Goal: Task Accomplishment & Management: Manage account settings

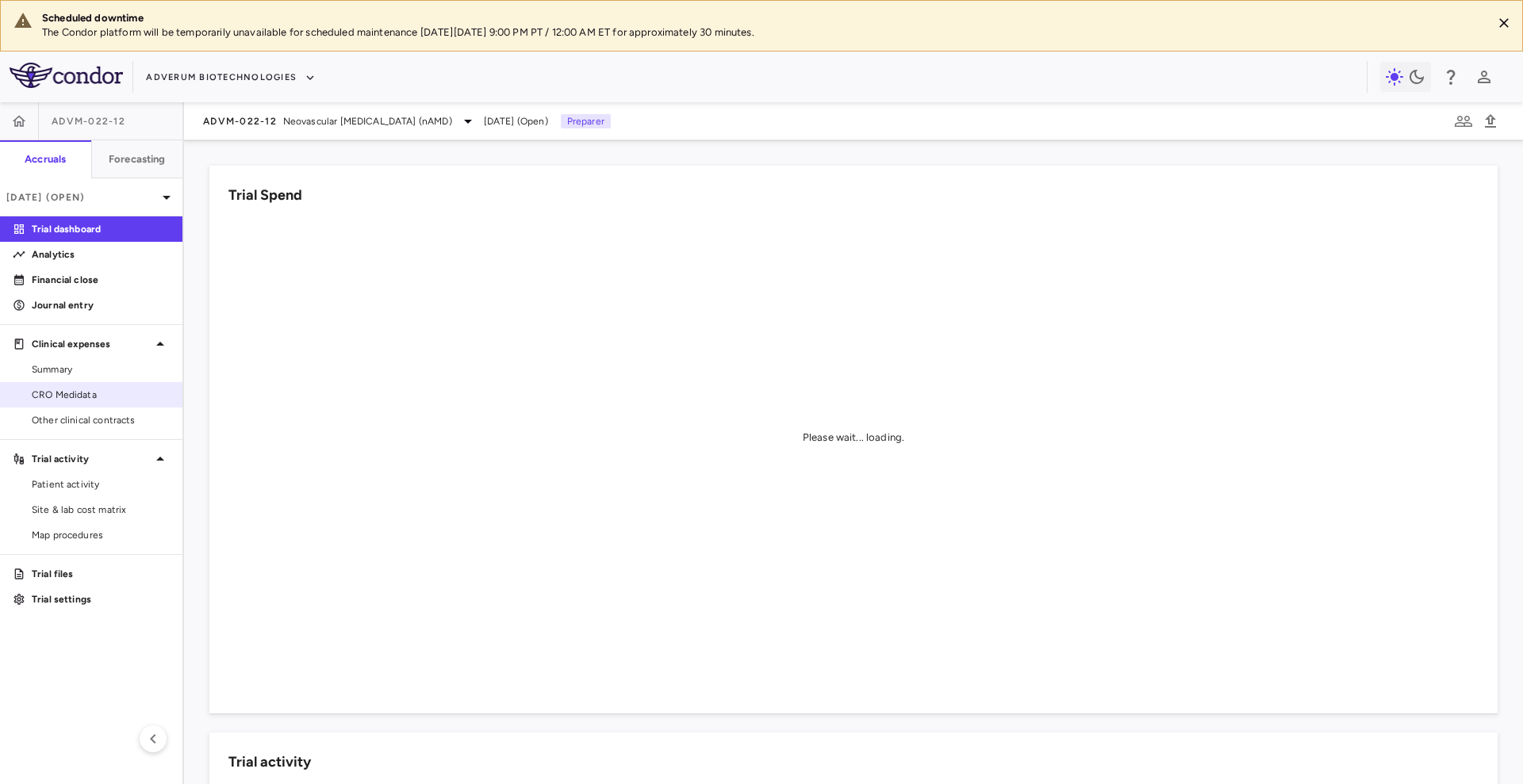
click at [130, 404] on link "CRO Medidata" at bounding box center [91, 394] width 182 height 23
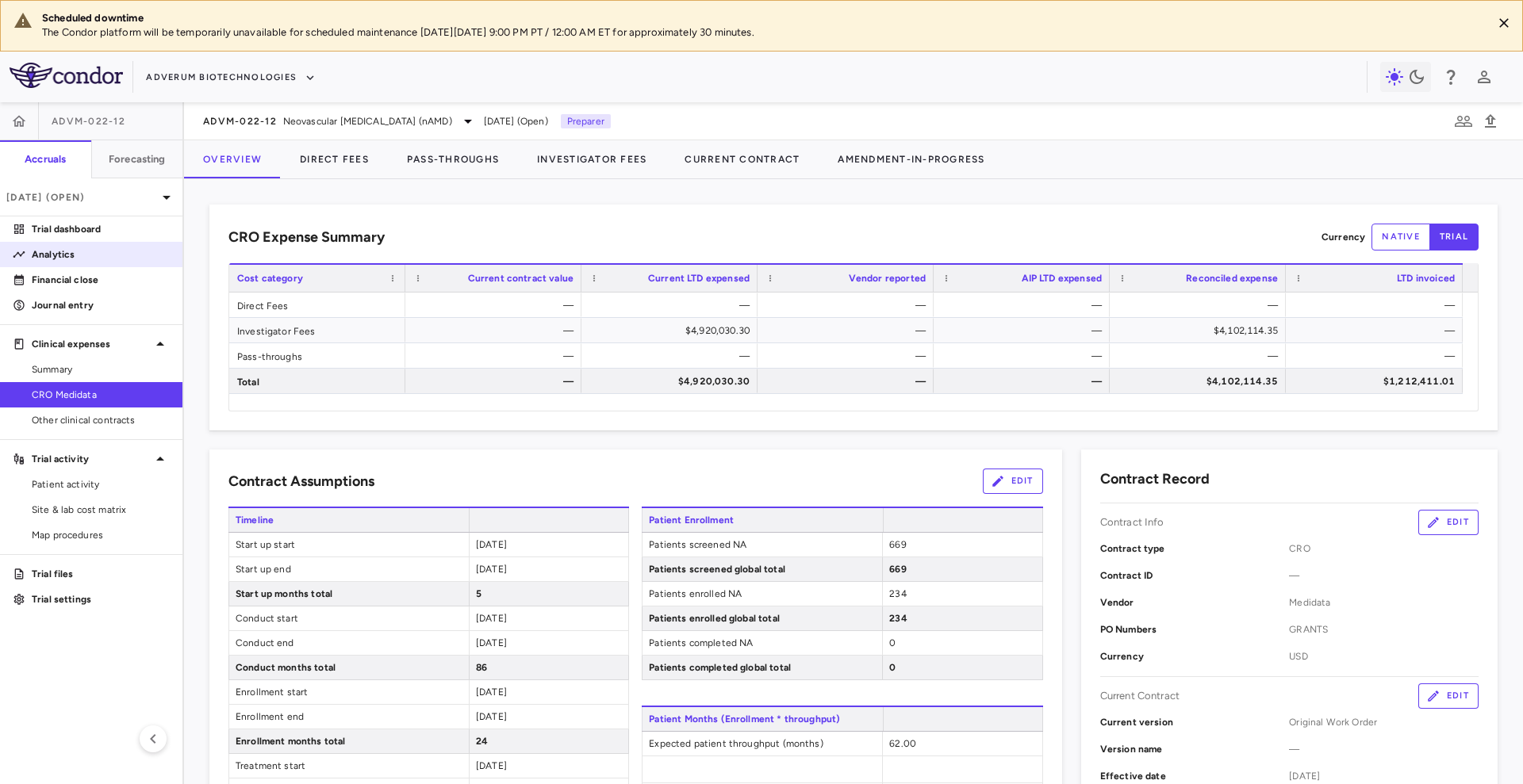
click at [87, 263] on link "Analytics" at bounding box center [91, 254] width 182 height 23
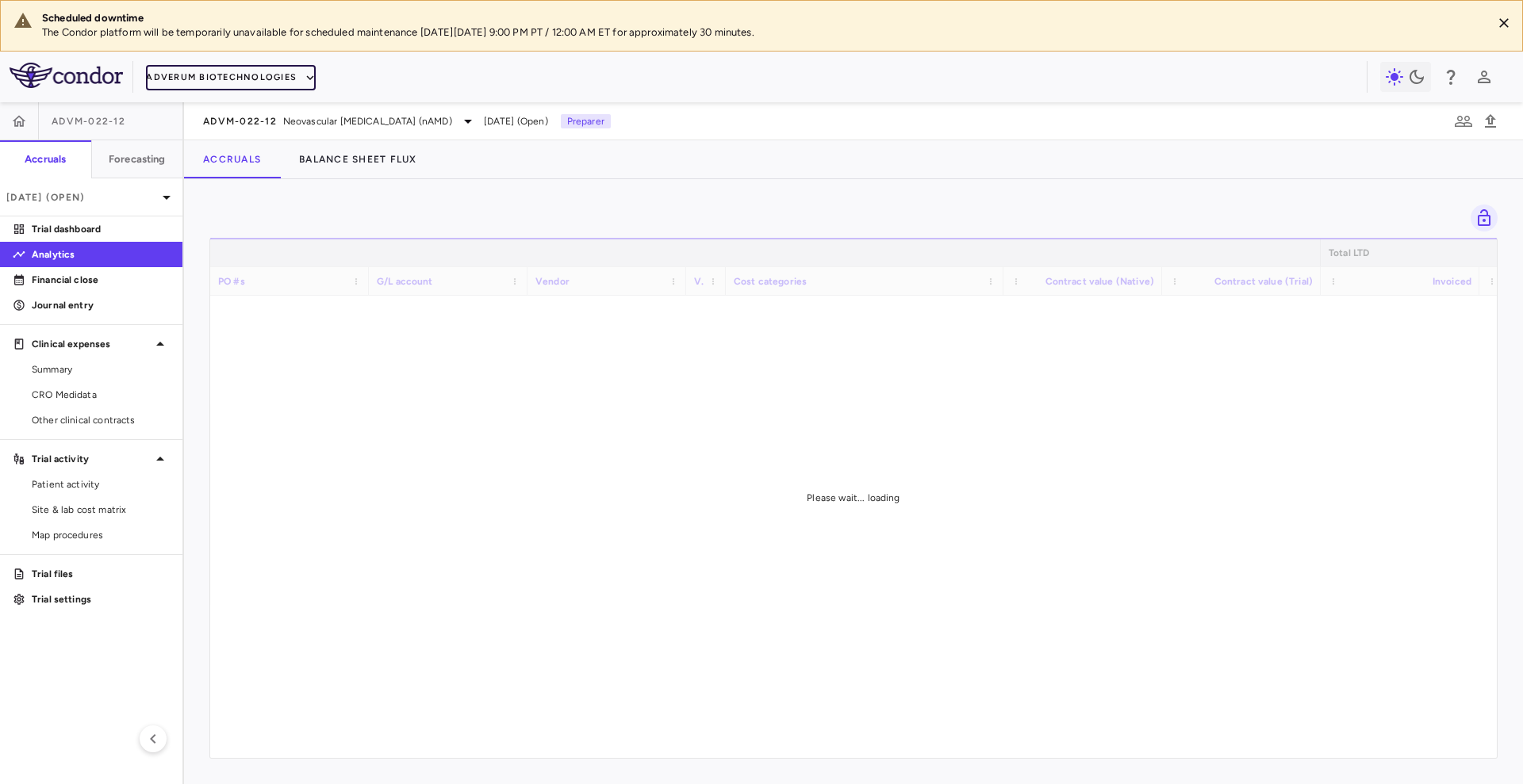
click at [249, 70] on button "Adverum Biotechnologies" at bounding box center [231, 77] width 170 height 25
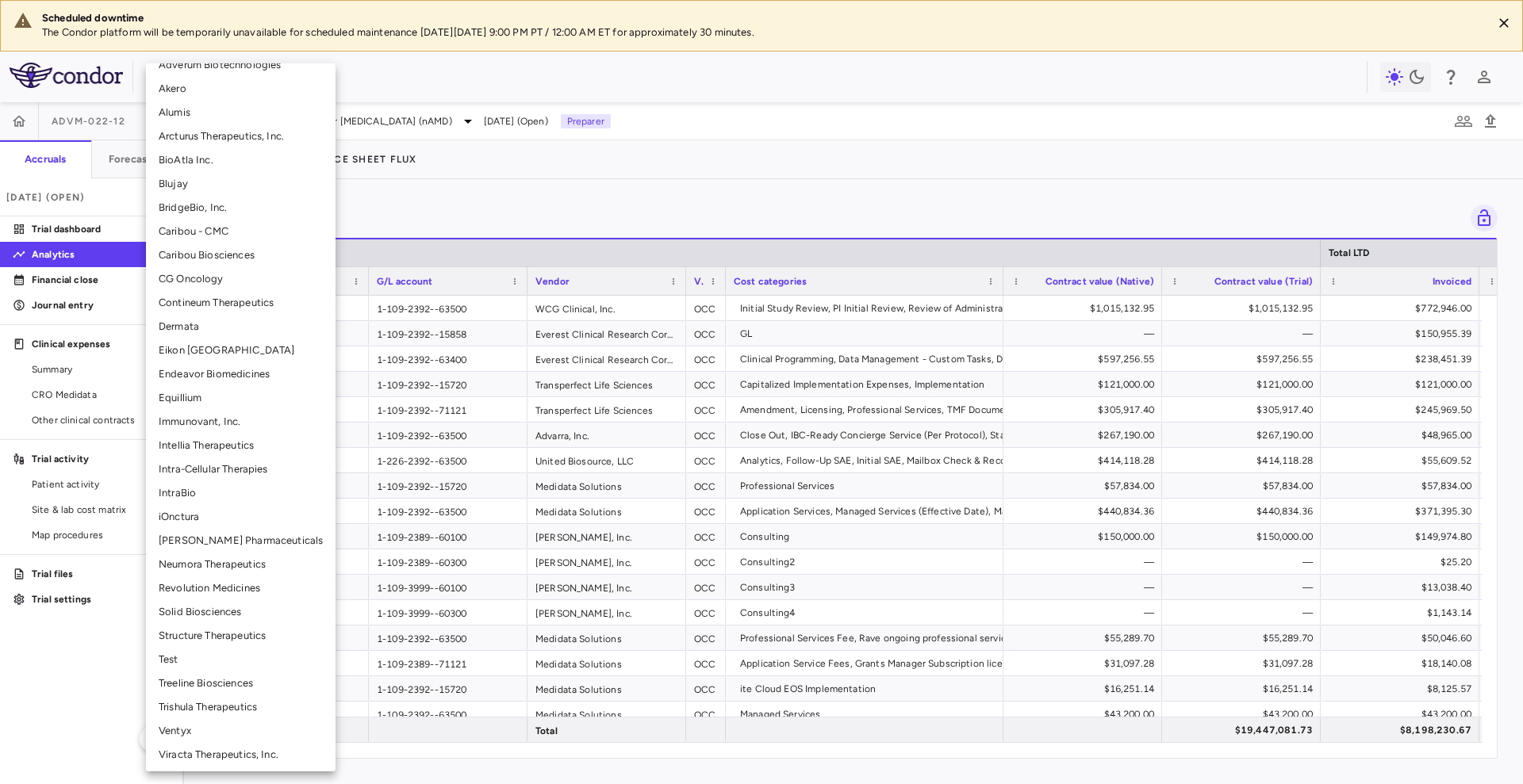
scroll to position [137, 0]
click at [235, 606] on li "Solid Biosciences" at bounding box center [240, 610] width 189 height 23
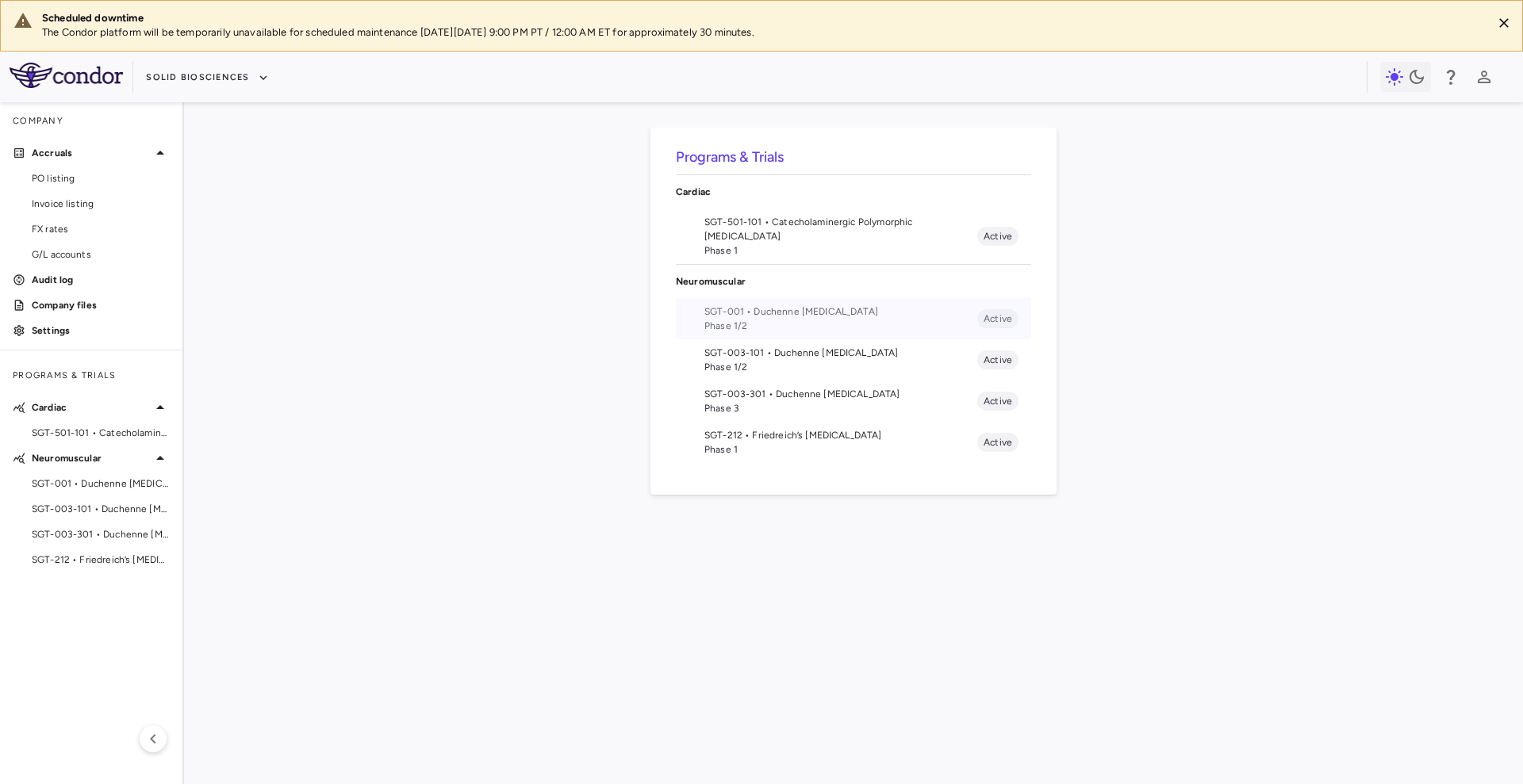
click at [798, 321] on span "Phase 1/2" at bounding box center [841, 325] width 272 height 14
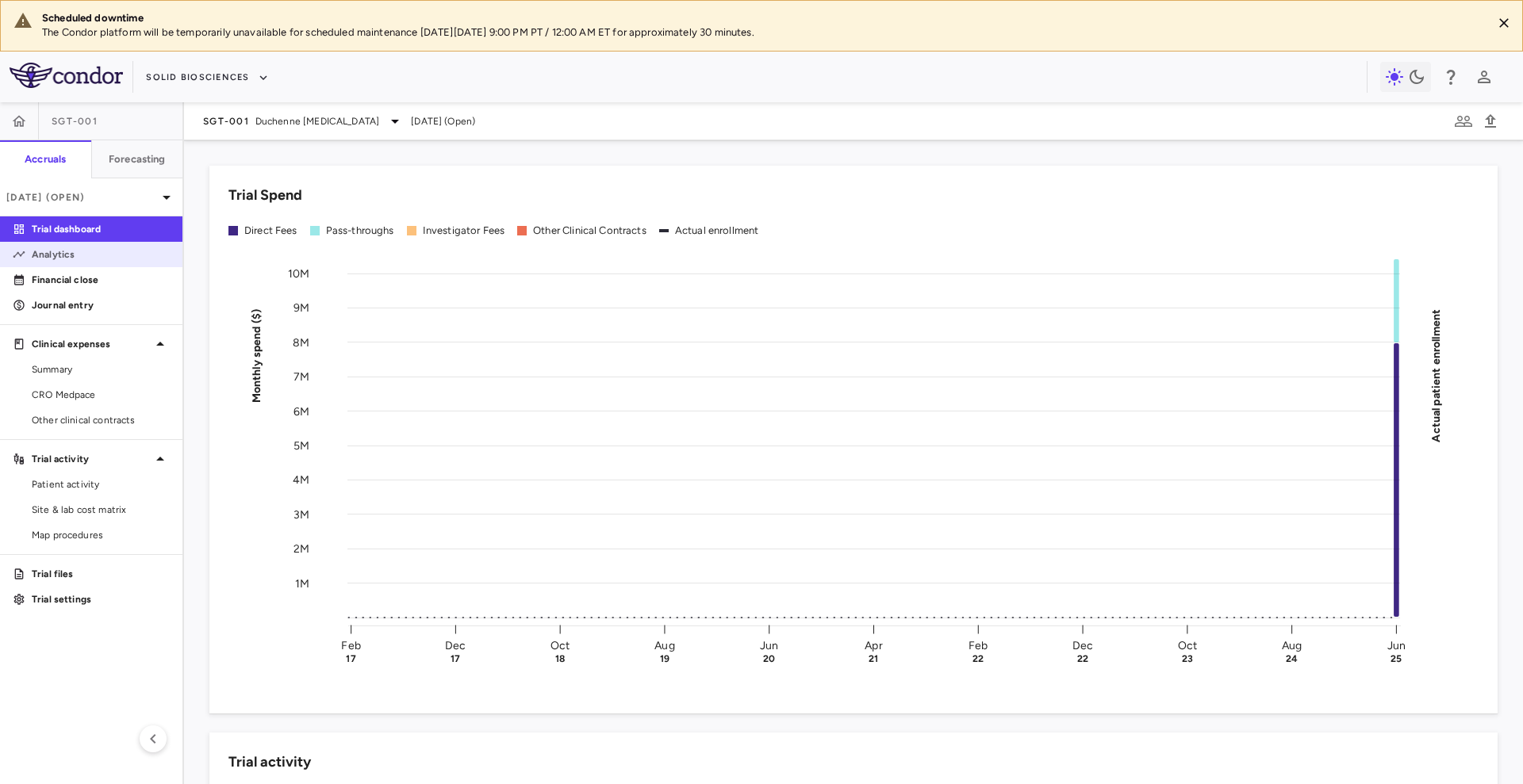
click at [96, 265] on link "Analytics" at bounding box center [91, 254] width 182 height 23
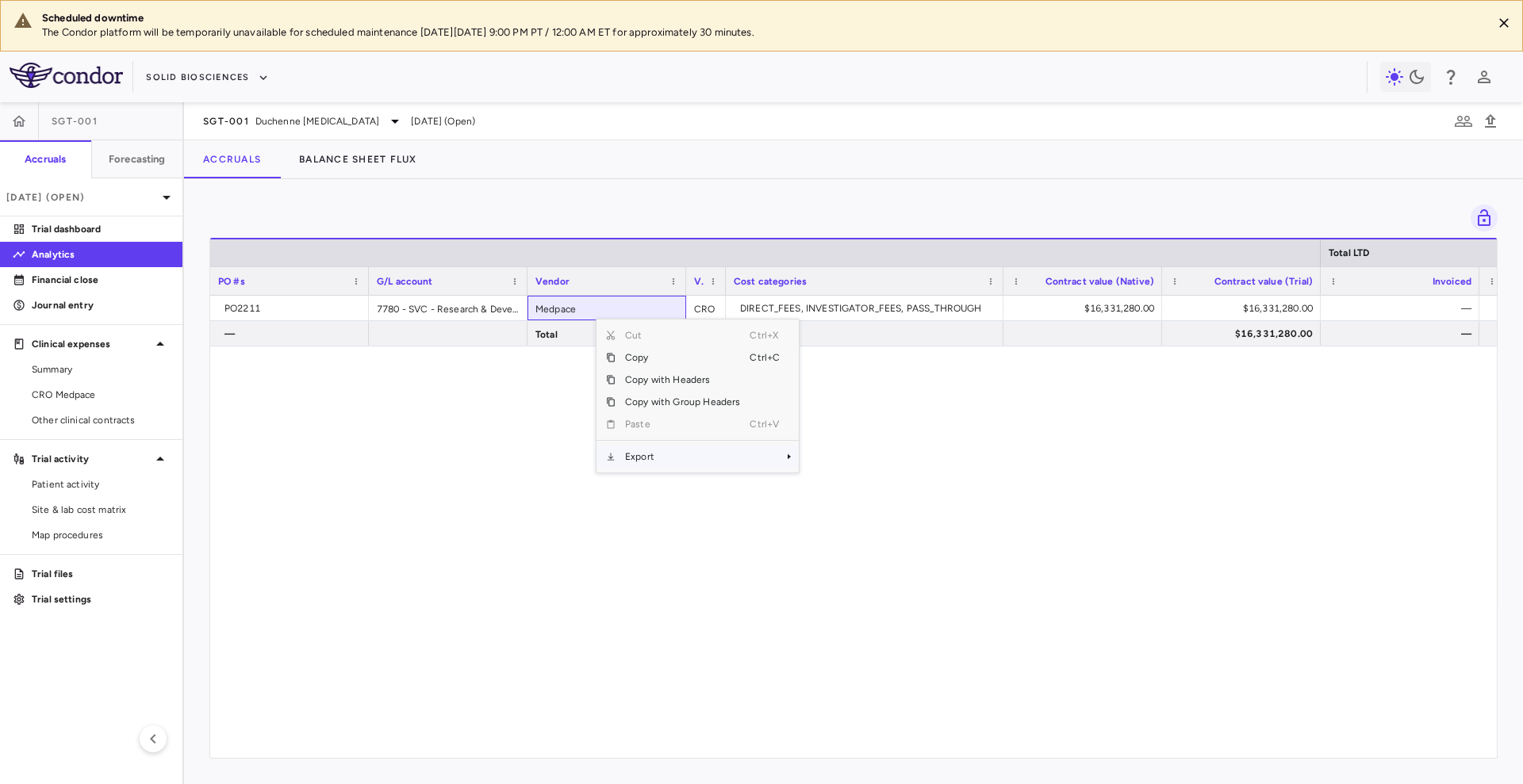
click at [698, 454] on span "Export" at bounding box center [682, 457] width 134 height 23
click at [841, 487] on span "Excel Export" at bounding box center [852, 485] width 75 height 23
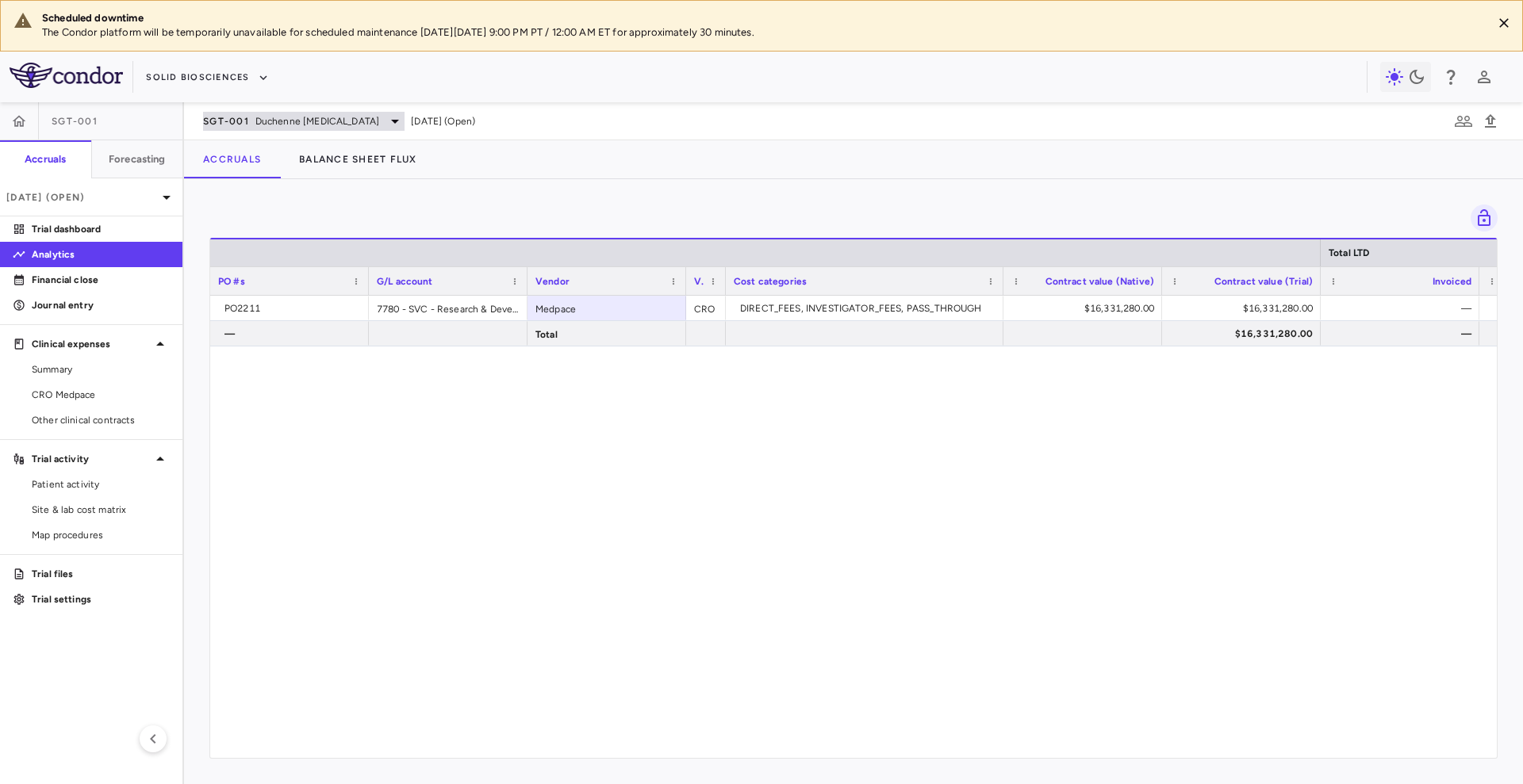
click at [257, 125] on span "Duchenne muscular dystrophy" at bounding box center [317, 121] width 124 height 14
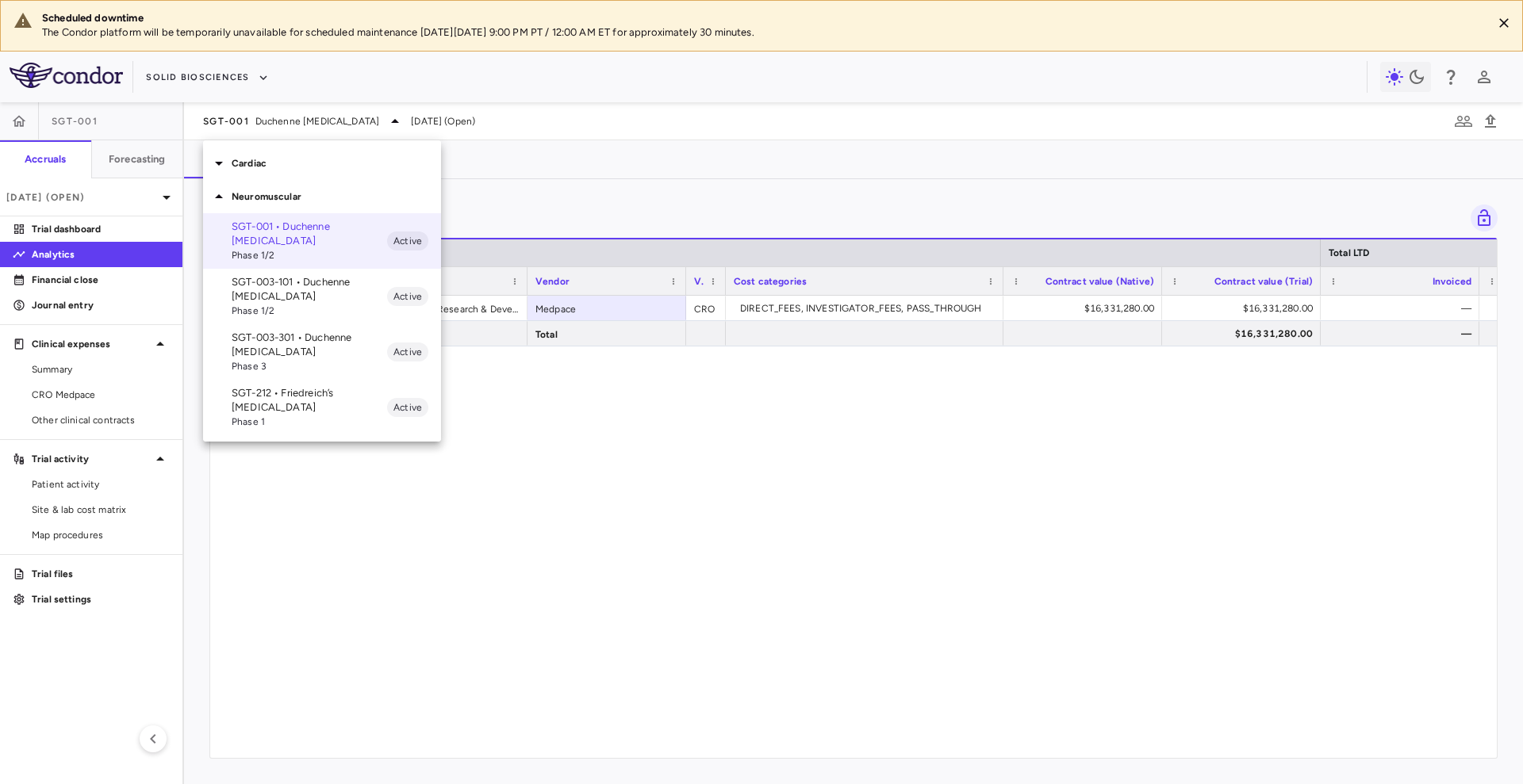
click at [304, 291] on p "SGT-003-101 • Duchenne muscular dystrophy" at bounding box center [309, 289] width 155 height 29
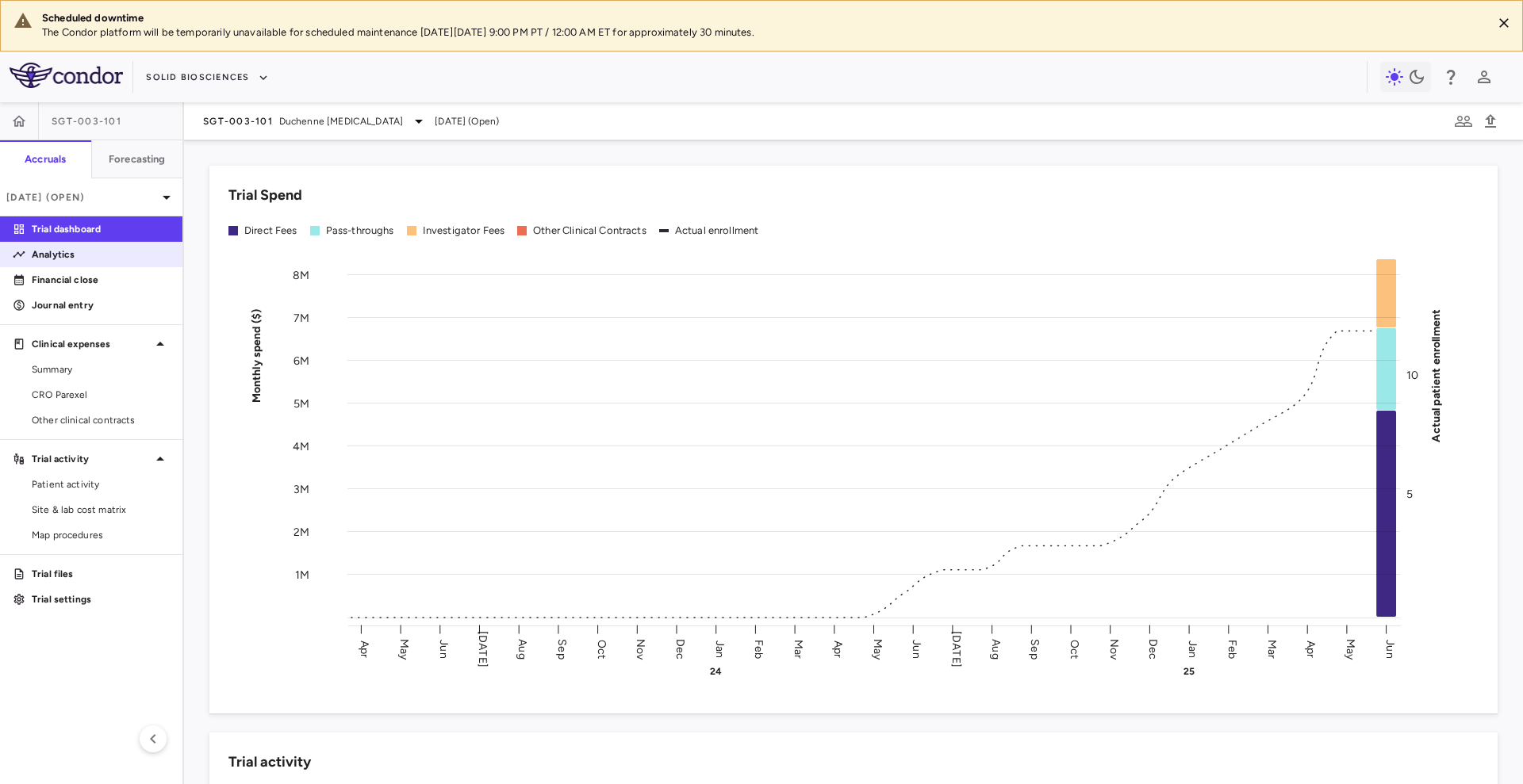
drag, startPoint x: 105, startPoint y: 263, endPoint x: 113, endPoint y: 258, distance: 9.4
click at [105, 263] on link "Analytics" at bounding box center [91, 254] width 182 height 23
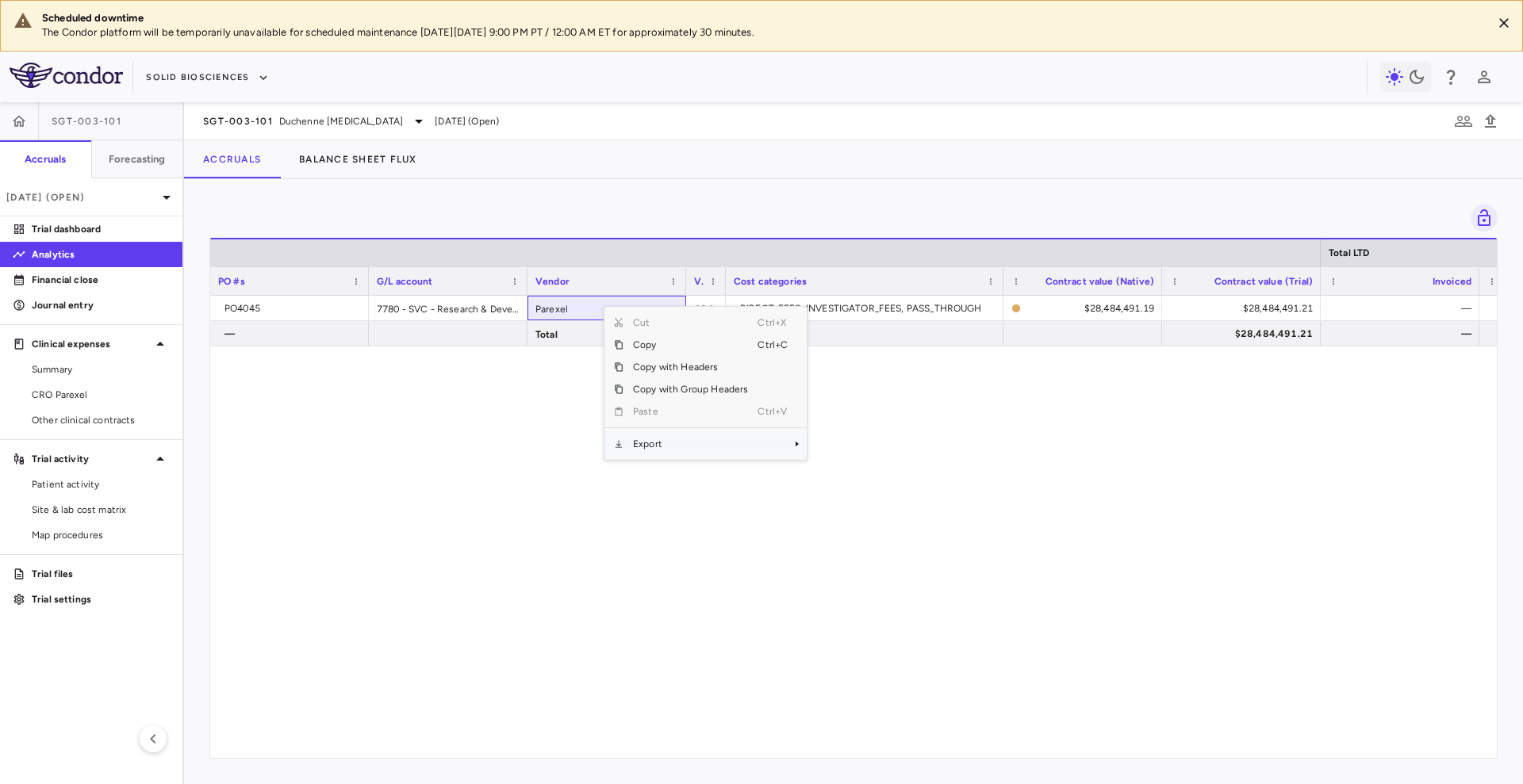
click at [666, 446] on span "Export" at bounding box center [690, 444] width 134 height 23
click at [847, 470] on span "Excel Export" at bounding box center [860, 472] width 75 height 23
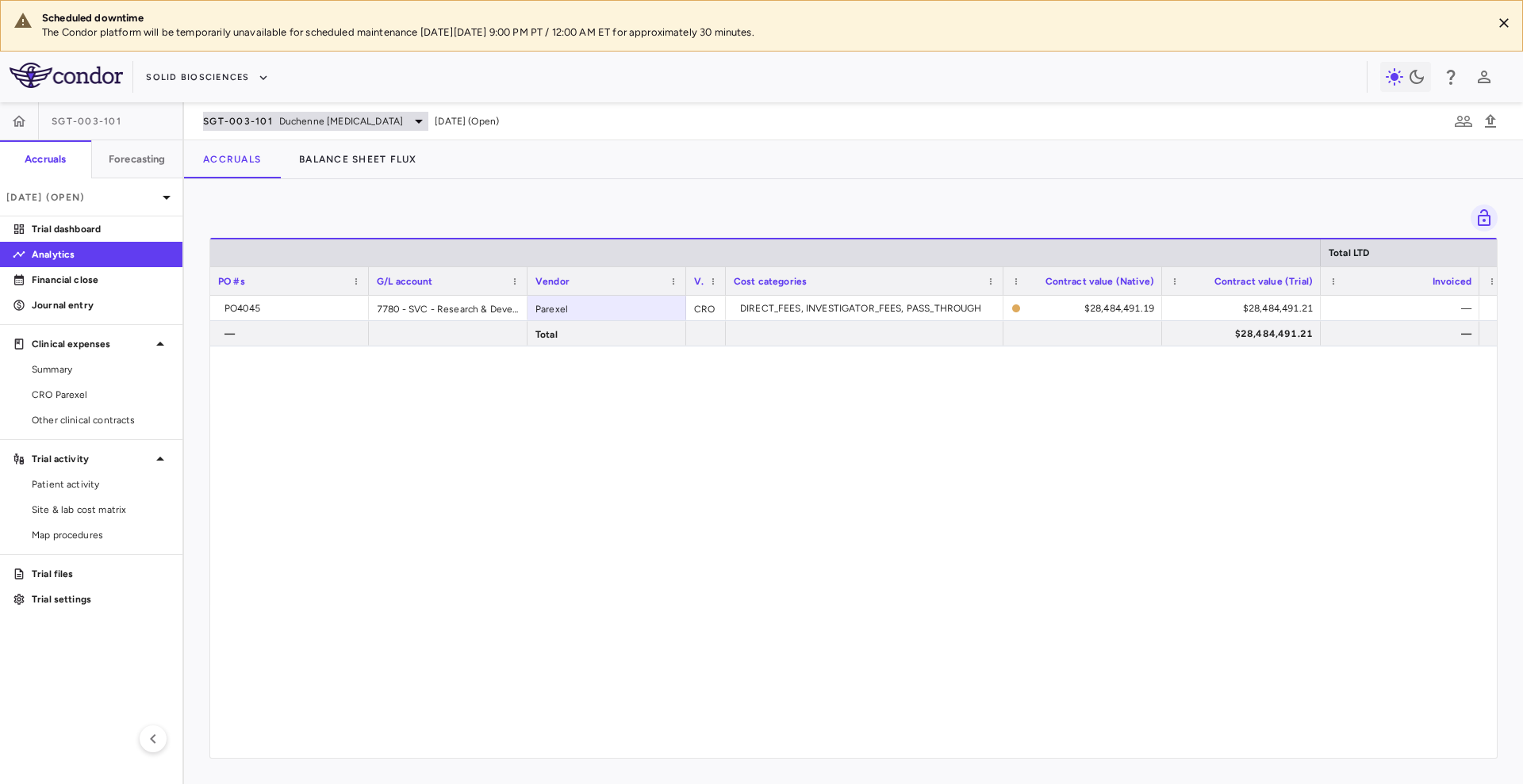
click at [292, 114] on span "Duchenne muscular dystrophy" at bounding box center [341, 121] width 124 height 14
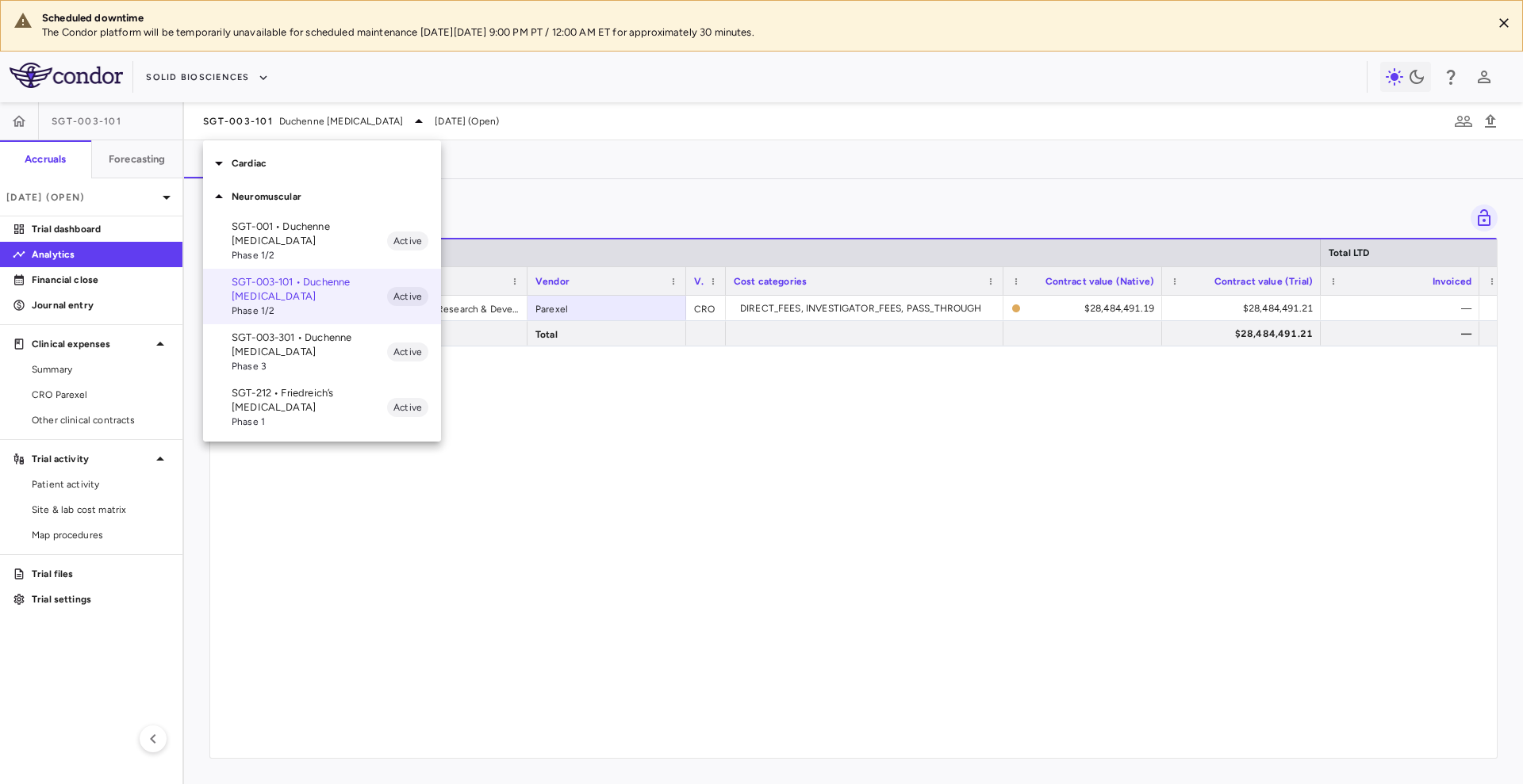
click at [305, 350] on p "SGT-003-301 • Duchenne muscular dystrophy" at bounding box center [309, 344] width 155 height 29
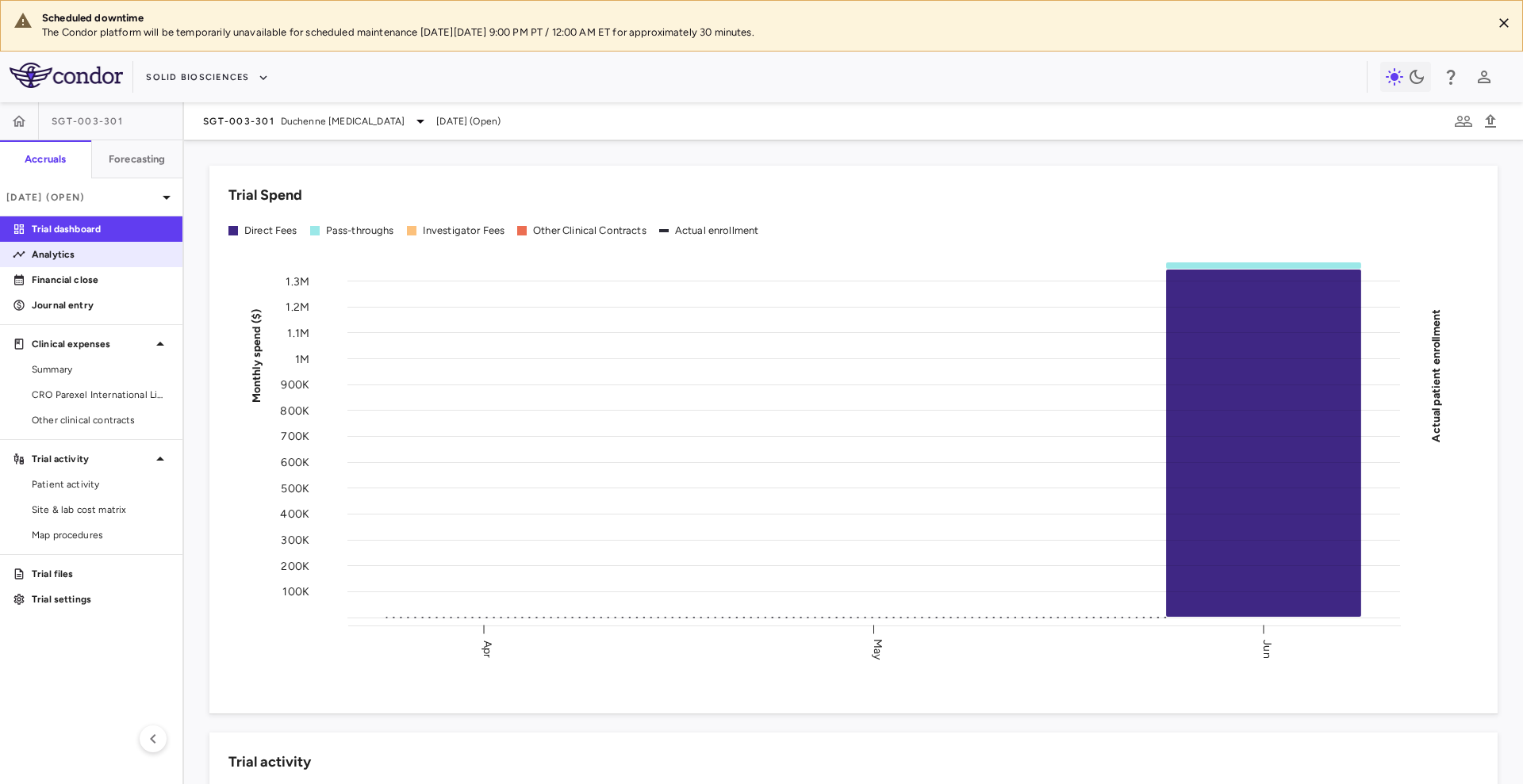
click at [86, 253] on p "Analytics" at bounding box center [101, 254] width 138 height 14
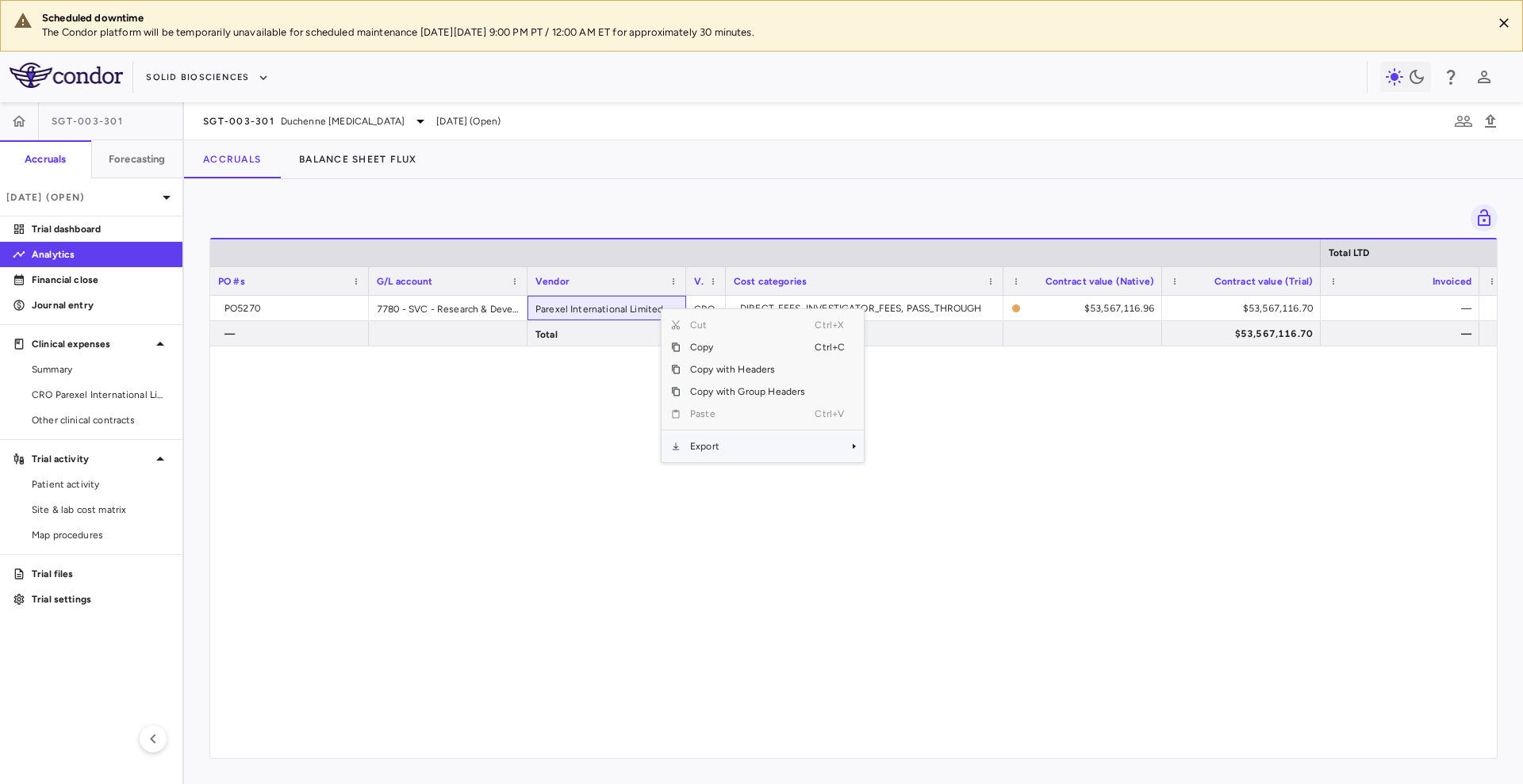
click at [742, 437] on span "Export" at bounding box center [747, 447] width 134 height 23
click at [918, 472] on span "Excel Export" at bounding box center [917, 474] width 75 height 23
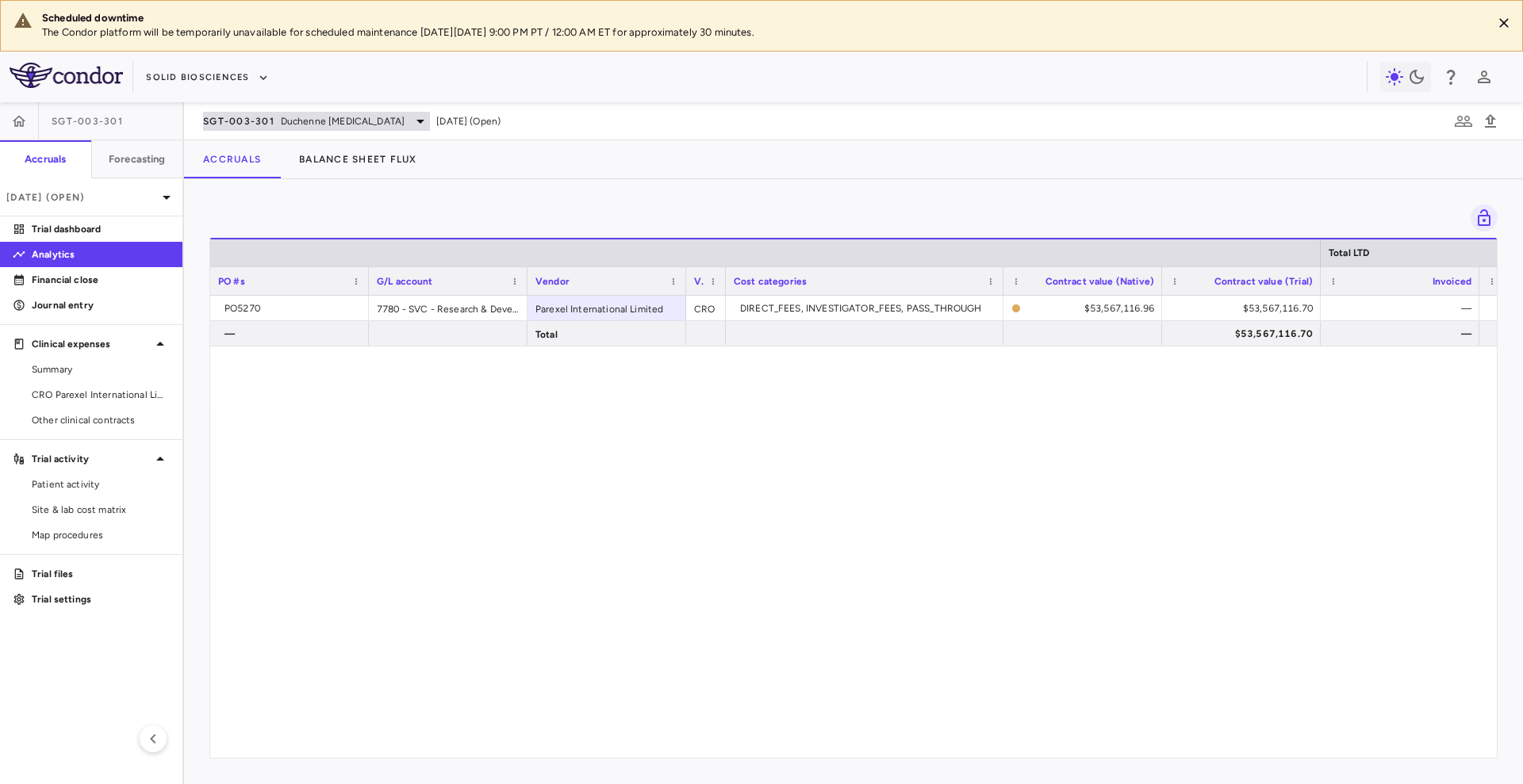
click at [253, 120] on span "SGT-003-301" at bounding box center [239, 121] width 71 height 13
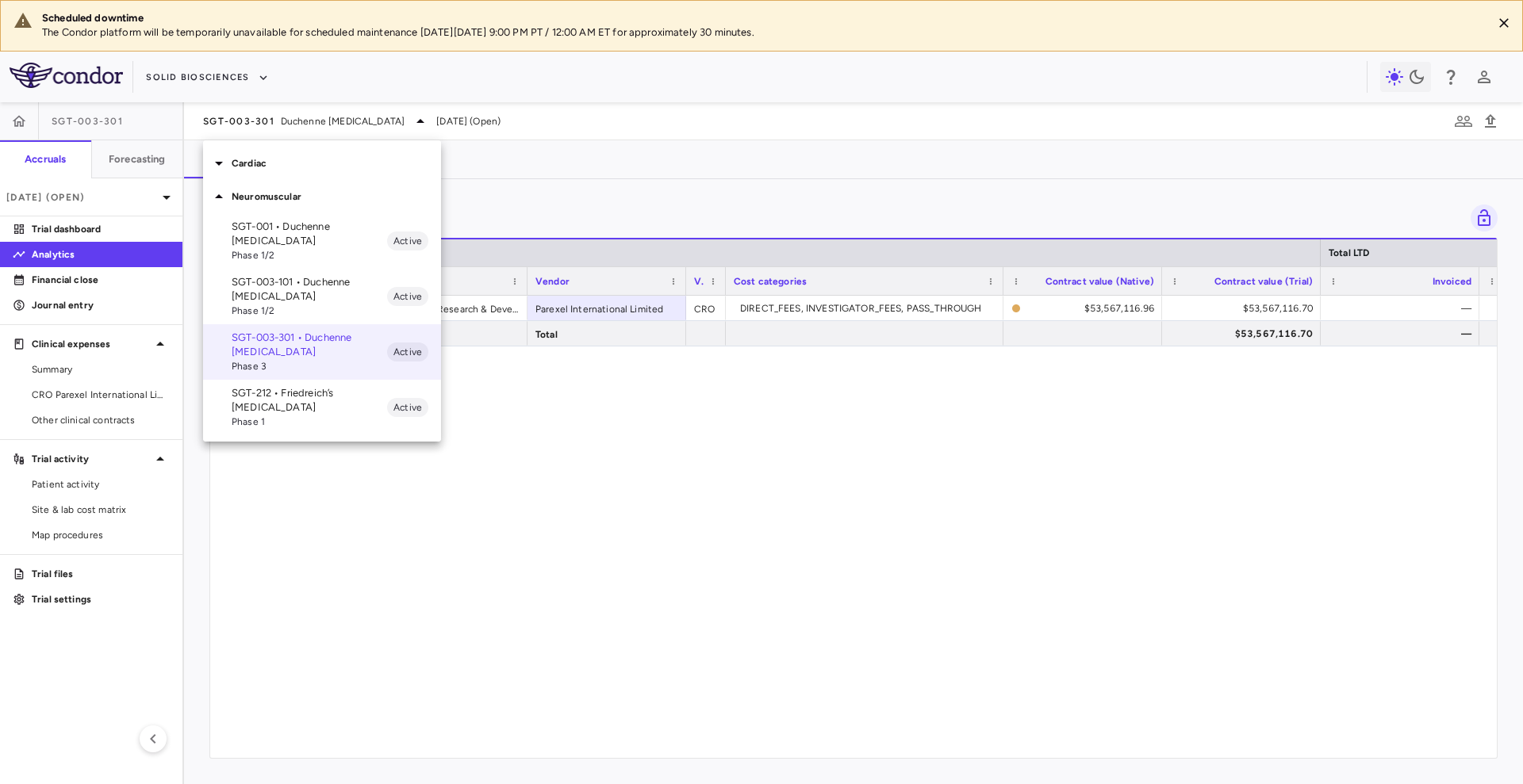
click at [288, 395] on p "SGT-212 • Friedreich’s ataxia" at bounding box center [309, 400] width 155 height 29
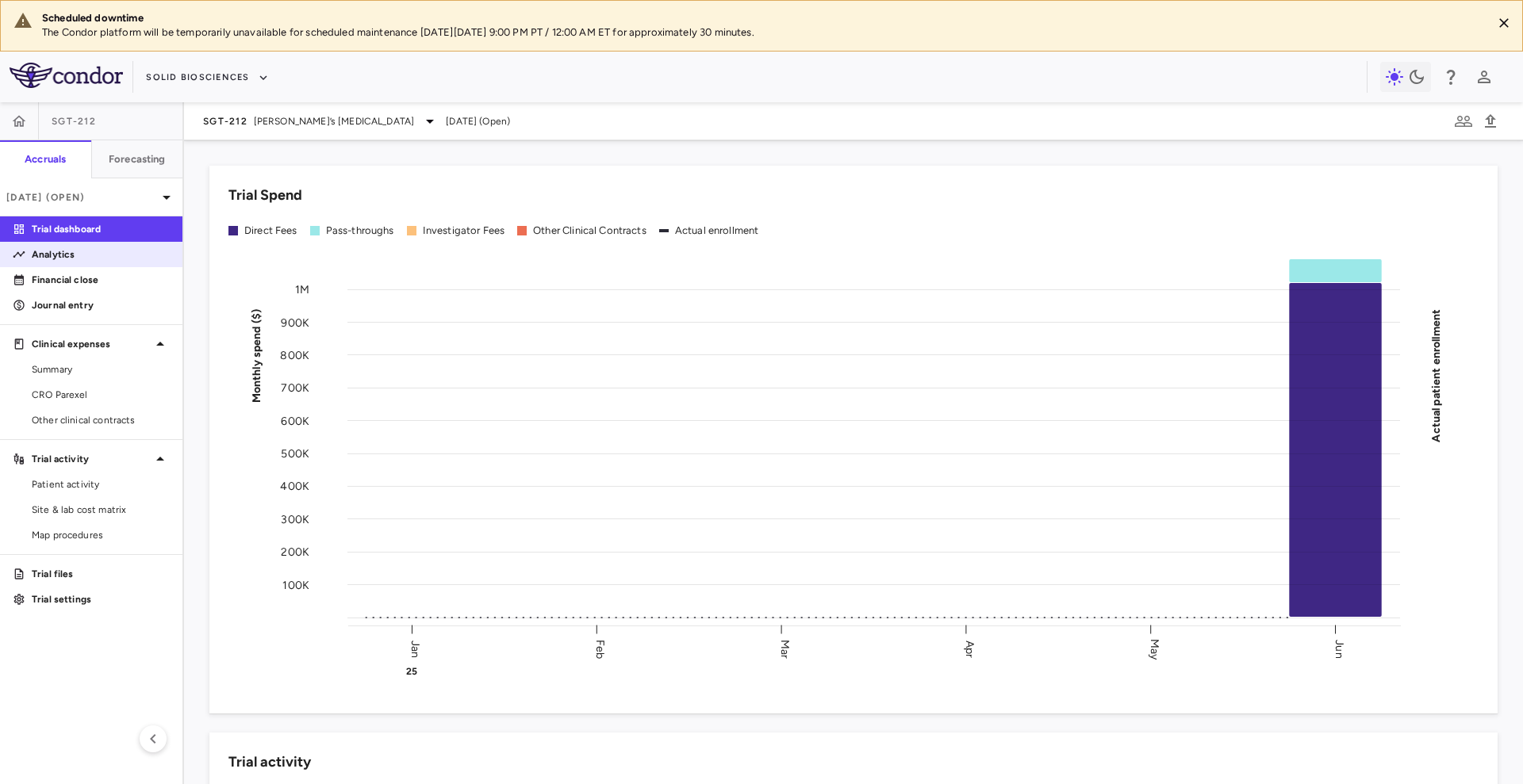
click at [89, 257] on p "Analytics" at bounding box center [101, 254] width 138 height 14
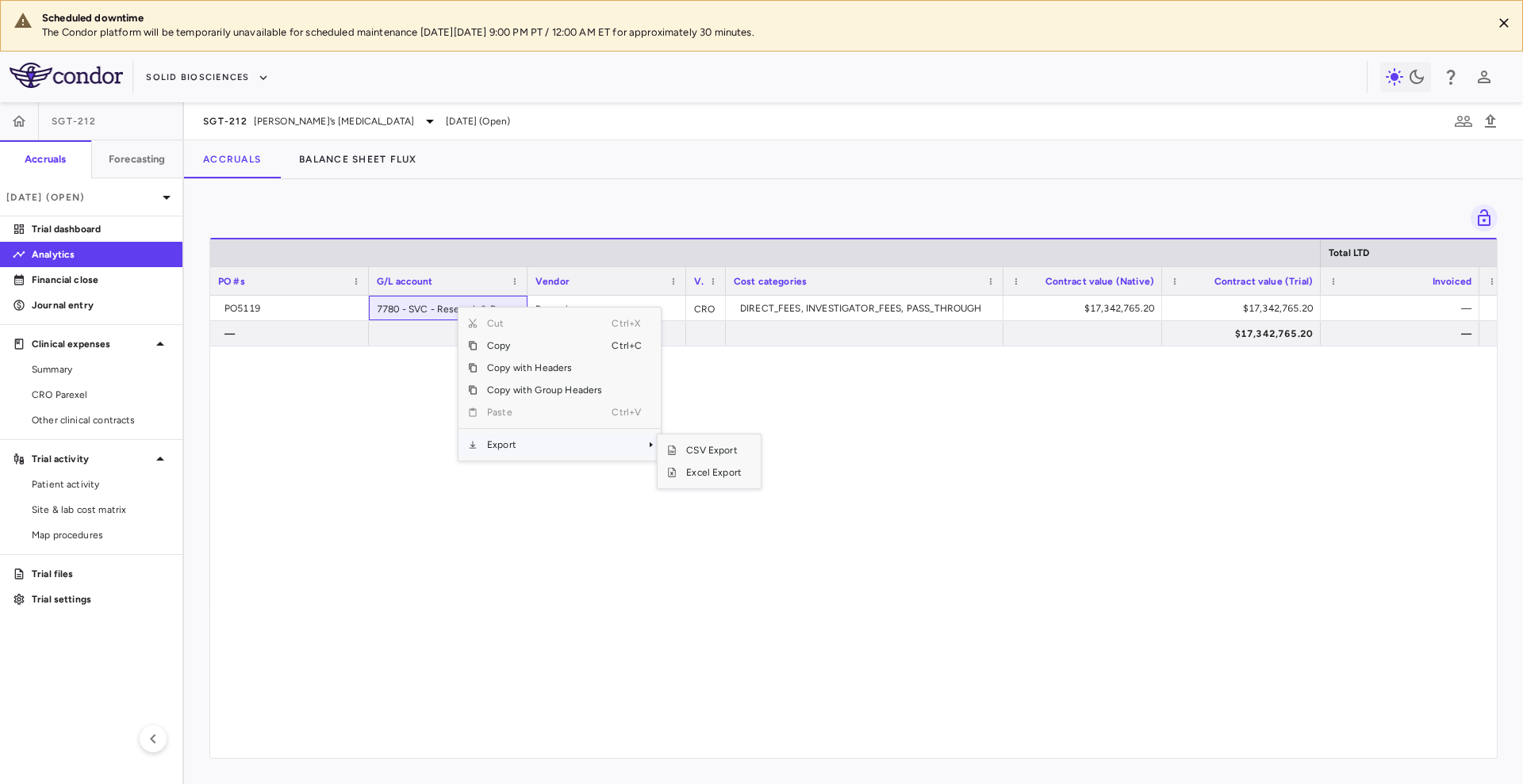
click at [503, 435] on span "Export" at bounding box center [544, 445] width 134 height 23
click at [681, 472] on span "Excel Export" at bounding box center [714, 473] width 75 height 23
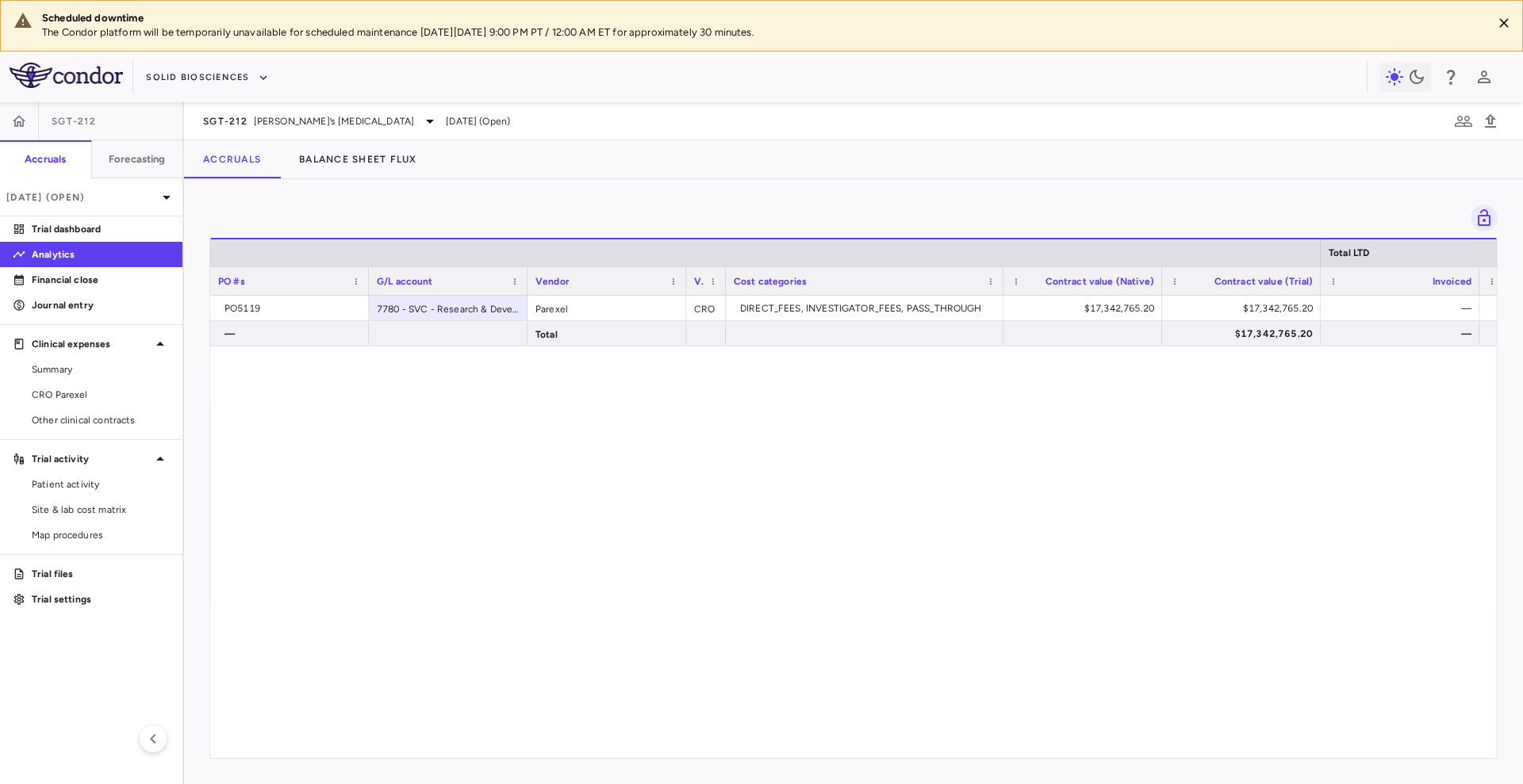
click at [290, 139] on div "SGT-212 Friedreich’s ataxia Jun 2025 (Open)" at bounding box center [853, 121] width 1339 height 38
click at [296, 141] on button "Balance Sheet Flux" at bounding box center [358, 160] width 156 height 38
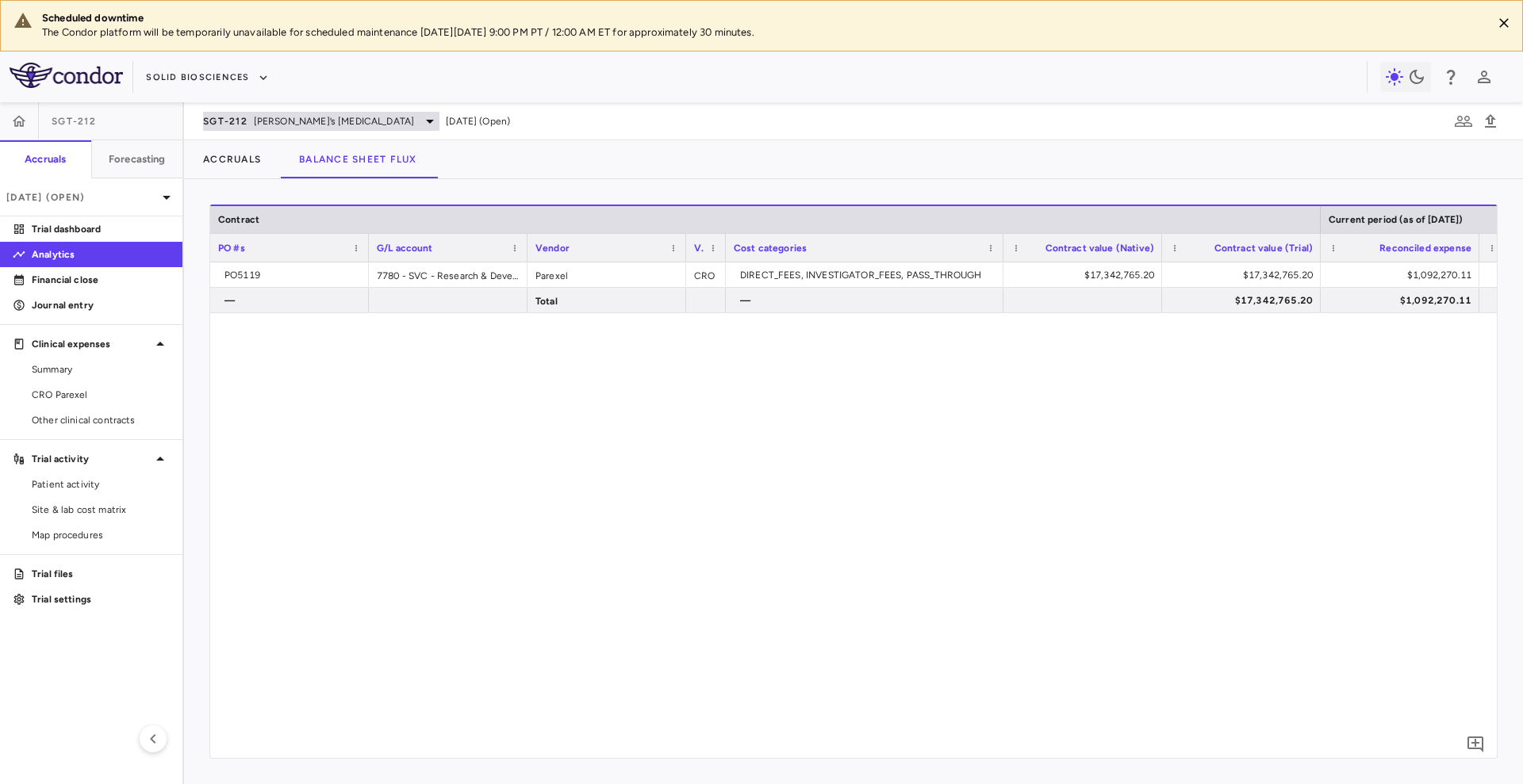
click at [301, 127] on div "SGT-212 Friedreich’s ataxia" at bounding box center [321, 121] width 236 height 19
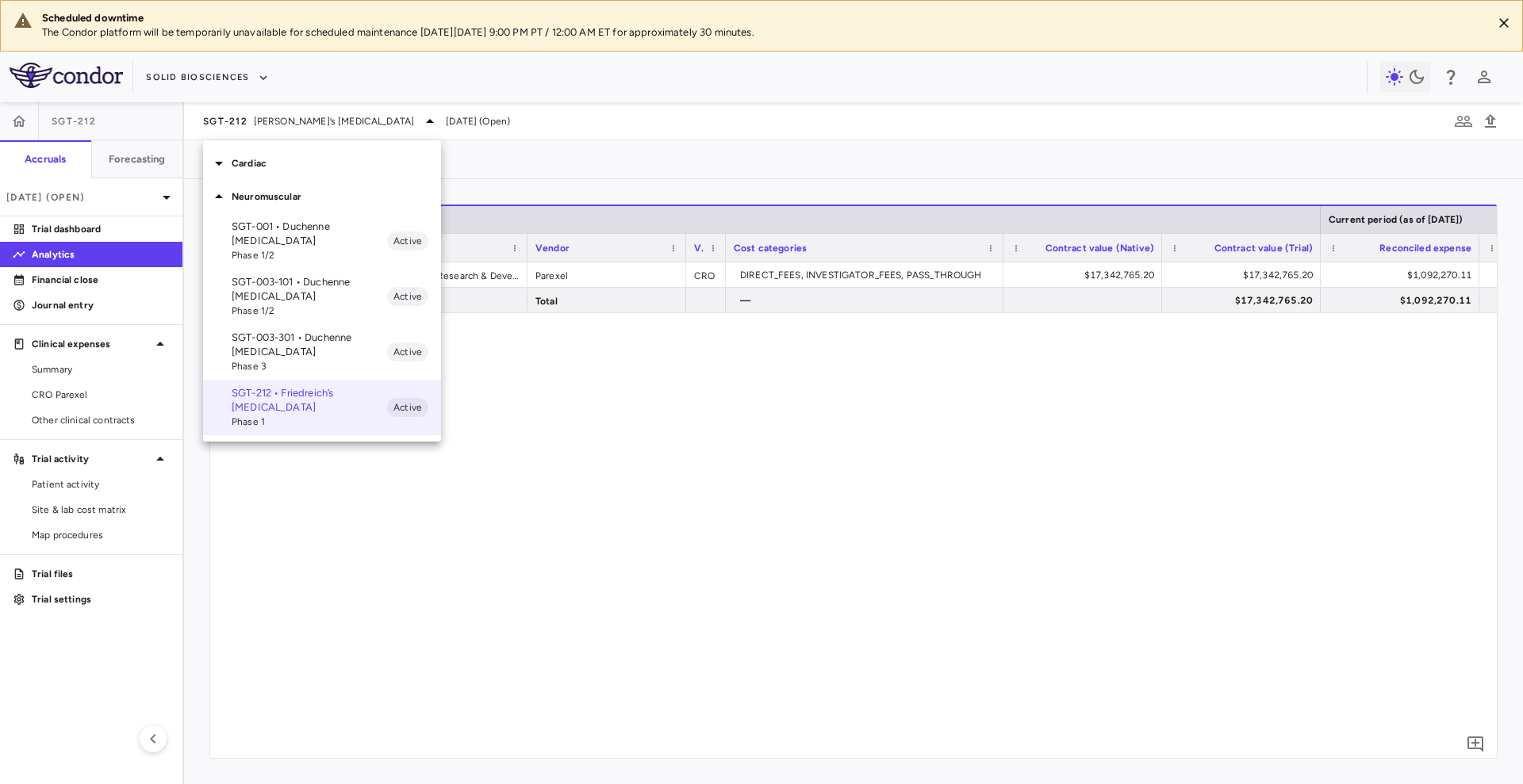
click at [267, 172] on div "Cardiac" at bounding box center [322, 163] width 238 height 33
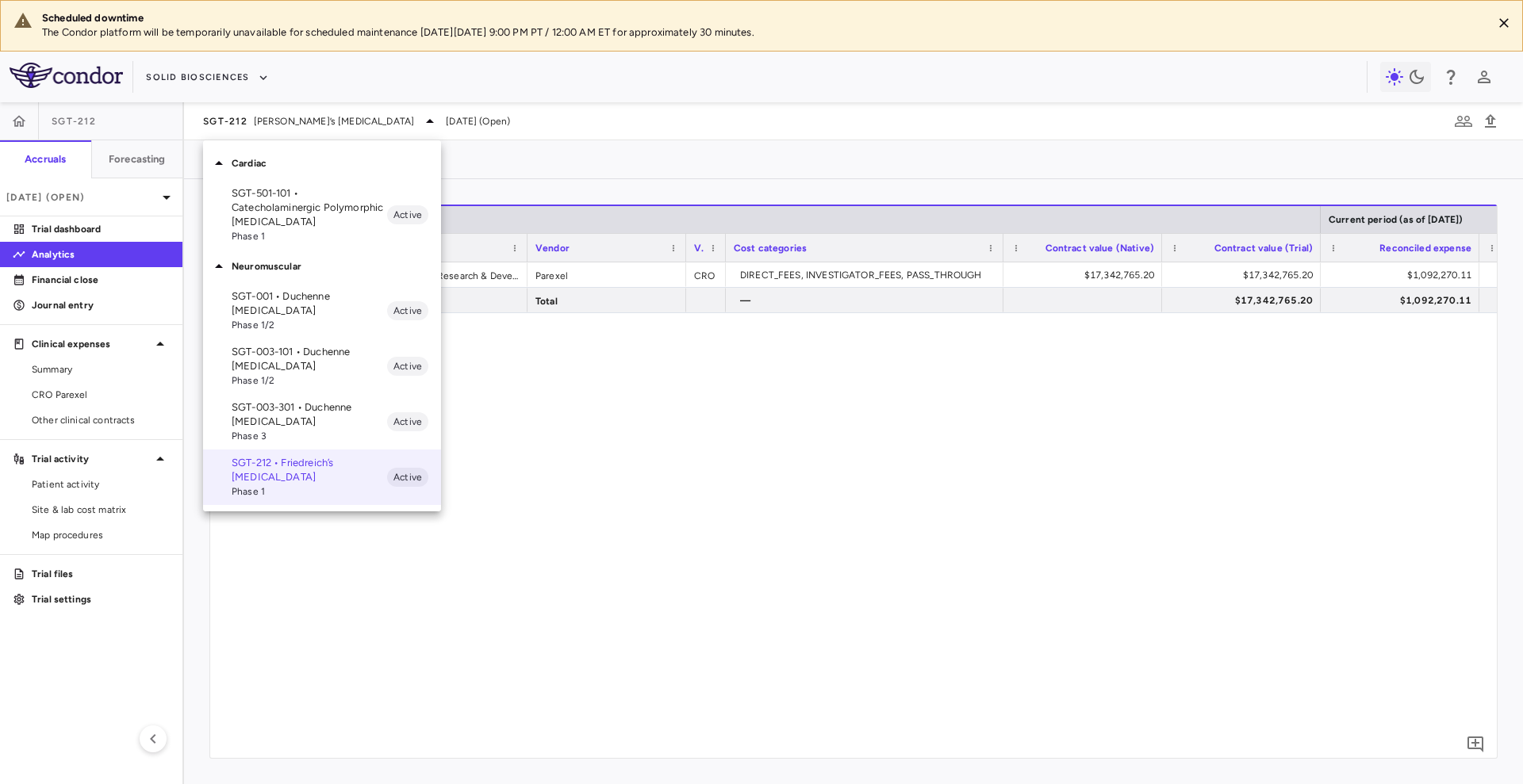
click at [266, 203] on p "SGT-501-101 • Catecholaminergic Polymorphic Ventricular Tachycardia" at bounding box center [309, 207] width 155 height 42
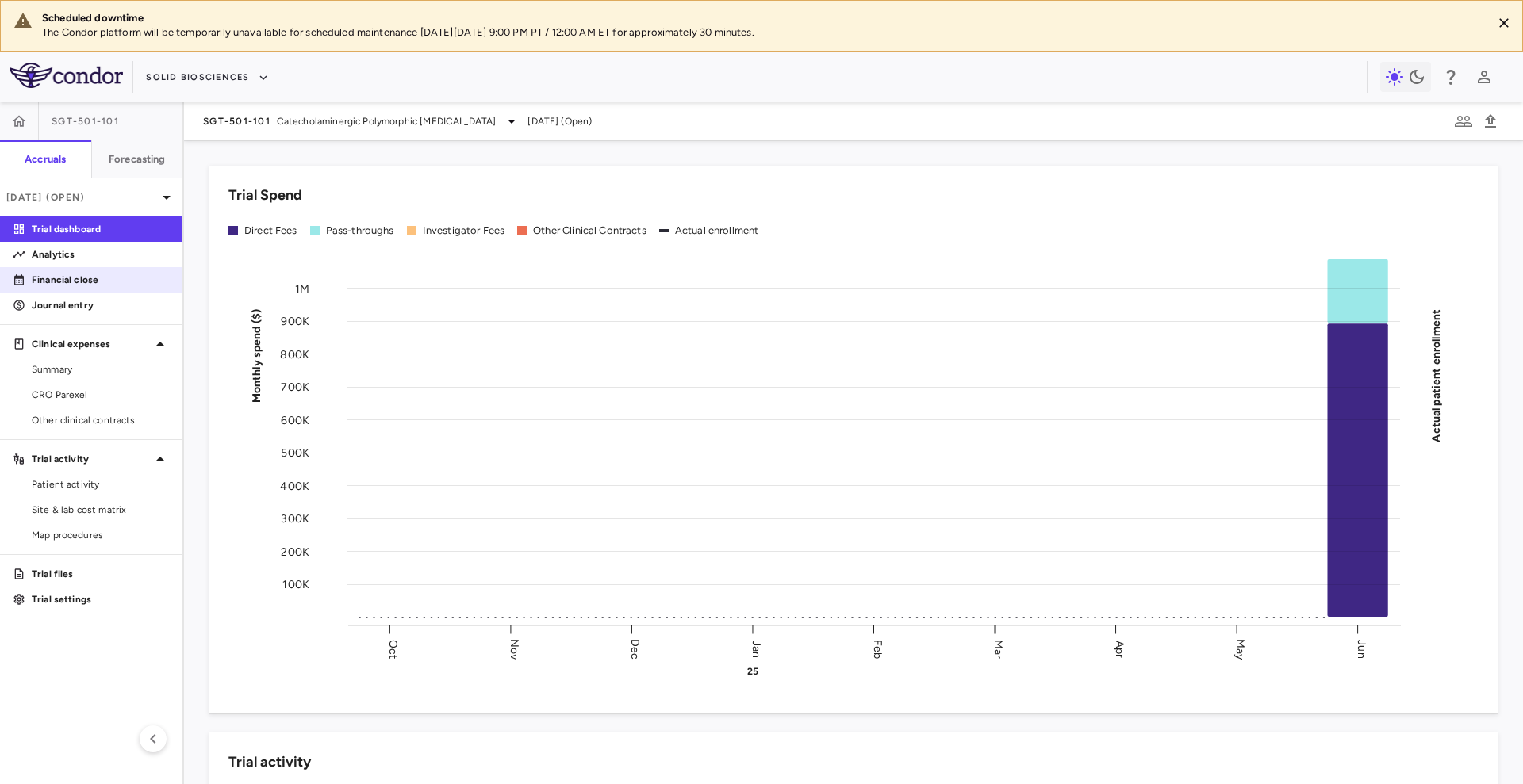
click at [98, 281] on p "Financial close" at bounding box center [101, 279] width 138 height 14
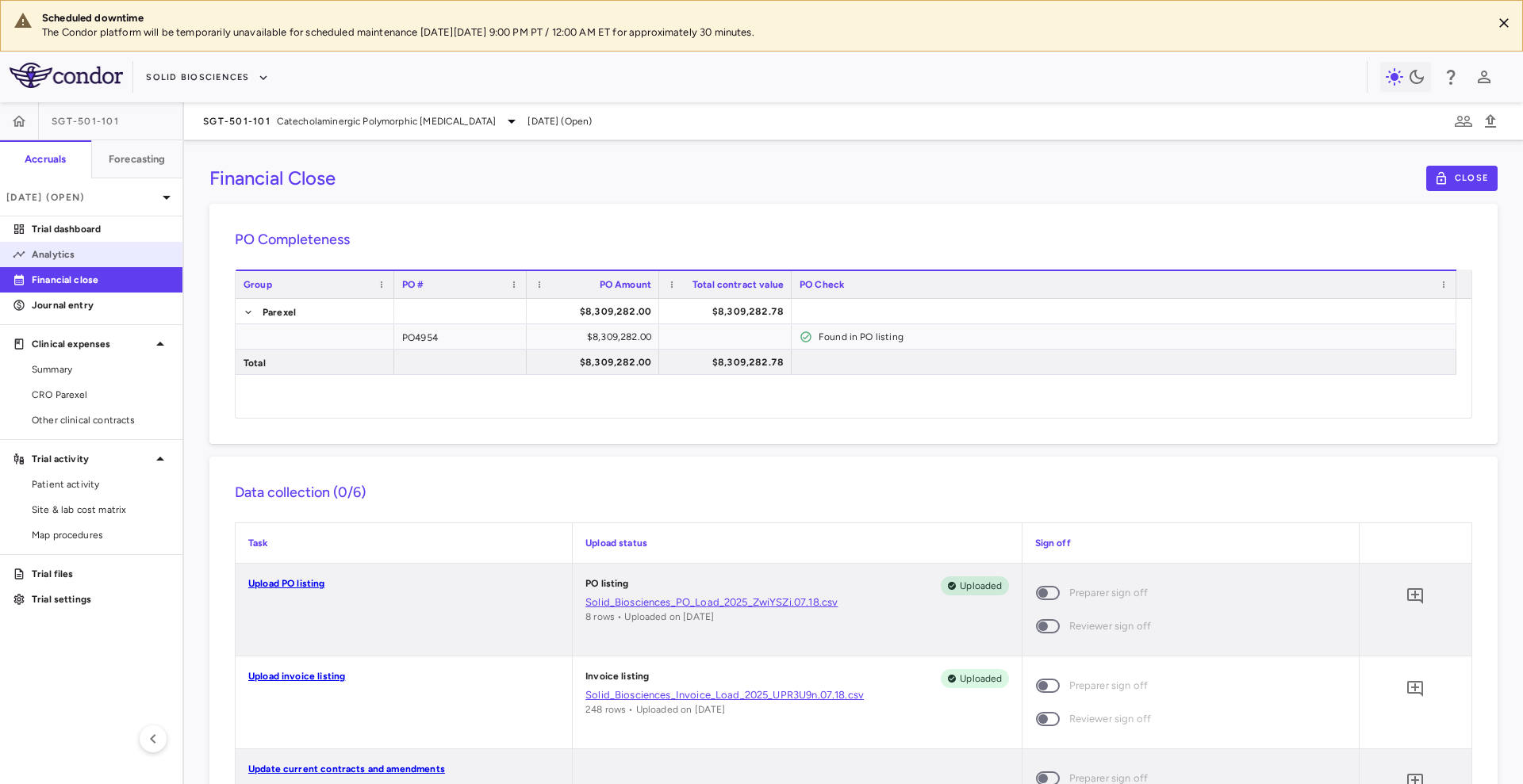
click at [101, 255] on p "Analytics" at bounding box center [101, 254] width 138 height 14
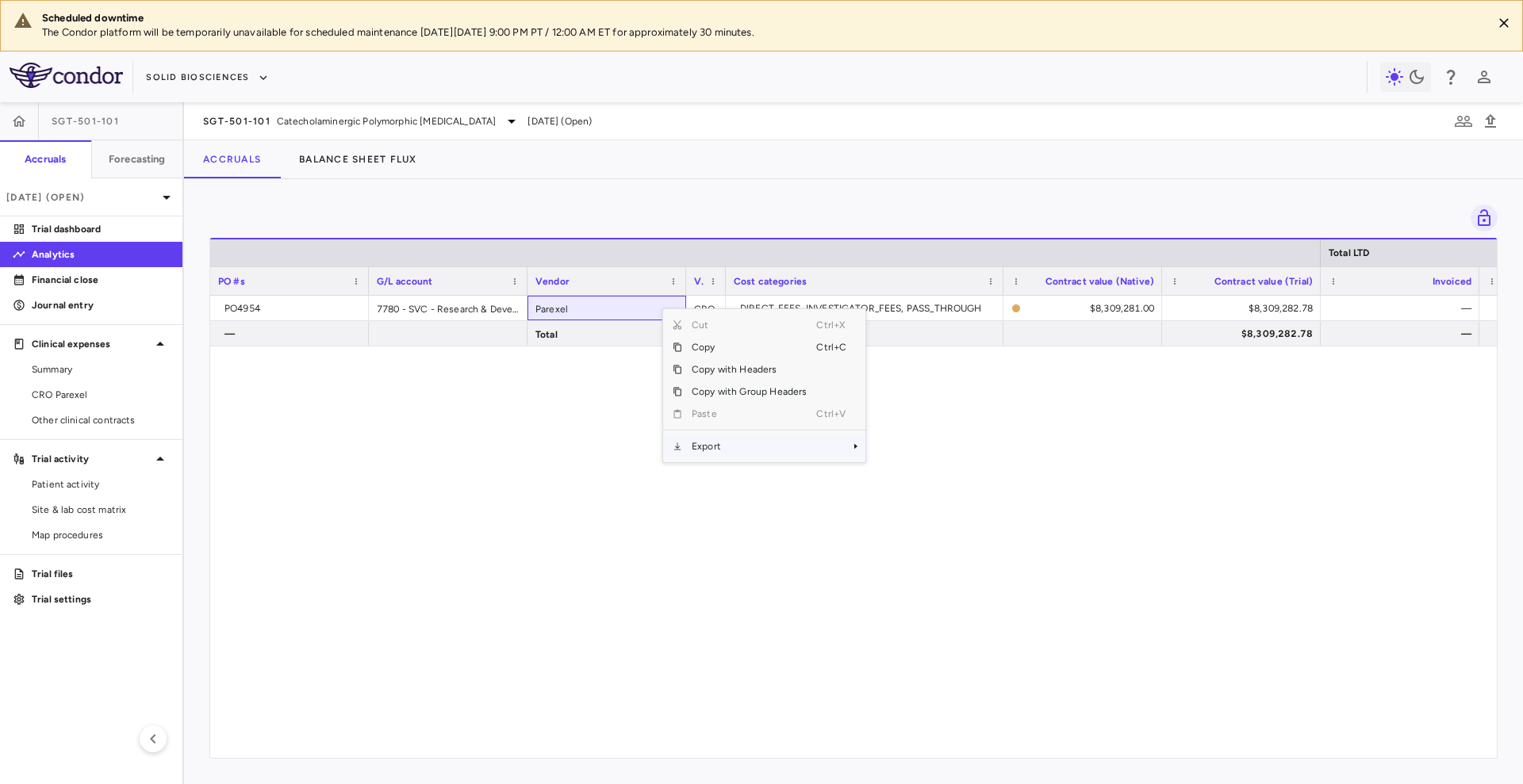
click at [722, 440] on span "Export" at bounding box center [749, 447] width 134 height 23
click at [915, 468] on span "Excel Export" at bounding box center [919, 474] width 75 height 23
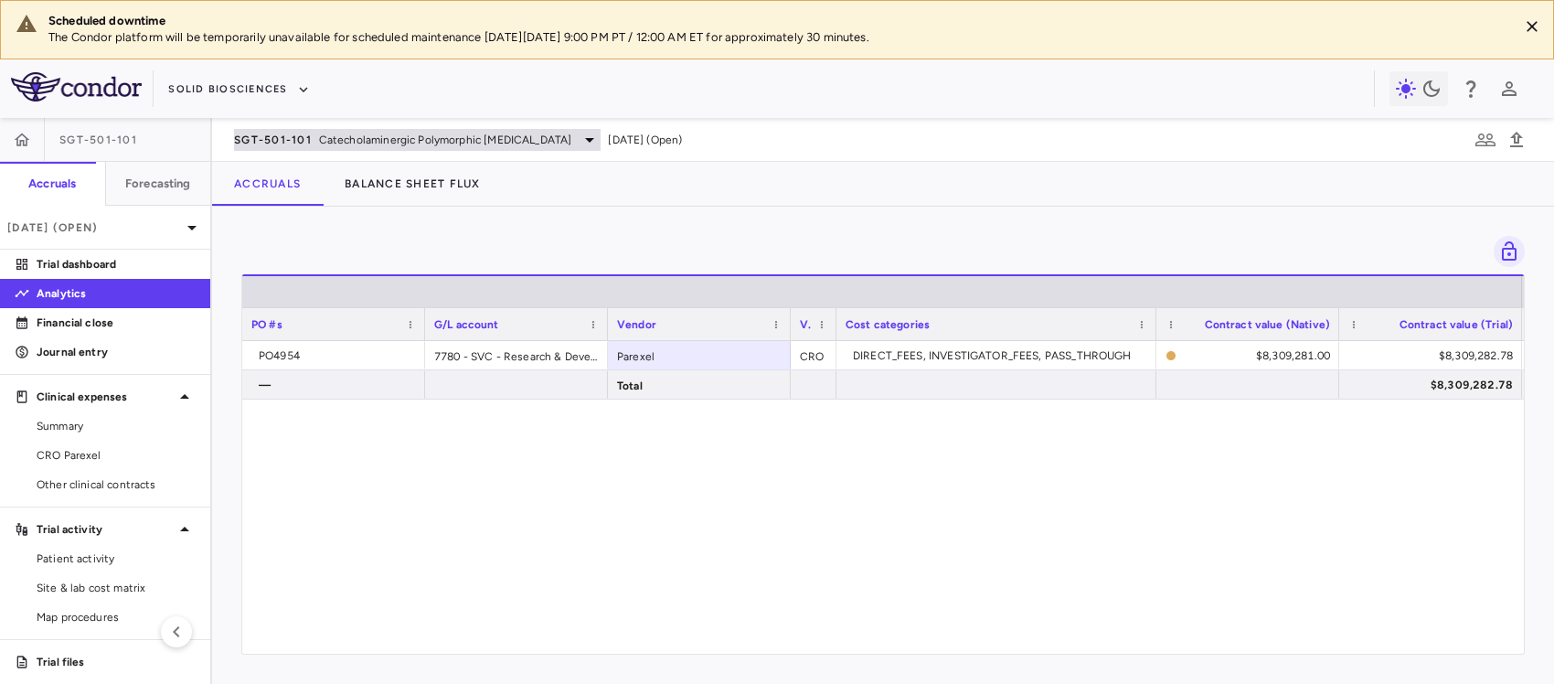
click at [293, 135] on span "SGT-501-101" at bounding box center [273, 140] width 78 height 15
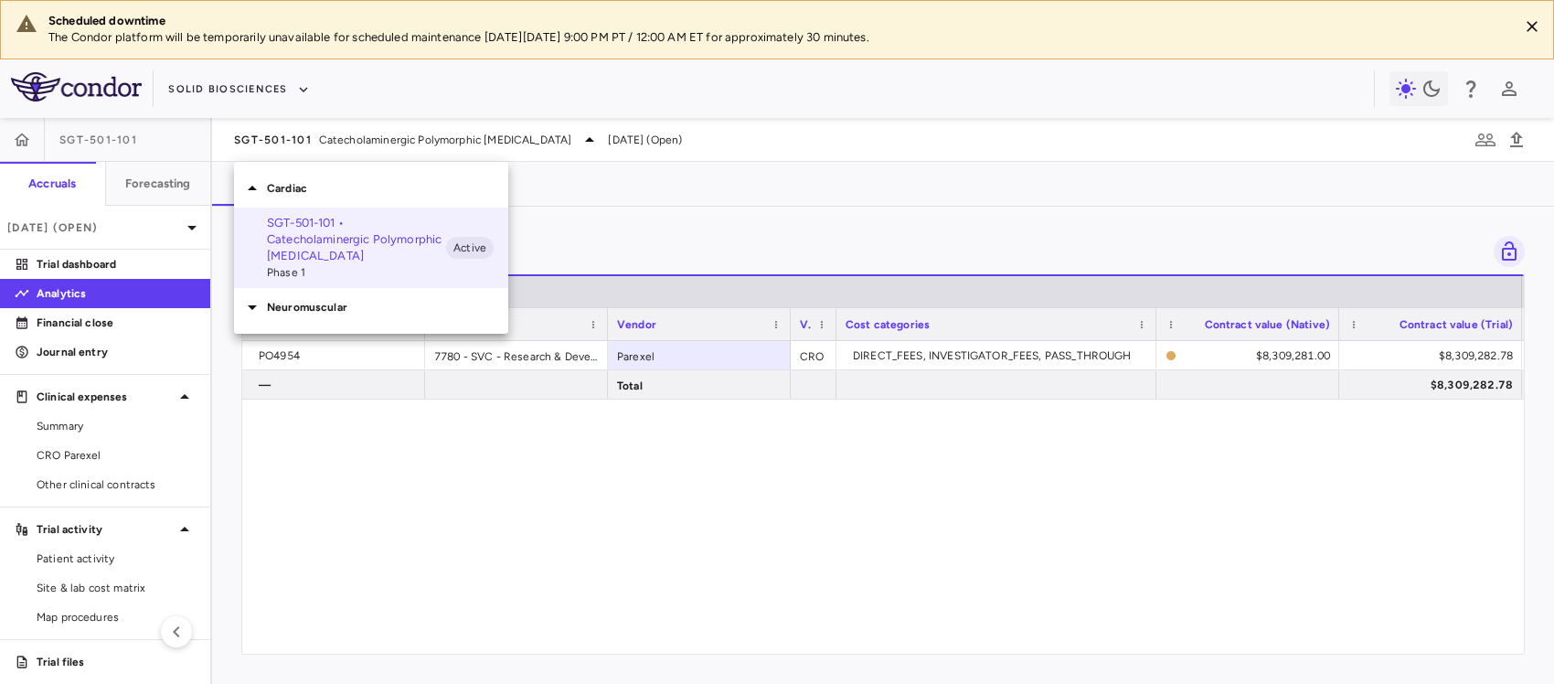
click at [297, 193] on p "Cardiac" at bounding box center [387, 188] width 241 height 16
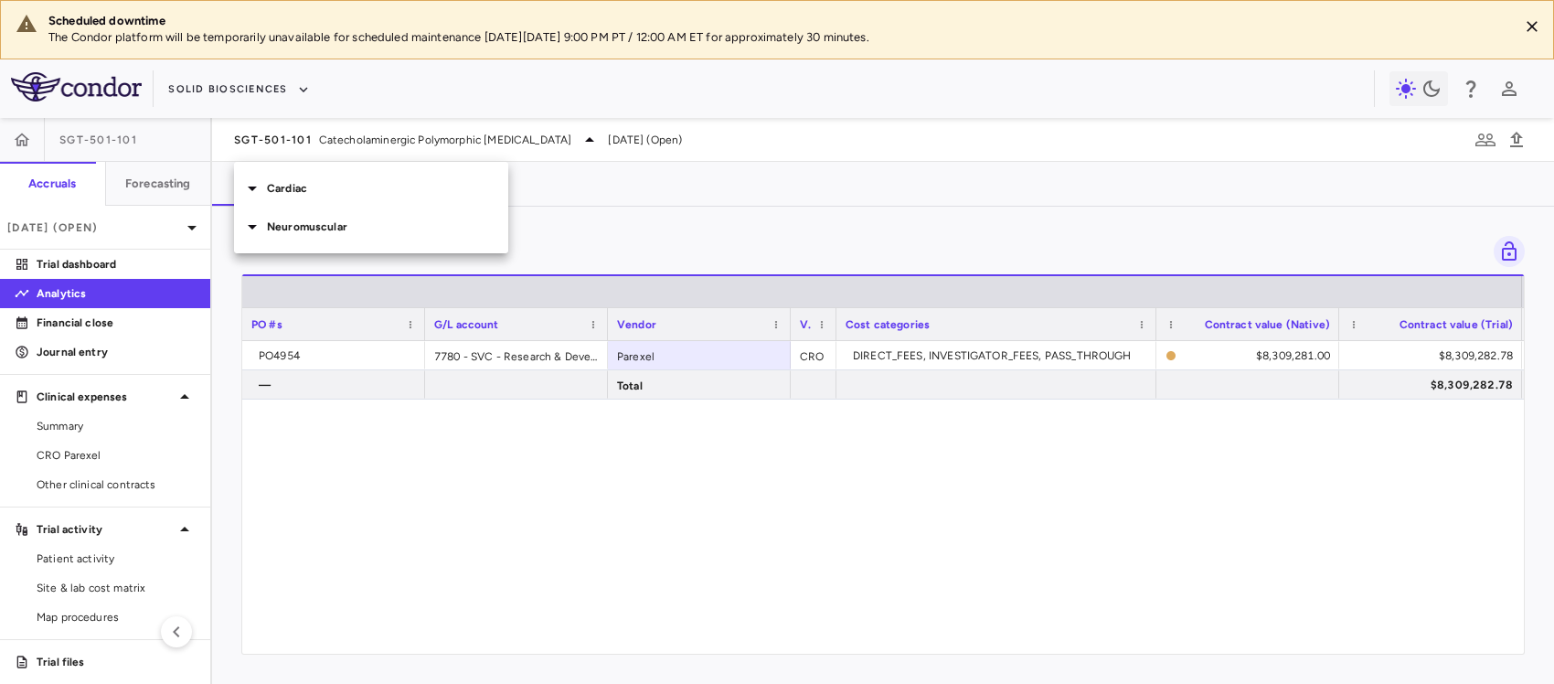
click at [298, 234] on div "Neuromuscular" at bounding box center [371, 226] width 274 height 38
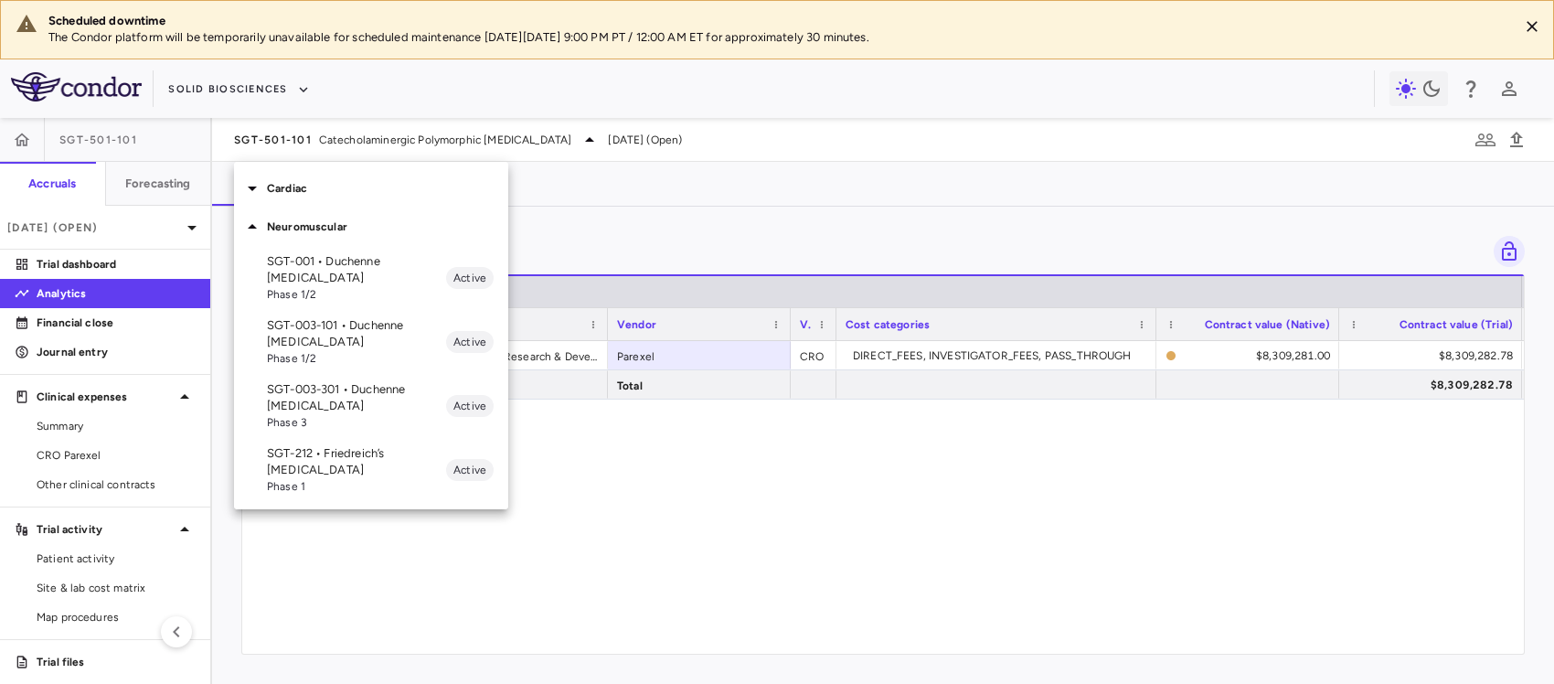
click at [312, 270] on p "SGT-001 • Duchenne muscular dystrophy" at bounding box center [356, 269] width 179 height 33
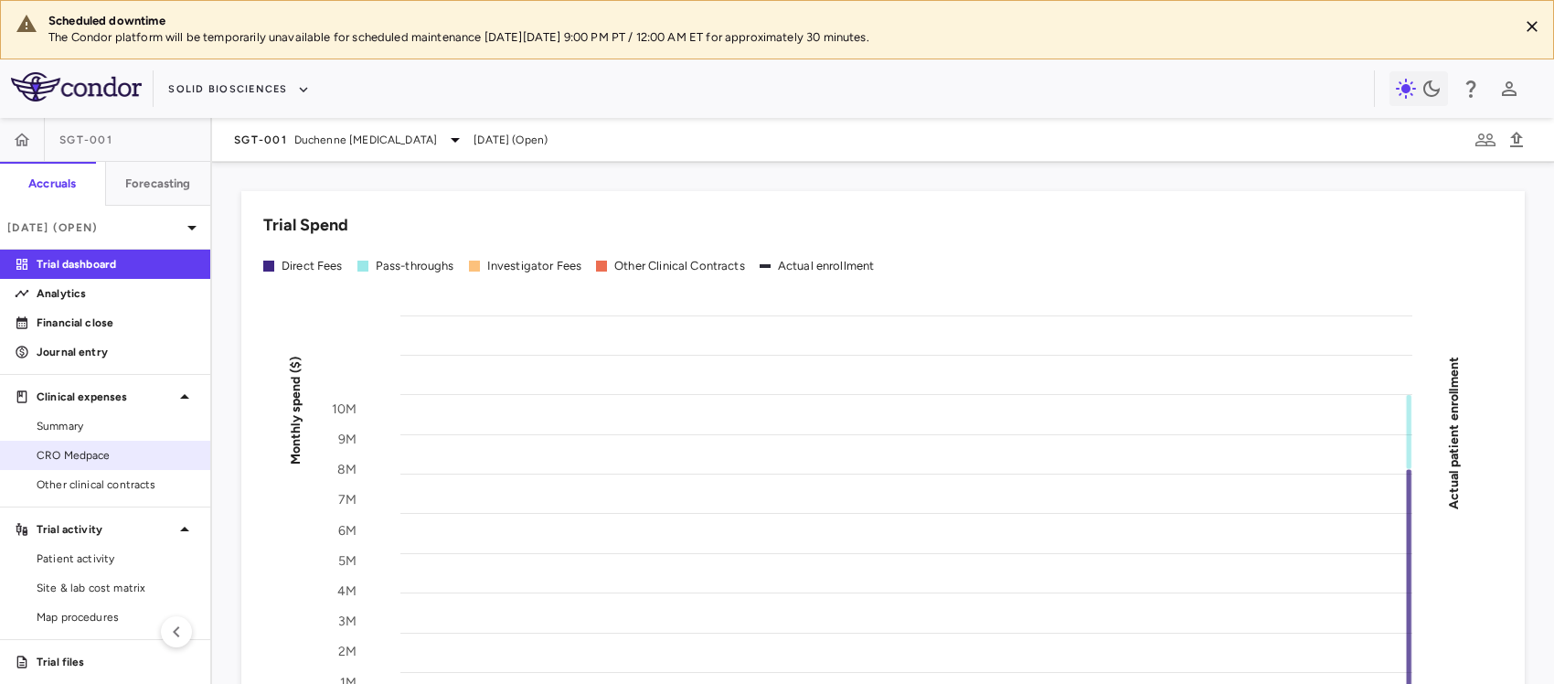
click at [122, 455] on span "CRO Medpace" at bounding box center [116, 455] width 159 height 16
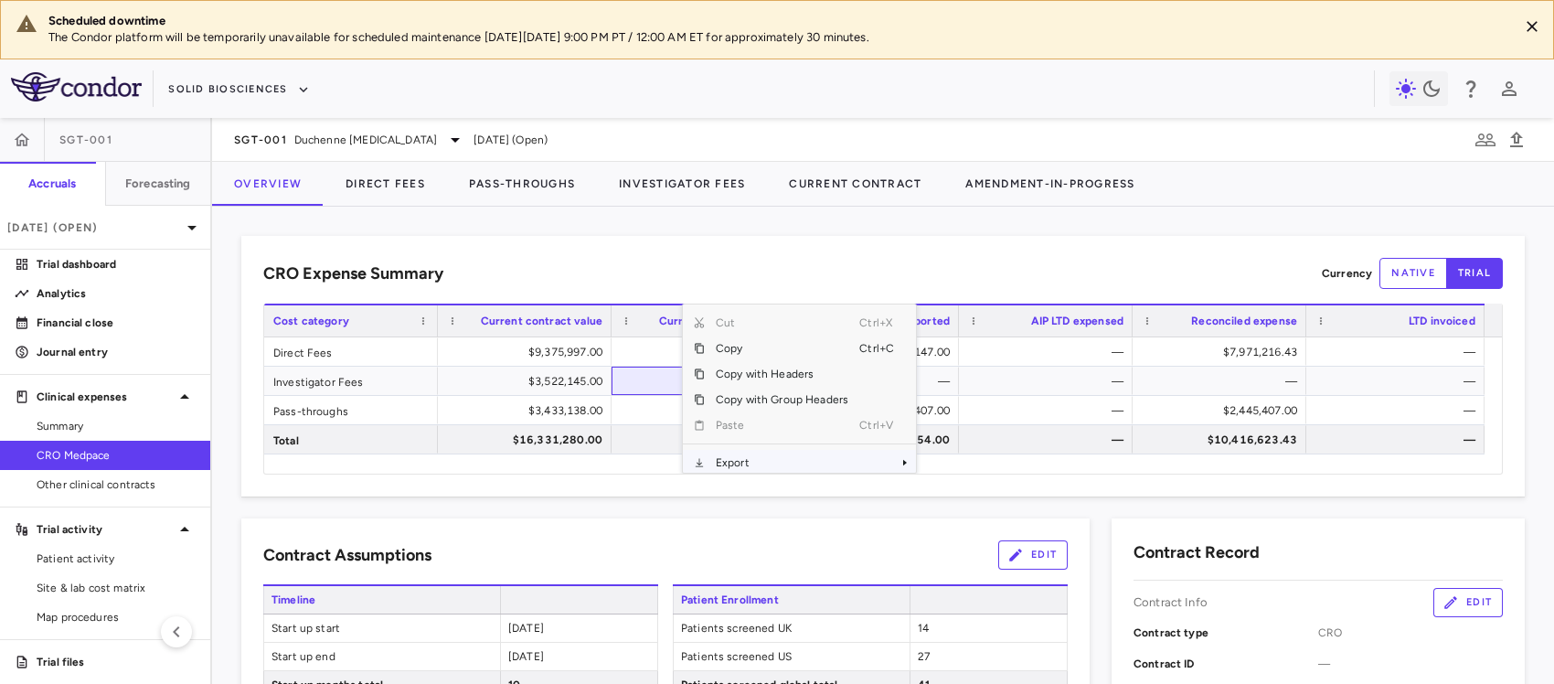
click at [775, 460] on span "Export" at bounding box center [782, 463] width 154 height 26
click at [889, 455] on span "Context Menu" at bounding box center [879, 463] width 40 height 26
click at [965, 451] on span "Excel Export" at bounding box center [977, 454] width 86 height 26
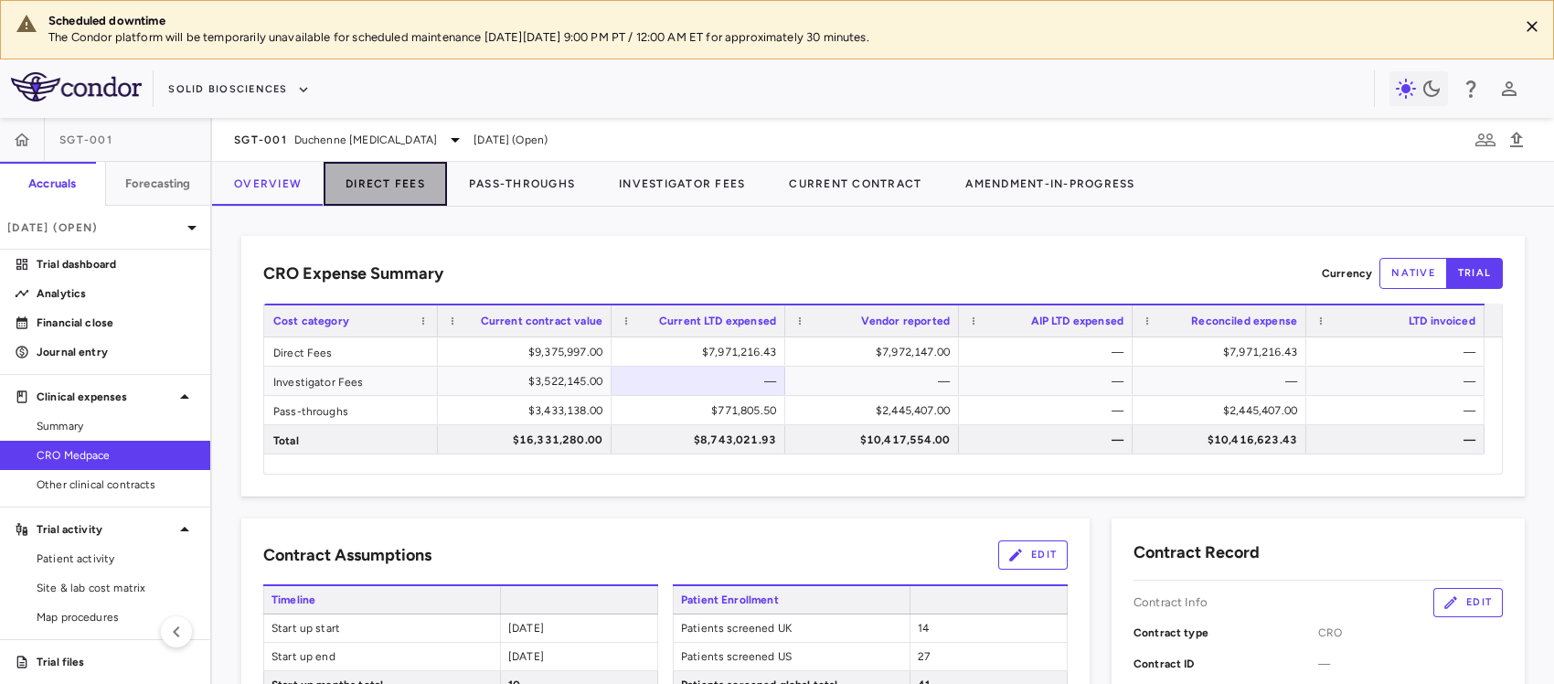
click at [371, 185] on button "Direct Fees" at bounding box center [385, 184] width 123 height 44
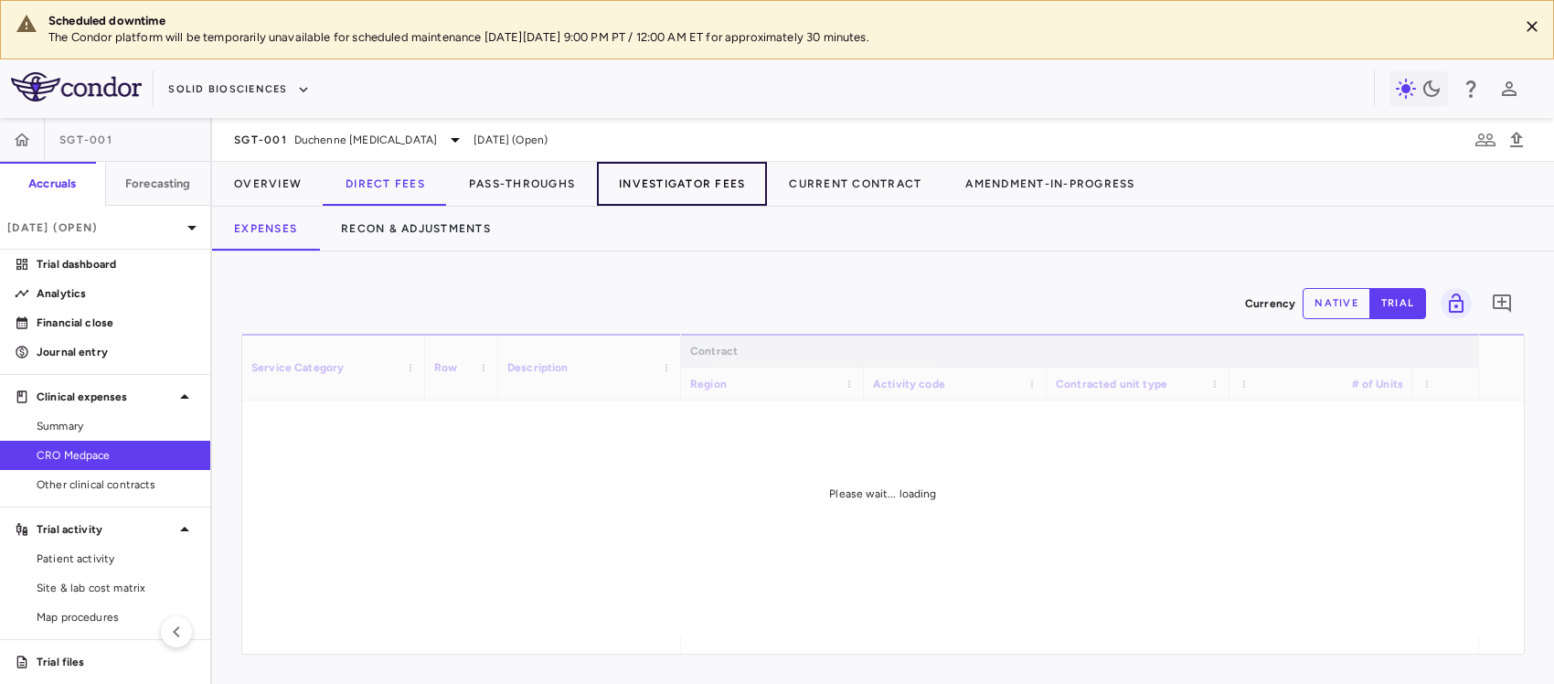
click at [603, 171] on button "Investigator Fees" at bounding box center [682, 184] width 170 height 44
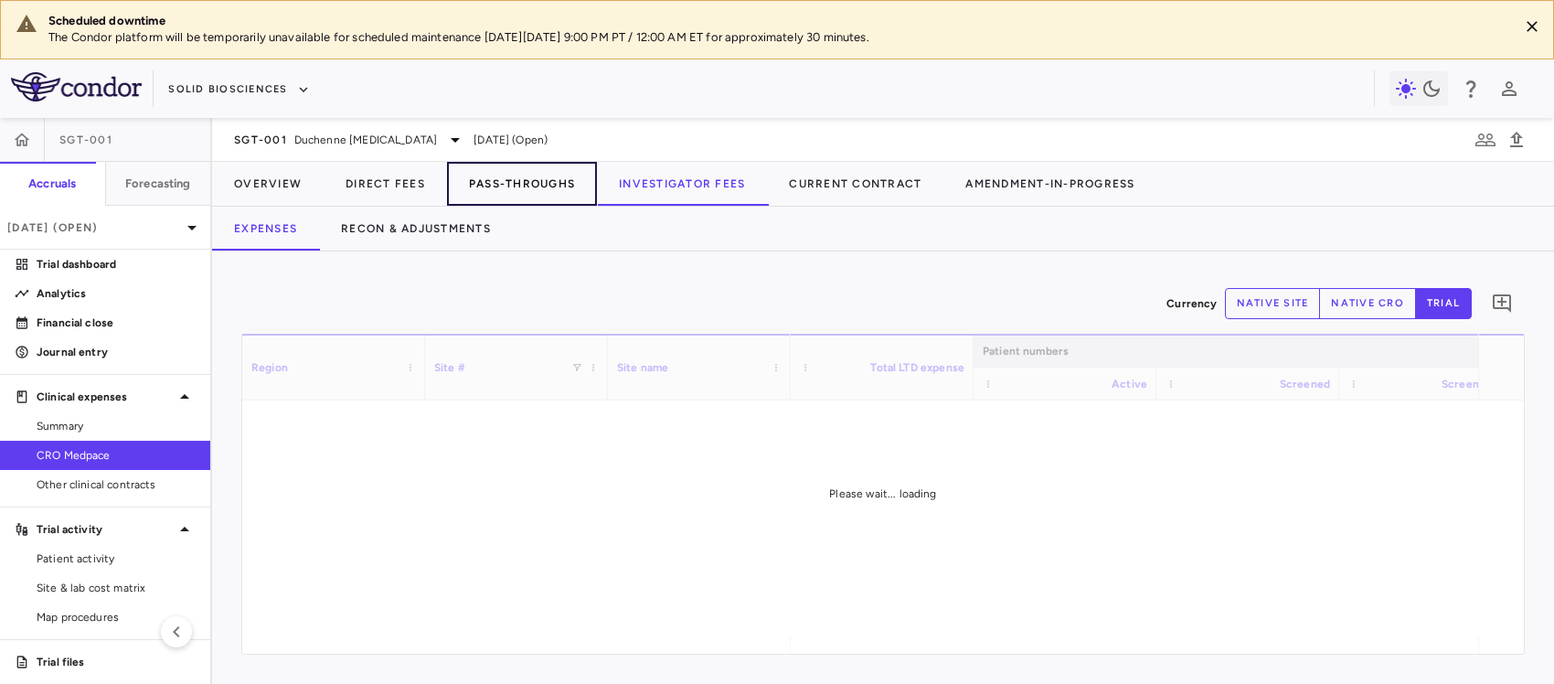
click at [527, 183] on button "Pass-Throughs" at bounding box center [522, 184] width 150 height 44
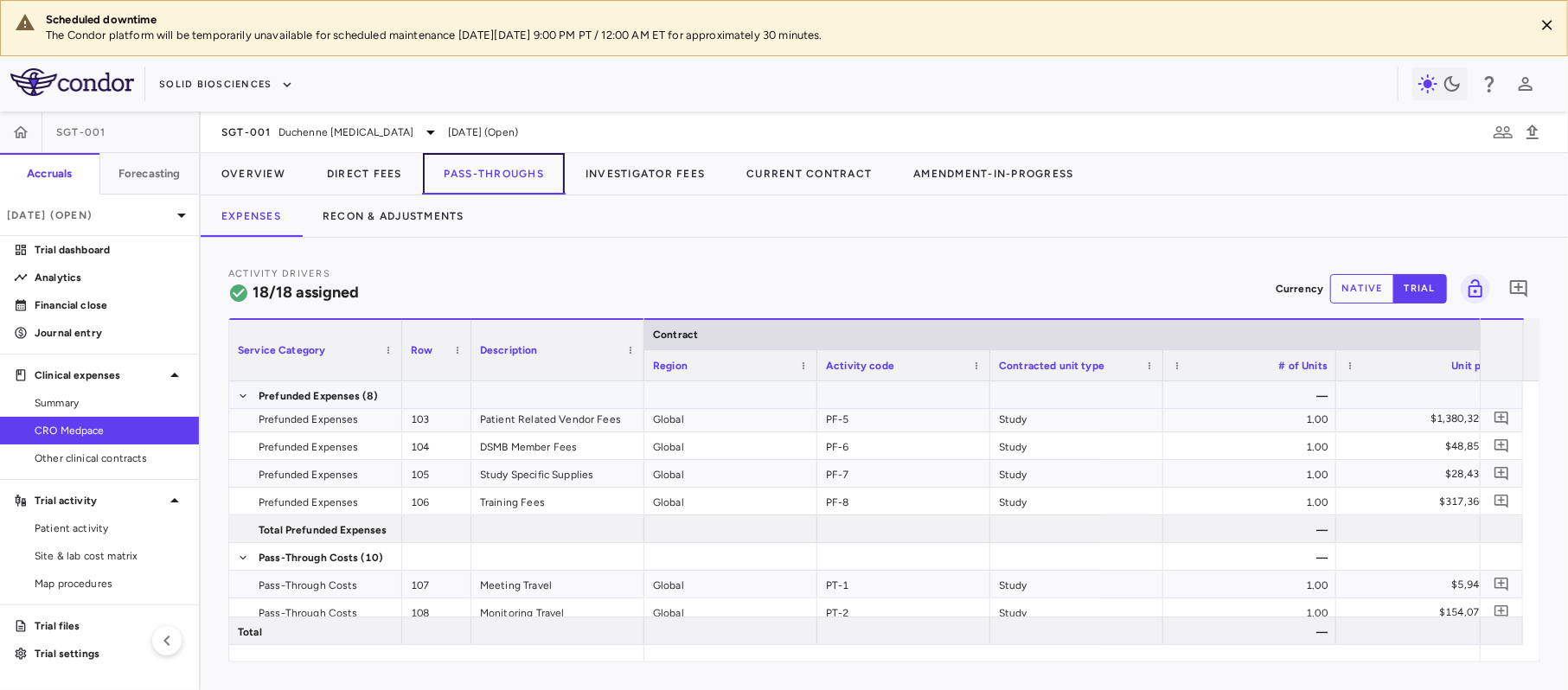
scroll to position [115, 0]
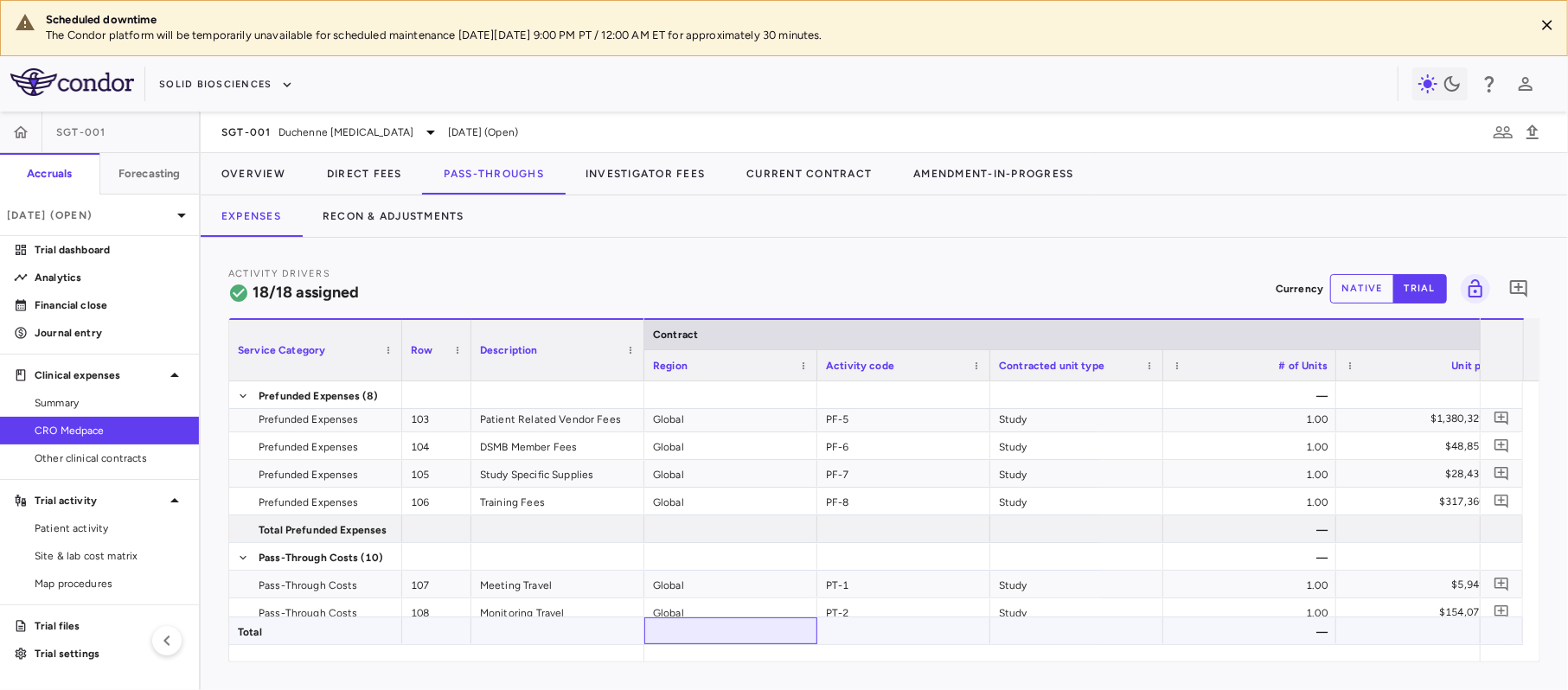
drag, startPoint x: 678, startPoint y: 644, endPoint x: 693, endPoint y: 644, distance: 15.0
click at [693, 644] on div at bounding box center [731, 631] width 173 height 27
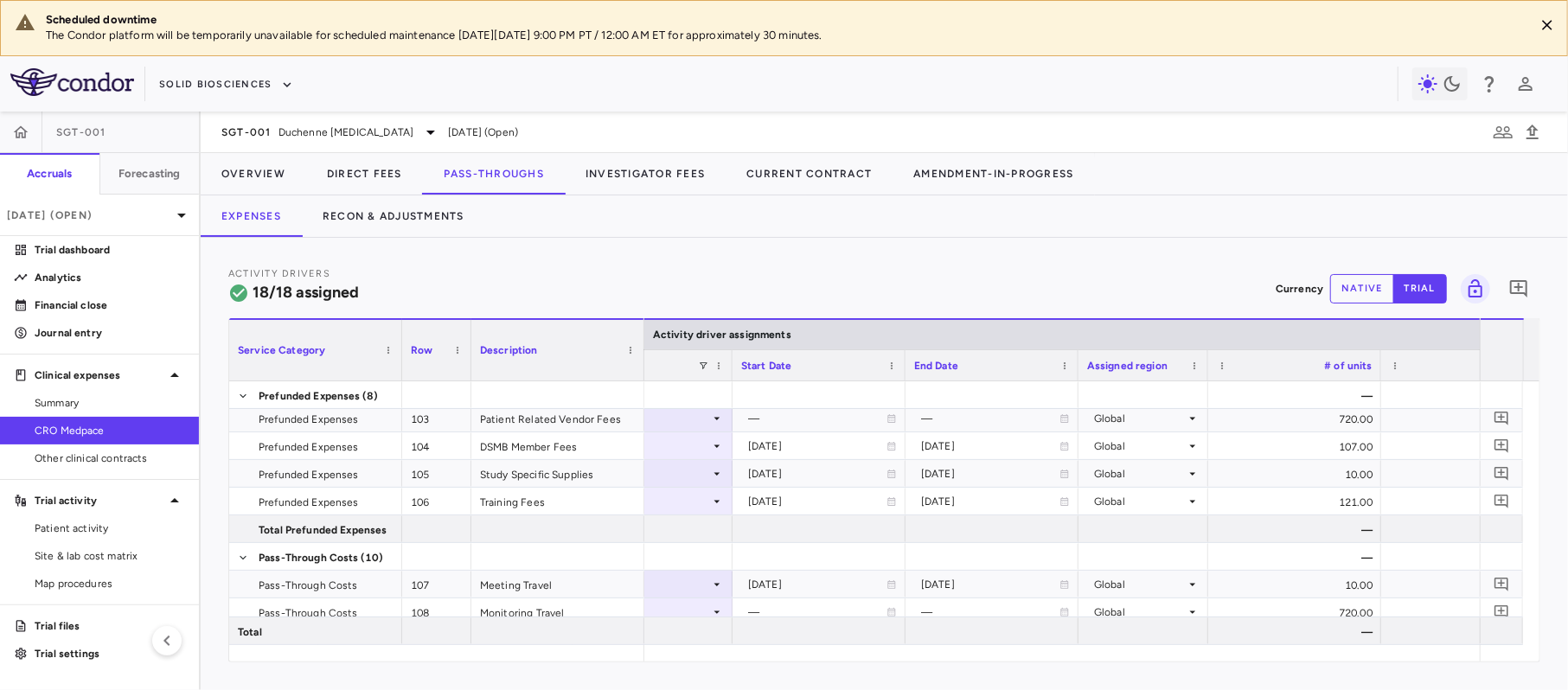
scroll to position [0, 1337]
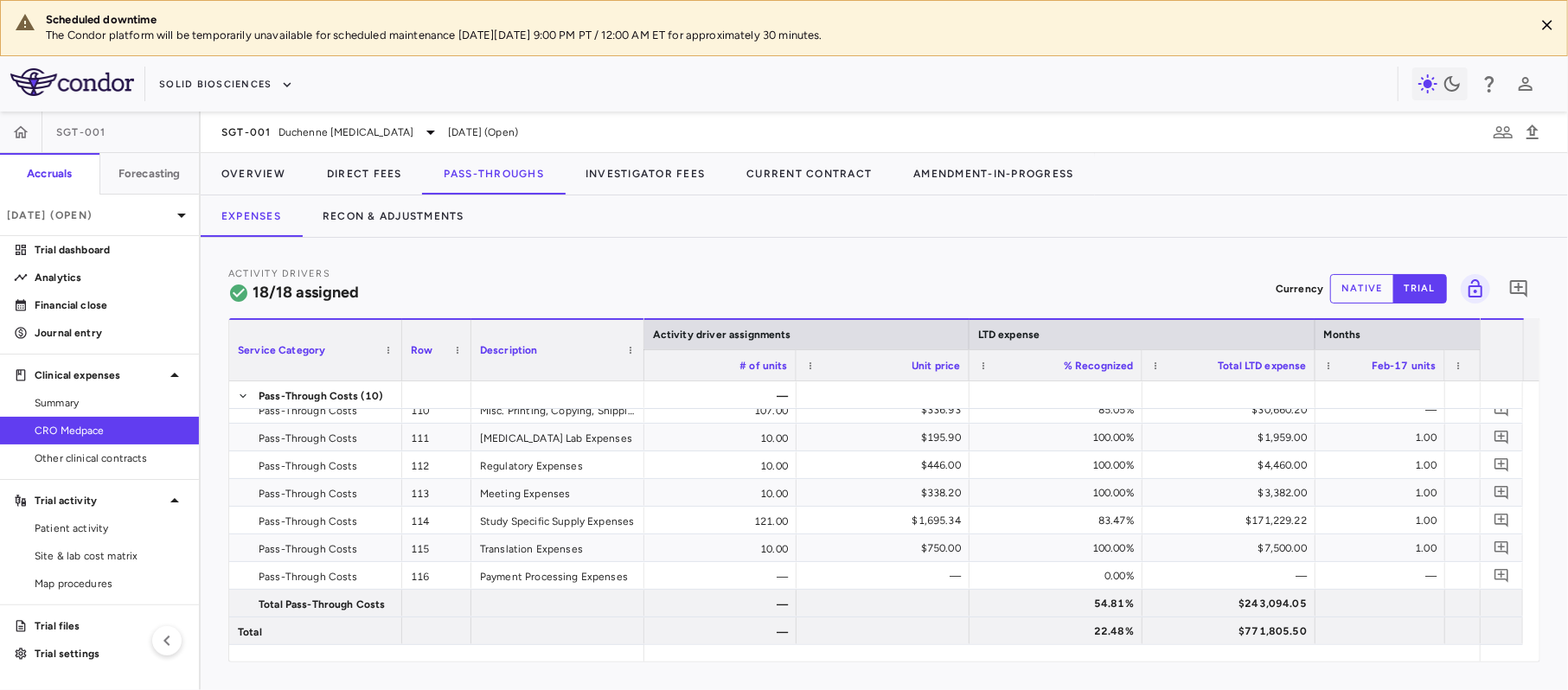
drag, startPoint x: 1201, startPoint y: 257, endPoint x: 1251, endPoint y: 474, distance: 222.7
click at [1198, 253] on div "Activity Drivers 18/18 assigned Currency native trial 0 Service Category Drag h…" at bounding box center [884, 464] width 1367 height 452
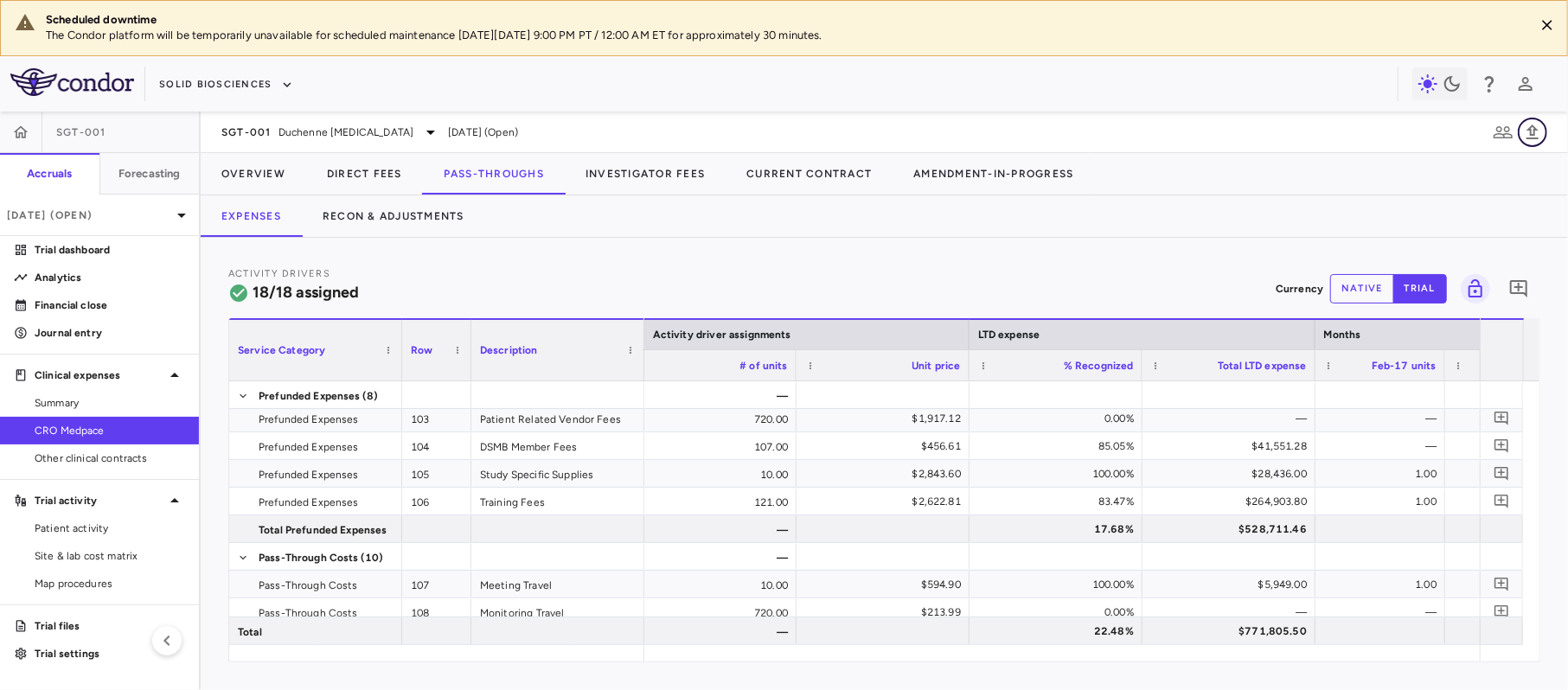
click at [1543, 126] on icon "button" at bounding box center [1533, 133] width 21 height 21
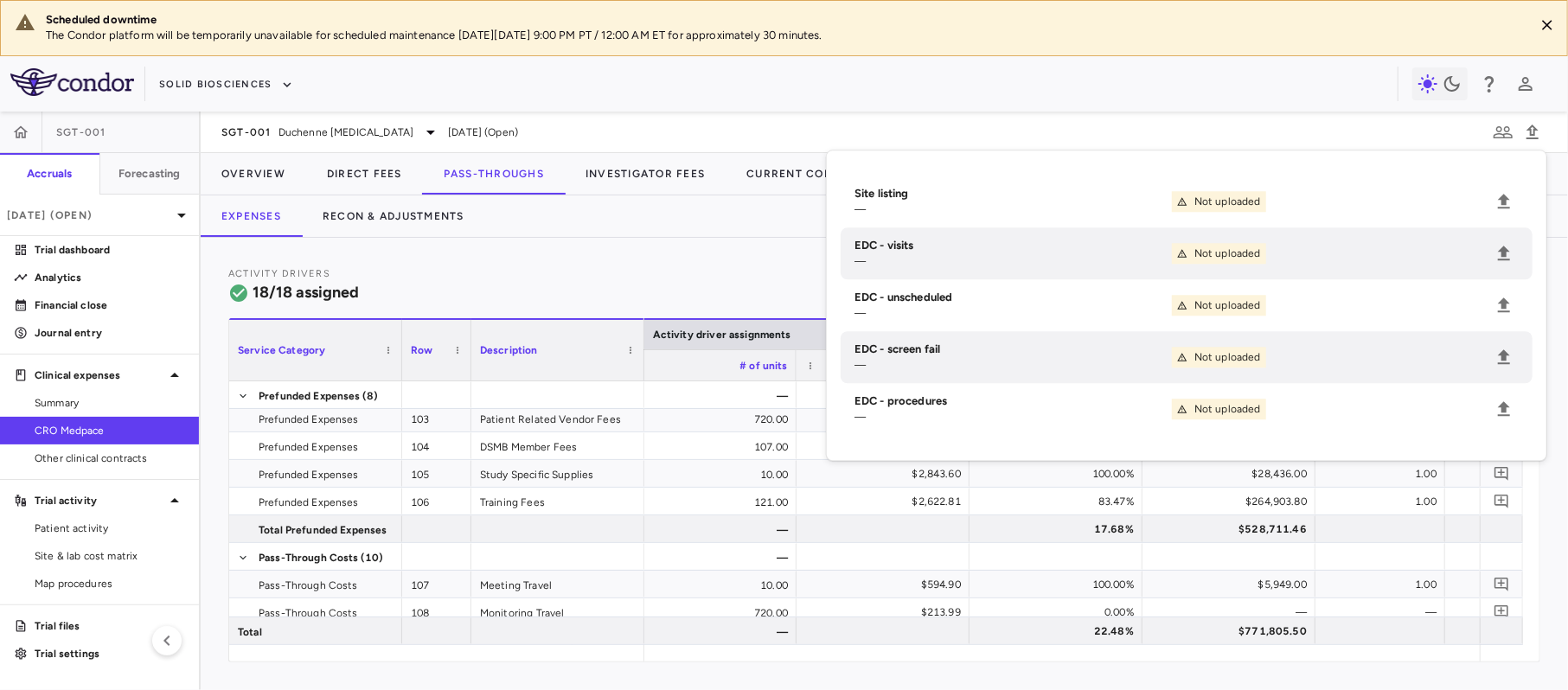
click at [761, 255] on div "Activity Drivers 18/18 assigned Currency native trial 0 Service Category Drag h…" at bounding box center [884, 464] width 1367 height 452
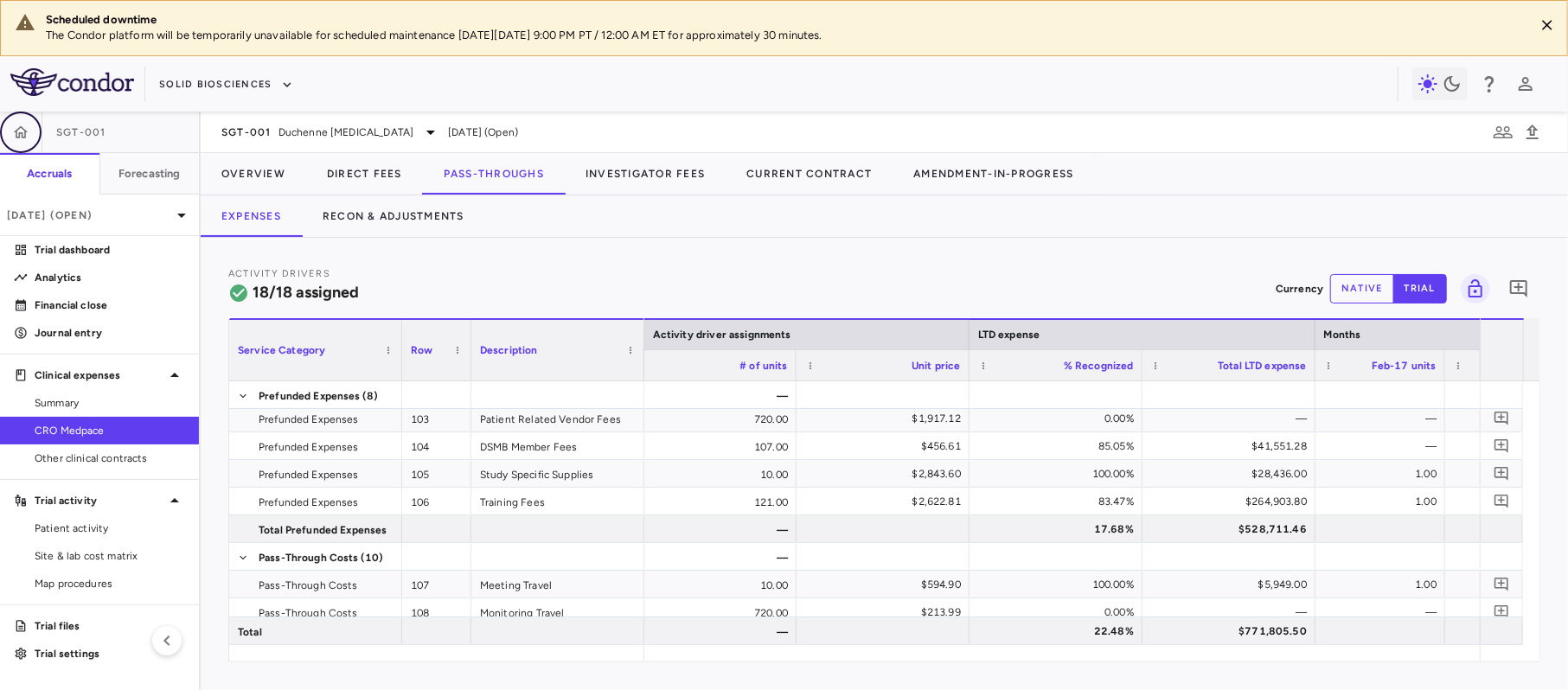
click at [15, 129] on icon "button" at bounding box center [21, 133] width 17 height 17
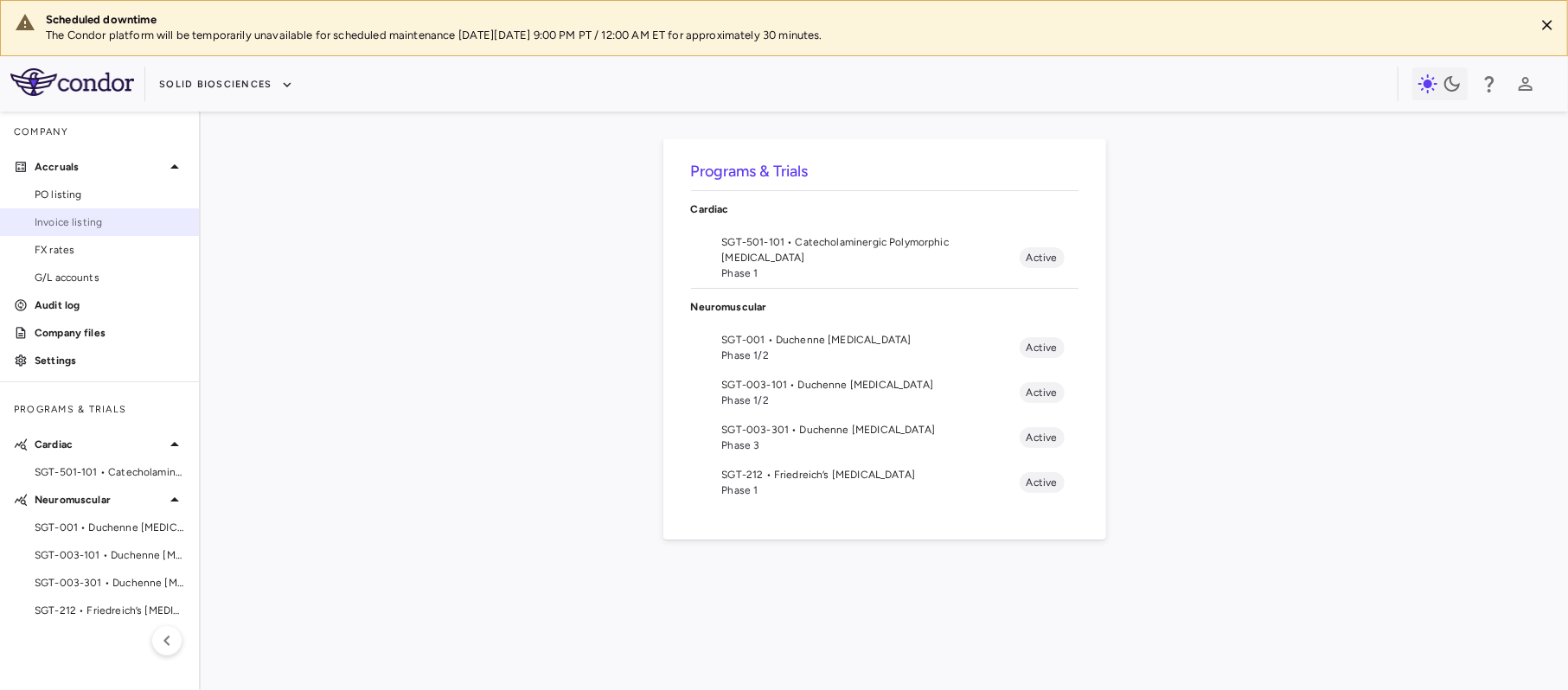
click at [74, 219] on span "Invoice listing" at bounding box center [110, 222] width 150 height 15
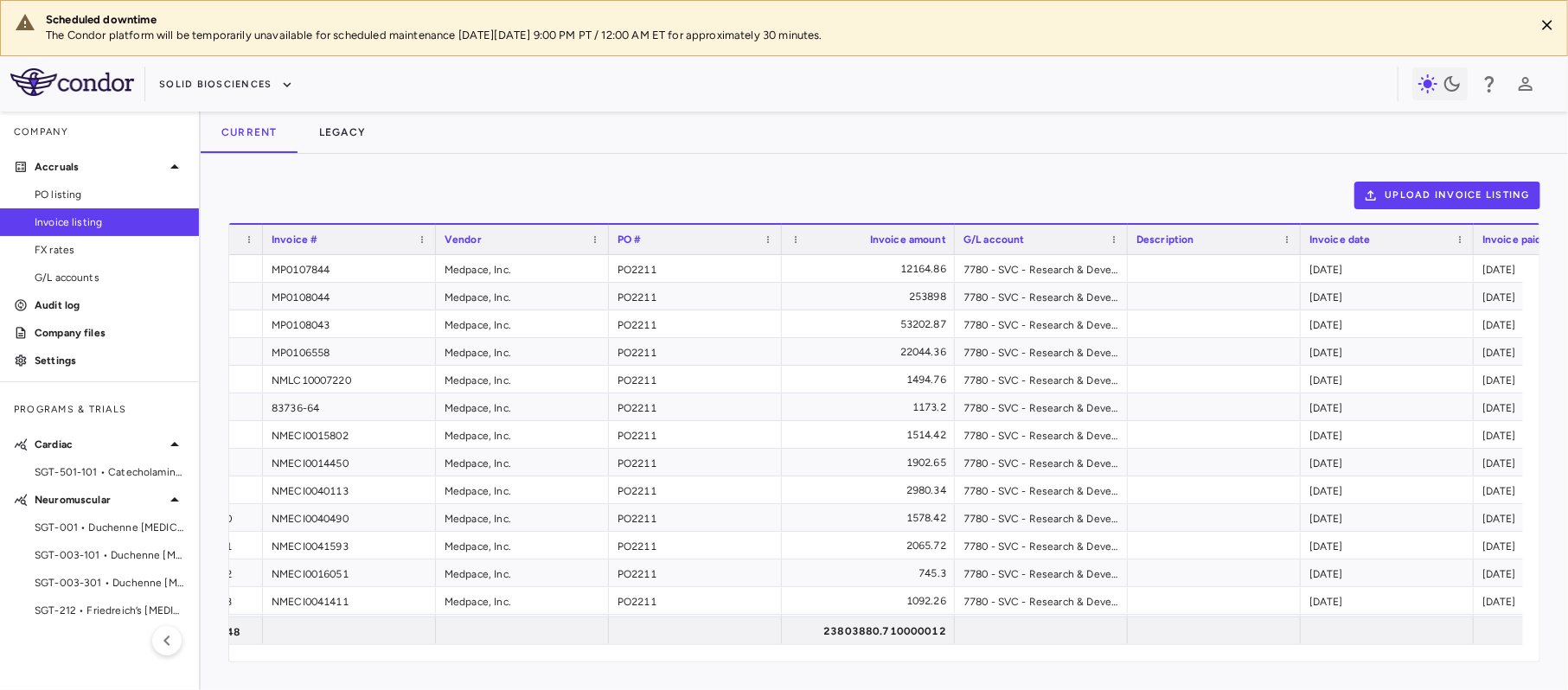
scroll to position [0, 121]
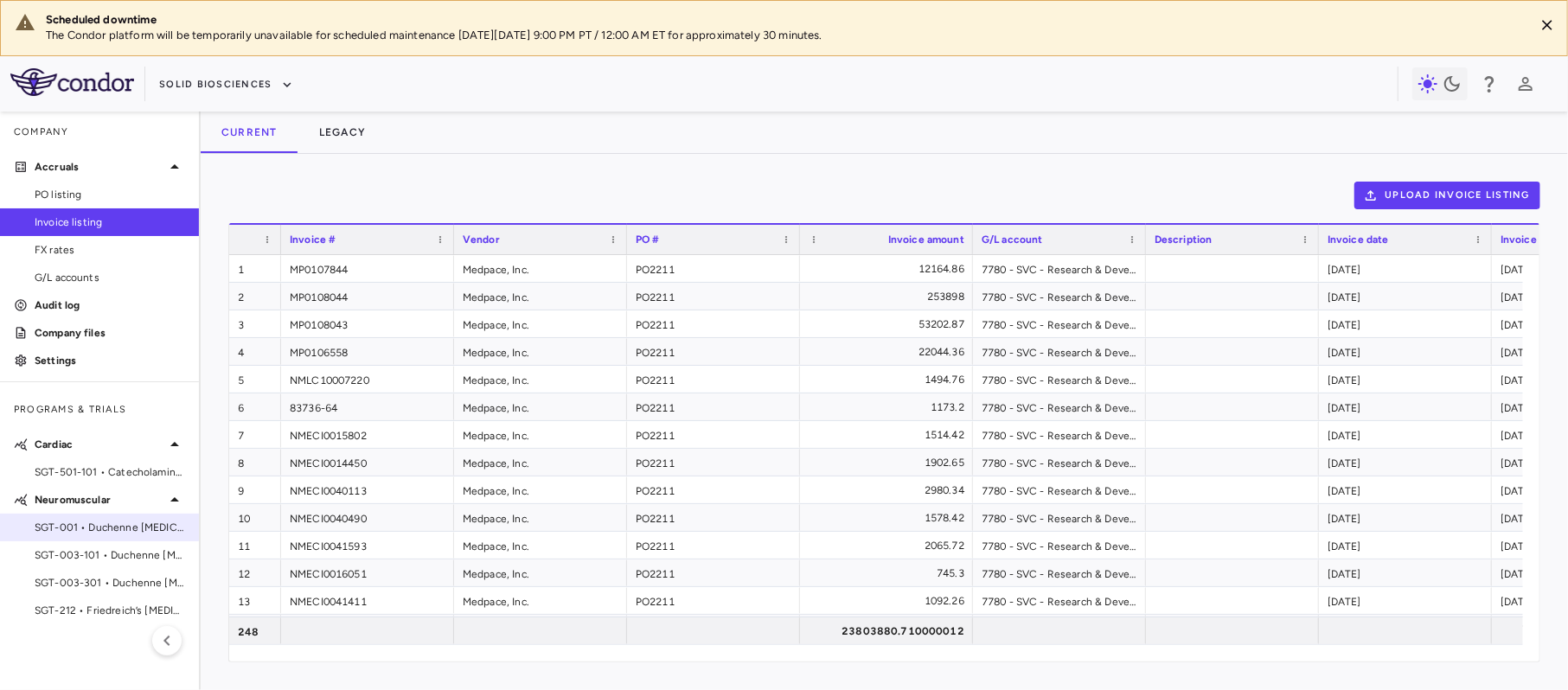
click at [84, 527] on span "SGT-001 • Duchenne muscular dystrophy" at bounding box center [110, 527] width 150 height 15
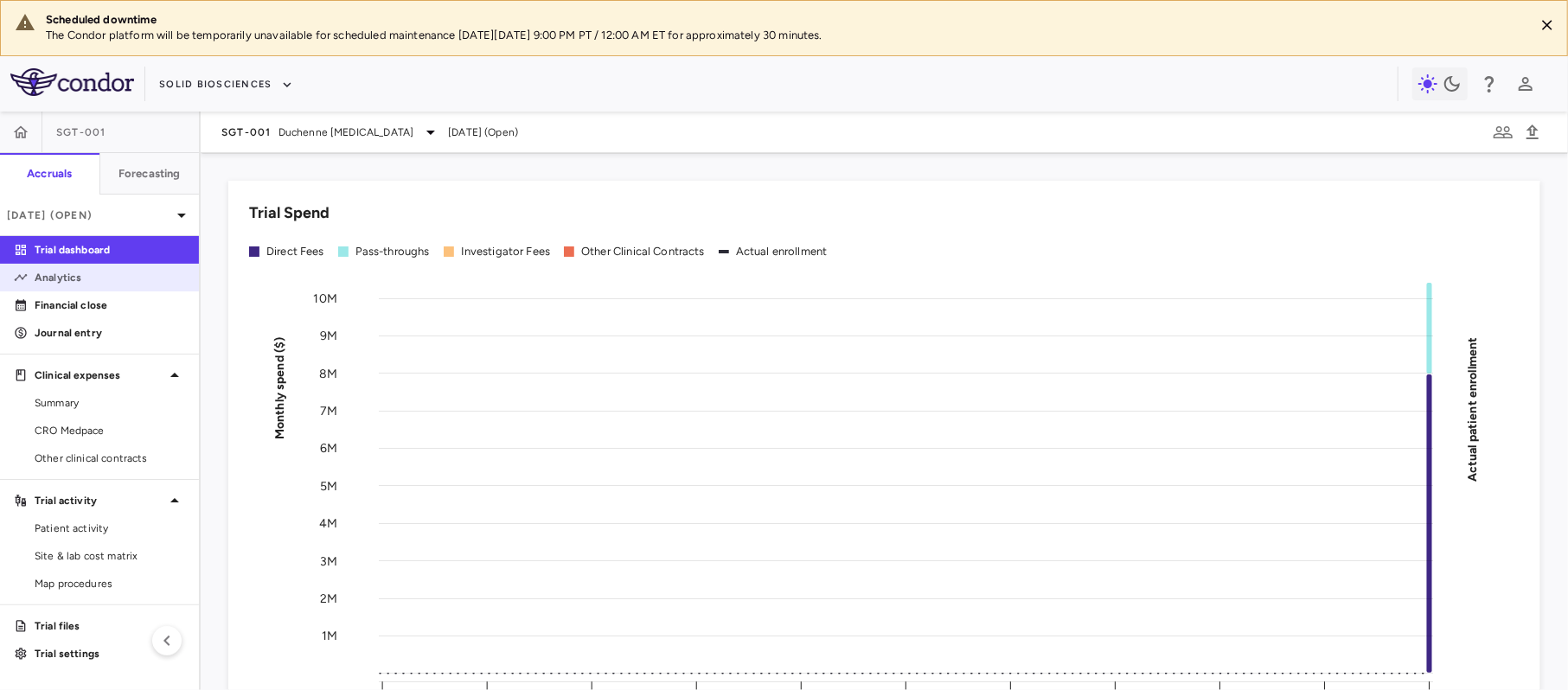
click at [117, 277] on p "Analytics" at bounding box center [110, 277] width 150 height 15
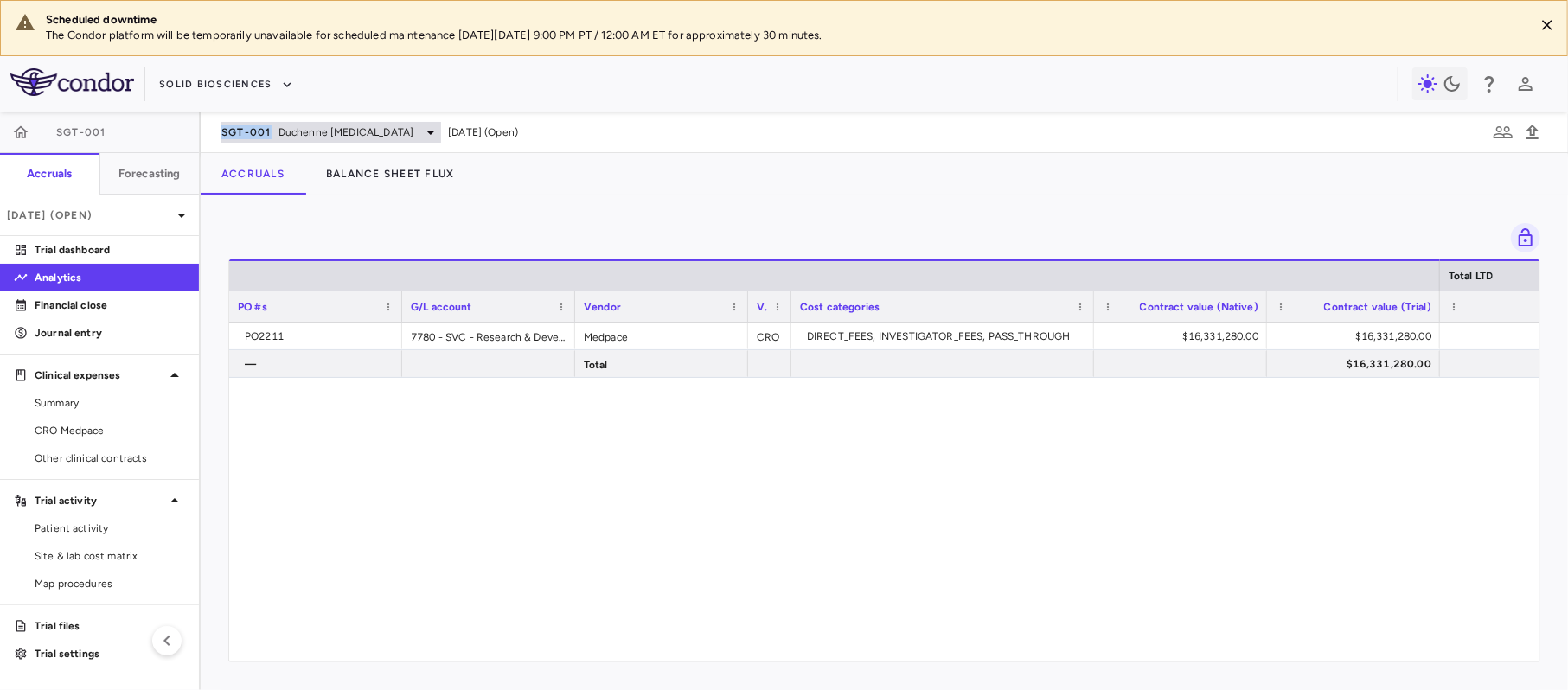
drag, startPoint x: 217, startPoint y: 133, endPoint x: 271, endPoint y: 135, distance: 54.0
click at [271, 135] on div "SGT-001 Duchenne muscular dystrophy Jun 2025 (Open)" at bounding box center [884, 133] width 1367 height 42
copy span "SGT-001"
click at [33, 135] on button "button" at bounding box center [21, 133] width 42 height 42
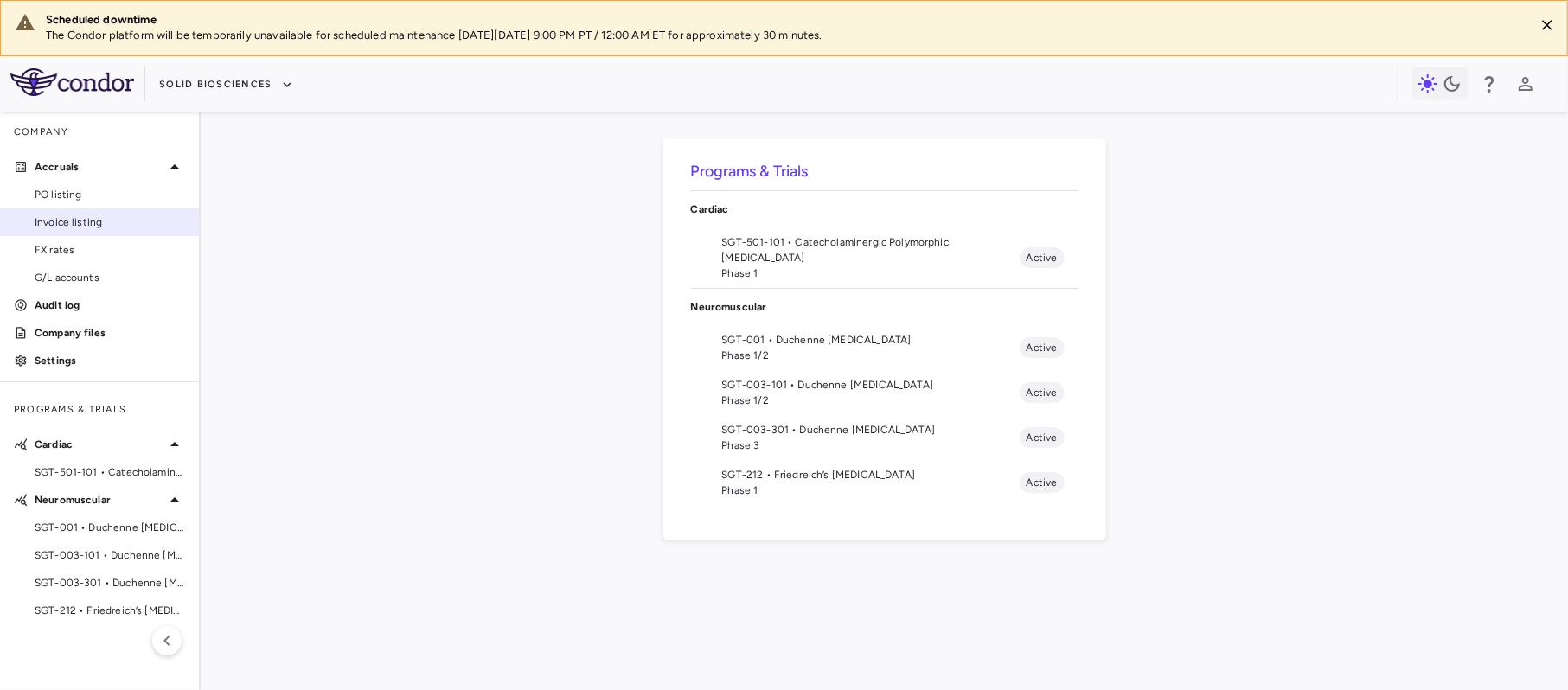
click at [64, 221] on span "Invoice listing" at bounding box center [110, 222] width 150 height 15
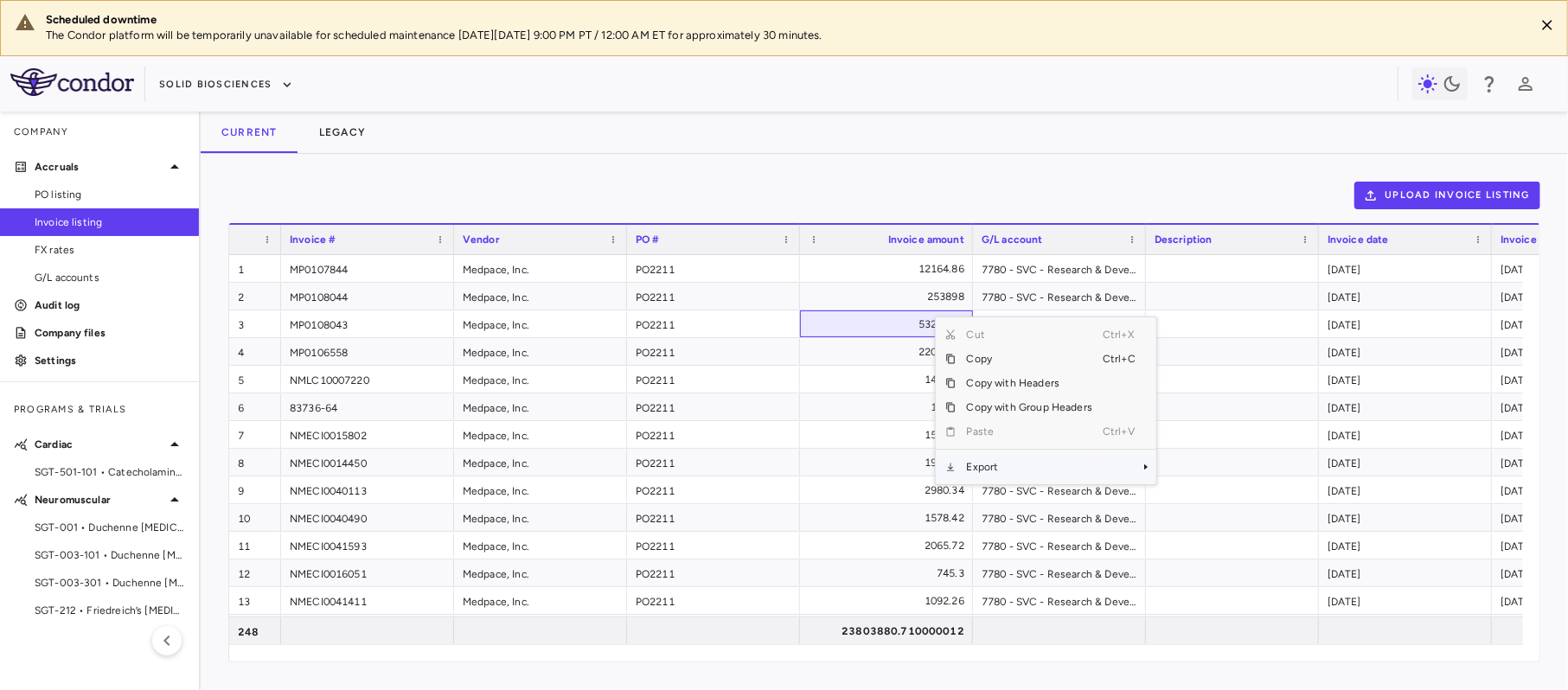
click at [1001, 460] on span "Export" at bounding box center [1030, 468] width 146 height 25
click at [109, 474] on span "SGT-501-101 • Catecholaminergic Polymorphic Ventricular Tachycardia" at bounding box center [110, 472] width 150 height 15
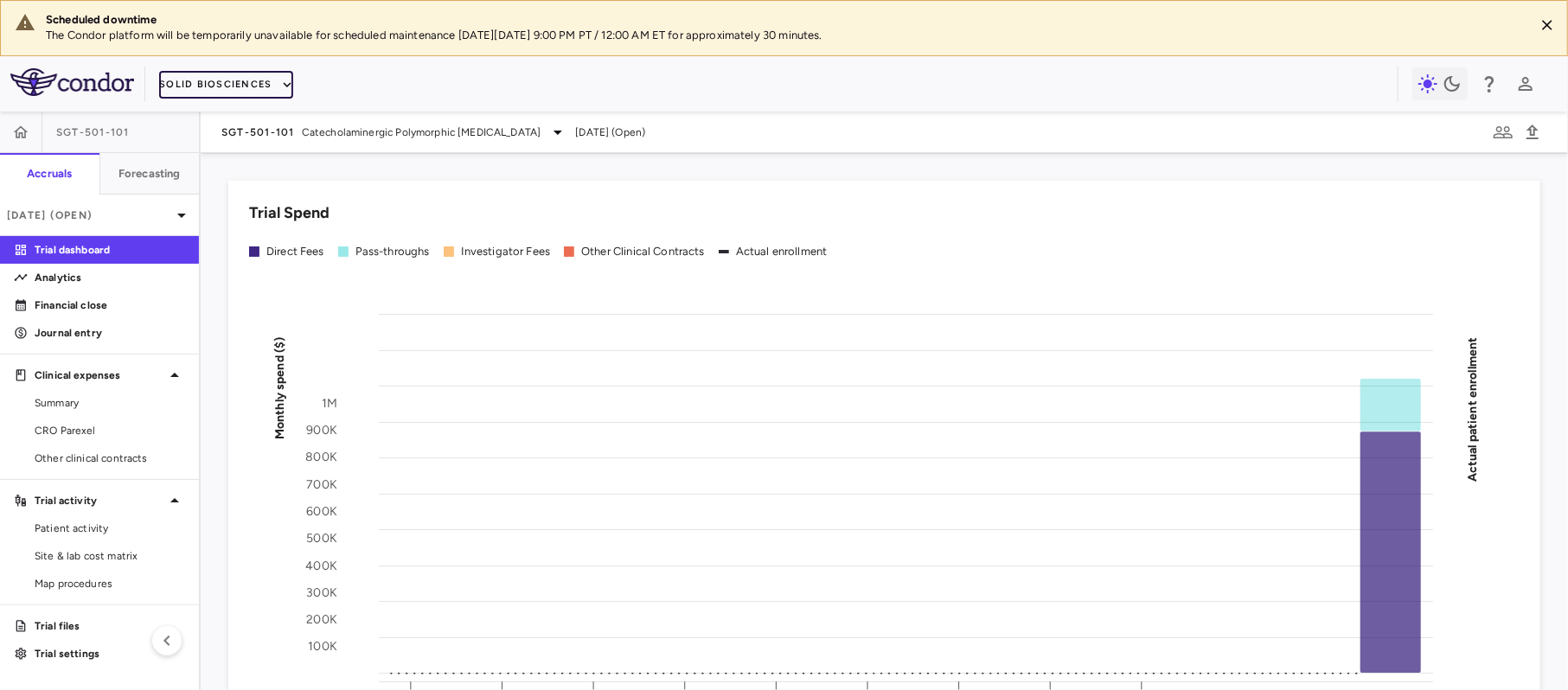
click at [211, 80] on button "Solid Biosciences" at bounding box center [225, 84] width 133 height 27
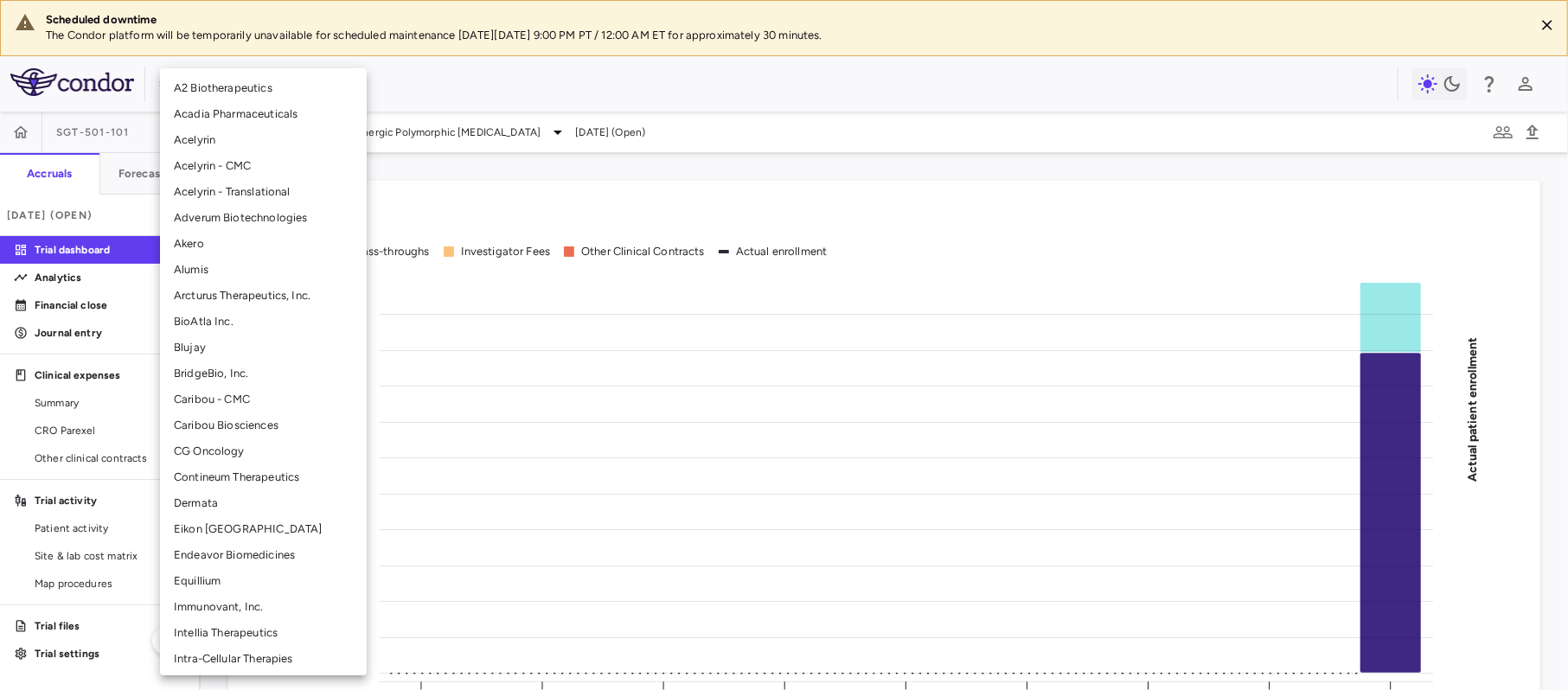
click at [410, 81] on div at bounding box center [784, 345] width 1568 height 690
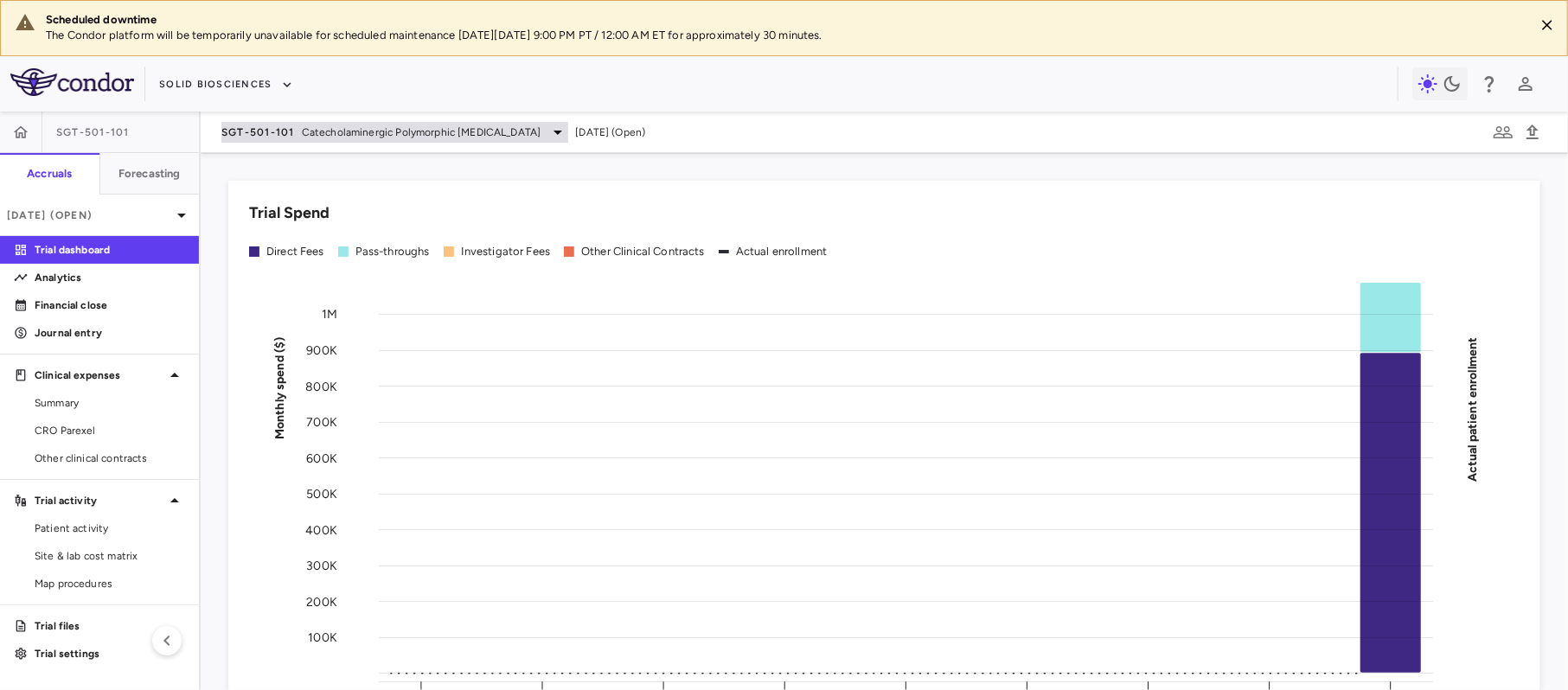
click at [307, 132] on span "Catecholaminergic Polymorphic Ventricular Tachycardia" at bounding box center [421, 133] width 239 height 15
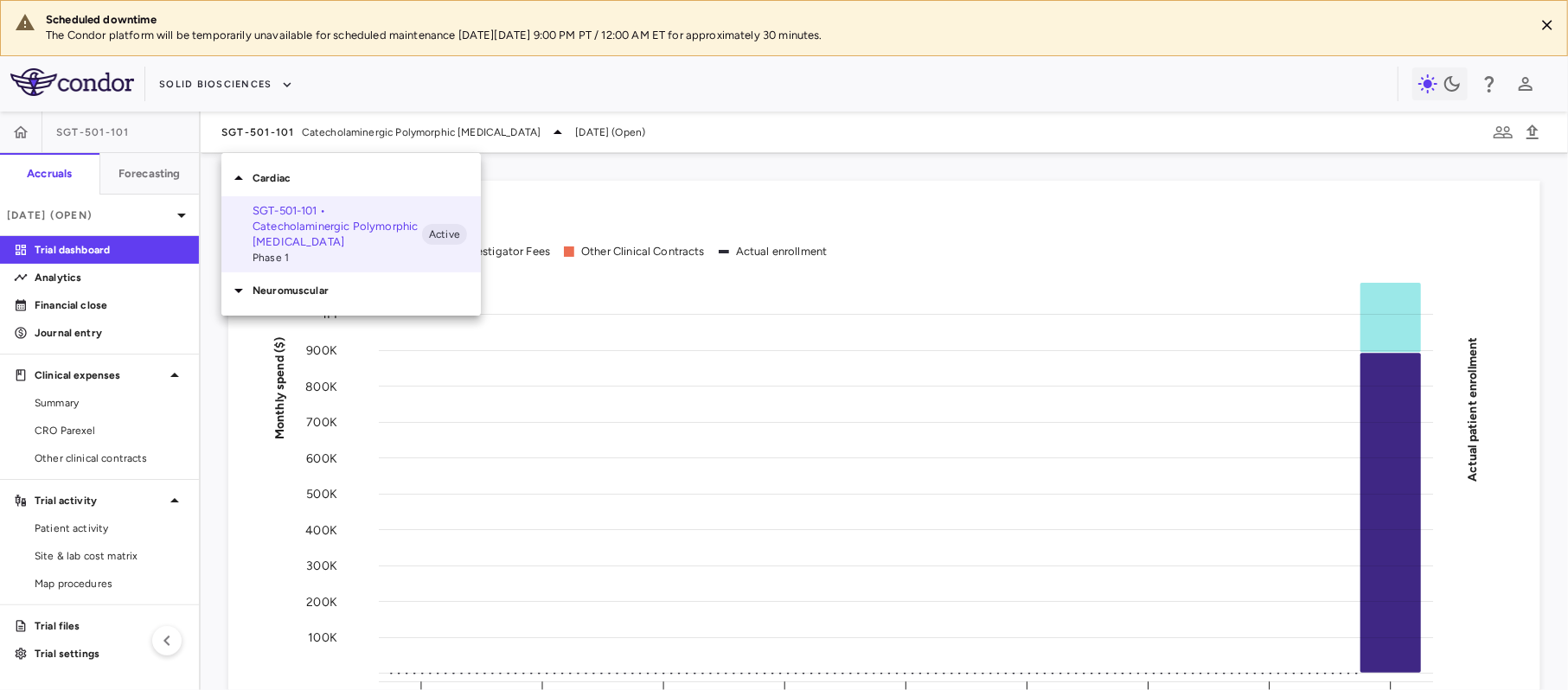
click at [329, 281] on div "Neuromuscular" at bounding box center [351, 291] width 259 height 36
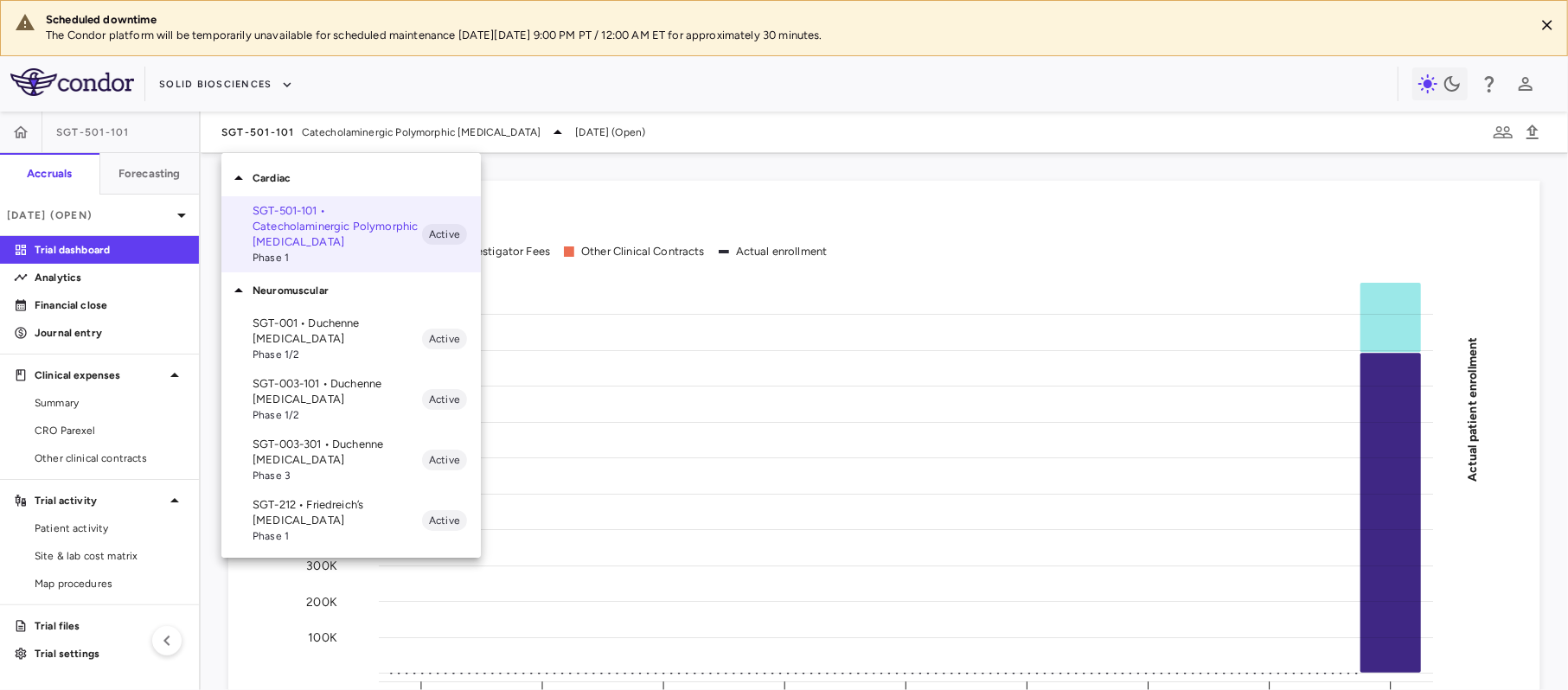
click at [333, 332] on p "SGT-001 • Duchenne muscular dystrophy" at bounding box center [337, 331] width 169 height 31
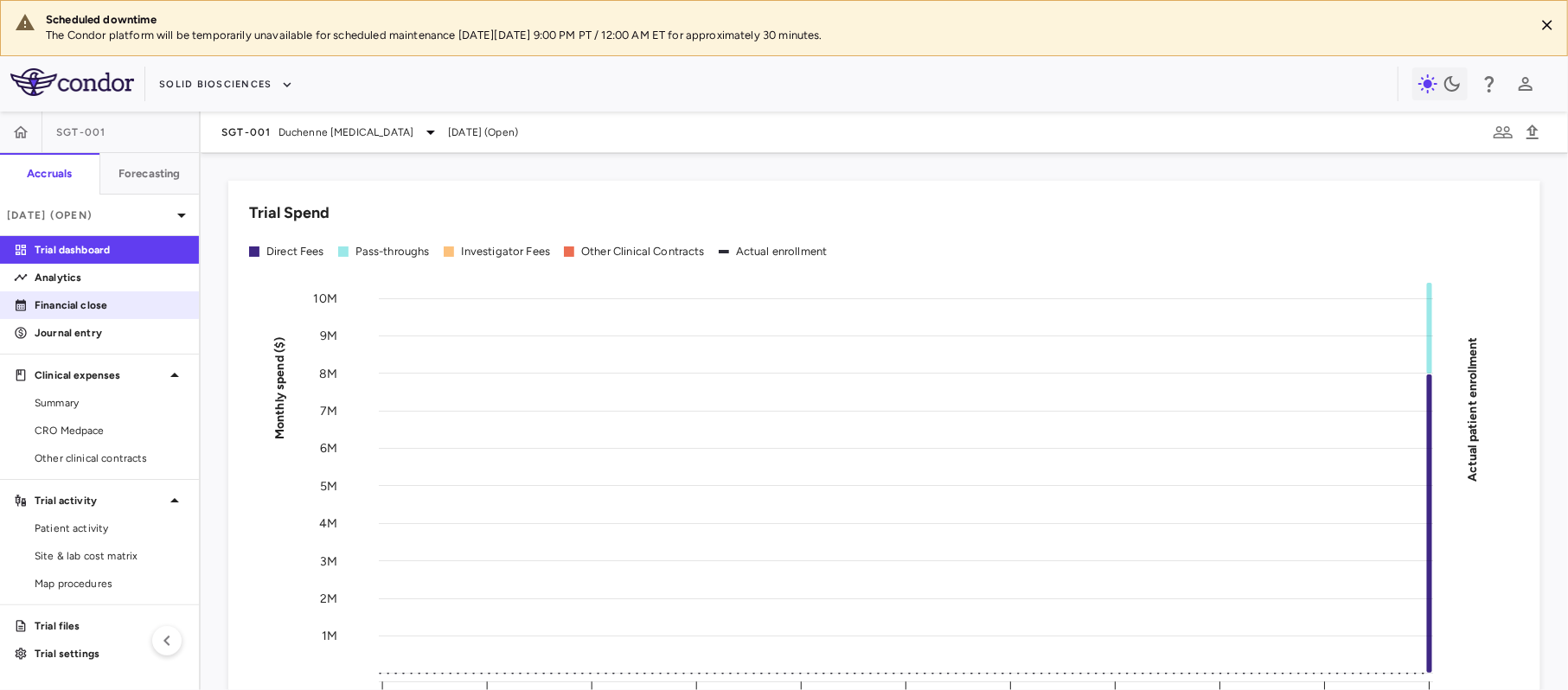
click at [111, 295] on link "Financial close" at bounding box center [99, 305] width 199 height 26
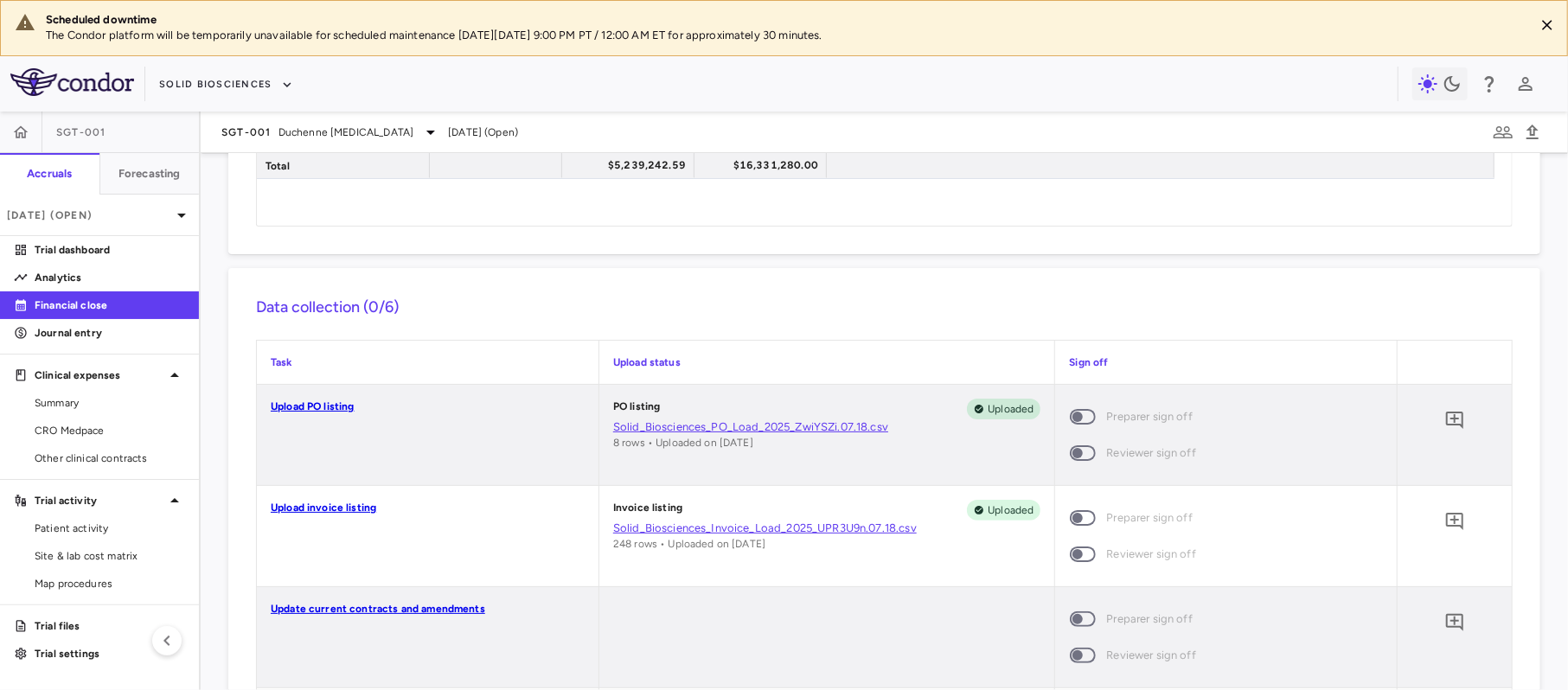
click at [728, 530] on link "Solid_Biosciences_Invoice_Load_2025_UPR3U9n.07.18.csv" at bounding box center [827, 528] width 428 height 15
click at [475, 260] on div "Financial Close Close PO Completeness Vendor Drag here to set column labels Gro…" at bounding box center [884, 422] width 1367 height 538
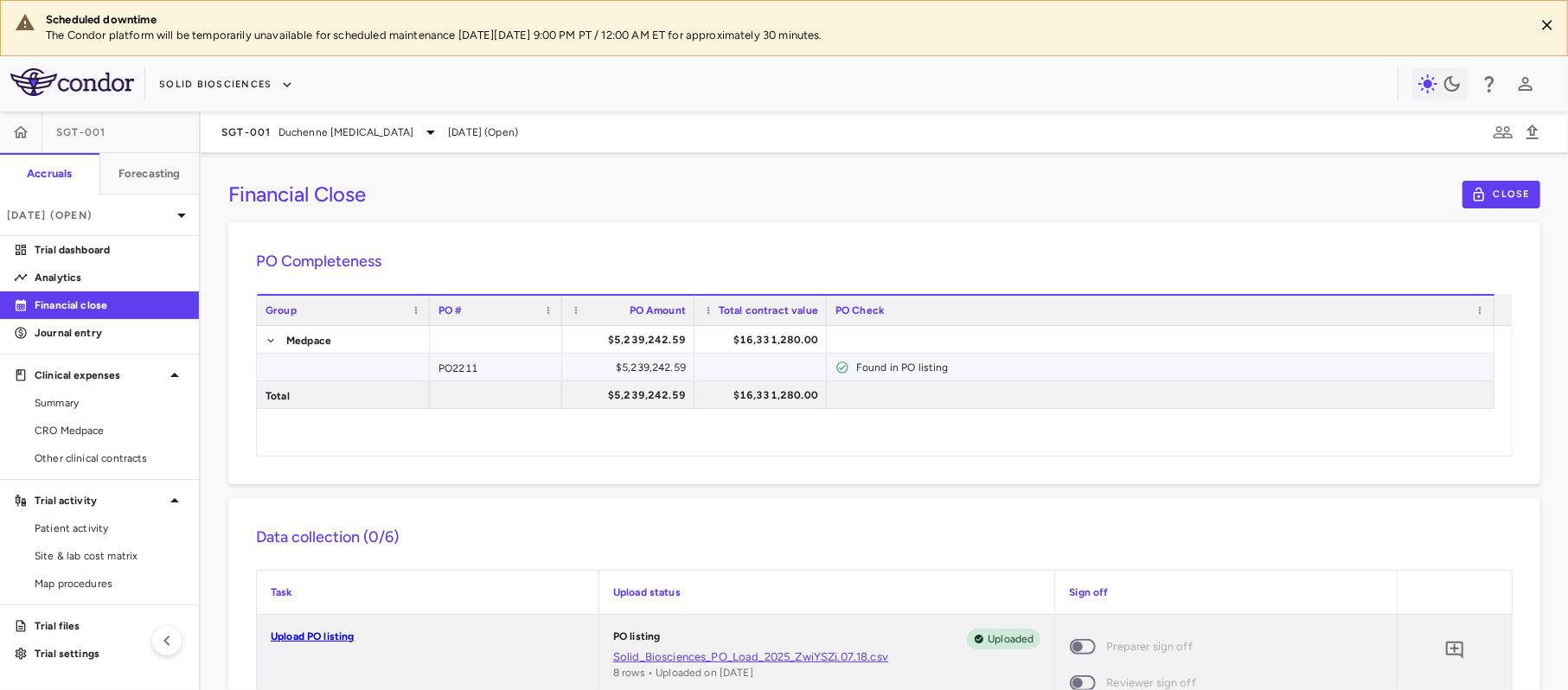
click at [458, 374] on div "PO2211" at bounding box center [496, 367] width 132 height 27
click at [634, 365] on div "$5,239,242.59" at bounding box center [632, 367] width 108 height 27
click at [742, 365] on div at bounding box center [761, 367] width 115 height 26
click at [472, 361] on div "PO2211" at bounding box center [496, 367] width 132 height 27
click at [86, 434] on span "CRO Medpace" at bounding box center [110, 431] width 150 height 15
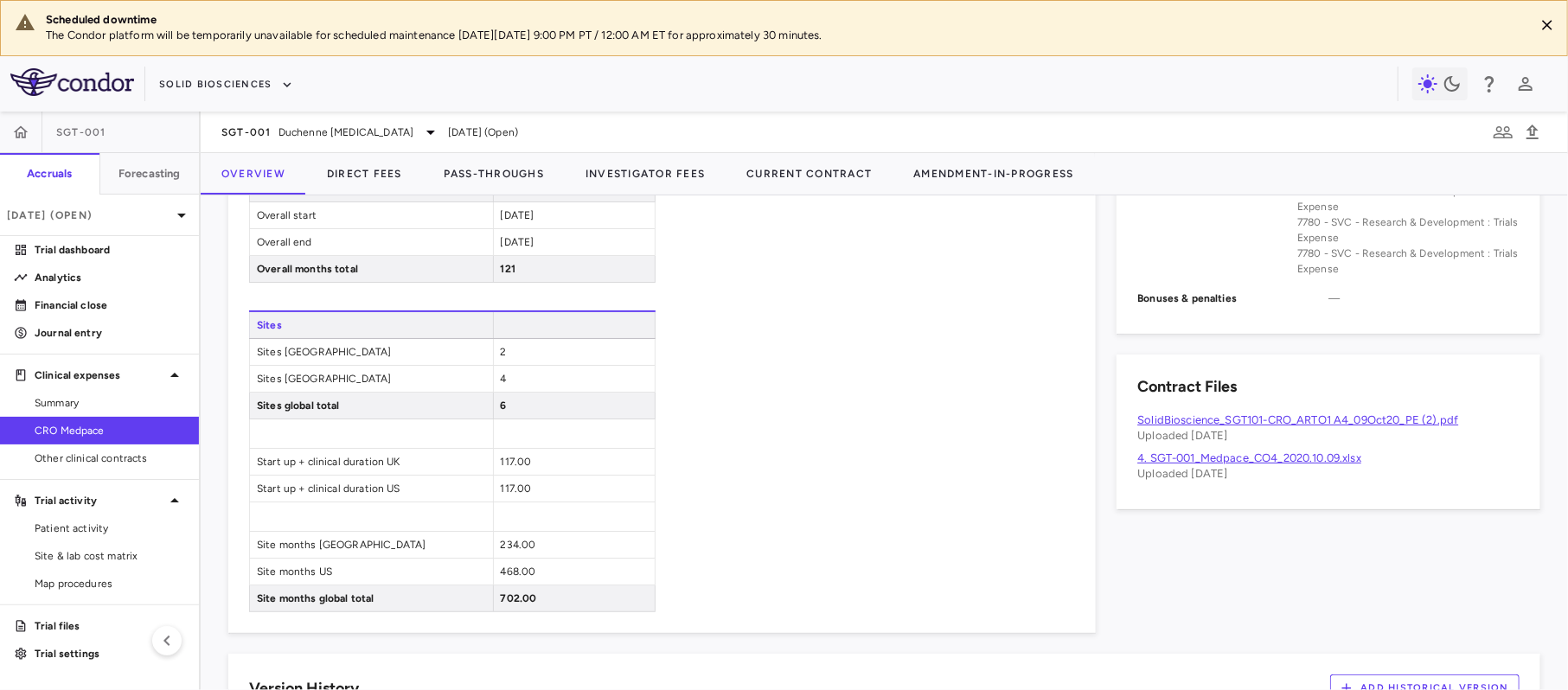
scroll to position [646, 0]
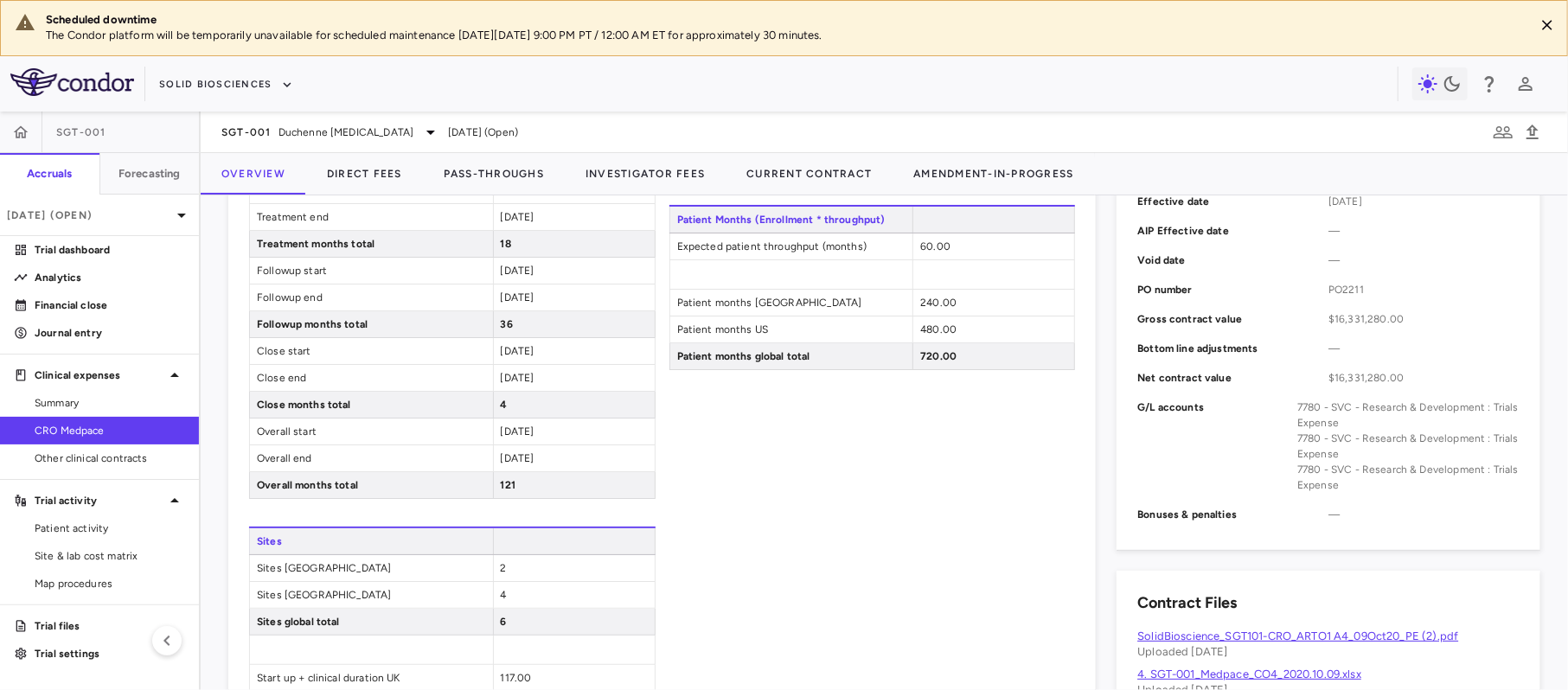
click at [1404, 428] on div "7780 - SVC - Research & Development : Trials Expense" at bounding box center [1408, 415] width 222 height 31
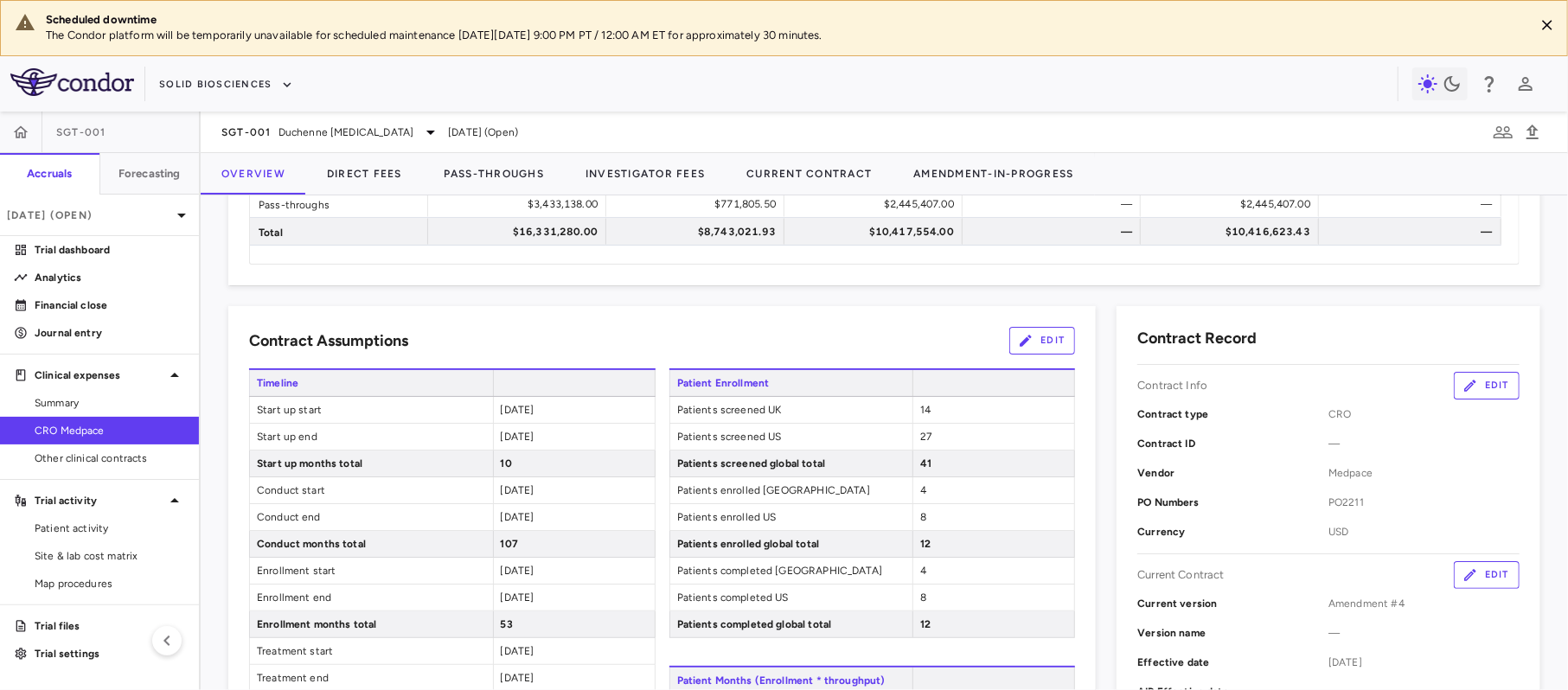
scroll to position [0, 0]
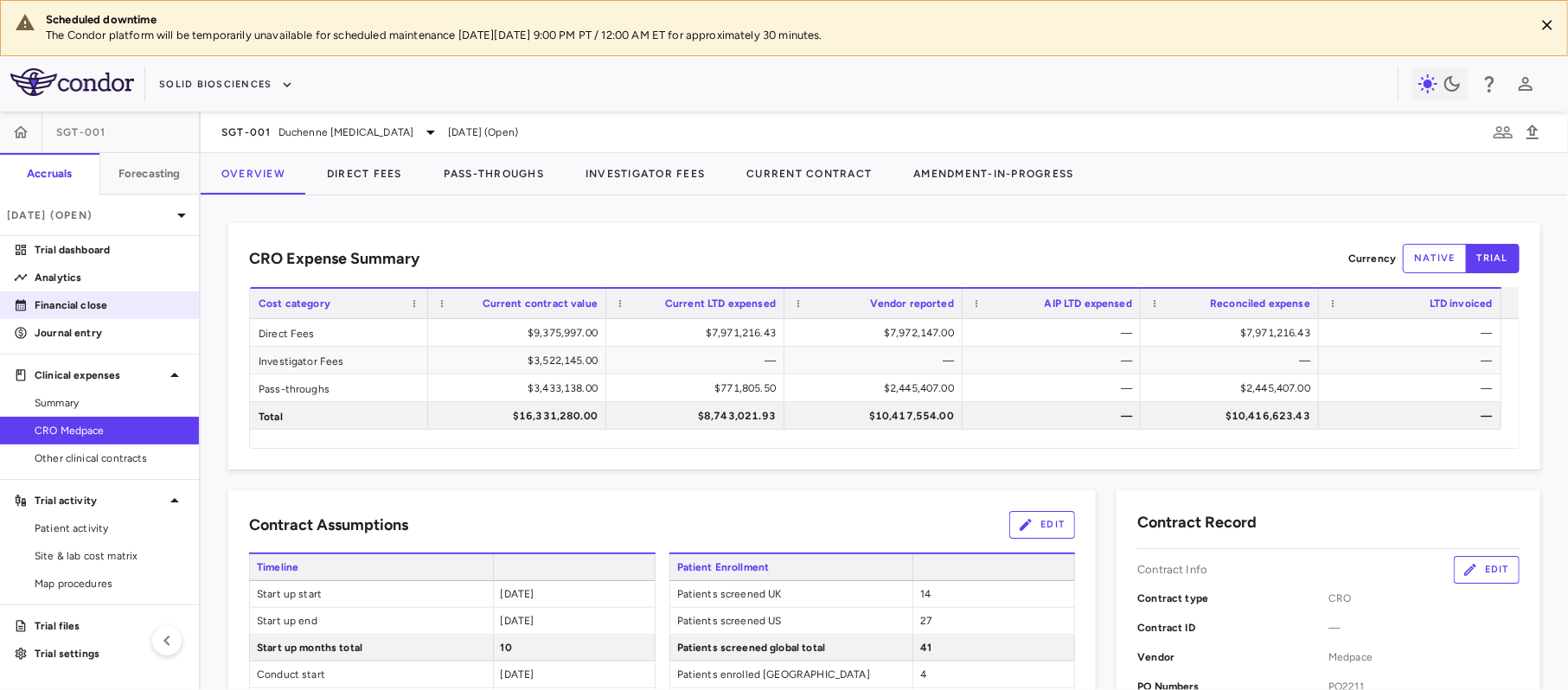
click at [74, 311] on p "Financial close" at bounding box center [110, 305] width 150 height 15
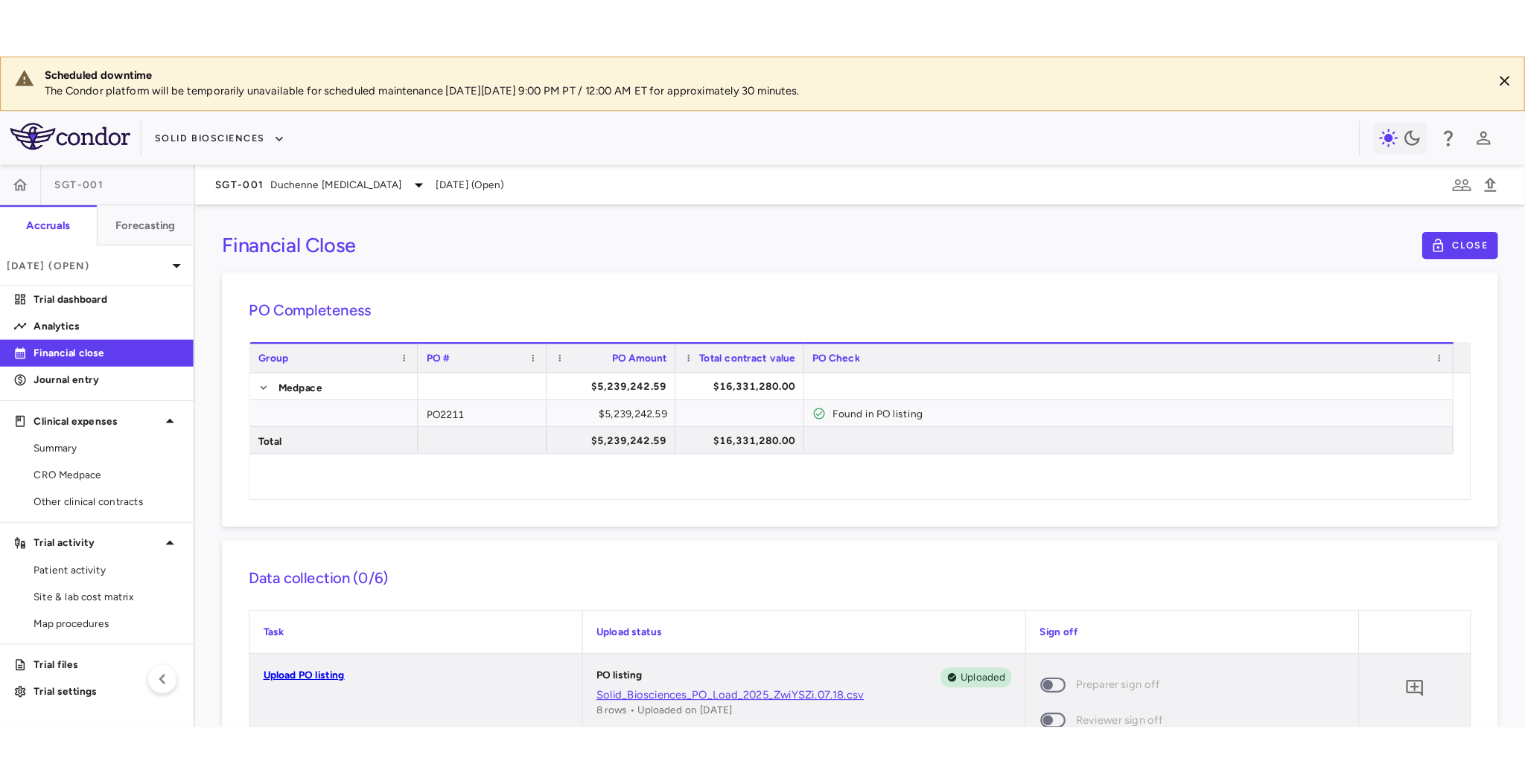
scroll to position [198, 0]
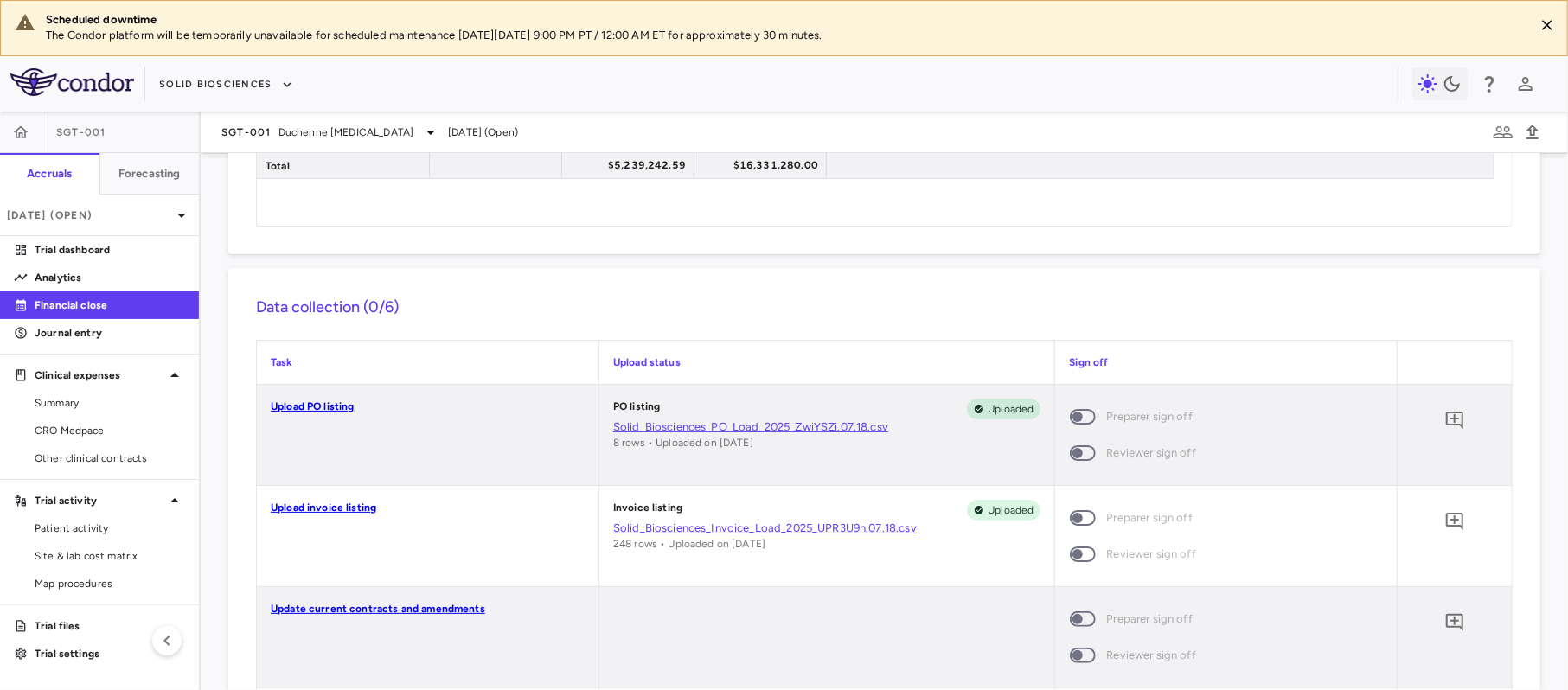
click at [344, 512] on link "Upload invoice listing" at bounding box center [324, 507] width 106 height 12
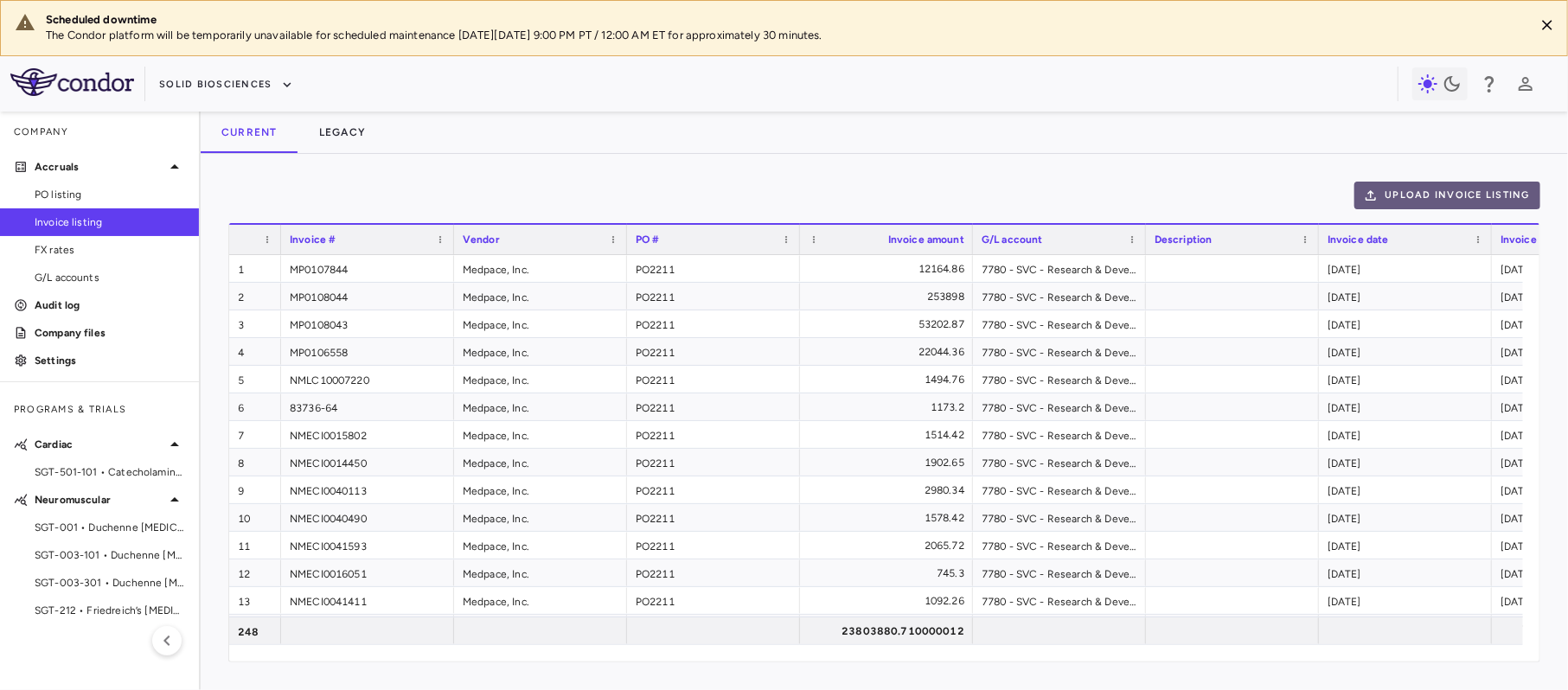
click at [1482, 202] on button "Upload invoice listing" at bounding box center [1447, 195] width 186 height 27
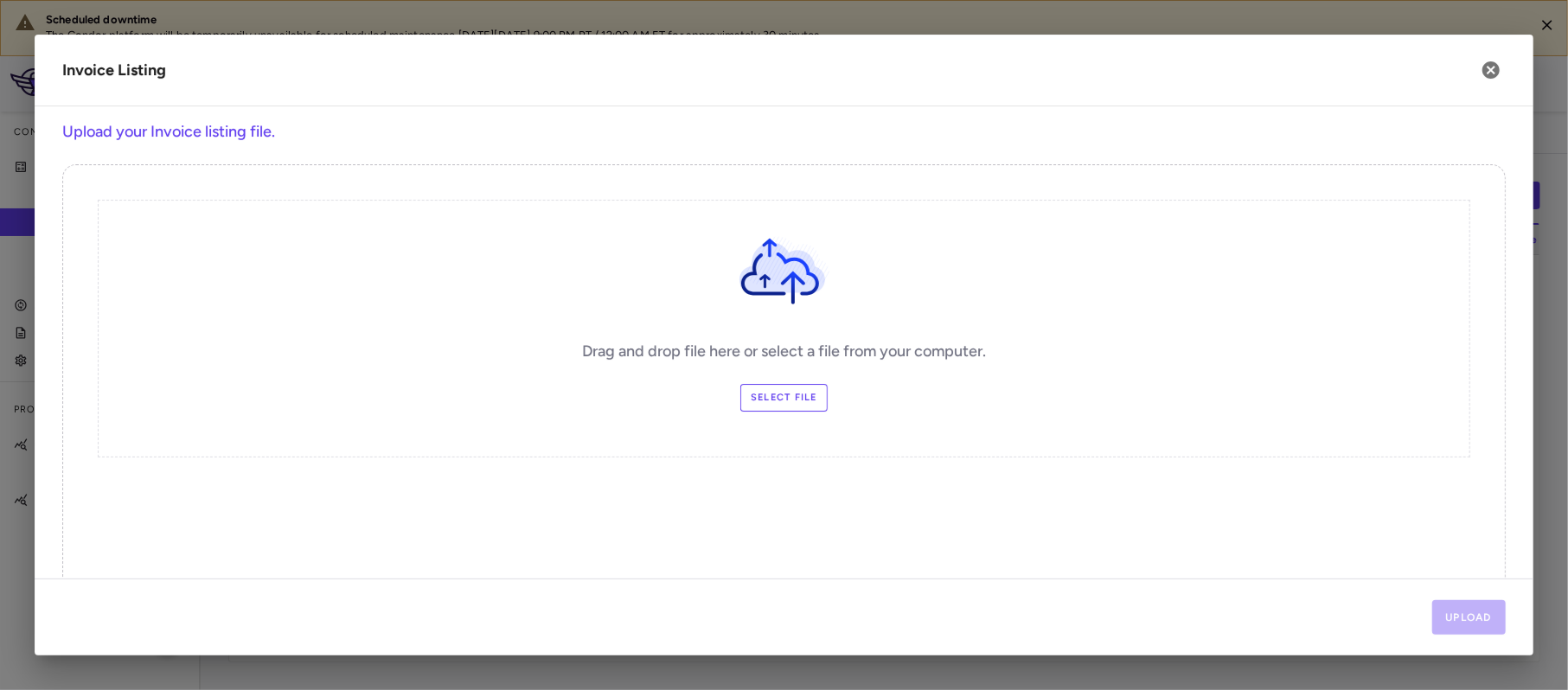
click at [754, 391] on label "Select file" at bounding box center [784, 398] width 87 height 27
click at [0, 0] on input "Select file" at bounding box center [0, 0] width 0 height 0
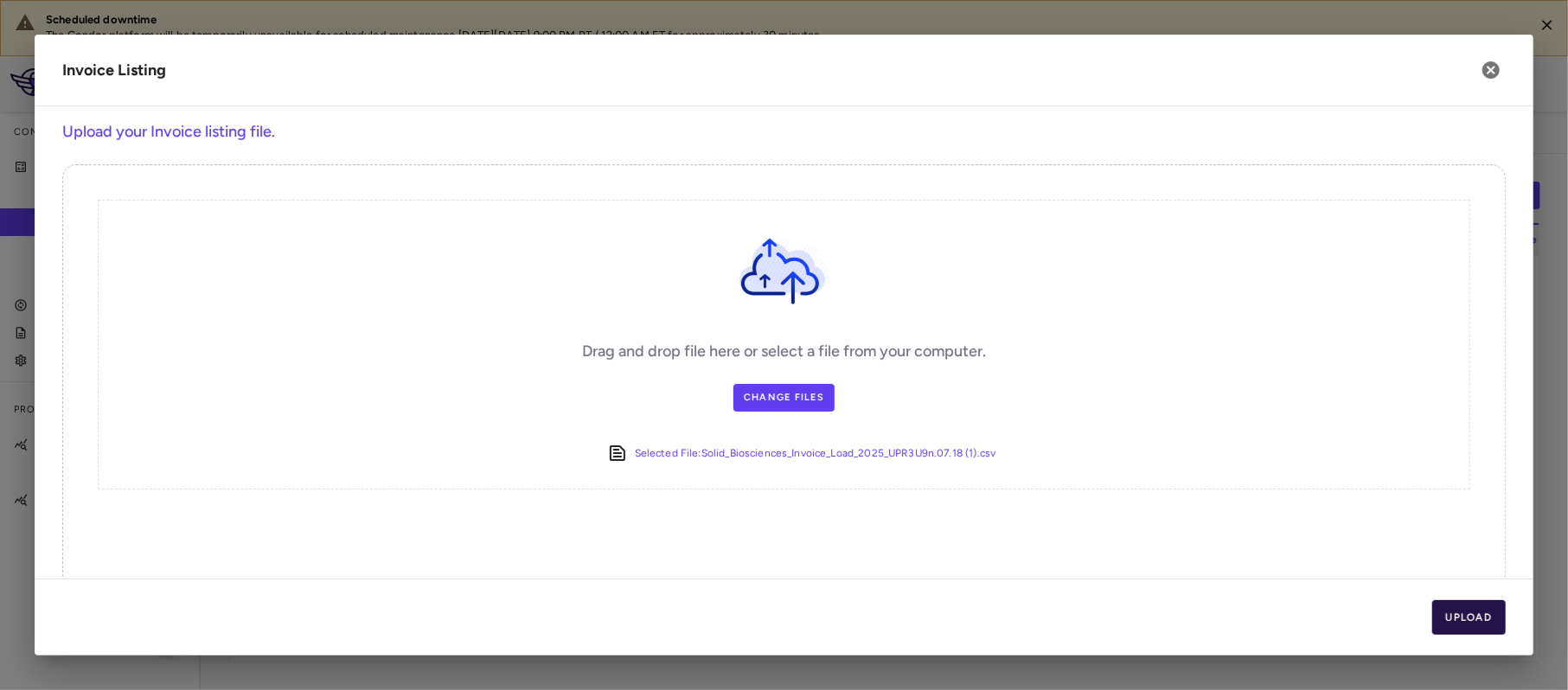
click at [1456, 617] on button "Upload" at bounding box center [1470, 617] width 75 height 35
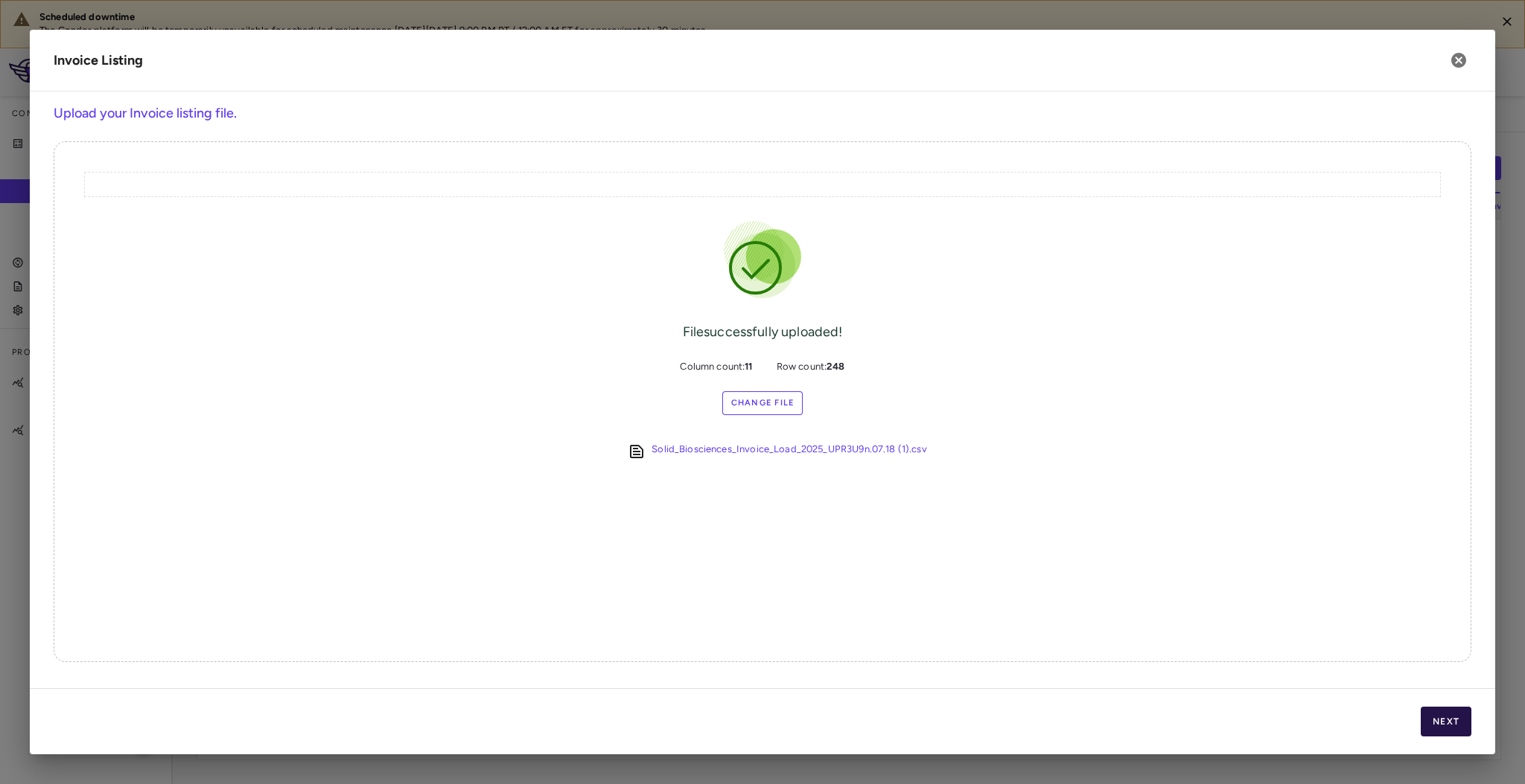
click at [1429, 724] on button "Next" at bounding box center [1446, 721] width 51 height 30
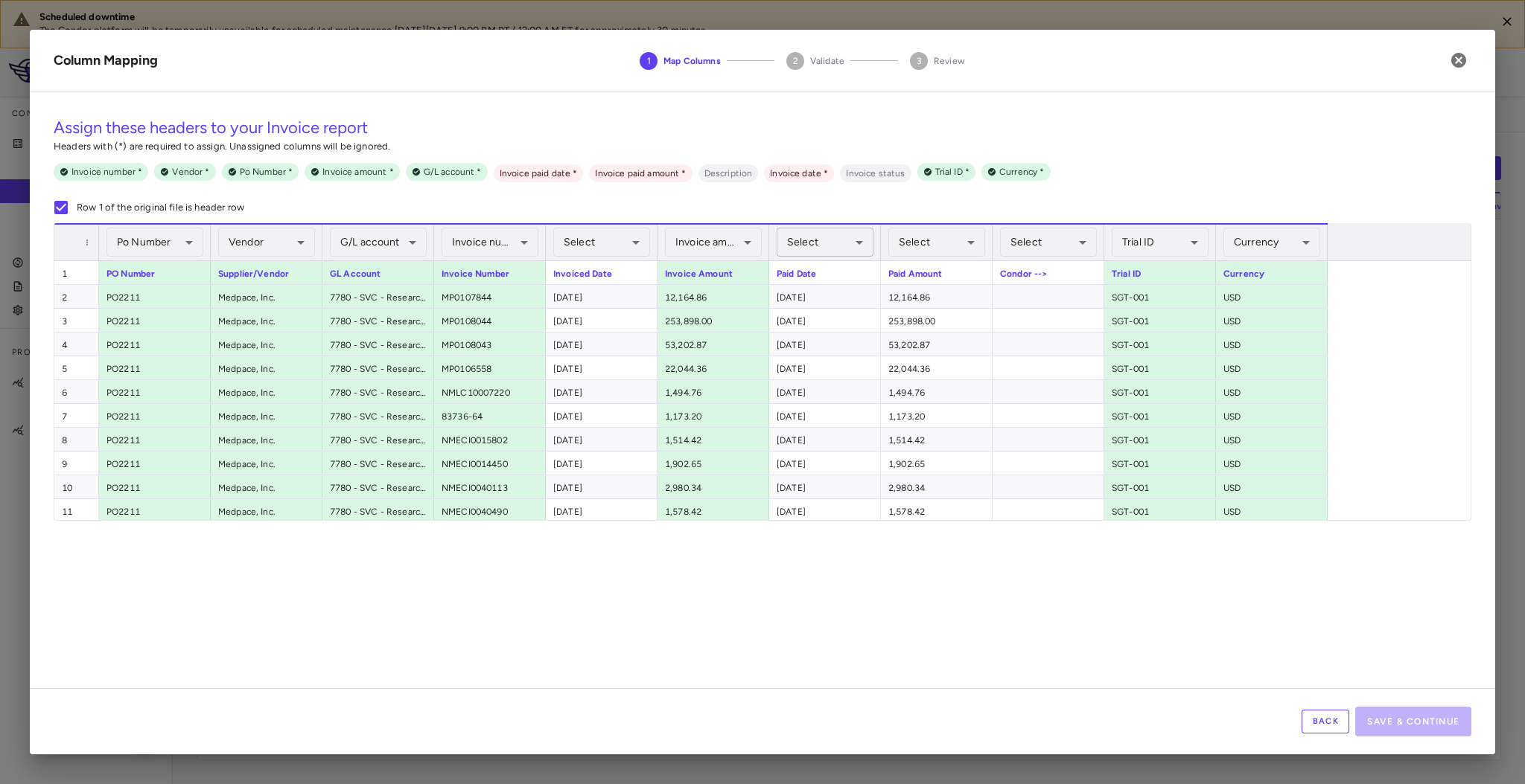
click at [842, 245] on body "Scheduled downtime The Condor platform will be temporarily unavailable for sche…" at bounding box center [762, 392] width 1525 height 784
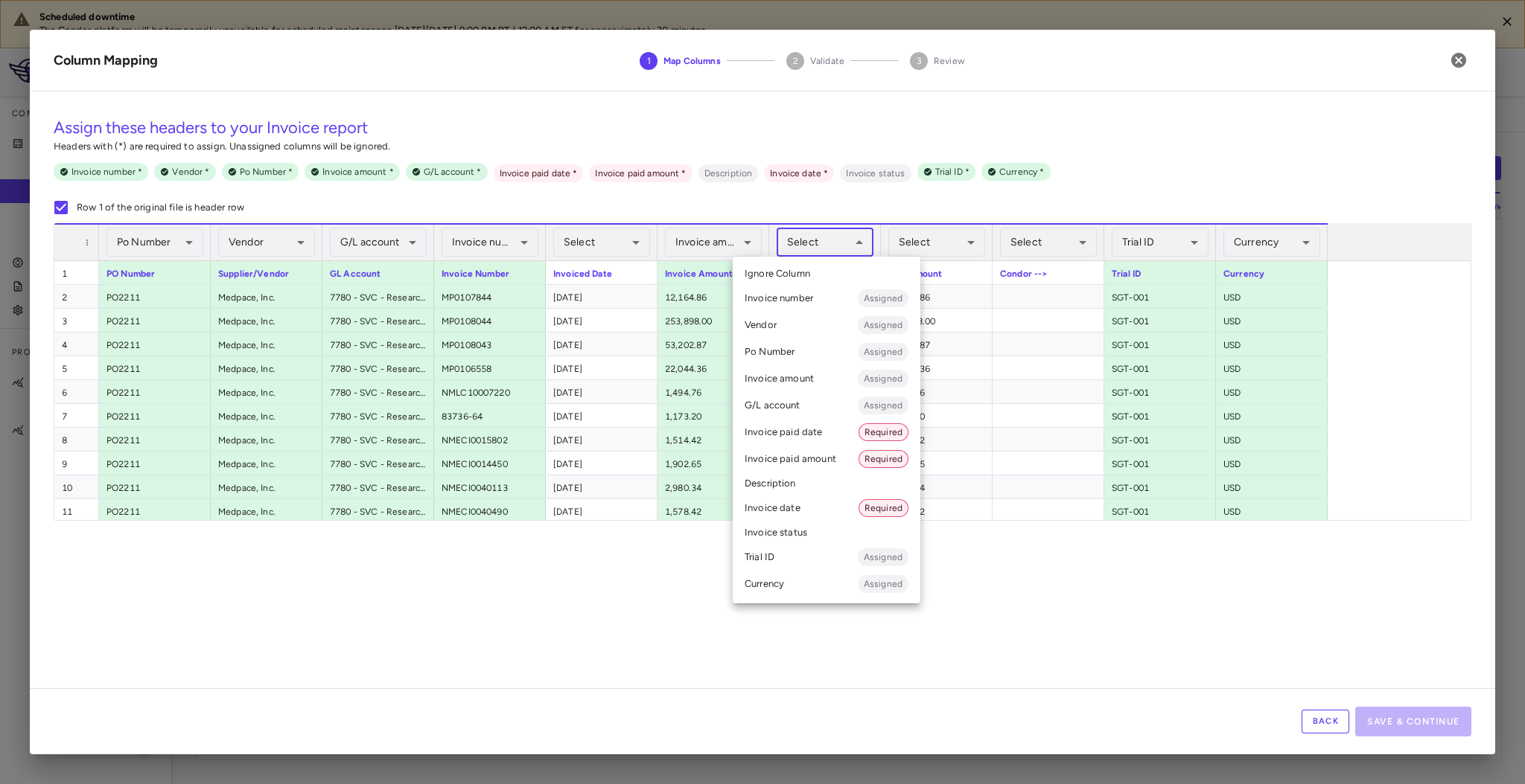
click at [794, 434] on li "Invoice paid date Required" at bounding box center [826, 432] width 187 height 27
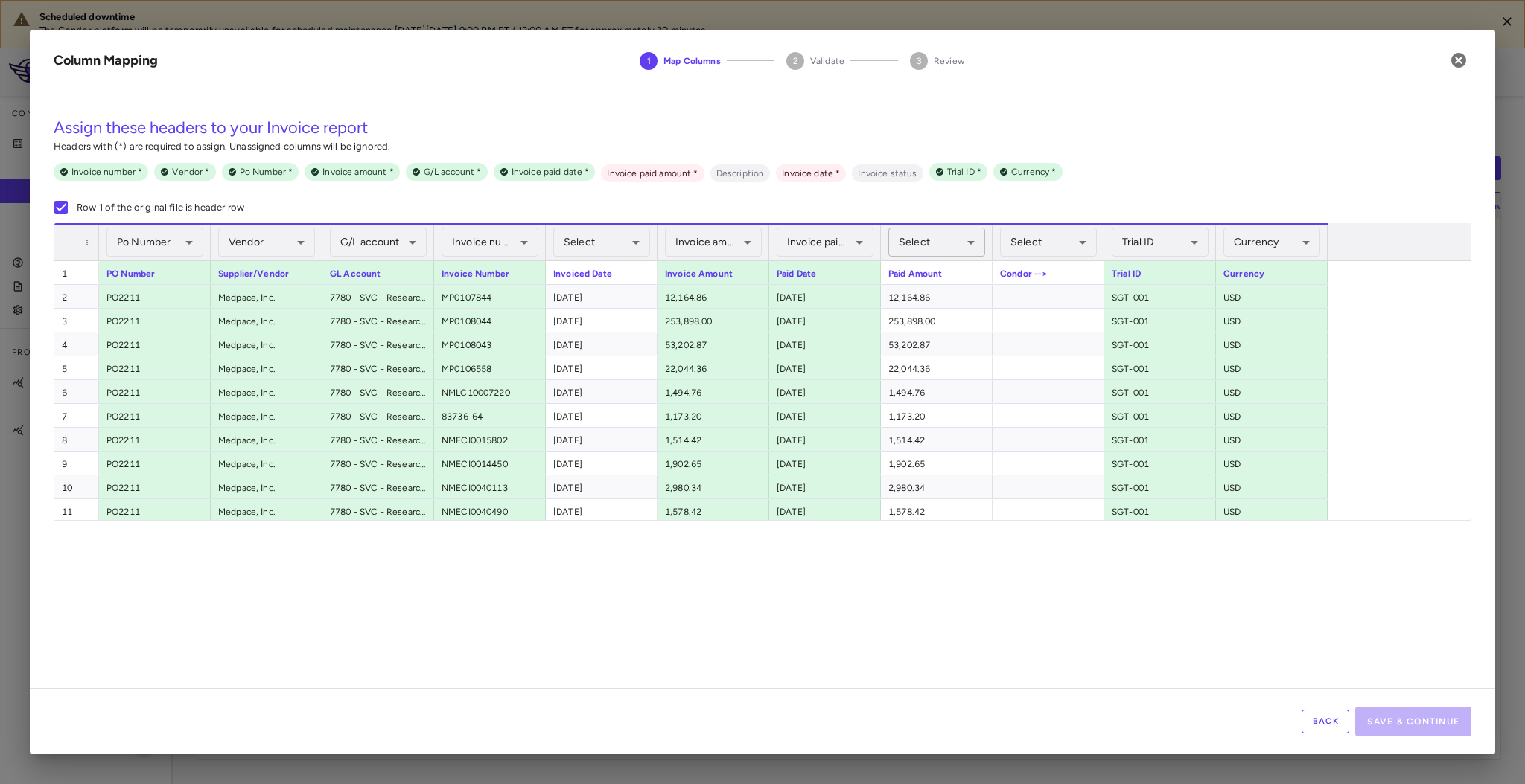
click at [942, 245] on body "Scheduled downtime The Condor platform will be temporarily unavailable for sche…" at bounding box center [762, 392] width 1525 height 784
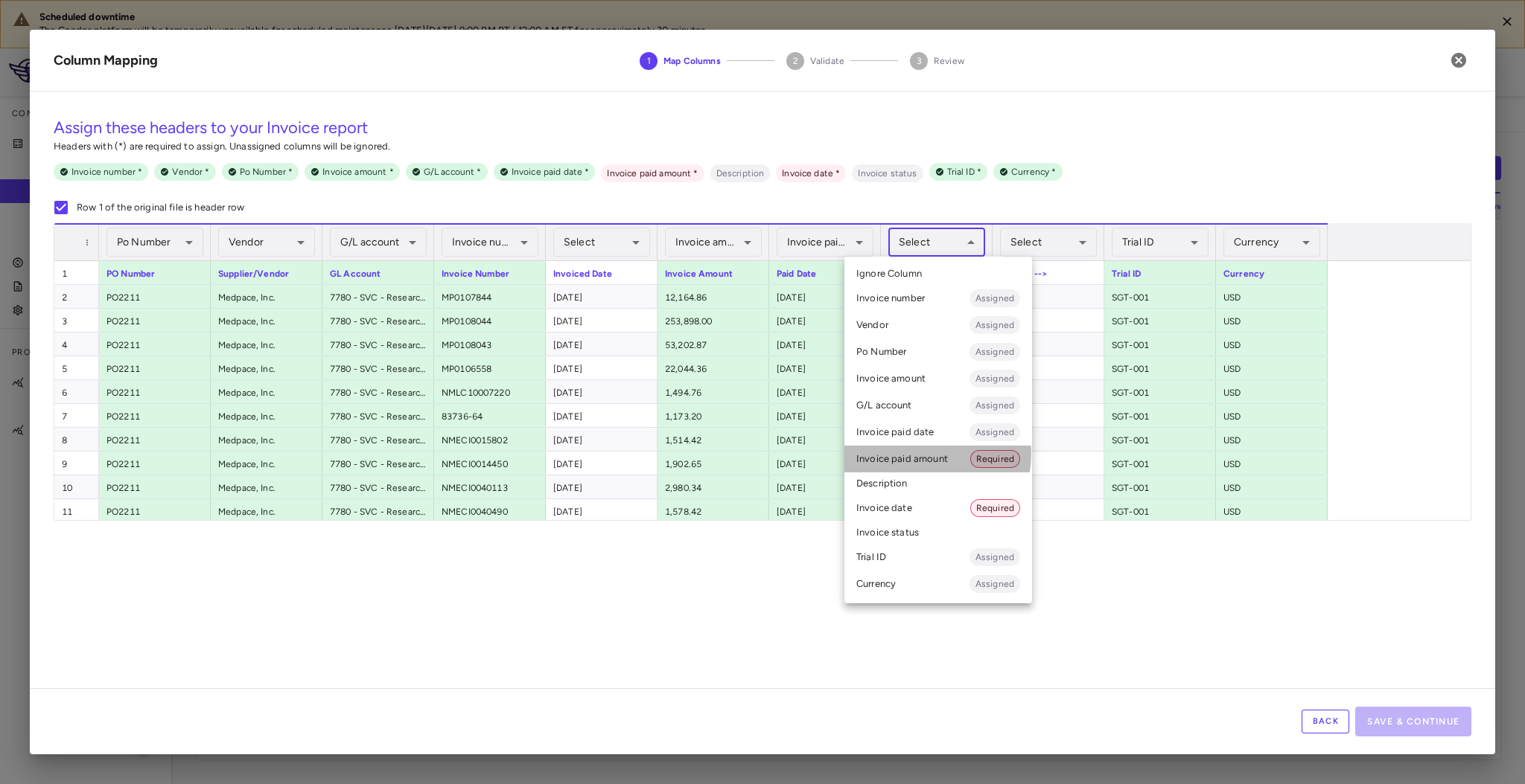
click at [927, 454] on li "Invoice paid amount Required" at bounding box center [938, 459] width 187 height 27
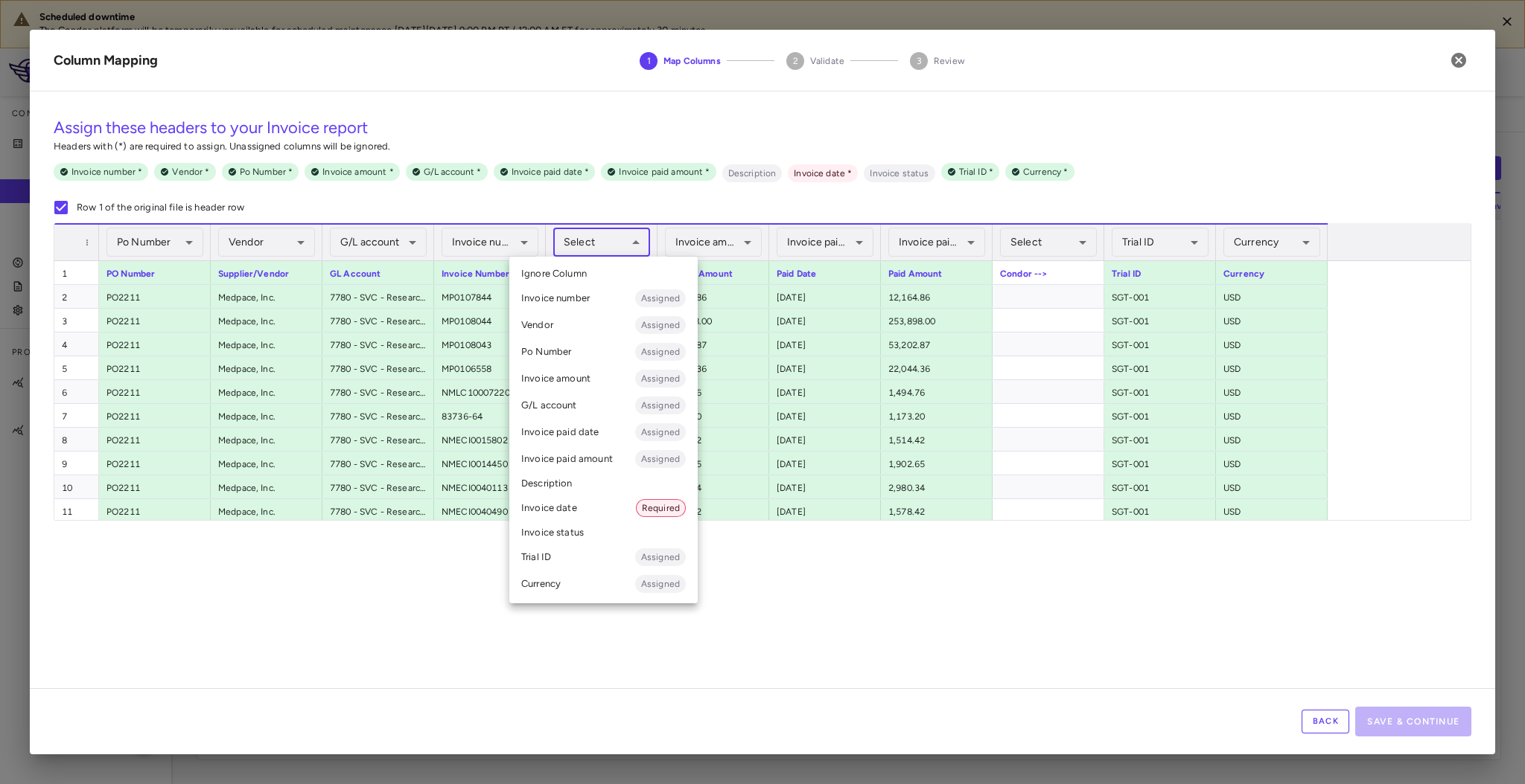
click at [621, 233] on body "Scheduled downtime The Condor platform will be temporarily unavailable for sche…" at bounding box center [762, 392] width 1525 height 784
click at [604, 510] on li "Invoice date Required" at bounding box center [603, 508] width 188 height 27
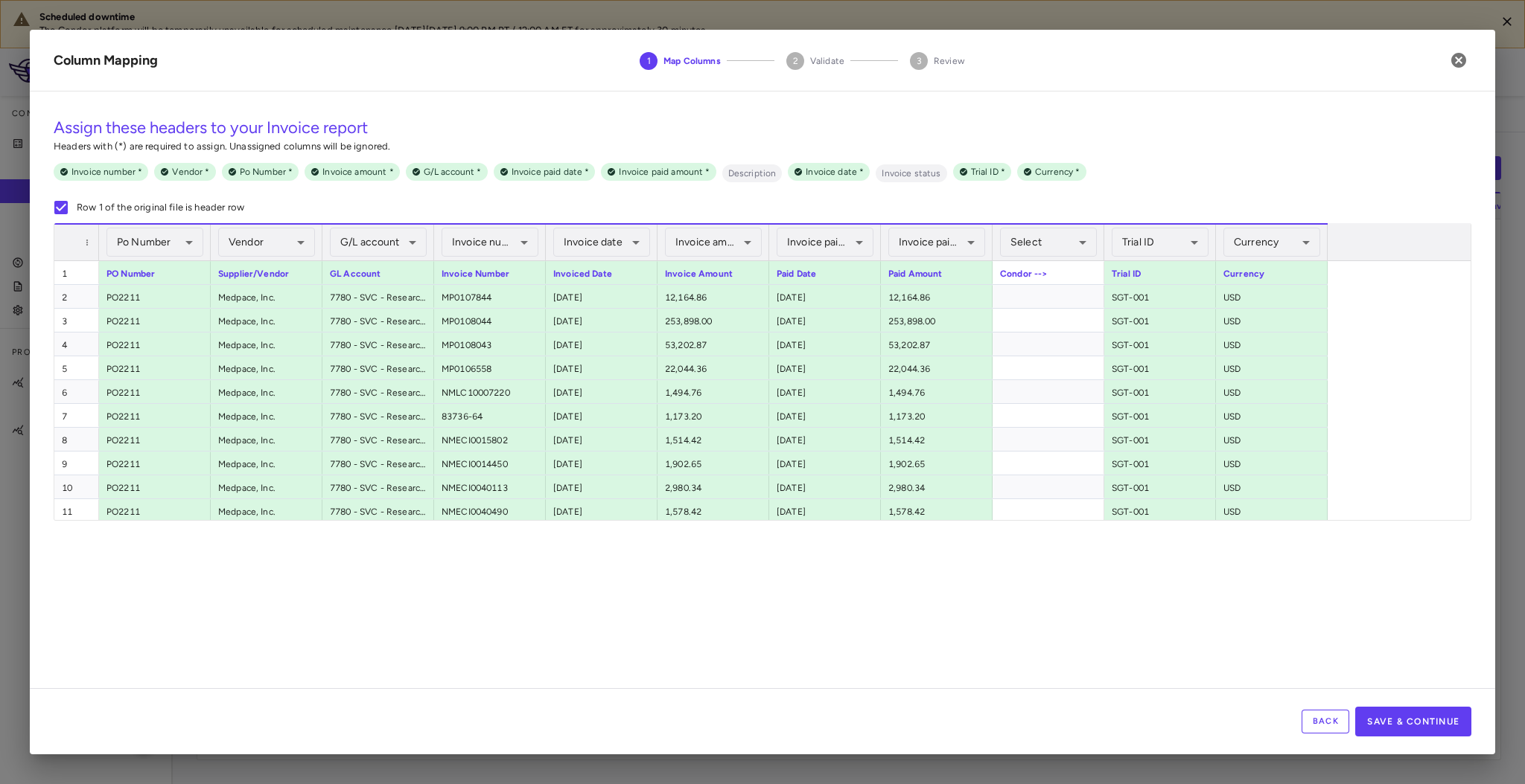
click at [1400, 735] on div "Back Save & Continue" at bounding box center [762, 721] width 1466 height 66
click at [1409, 721] on button "Save & Continue" at bounding box center [1413, 721] width 116 height 30
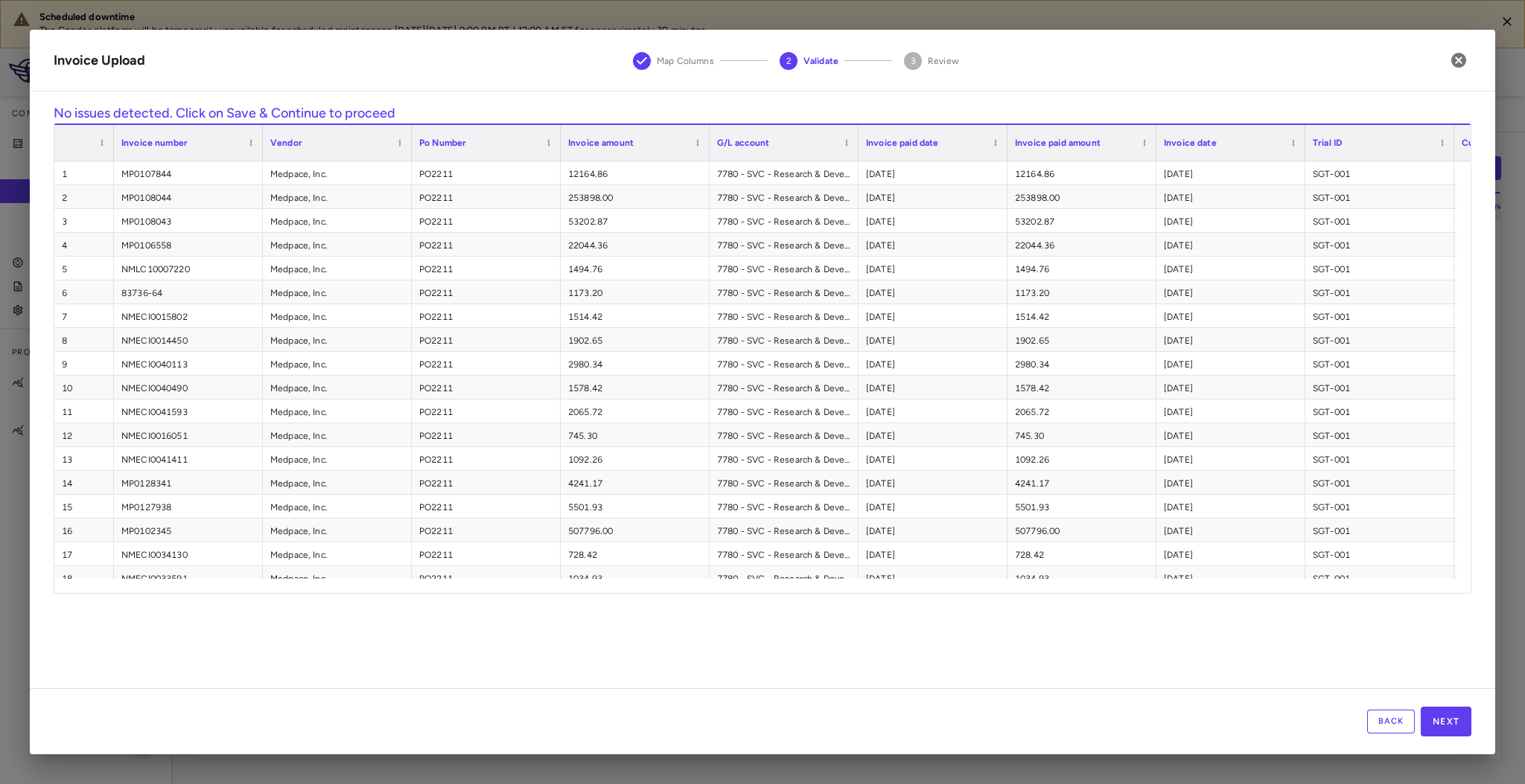
click at [1429, 735] on div "Back Next" at bounding box center [762, 721] width 1466 height 66
click at [1429, 726] on button "Next" at bounding box center [1446, 721] width 51 height 30
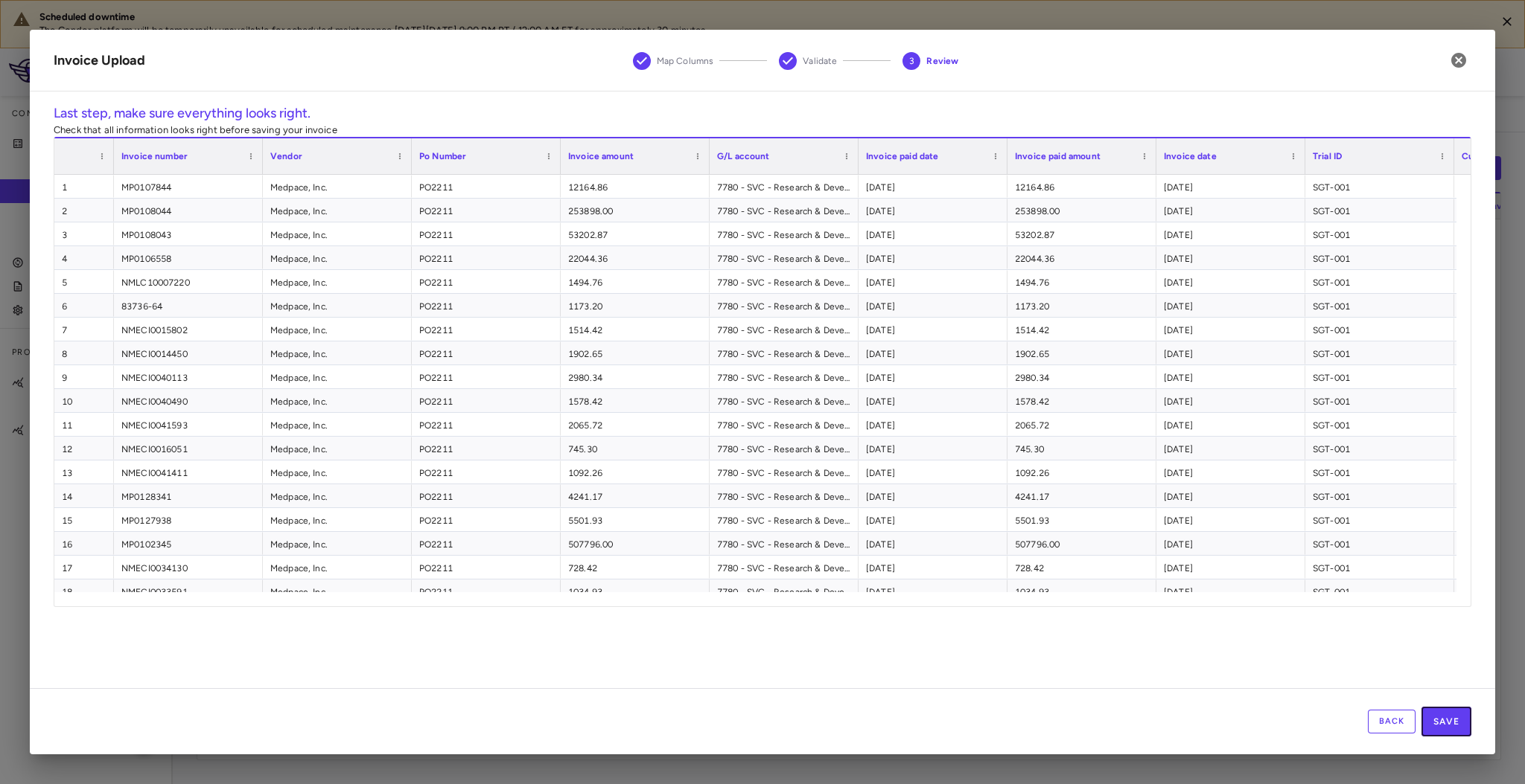
click at [1429, 725] on button "Save" at bounding box center [1446, 721] width 50 height 30
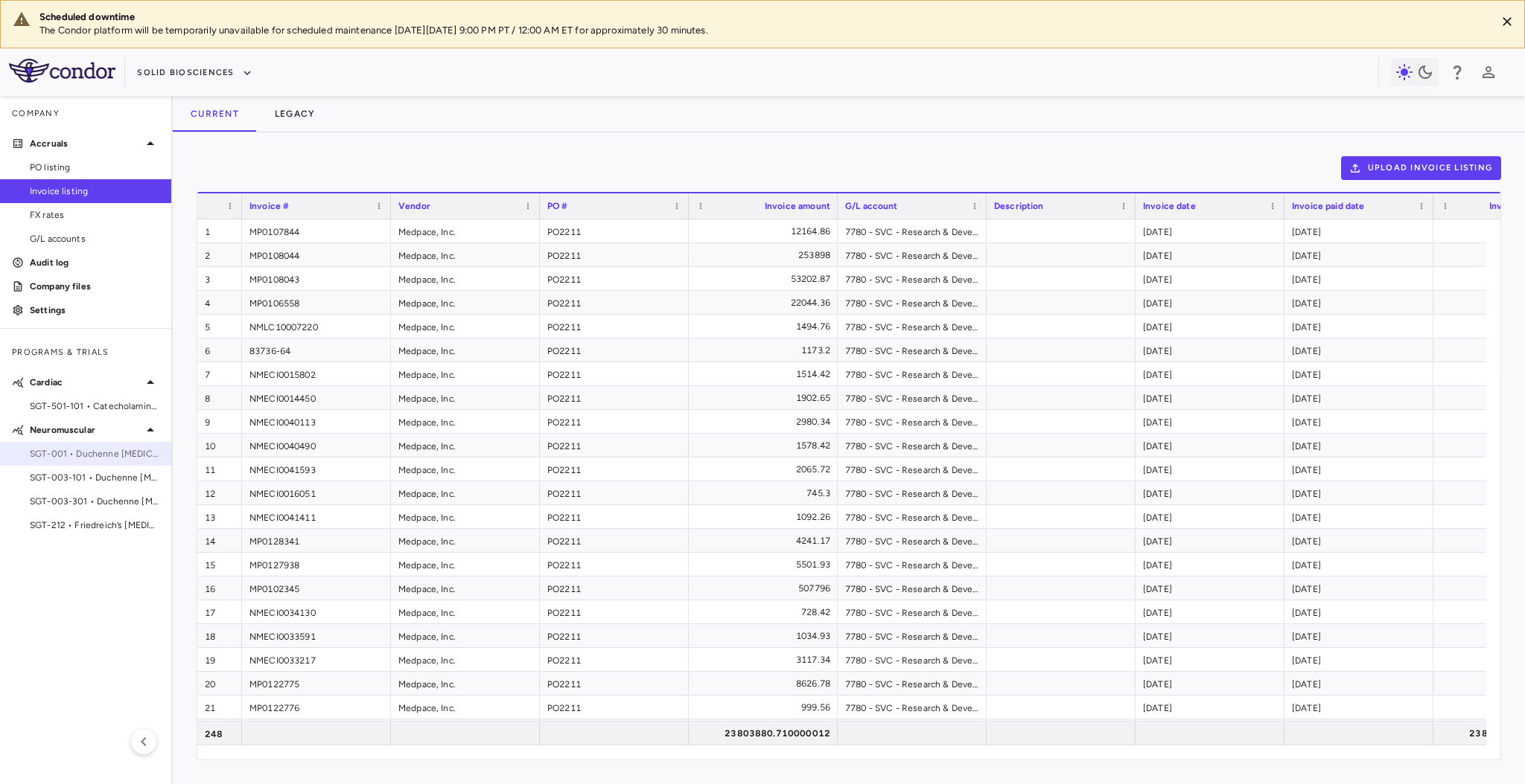
click at [113, 462] on div "SGT-001 • Duchenne muscular dystrophy" at bounding box center [86, 453] width 171 height 22
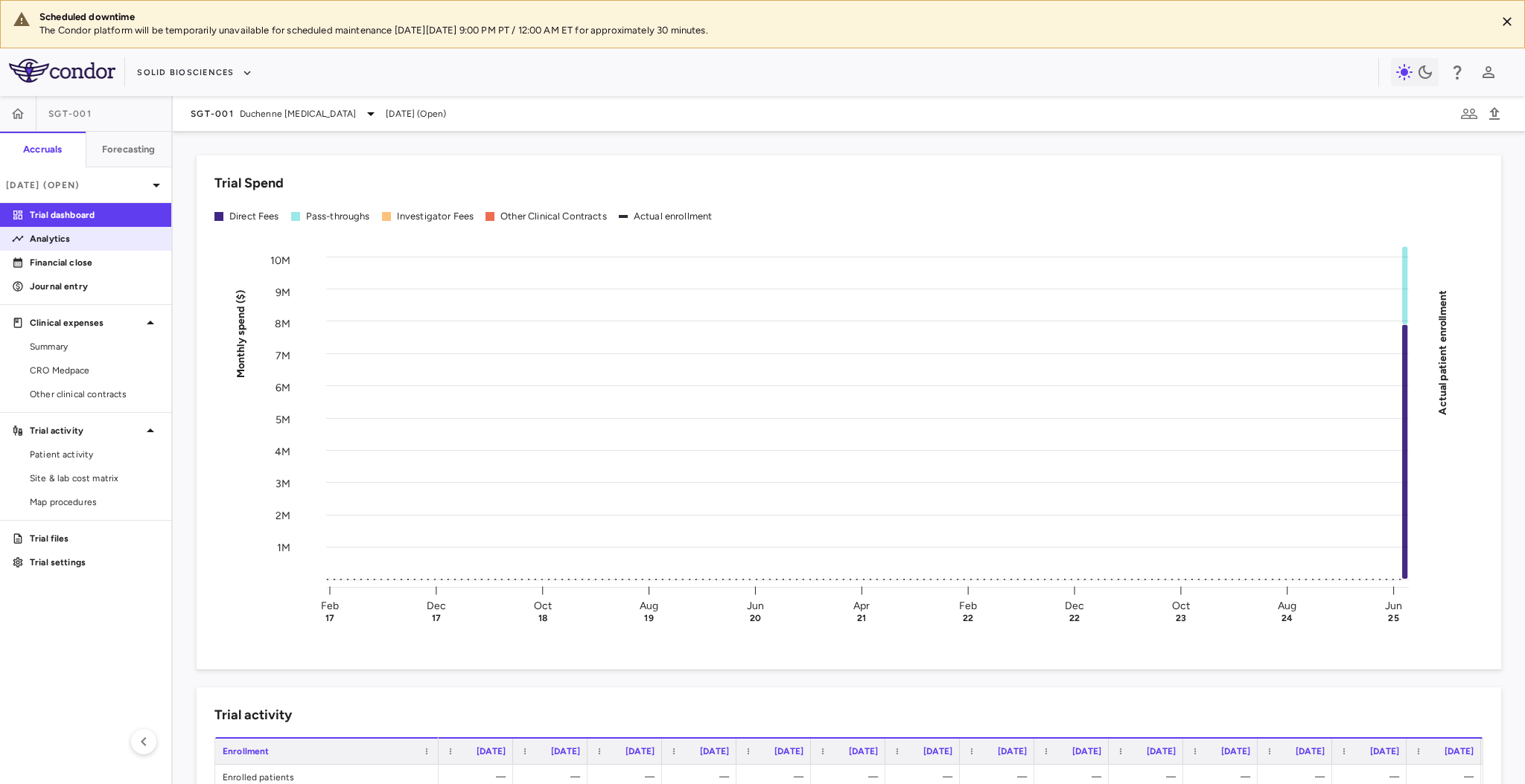
click at [108, 241] on p "Analytics" at bounding box center [94, 239] width 130 height 13
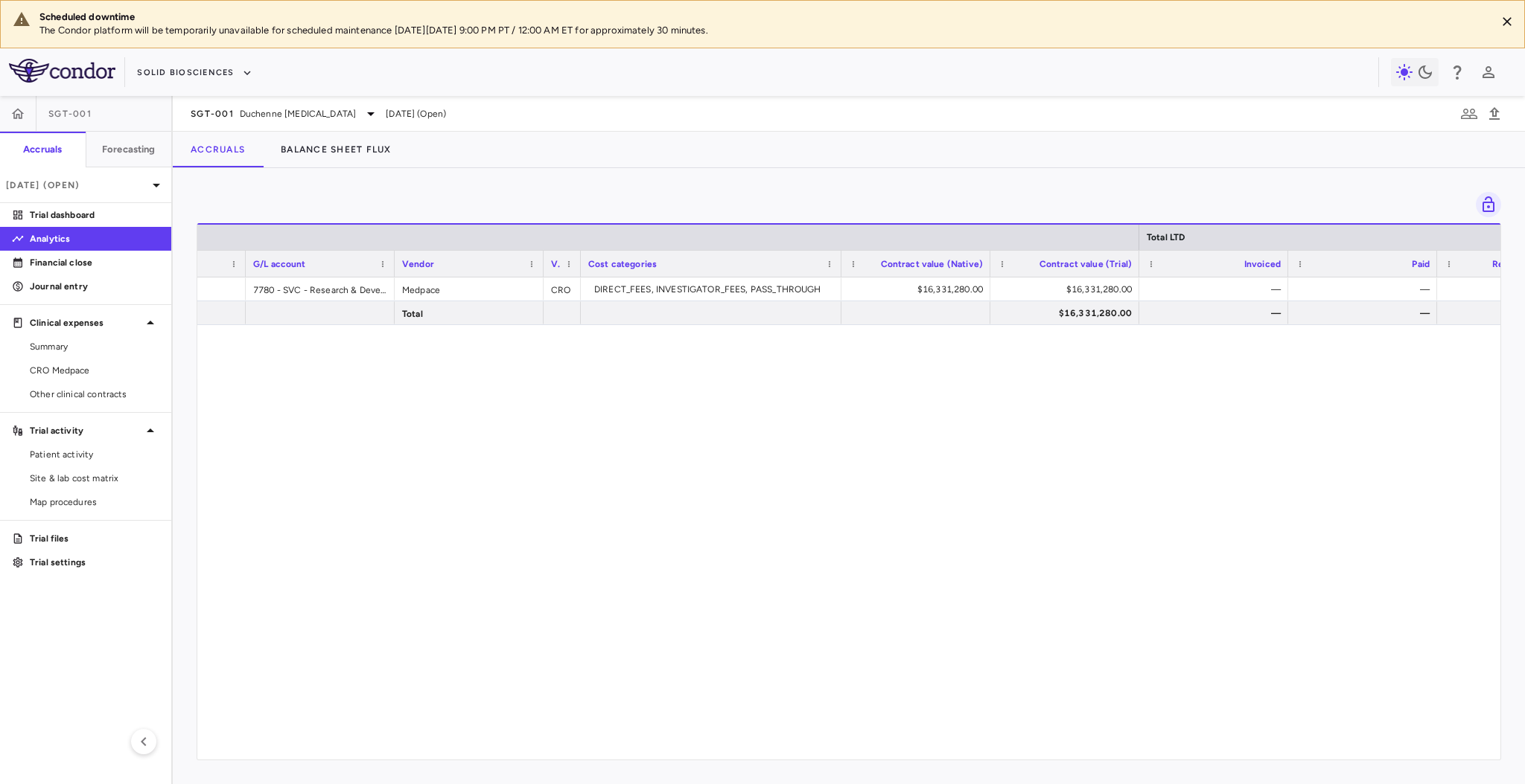
scroll to position [0, 286]
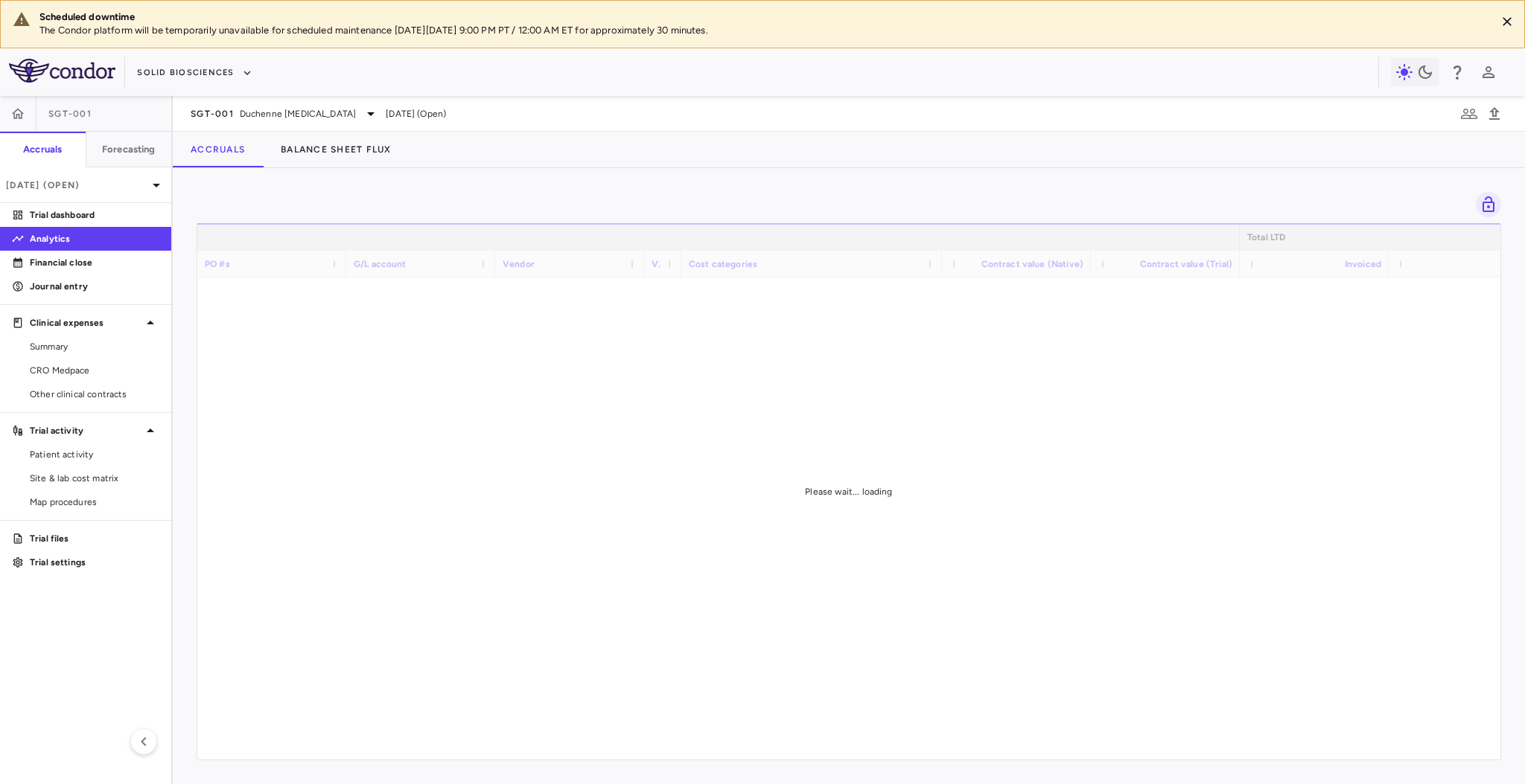
click at [701, 754] on div "Total LTD PO #s G/L account Vendor Vendor type" at bounding box center [849, 491] width 1303 height 537
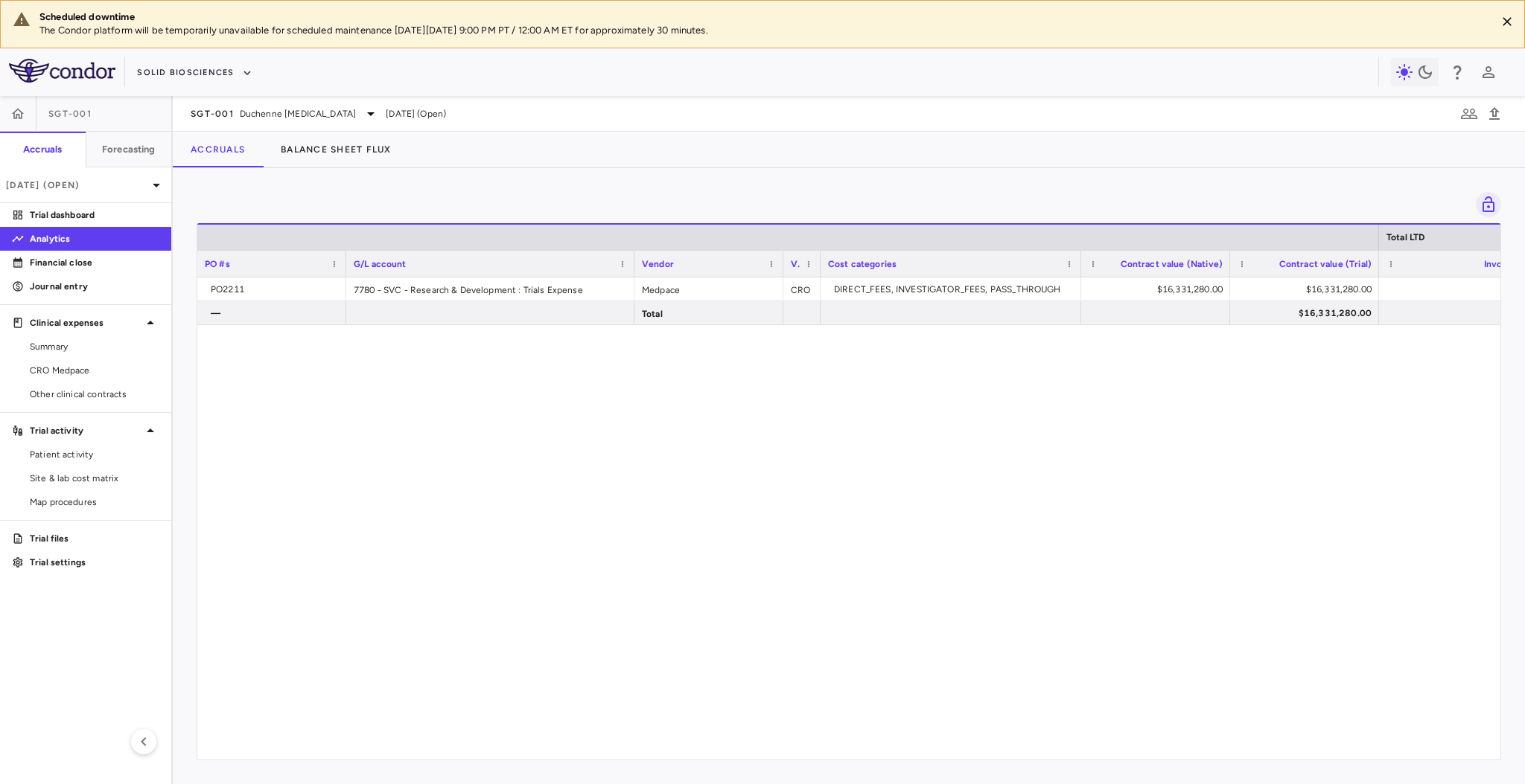
drag, startPoint x: 494, startPoint y: 258, endPoint x: 633, endPoint y: 292, distance: 143.1
click at [633, 292] on div "Total LTD PO #s G/L account Vendor Vendor type" at bounding box center [849, 491] width 1303 height 537
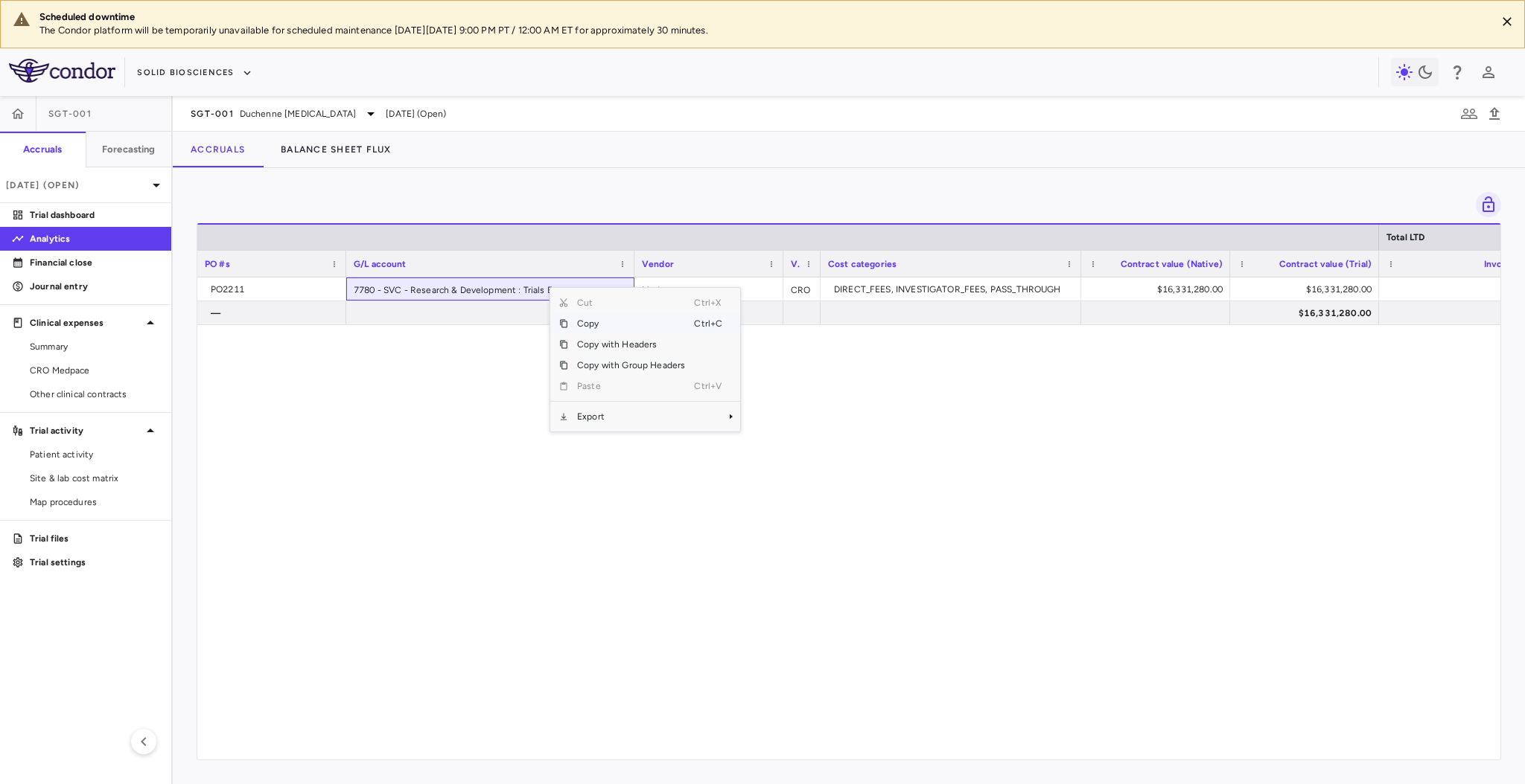
click at [576, 319] on span "Copy" at bounding box center [631, 324] width 125 height 21
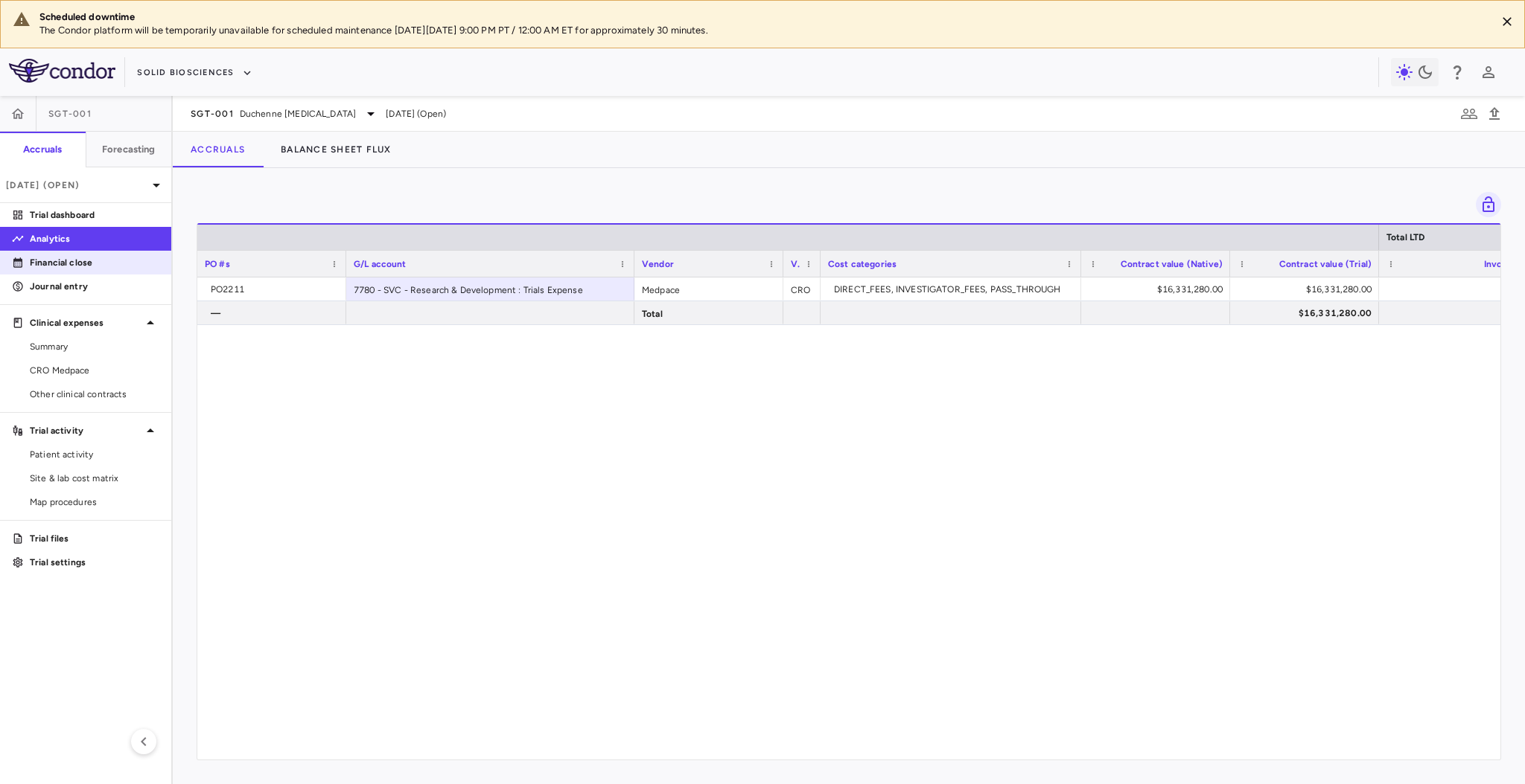
click at [76, 268] on p "Financial close" at bounding box center [94, 262] width 130 height 13
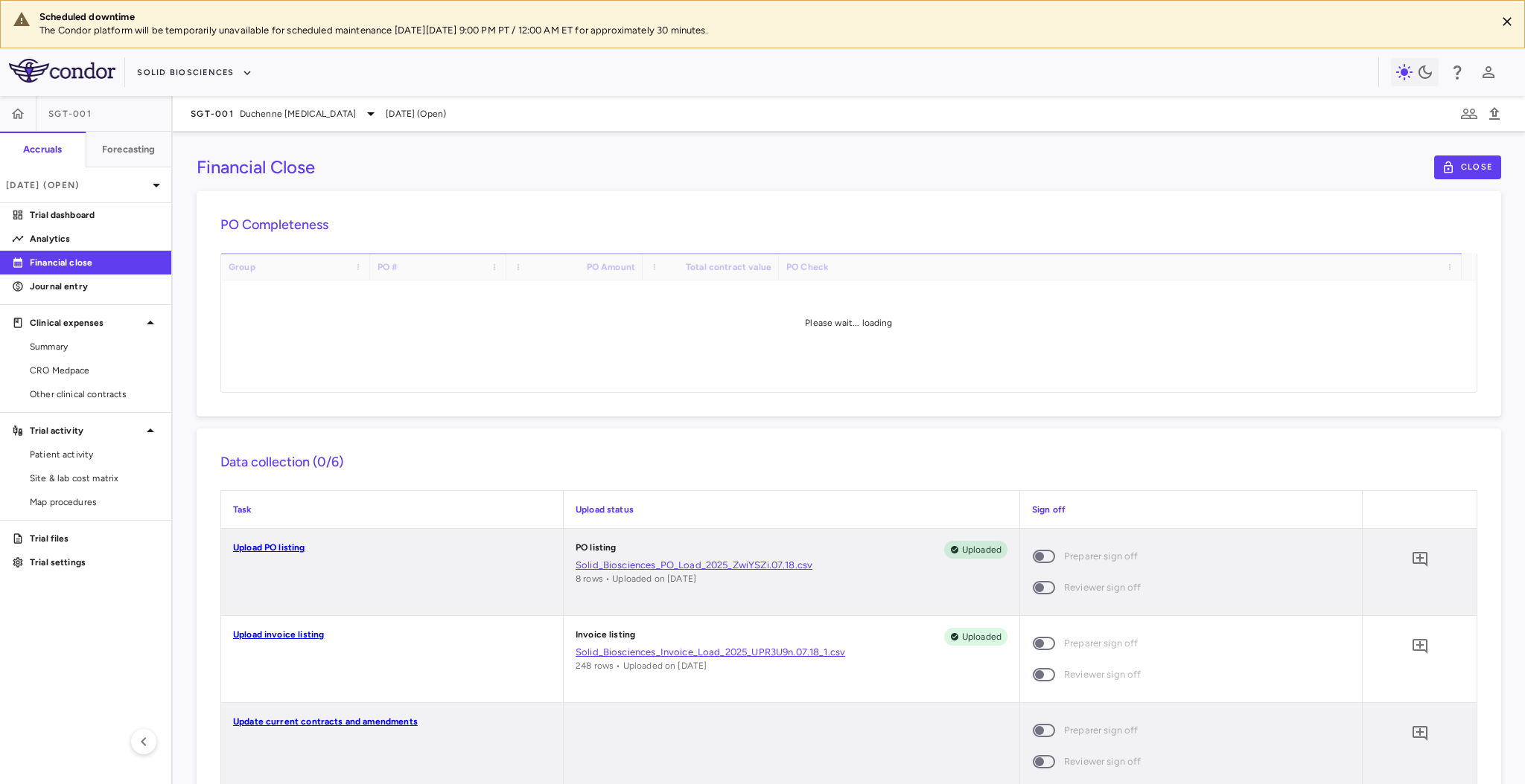
click at [287, 629] on link "Upload invoice listing" at bounding box center [279, 634] width 91 height 11
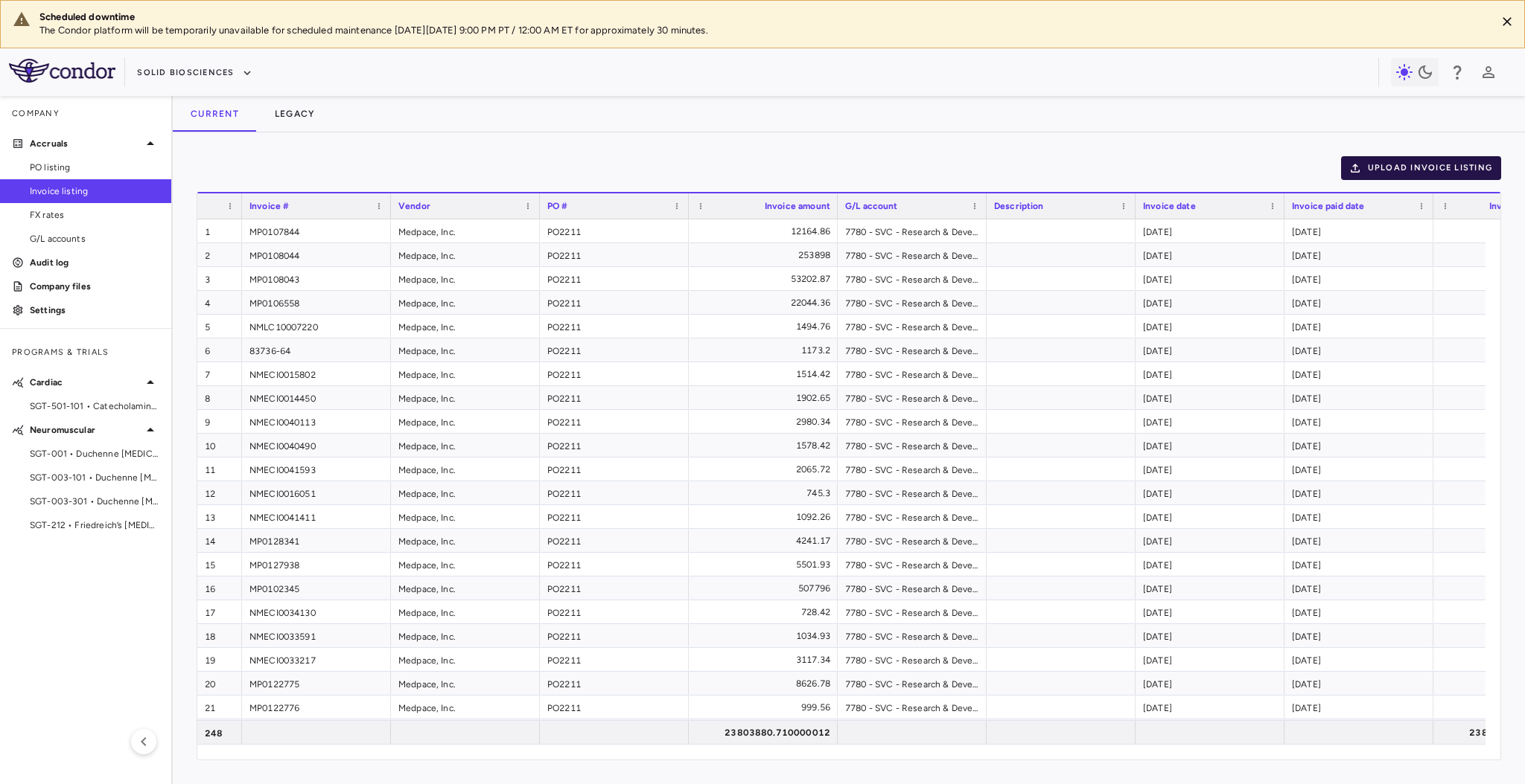
click at [1396, 160] on button "Upload invoice listing" at bounding box center [1421, 168] width 160 height 24
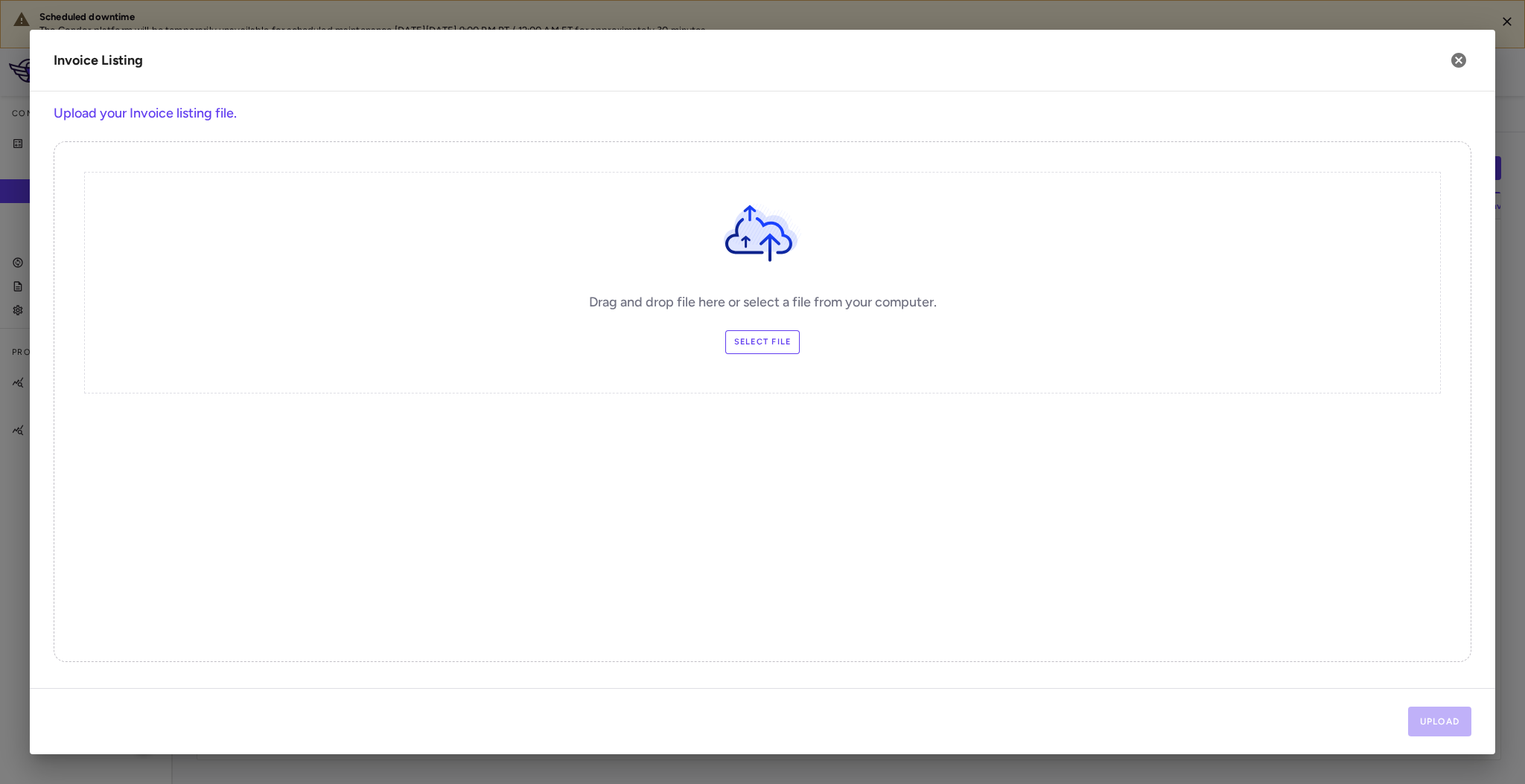
click at [767, 337] on label "Select file" at bounding box center [762, 342] width 75 height 24
click at [0, 0] on input "Select file" at bounding box center [0, 0] width 0 height 0
click at [1433, 719] on button "Upload" at bounding box center [1440, 721] width 64 height 30
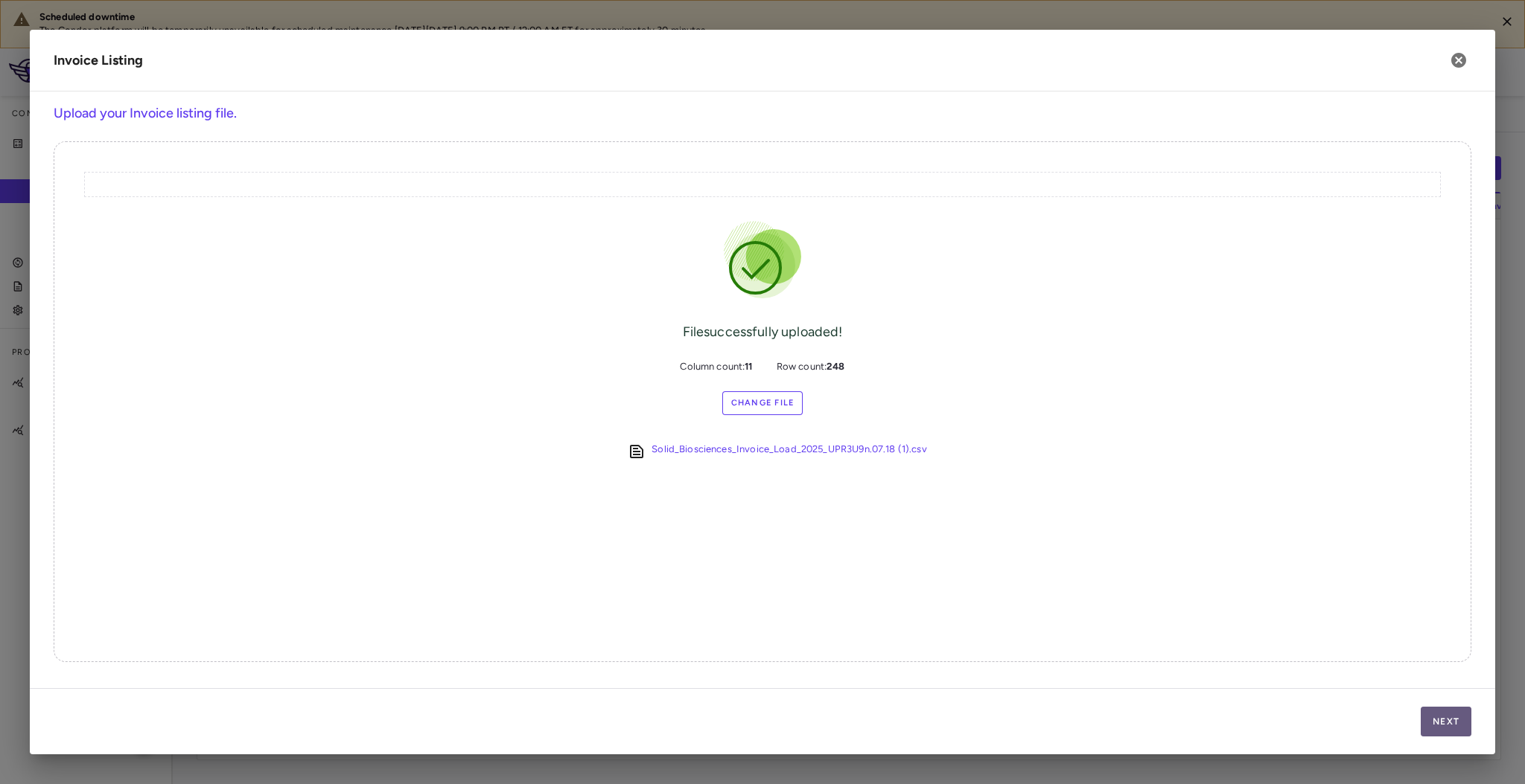
click at [1444, 731] on button "Next" at bounding box center [1446, 721] width 51 height 30
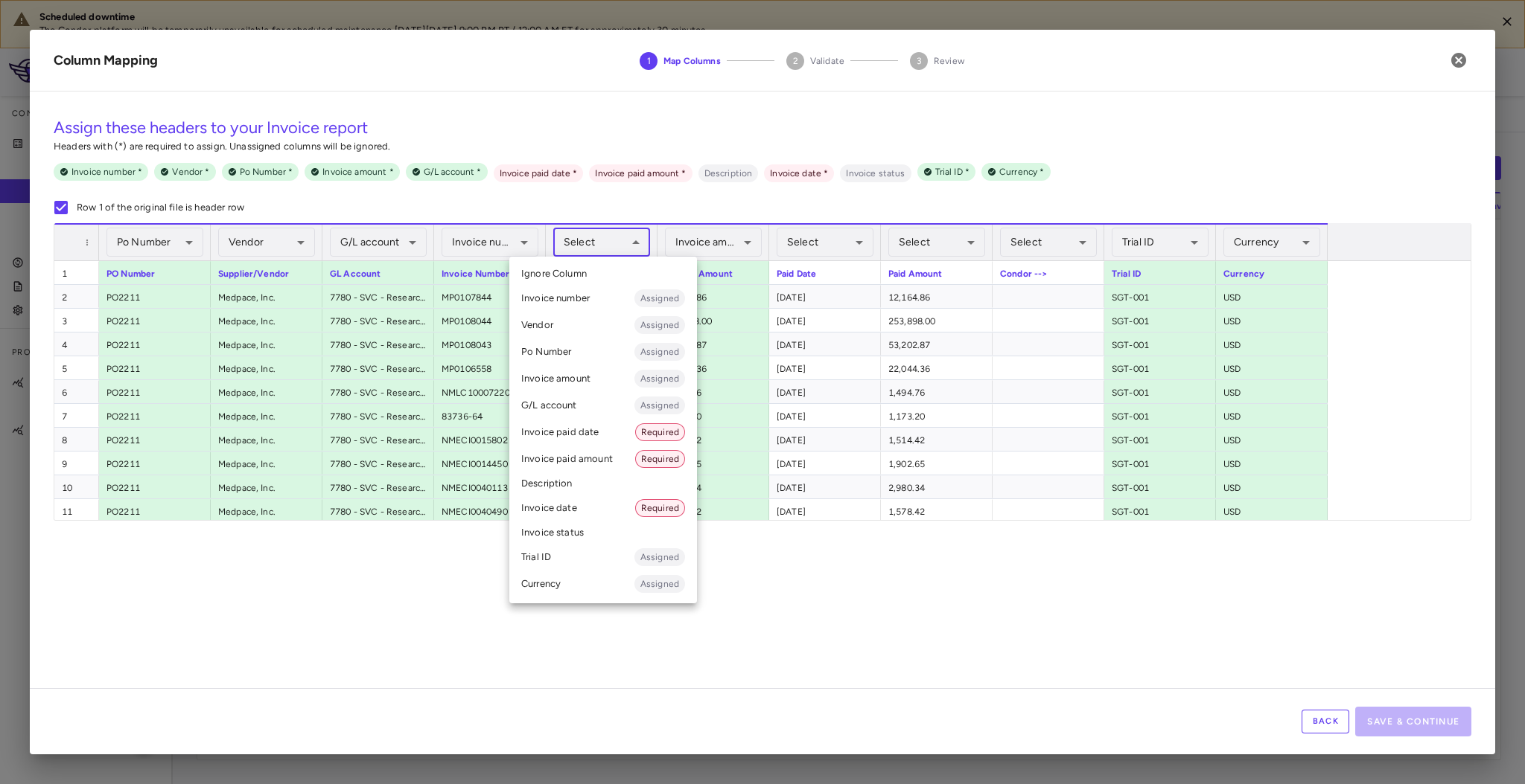
click at [615, 239] on body "Scheduled downtime The Condor platform will be temporarily unavailable for sche…" at bounding box center [762, 392] width 1525 height 784
click at [610, 508] on li "Invoice date Required" at bounding box center [603, 508] width 187 height 27
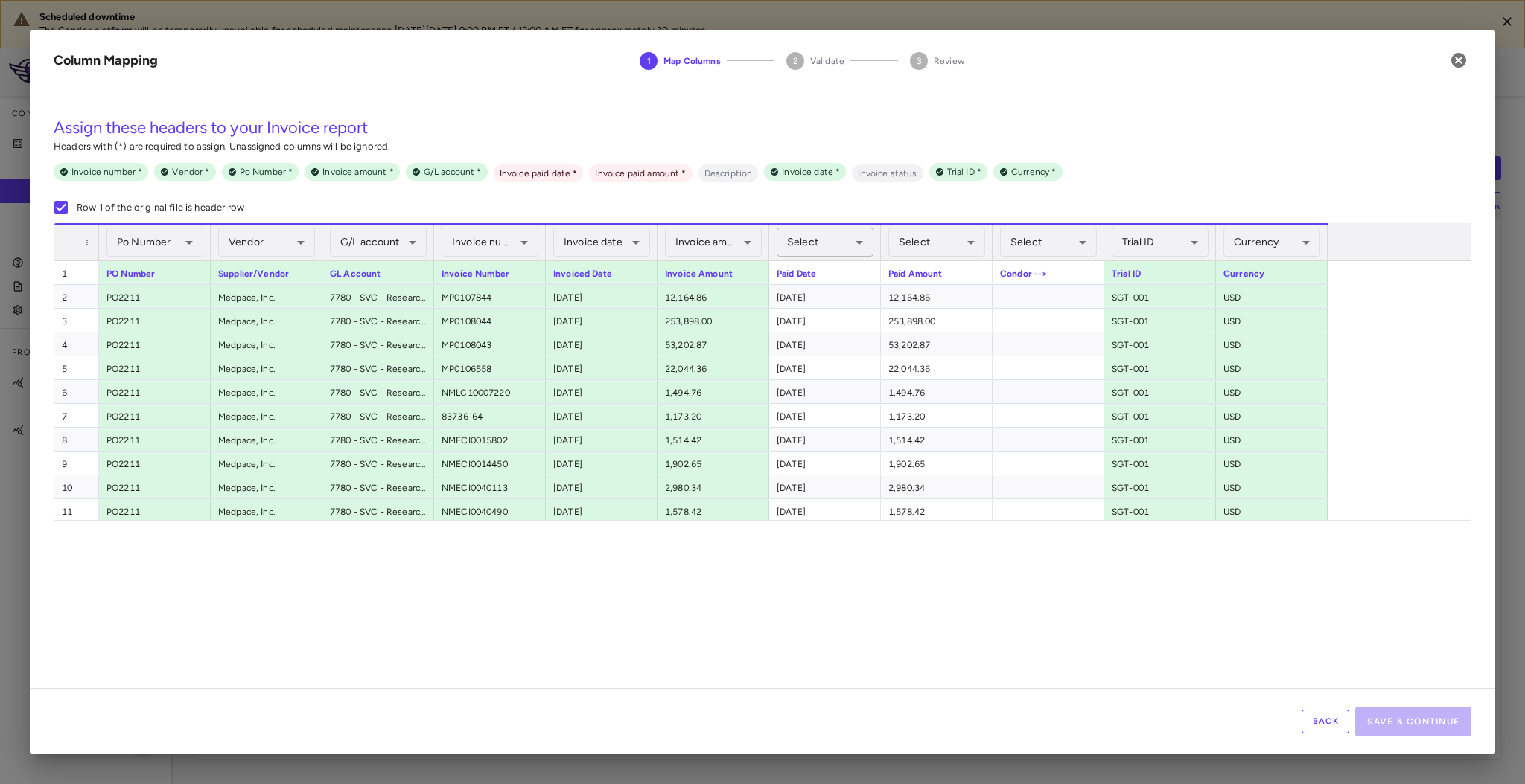
click at [860, 247] on body "Scheduled downtime The Condor platform will be temporarily unavailable for sche…" at bounding box center [762, 392] width 1525 height 784
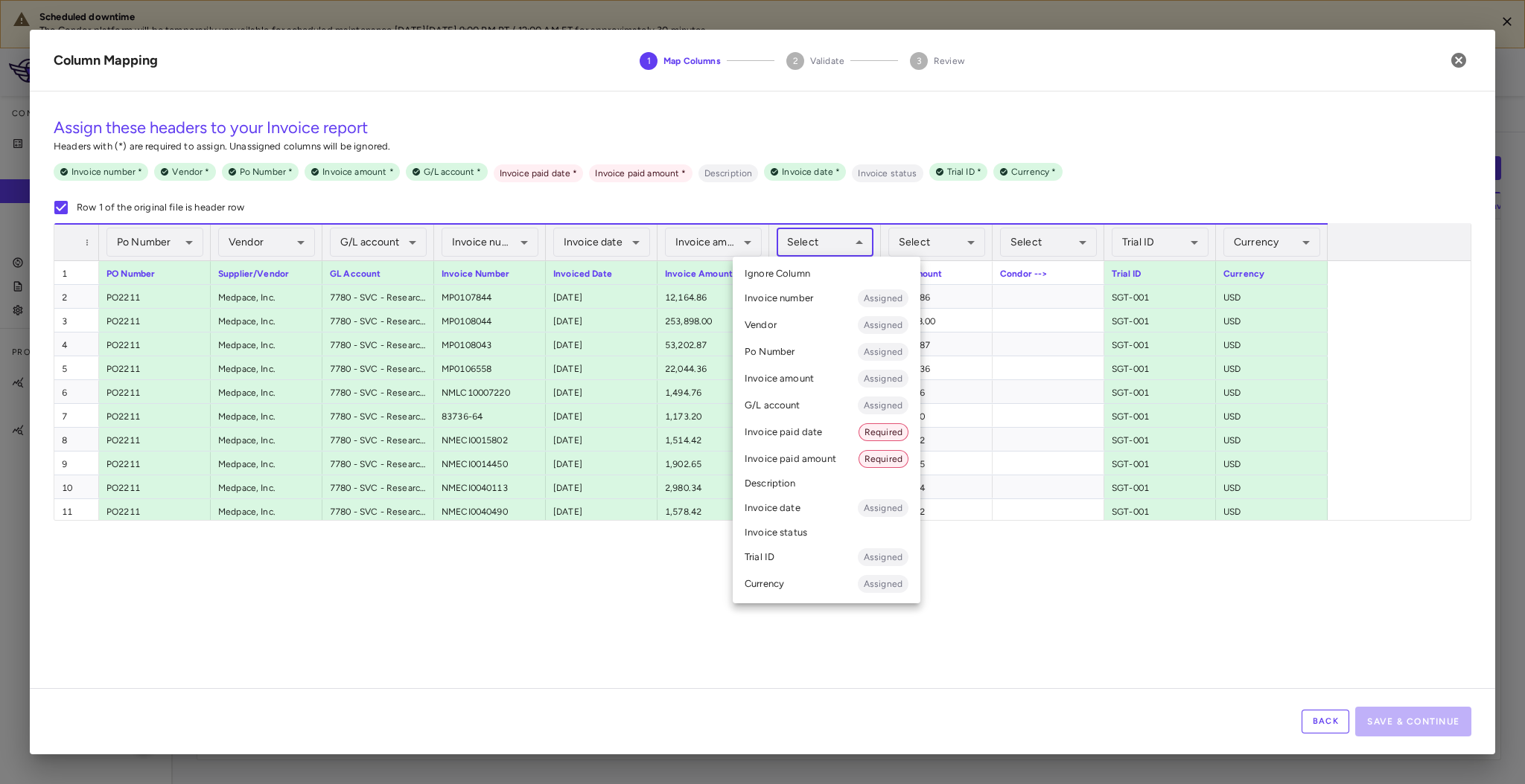
click at [828, 444] on li "Invoice paid date Required" at bounding box center [826, 432] width 187 height 27
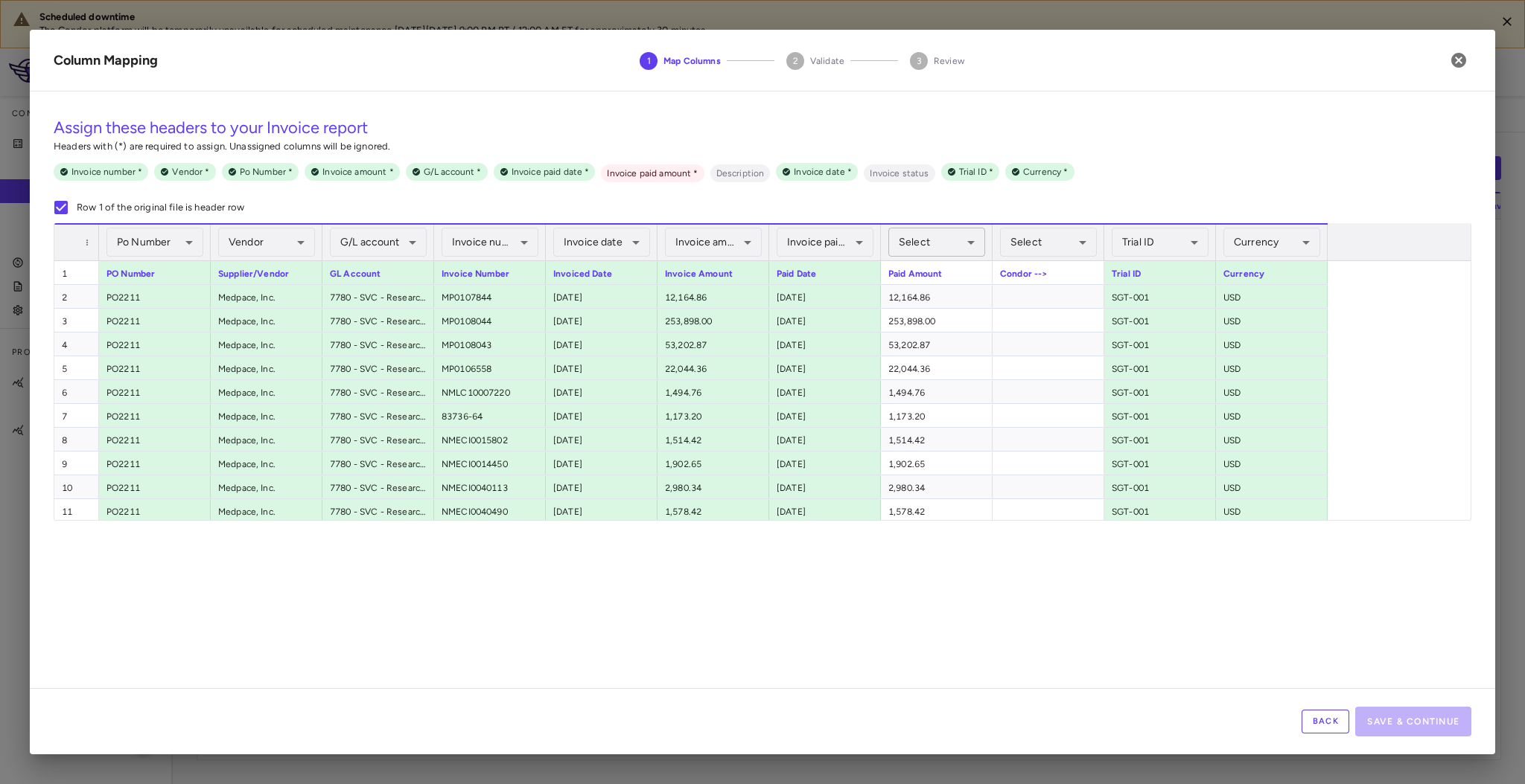
click at [955, 245] on body "Scheduled downtime The Condor platform will be temporarily unavailable for sche…" at bounding box center [762, 392] width 1525 height 784
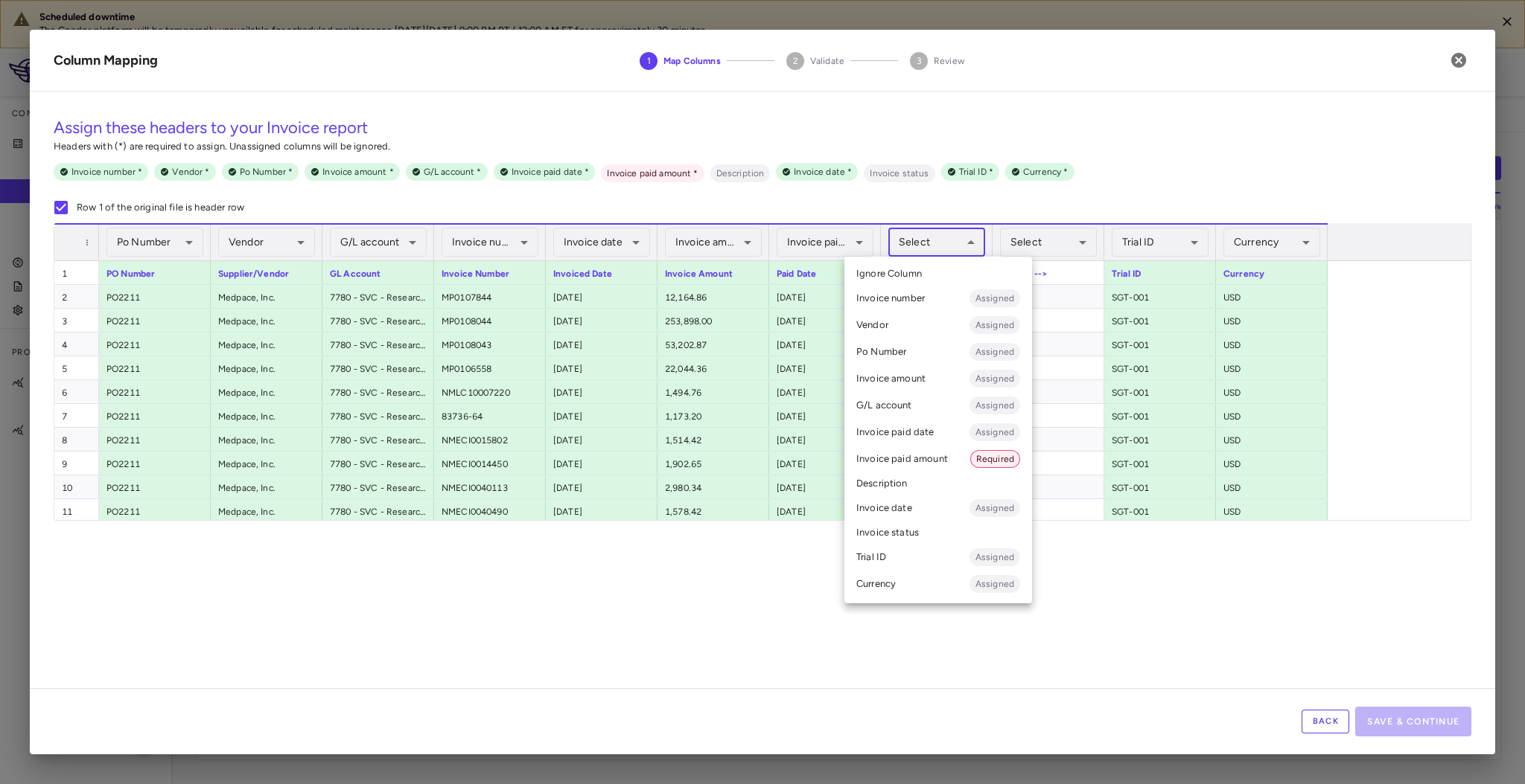
click at [919, 465] on li "Invoice paid amount Required" at bounding box center [938, 459] width 187 height 27
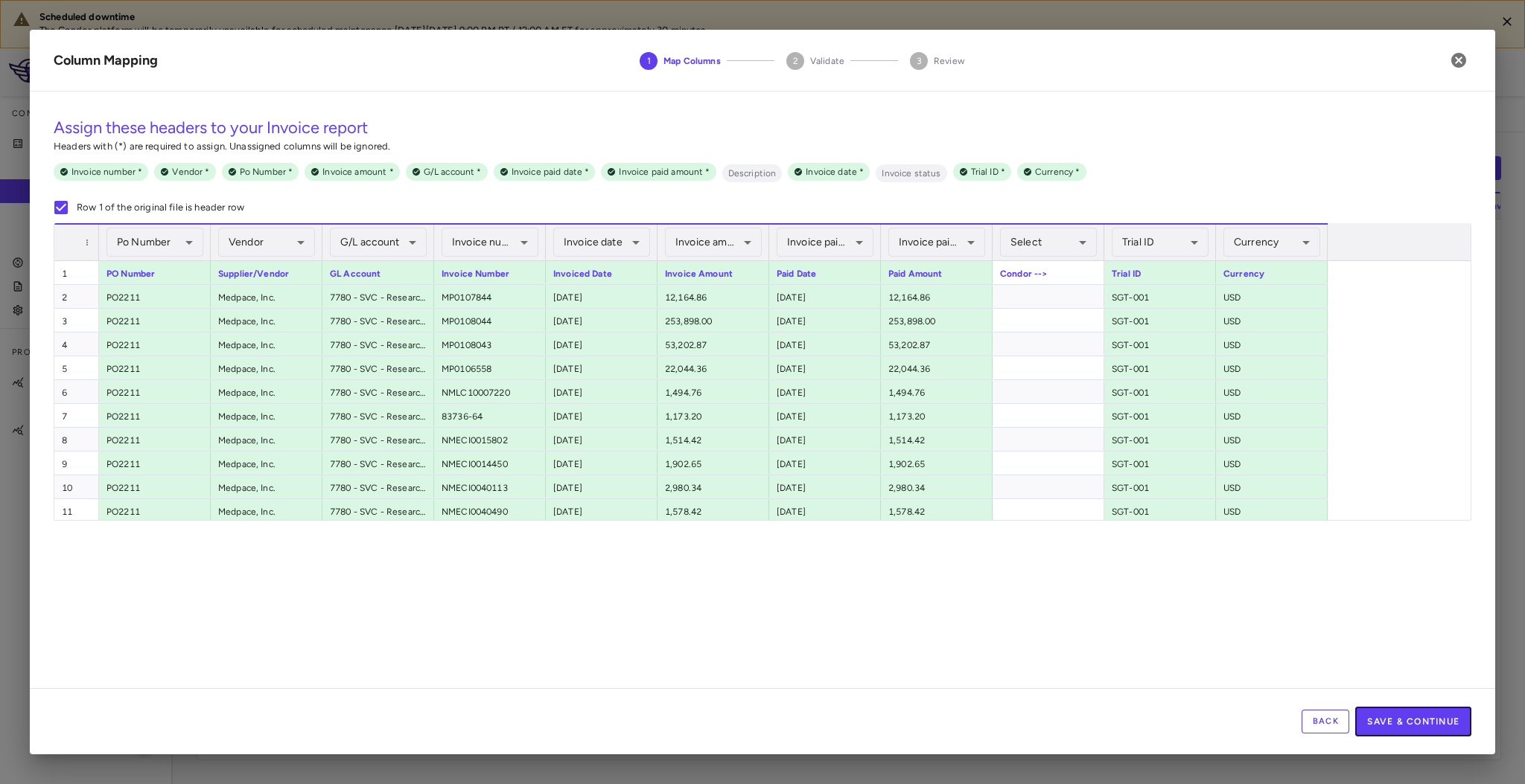
click at [1437, 720] on button "Save & Continue" at bounding box center [1413, 721] width 116 height 30
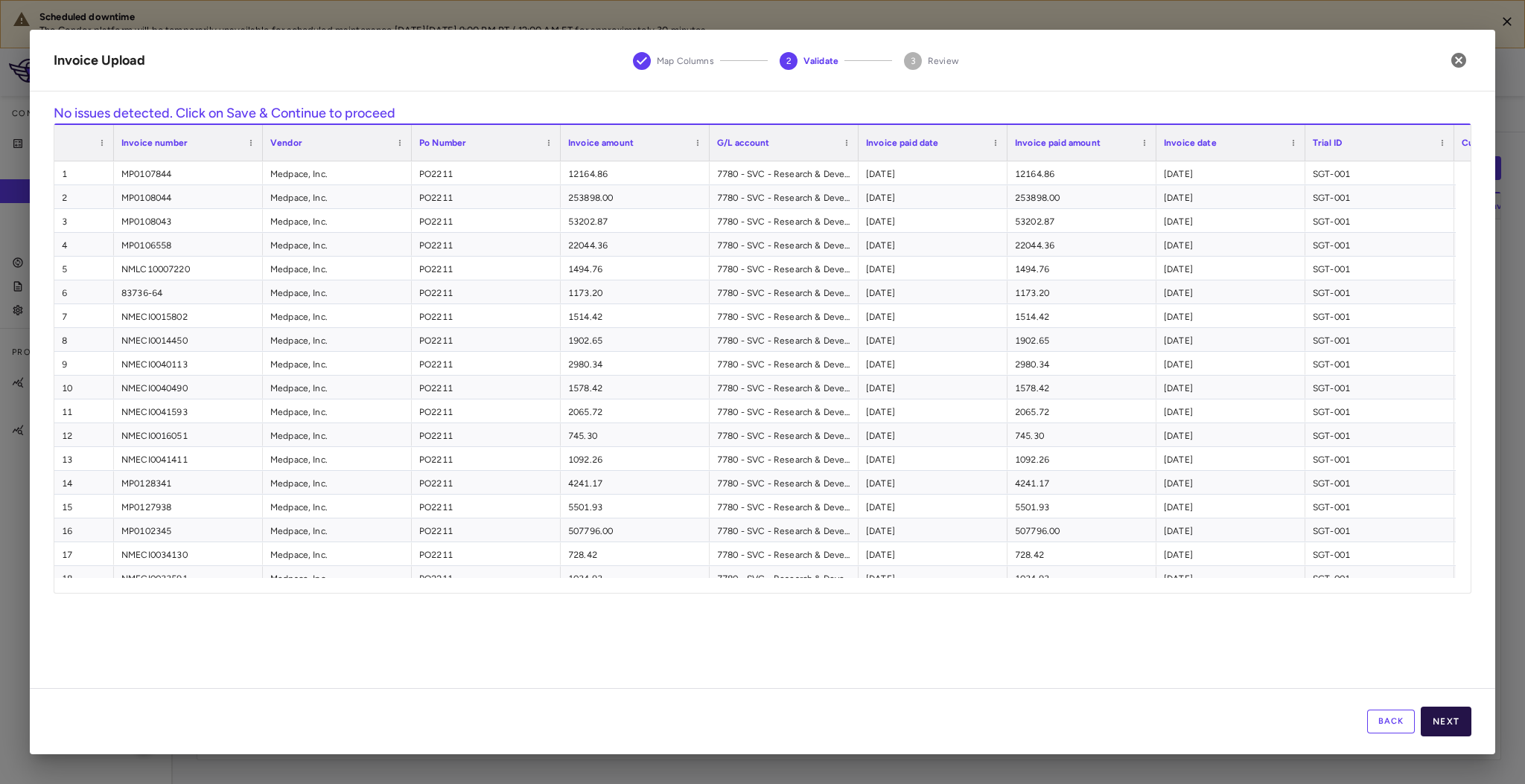
click at [1437, 723] on button "Next" at bounding box center [1446, 721] width 51 height 30
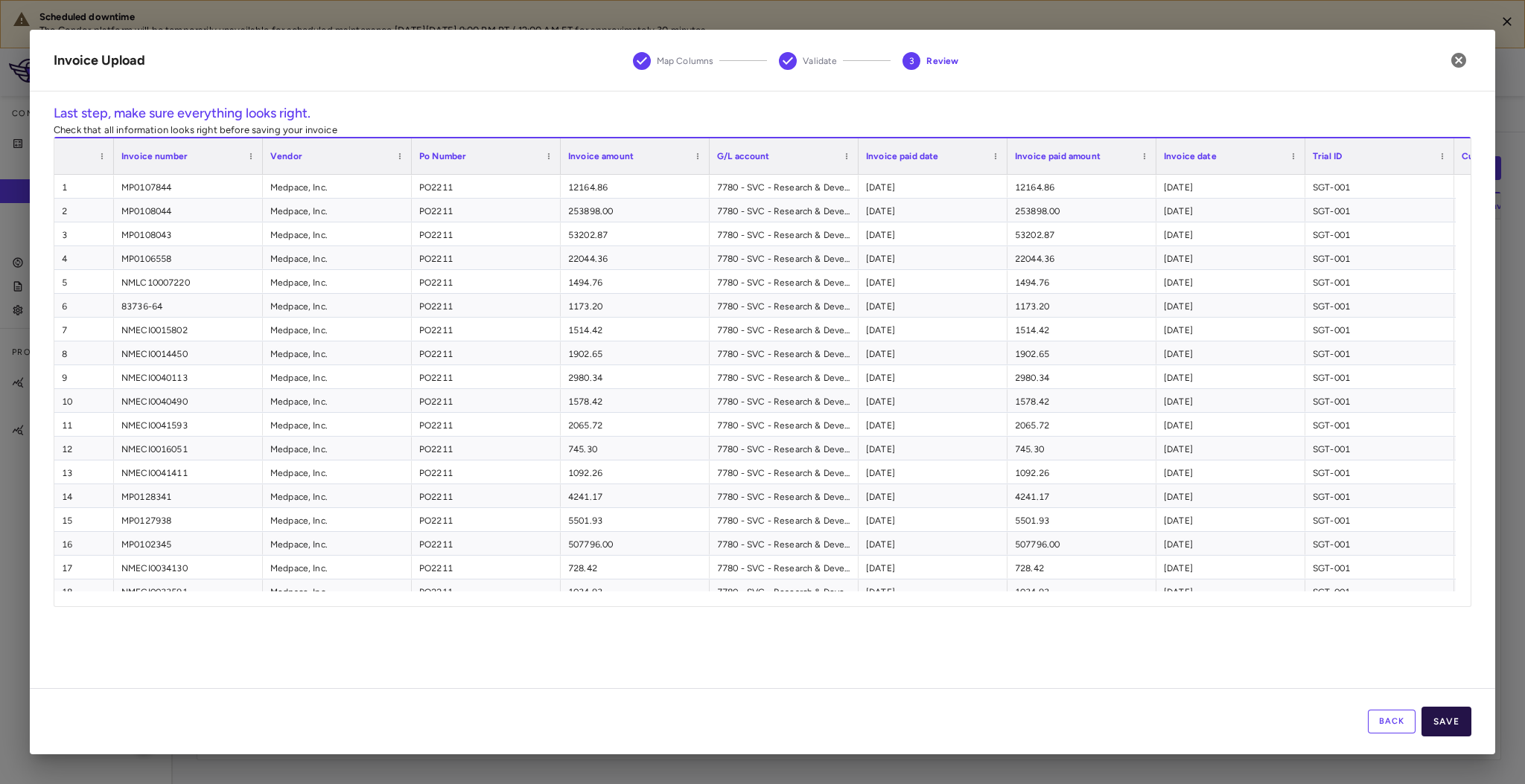
click at [1445, 718] on button "Save" at bounding box center [1446, 721] width 50 height 30
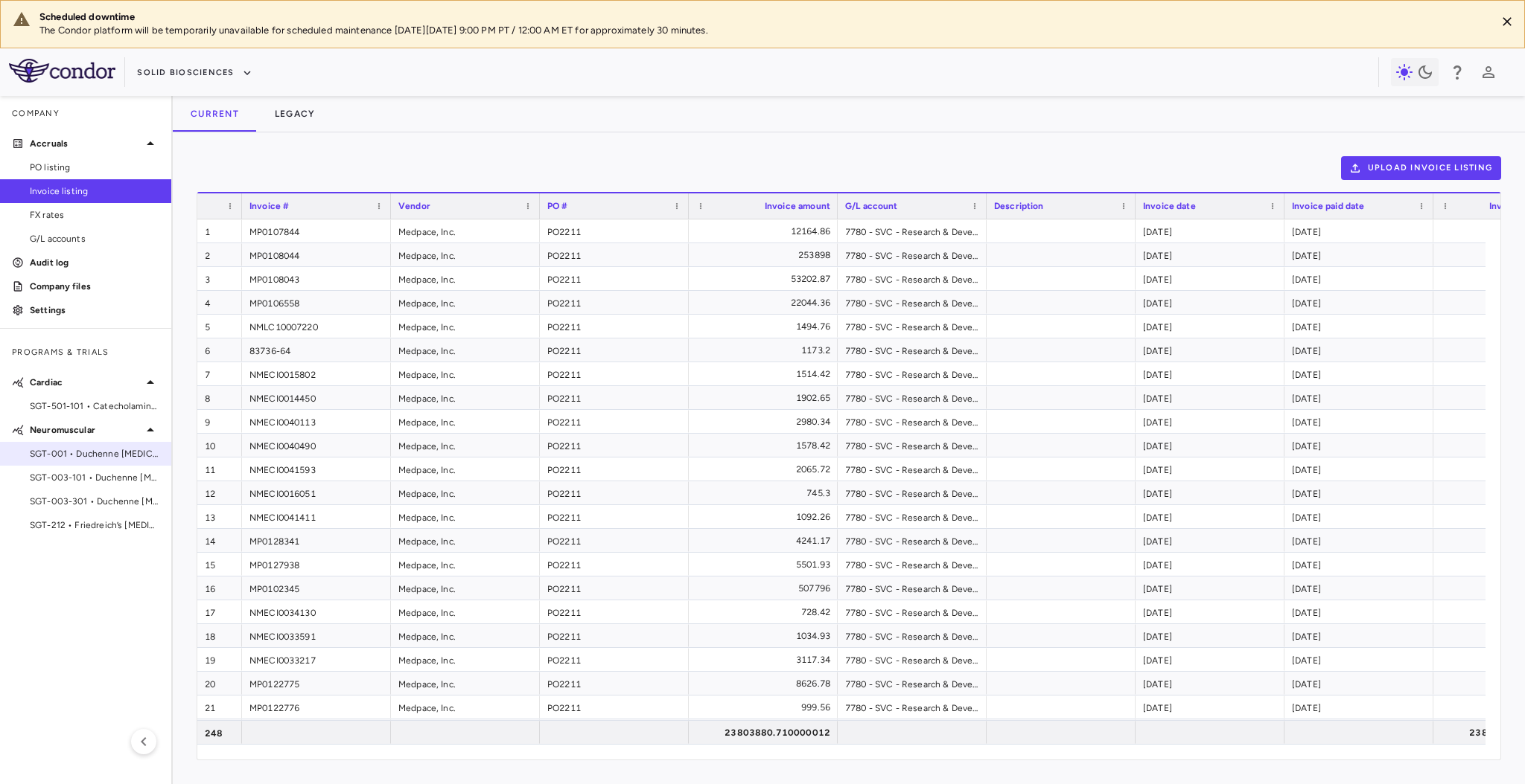
click at [108, 453] on span "SGT-001 • Duchenne muscular dystrophy" at bounding box center [94, 453] width 130 height 13
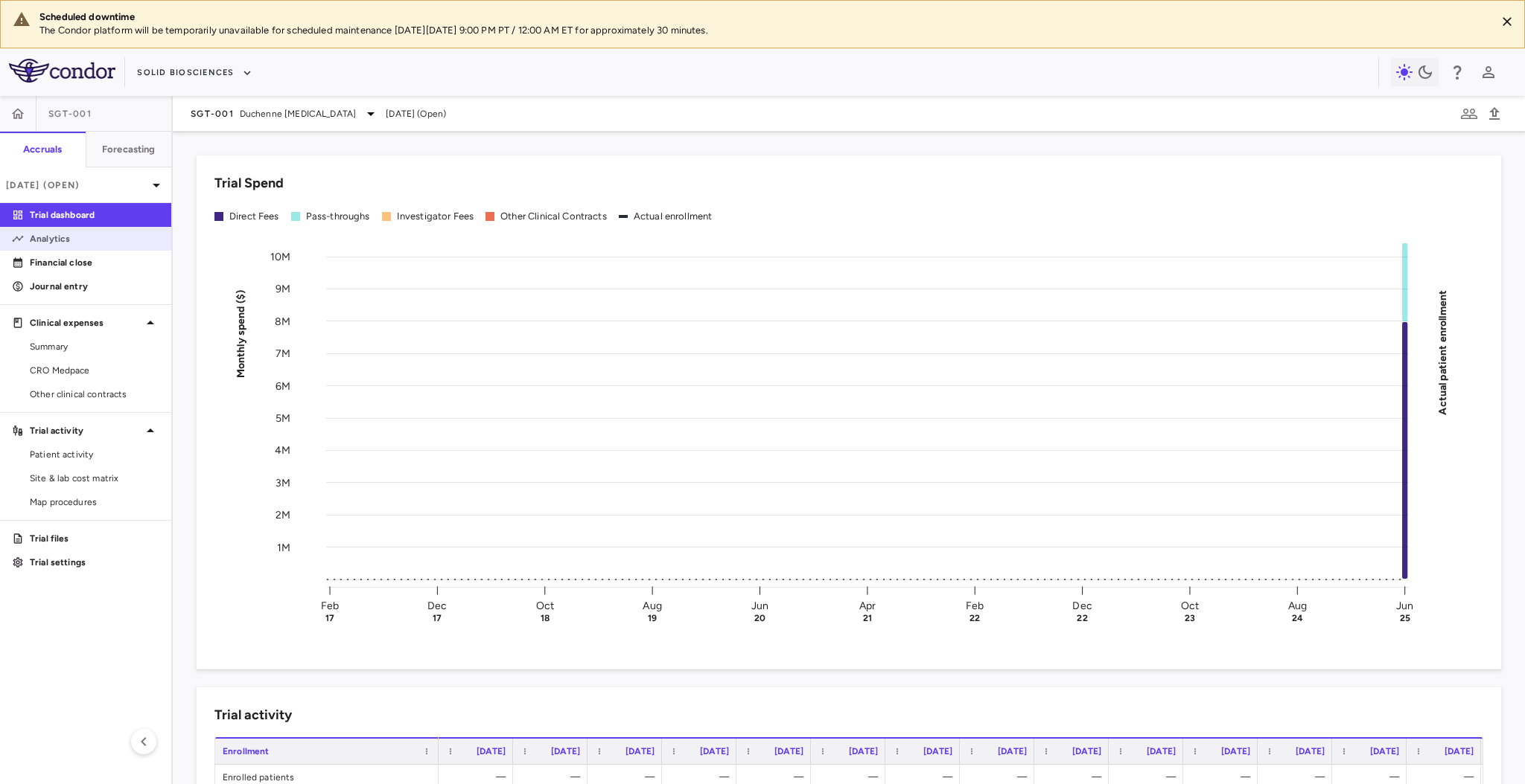
click at [52, 239] on p "Analytics" at bounding box center [94, 239] width 130 height 13
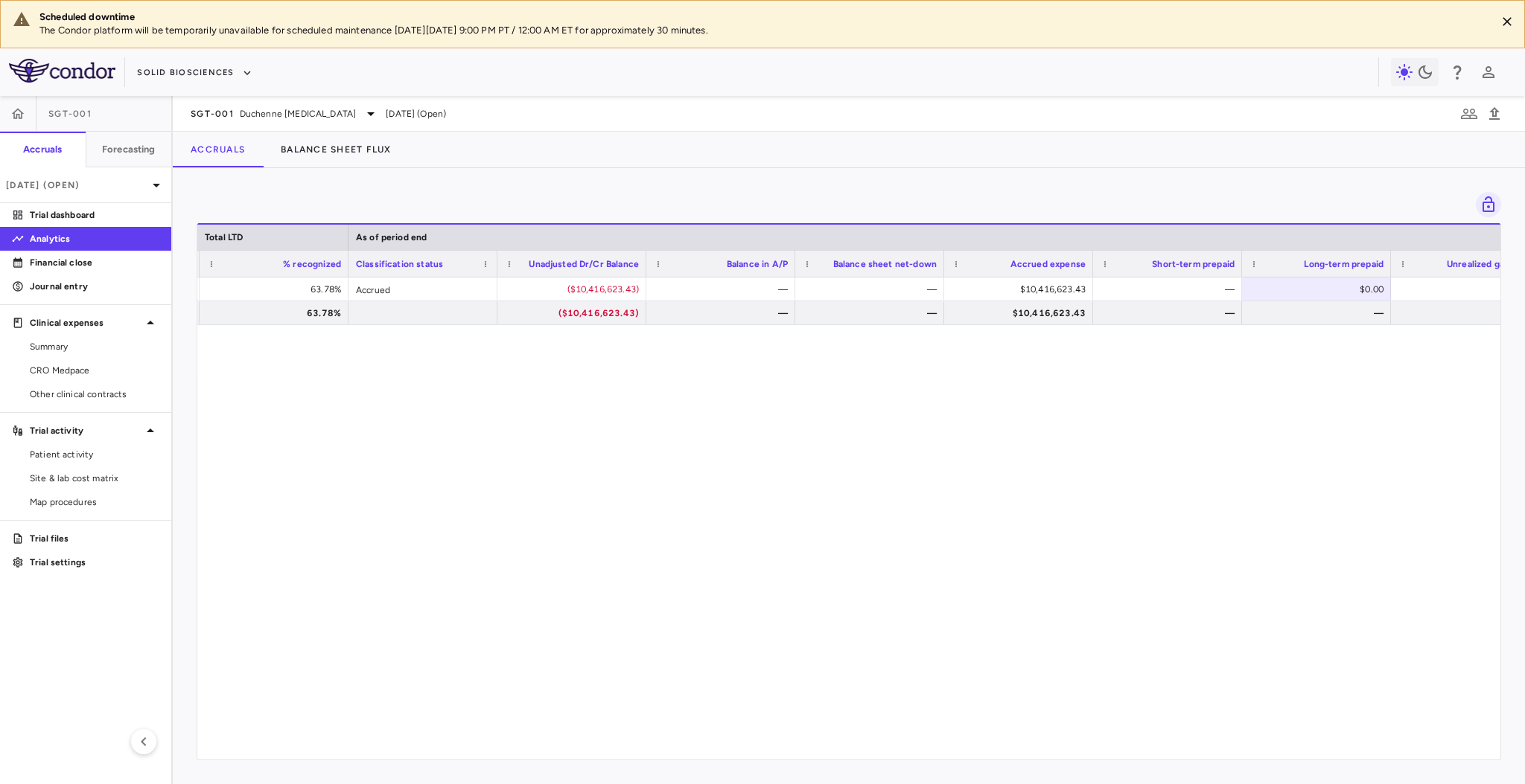
scroll to position [0, 1519]
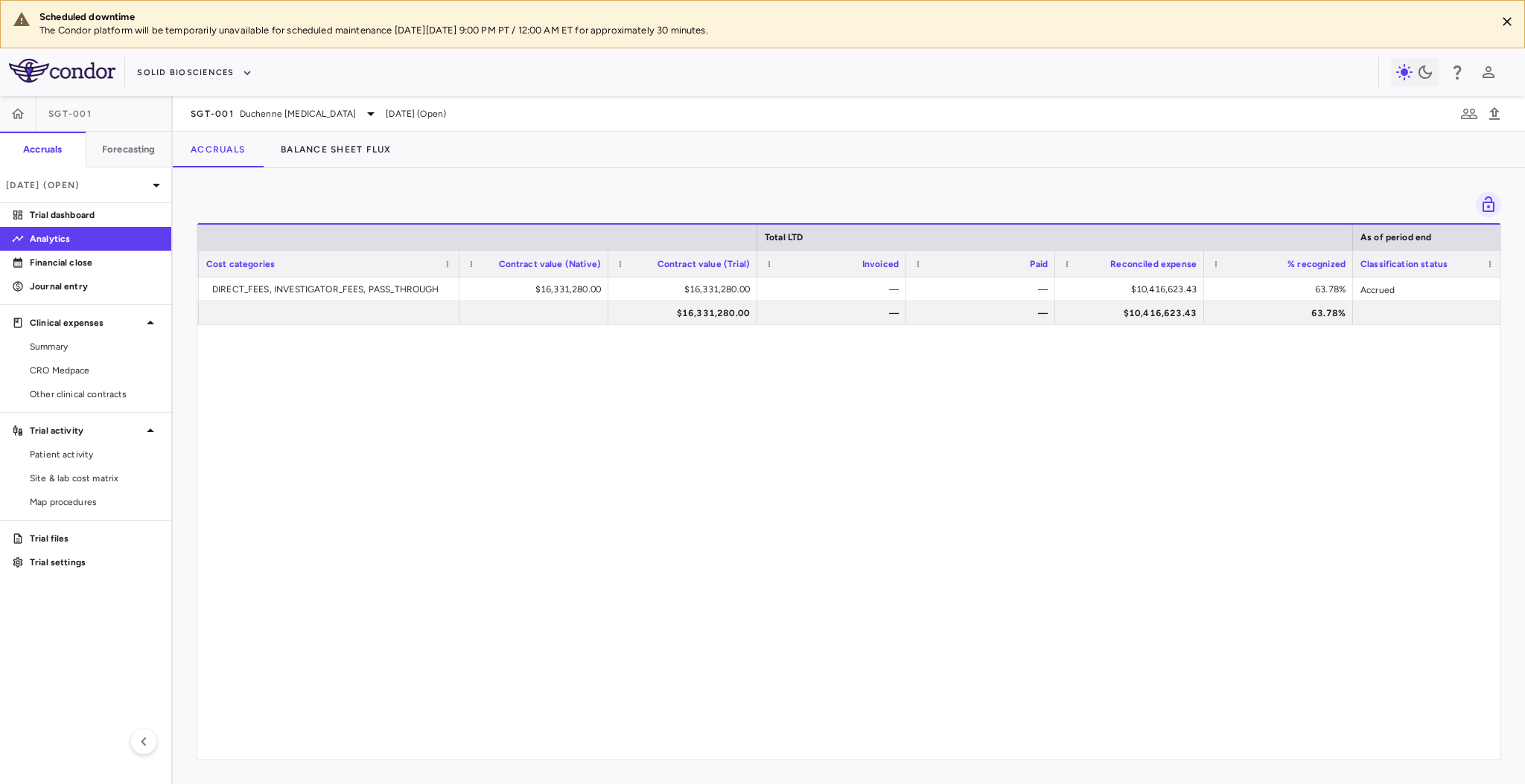
click at [943, 463] on div "Medpace CRO DIRECT_FEES, INVESTIGATOR_FEES, PASS_THROUGH $16,331,280.00 $16,331…" at bounding box center [849, 511] width 1303 height 467
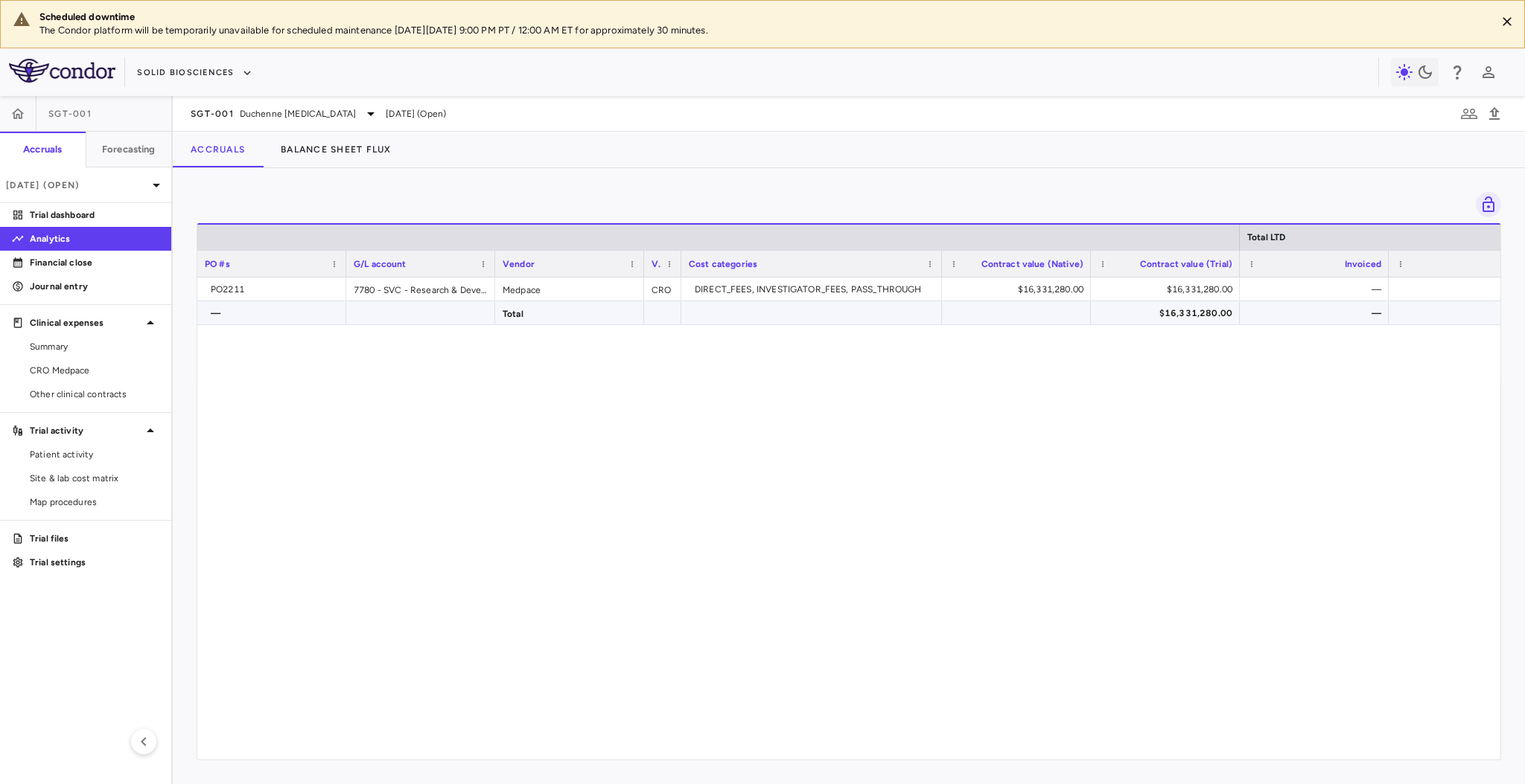
click at [883, 309] on div at bounding box center [812, 313] width 246 height 22
click at [819, 378] on div "PO2211 7780 - SVC - Research & Development : Trials Expense Medpace CRO DIRECT_…" at bounding box center [849, 511] width 1303 height 467
click at [79, 376] on span "CRO Medpace" at bounding box center [94, 370] width 130 height 13
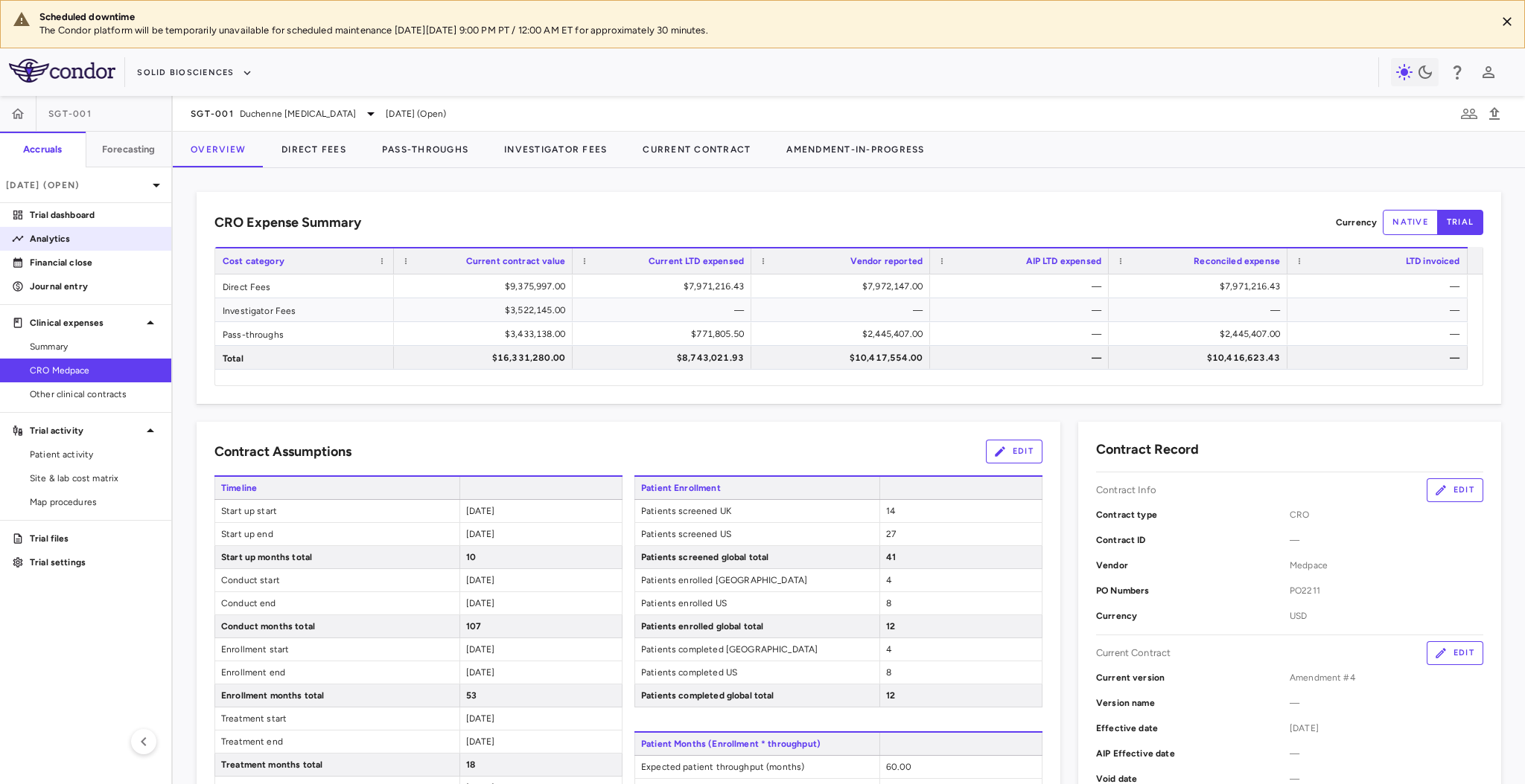
click at [56, 237] on p "Analytics" at bounding box center [94, 239] width 130 height 13
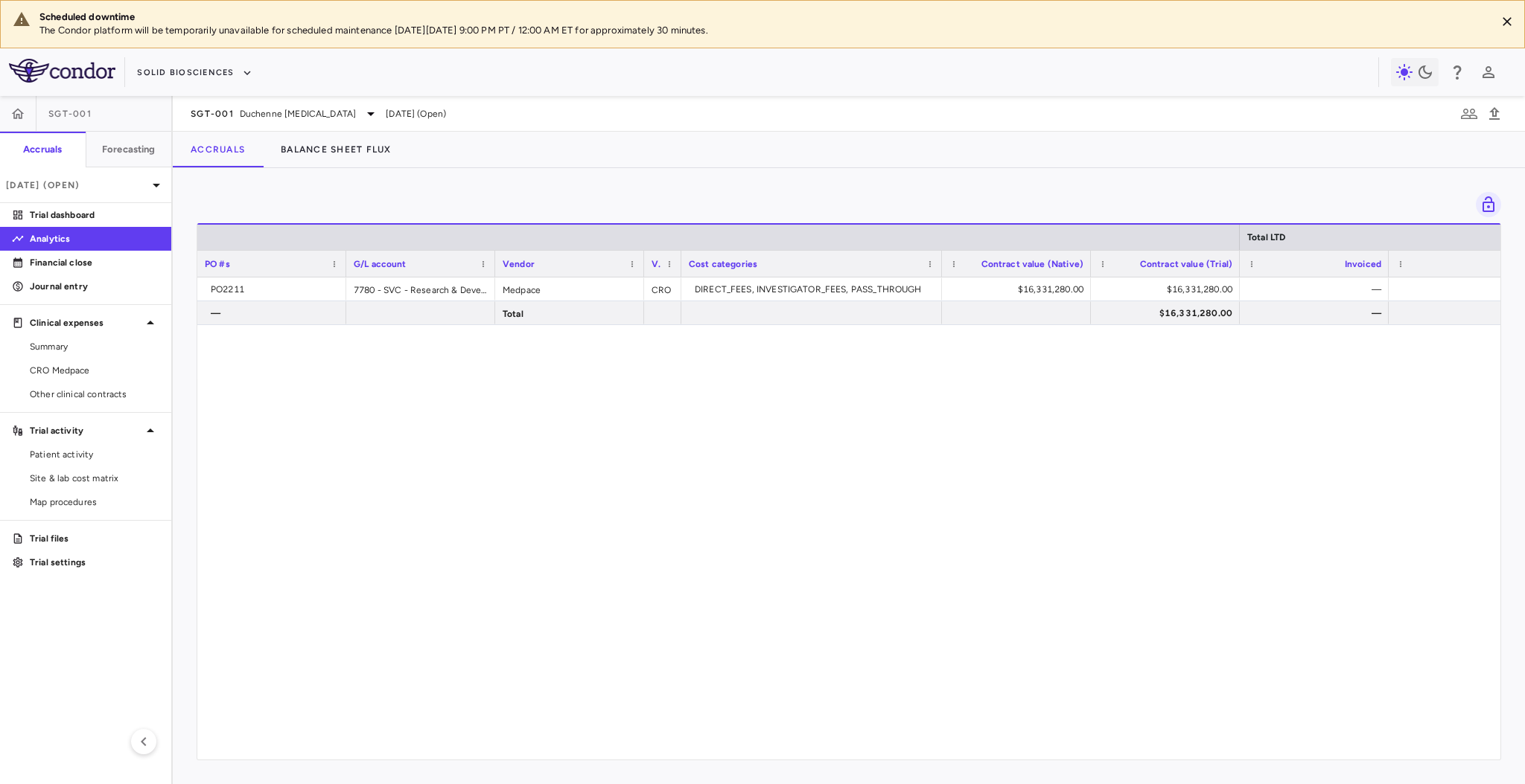
drag, startPoint x: 363, startPoint y: 357, endPoint x: 332, endPoint y: 283, distance: 80.2
click at [363, 357] on div "PO2211 7780 - SVC - Research & Development : Trials Expense Medpace CRO DIRECT_…" at bounding box center [849, 511] width 1303 height 467
click at [290, 287] on div "PO2211" at bounding box center [275, 289] width 128 height 24
drag, startPoint x: 269, startPoint y: 290, endPoint x: 203, endPoint y: 285, distance: 66.2
click at [195, 284] on div "Drag here to set row groups Drag here to set column labels Total LTD PO #s G/L …" at bounding box center [849, 476] width 1352 height 616
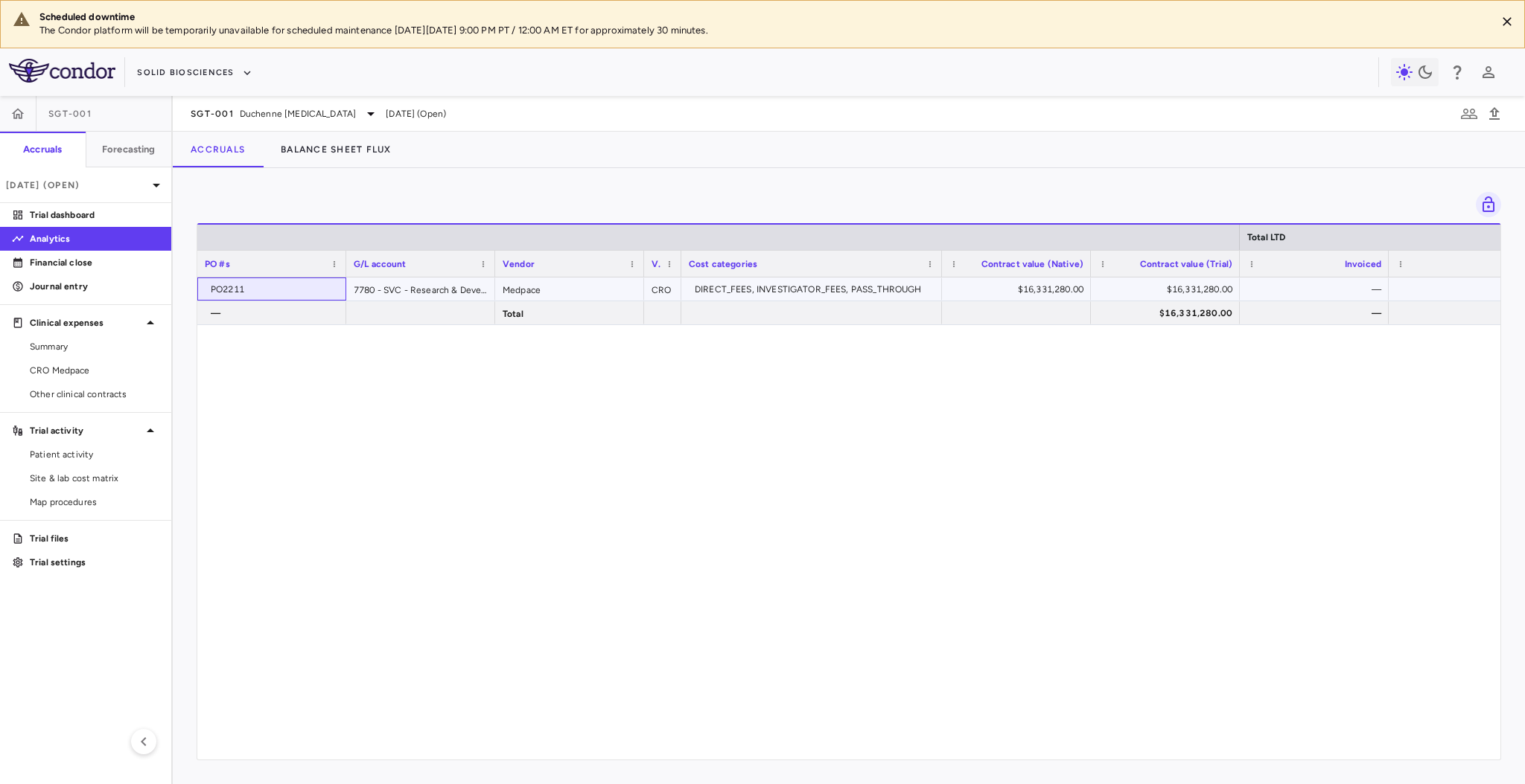
drag, startPoint x: 208, startPoint y: 290, endPoint x: 247, endPoint y: 291, distance: 39.0
click at [247, 291] on div "PO2211" at bounding box center [271, 289] width 134 height 22
click at [275, 326] on span "Copy" at bounding box center [327, 329] width 125 height 21
click at [692, 571] on div "PO2211 7780 - SVC - Research & Development : Trials Expense Medpace CRO DIRECT_…" at bounding box center [849, 511] width 1303 height 467
click at [450, 291] on div "7780 - SVC - Research & Development : Trials Expense" at bounding box center [420, 289] width 149 height 23
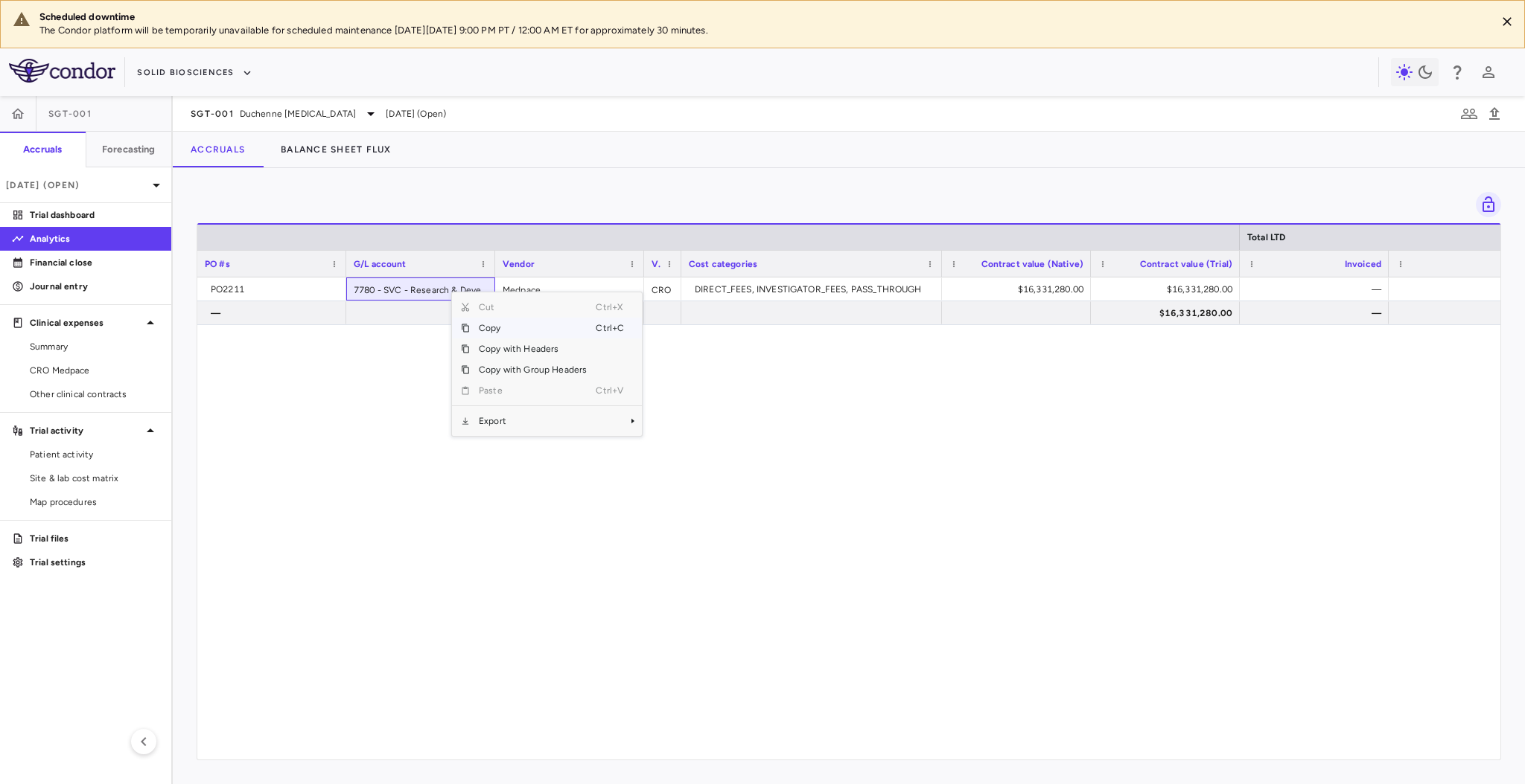
click at [486, 322] on span "Copy" at bounding box center [533, 328] width 125 height 21
click at [26, 107] on button "button" at bounding box center [18, 114] width 36 height 36
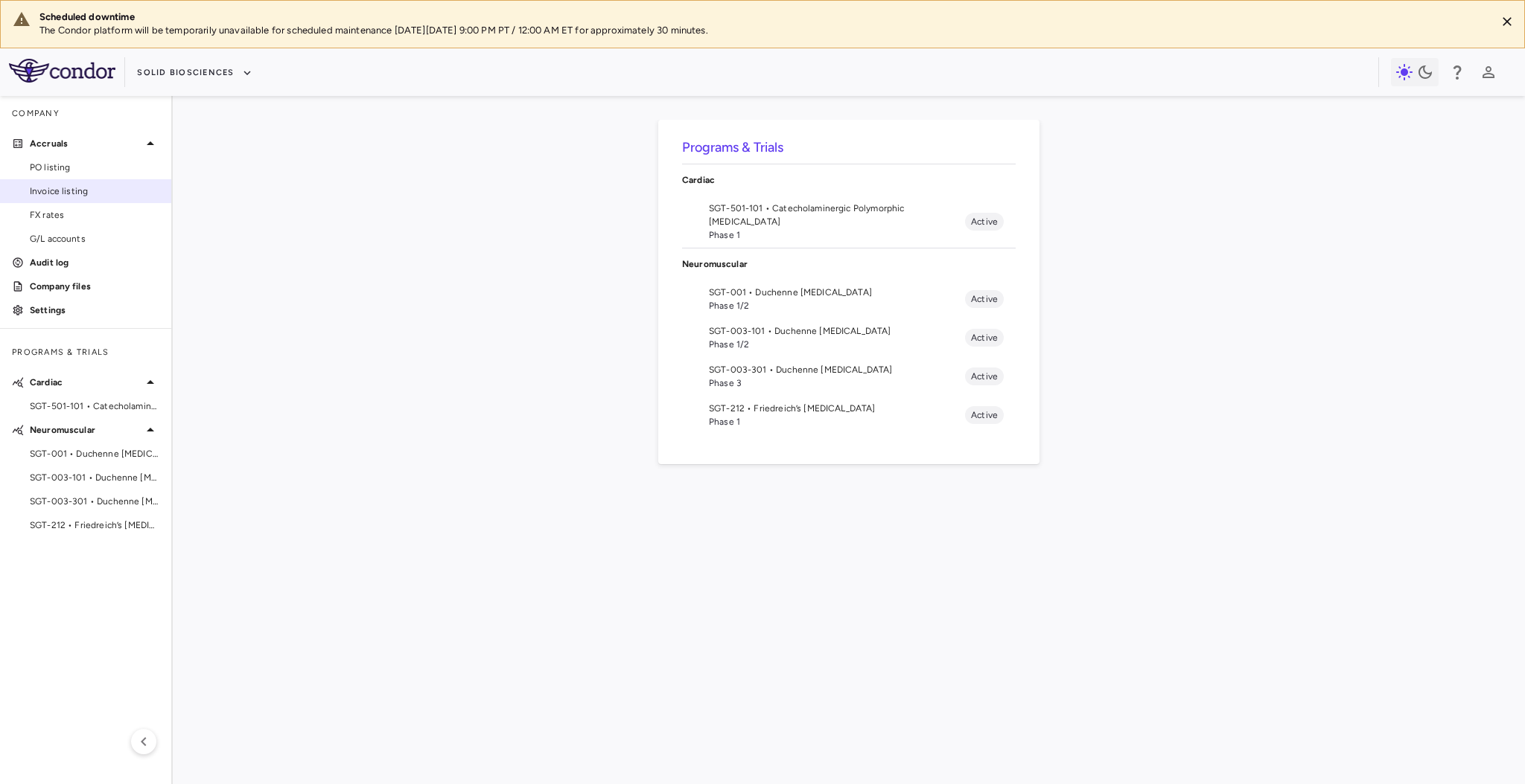
click at [97, 197] on link "Invoice listing" at bounding box center [86, 191] width 171 height 22
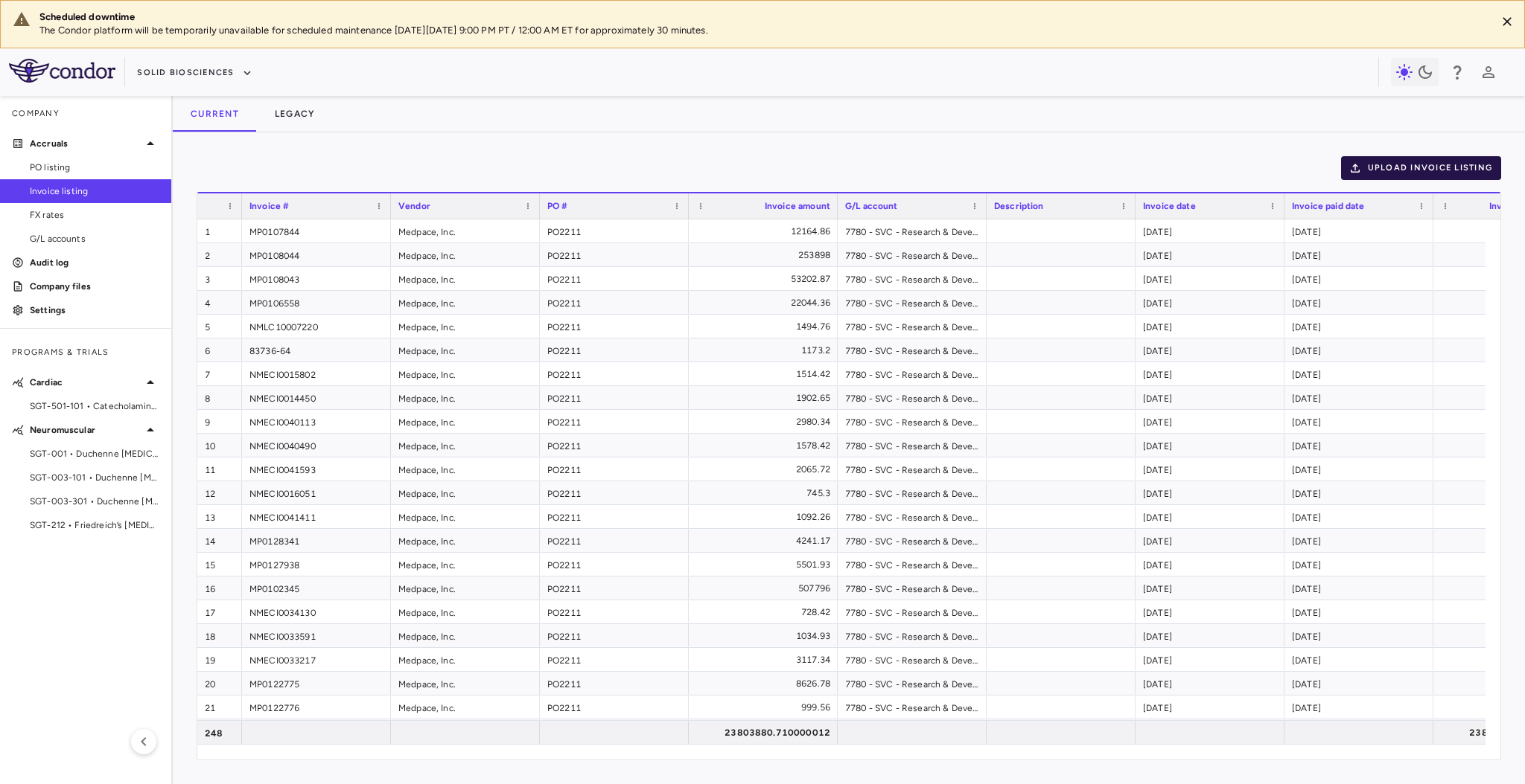
click at [1373, 159] on button "Upload invoice listing" at bounding box center [1421, 168] width 160 height 24
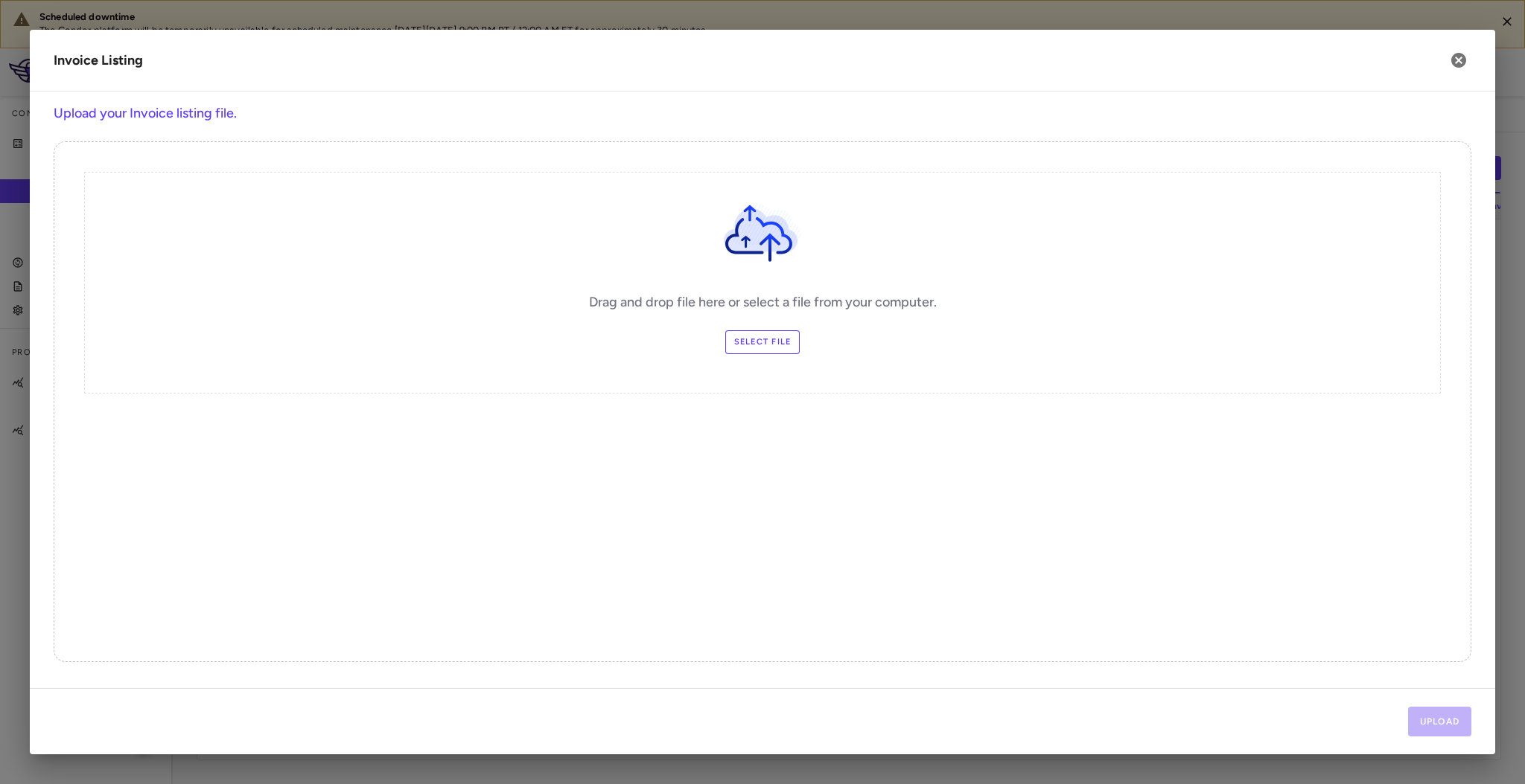
click at [769, 328] on div "Drag and drop file here or select a file from your computer. Select file" at bounding box center [762, 283] width 1356 height 221
click at [768, 334] on label "Select file" at bounding box center [762, 342] width 75 height 24
click at [0, 0] on input "Select file" at bounding box center [0, 0] width 0 height 0
click at [1462, 720] on button "Upload" at bounding box center [1440, 721] width 64 height 30
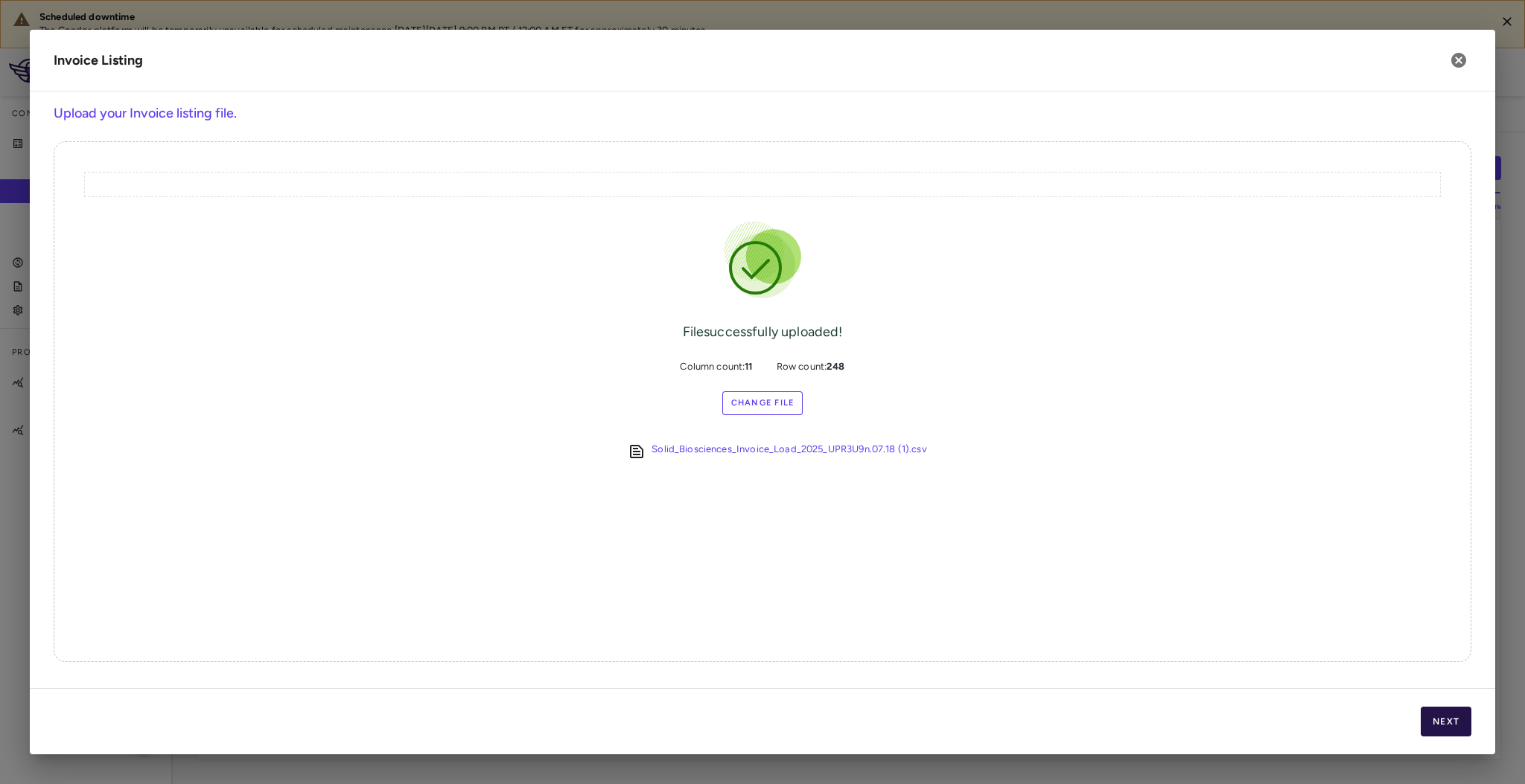
click at [1456, 720] on button "Next" at bounding box center [1446, 721] width 51 height 30
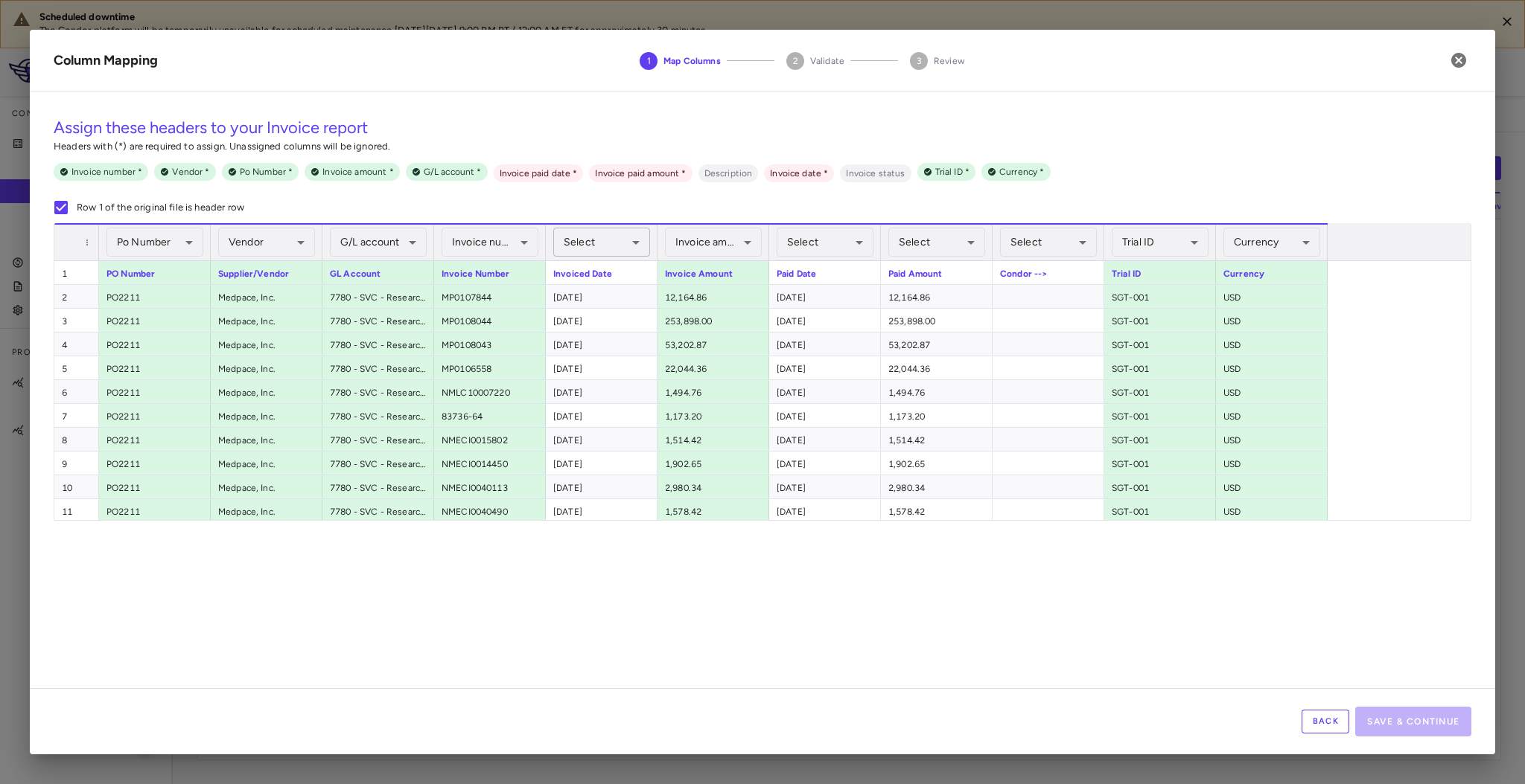
click at [622, 247] on body "Scheduled downtime The Condor platform will be temporarily unavailable for sche…" at bounding box center [762, 392] width 1525 height 784
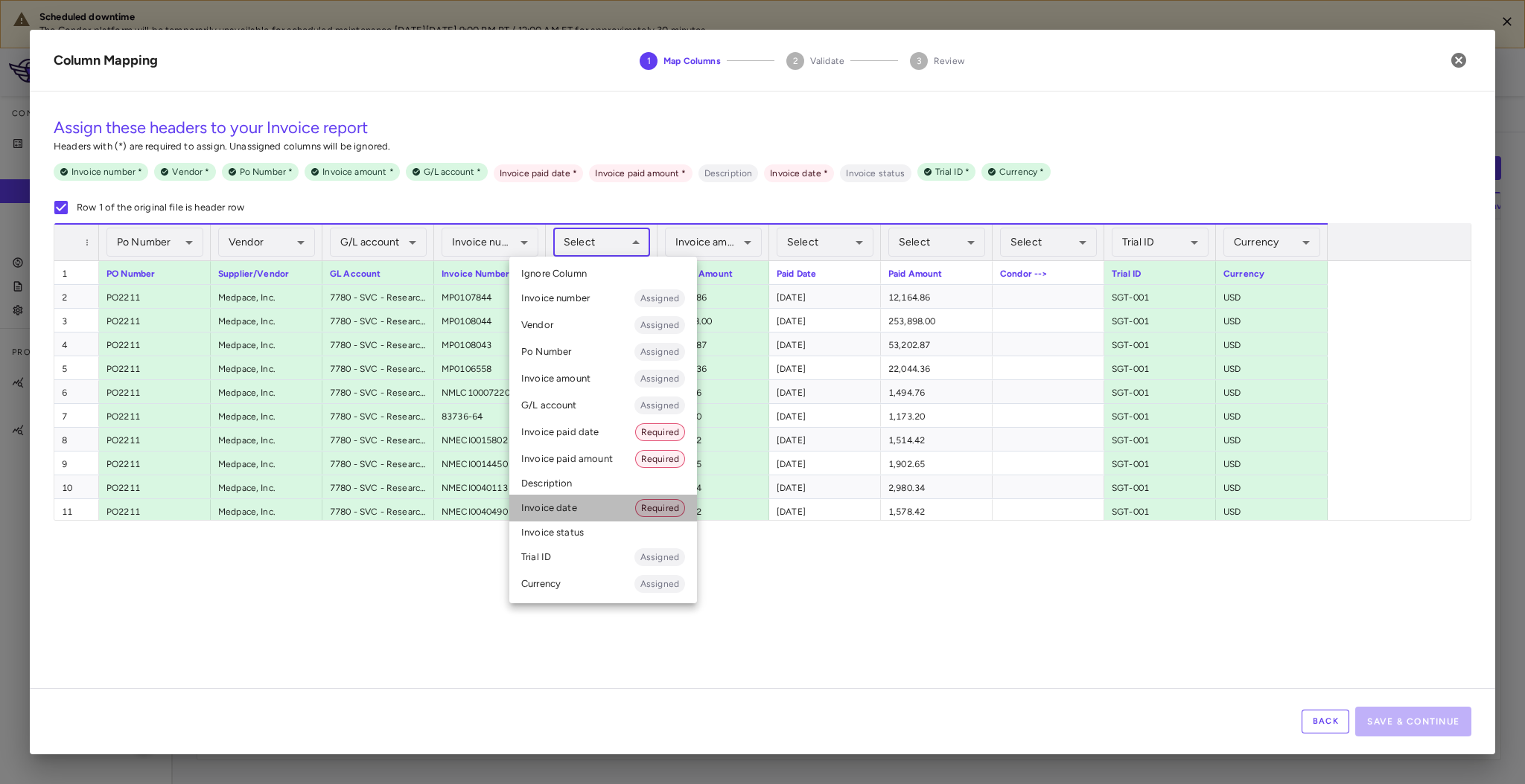
click at [611, 508] on li "Invoice date Required" at bounding box center [603, 508] width 187 height 27
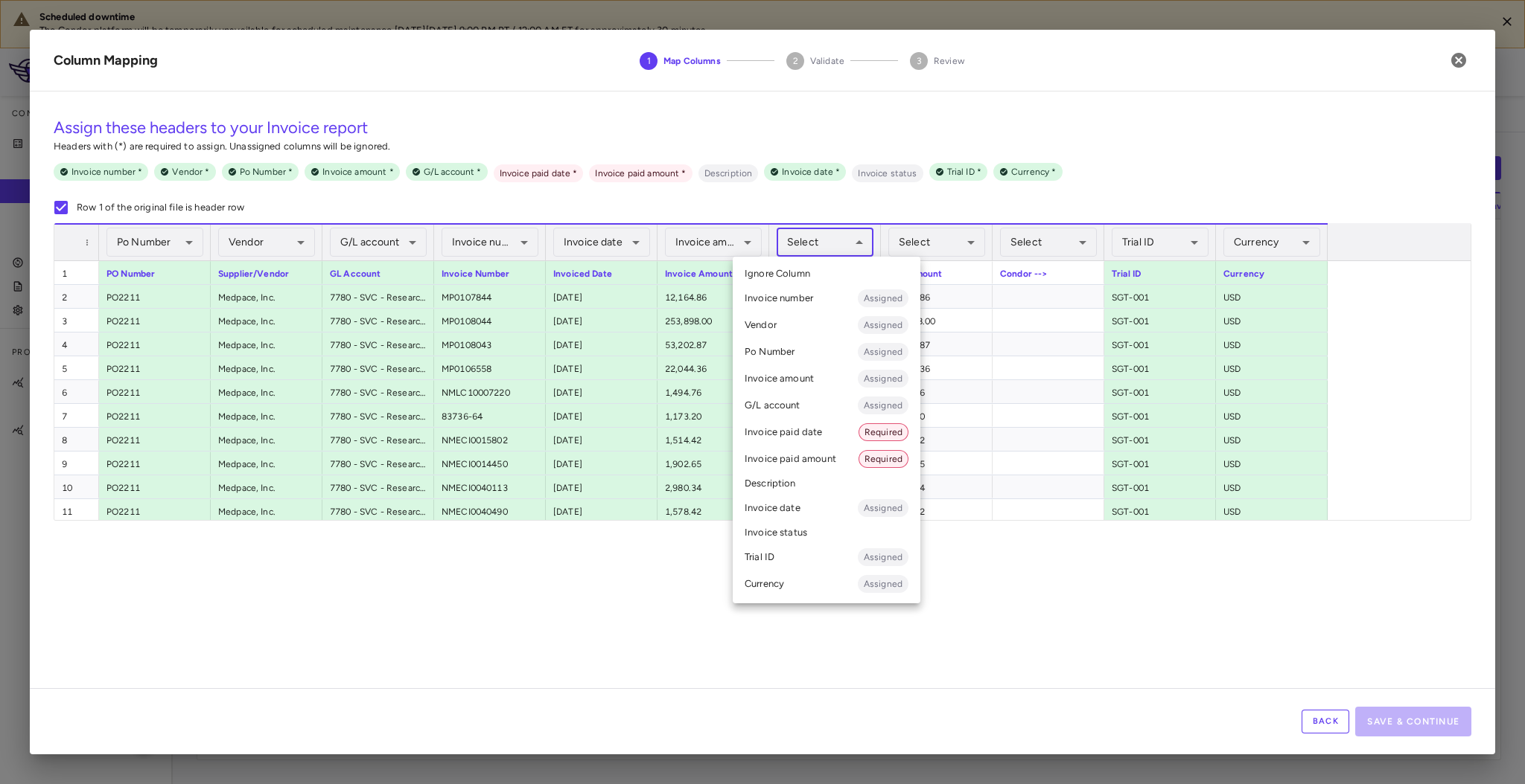
click at [818, 247] on body "Scheduled downtime The Condor platform will be temporarily unavailable for sche…" at bounding box center [762, 392] width 1525 height 784
click at [830, 435] on li "Invoice paid date Required" at bounding box center [826, 432] width 187 height 27
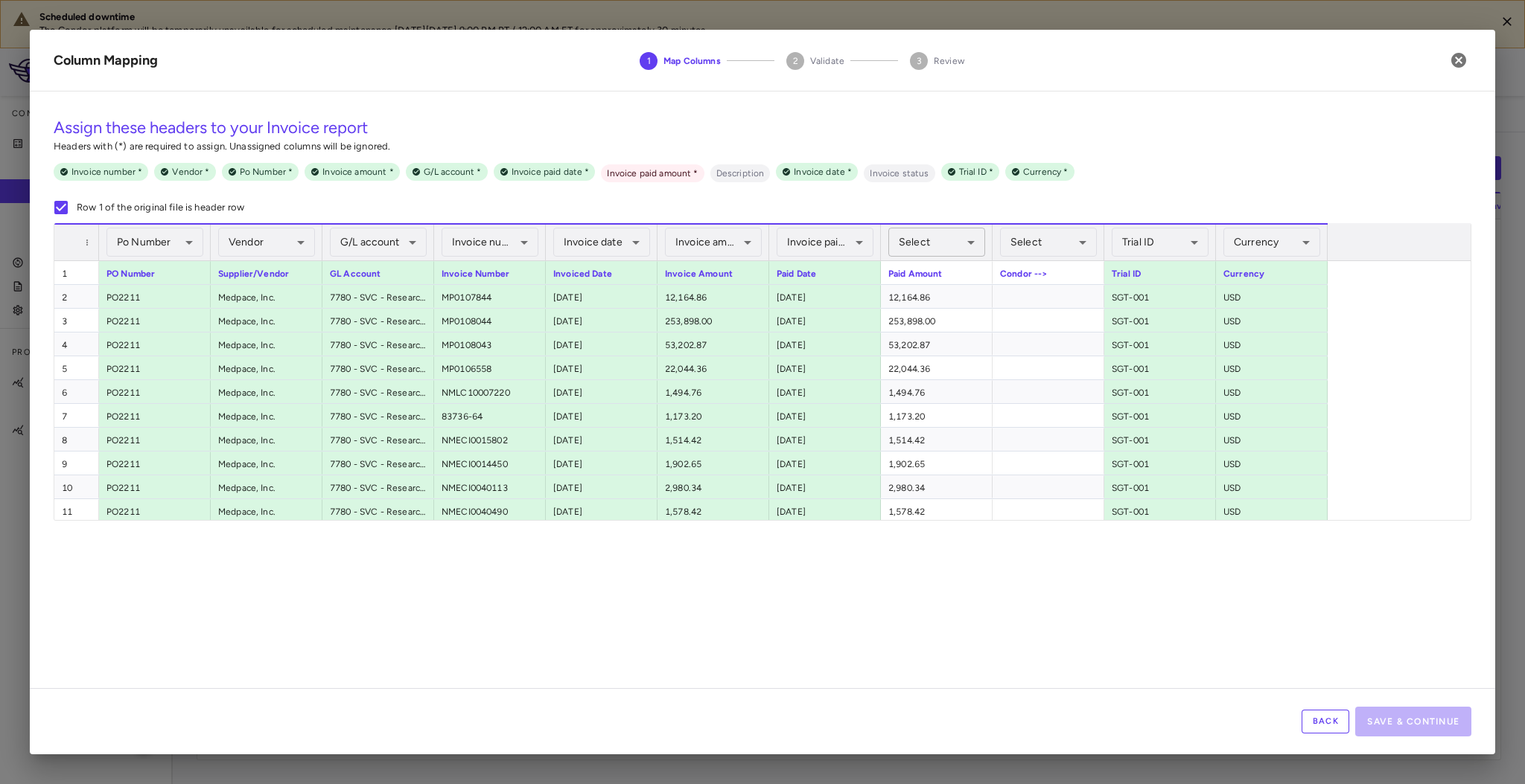
click at [942, 245] on body "Scheduled downtime The Condor platform will be temporarily unavailable for sche…" at bounding box center [762, 392] width 1525 height 784
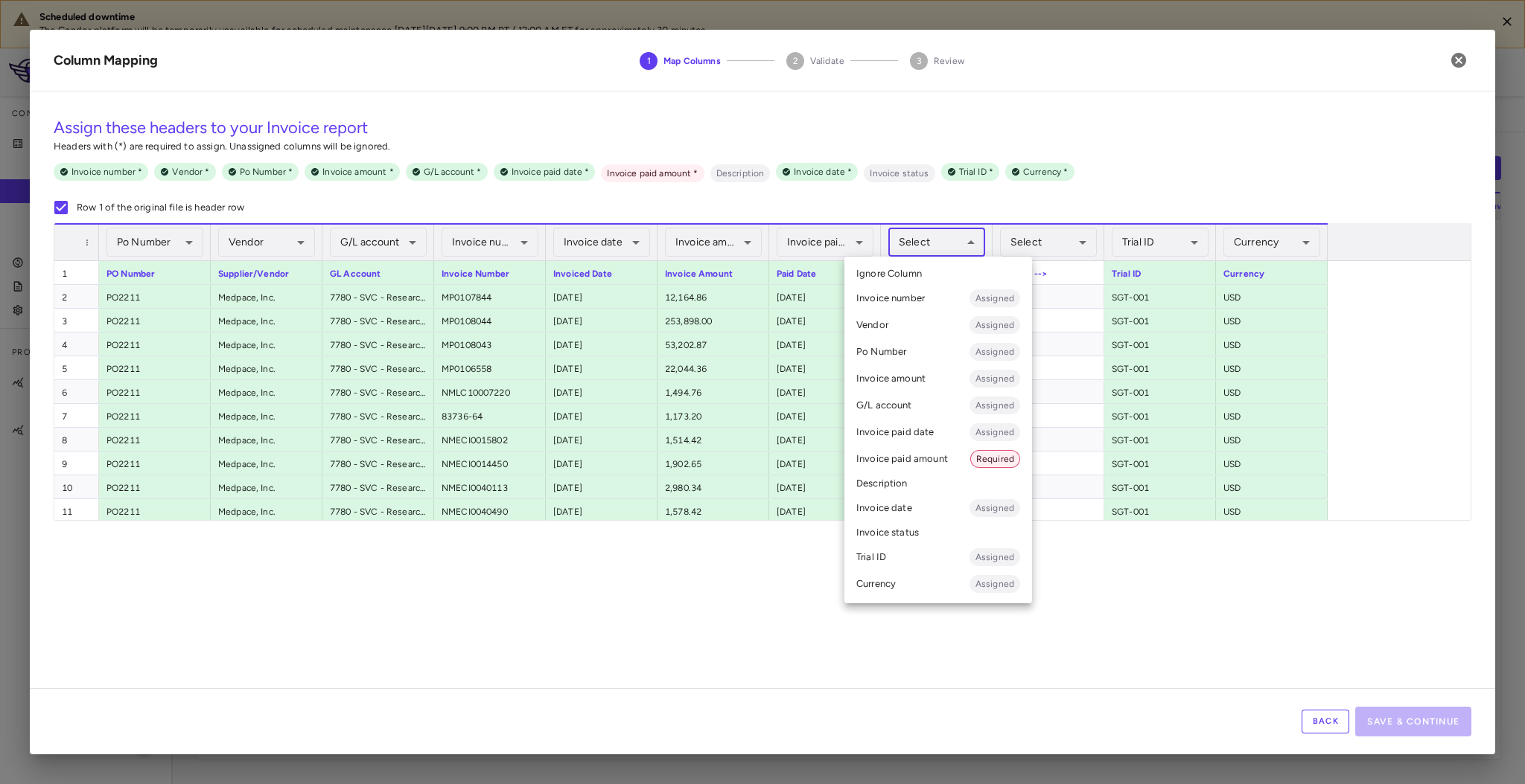
click at [939, 449] on li "Invoice paid amount Required" at bounding box center [938, 459] width 187 height 27
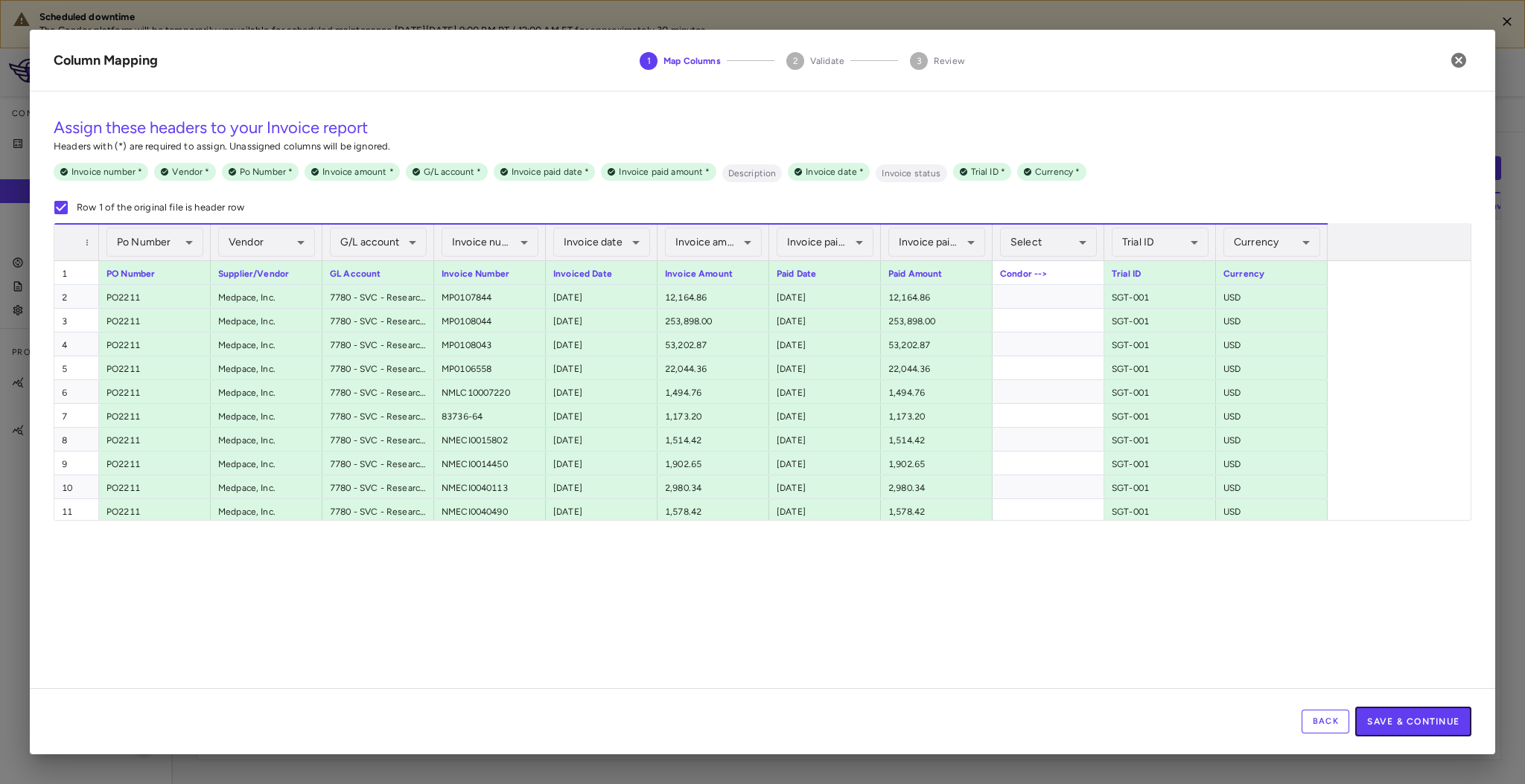
click at [1440, 712] on button "Save & Continue" at bounding box center [1413, 721] width 116 height 30
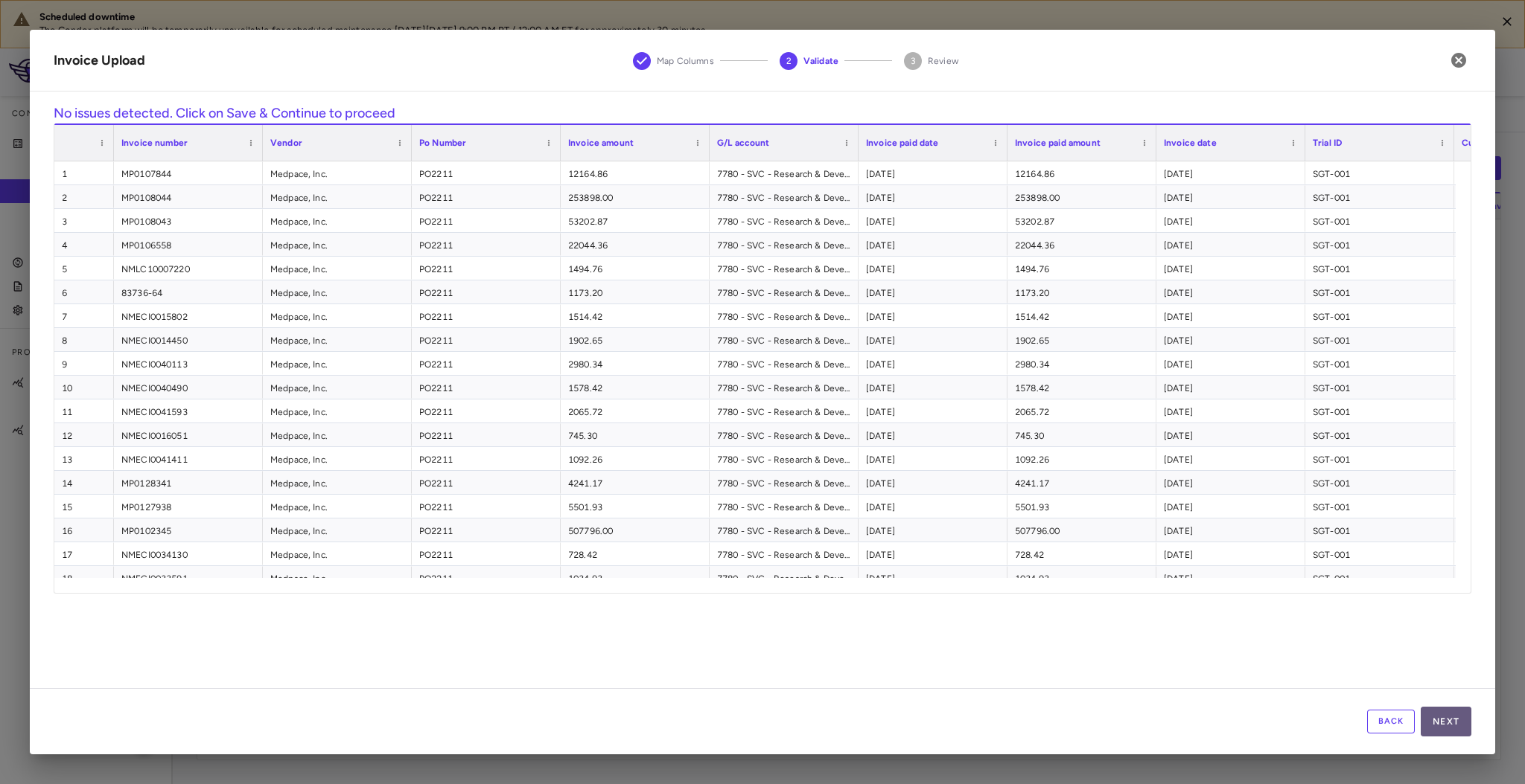
click at [1436, 715] on button "Next" at bounding box center [1446, 721] width 51 height 30
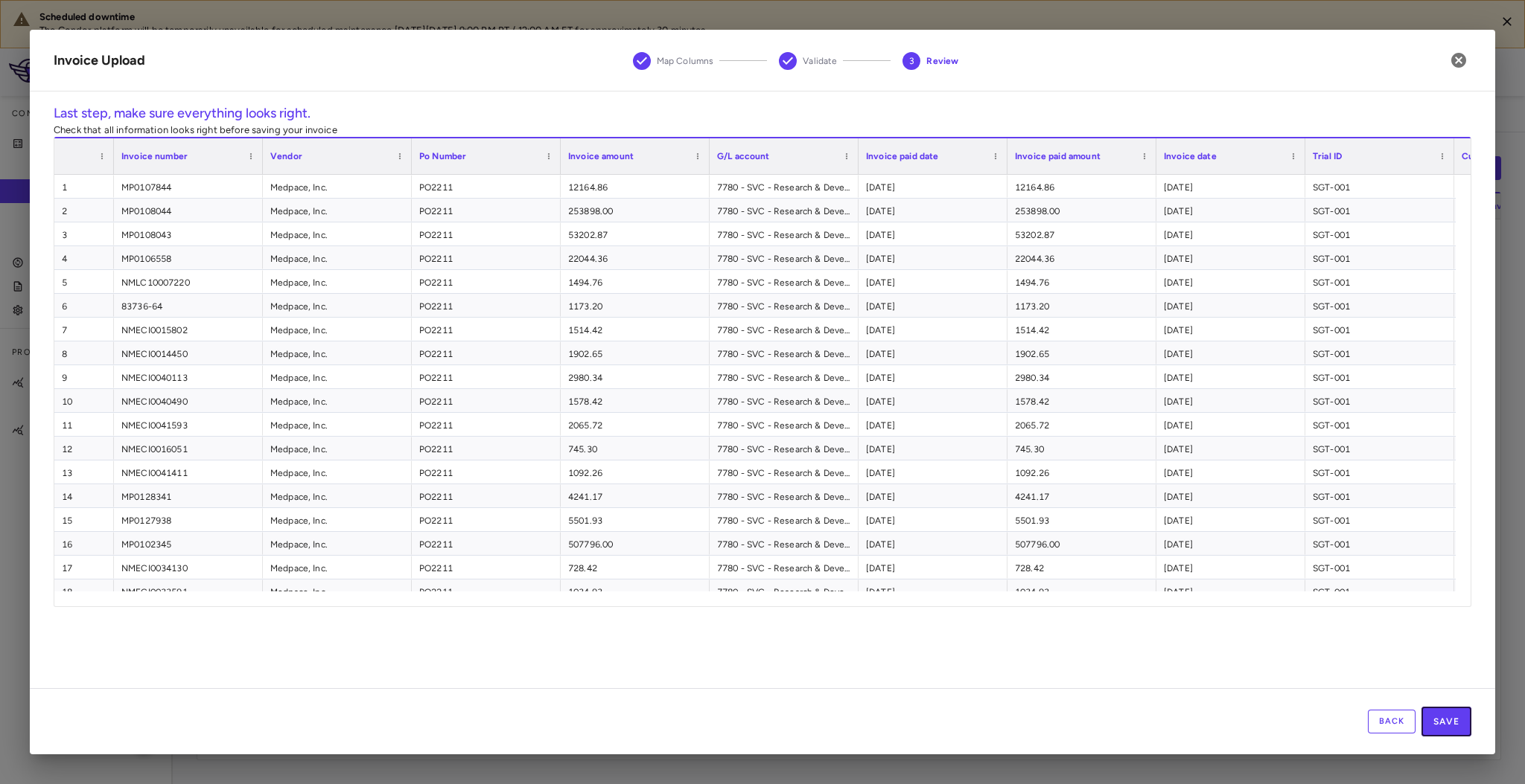
click at [1445, 720] on button "Save" at bounding box center [1446, 721] width 50 height 30
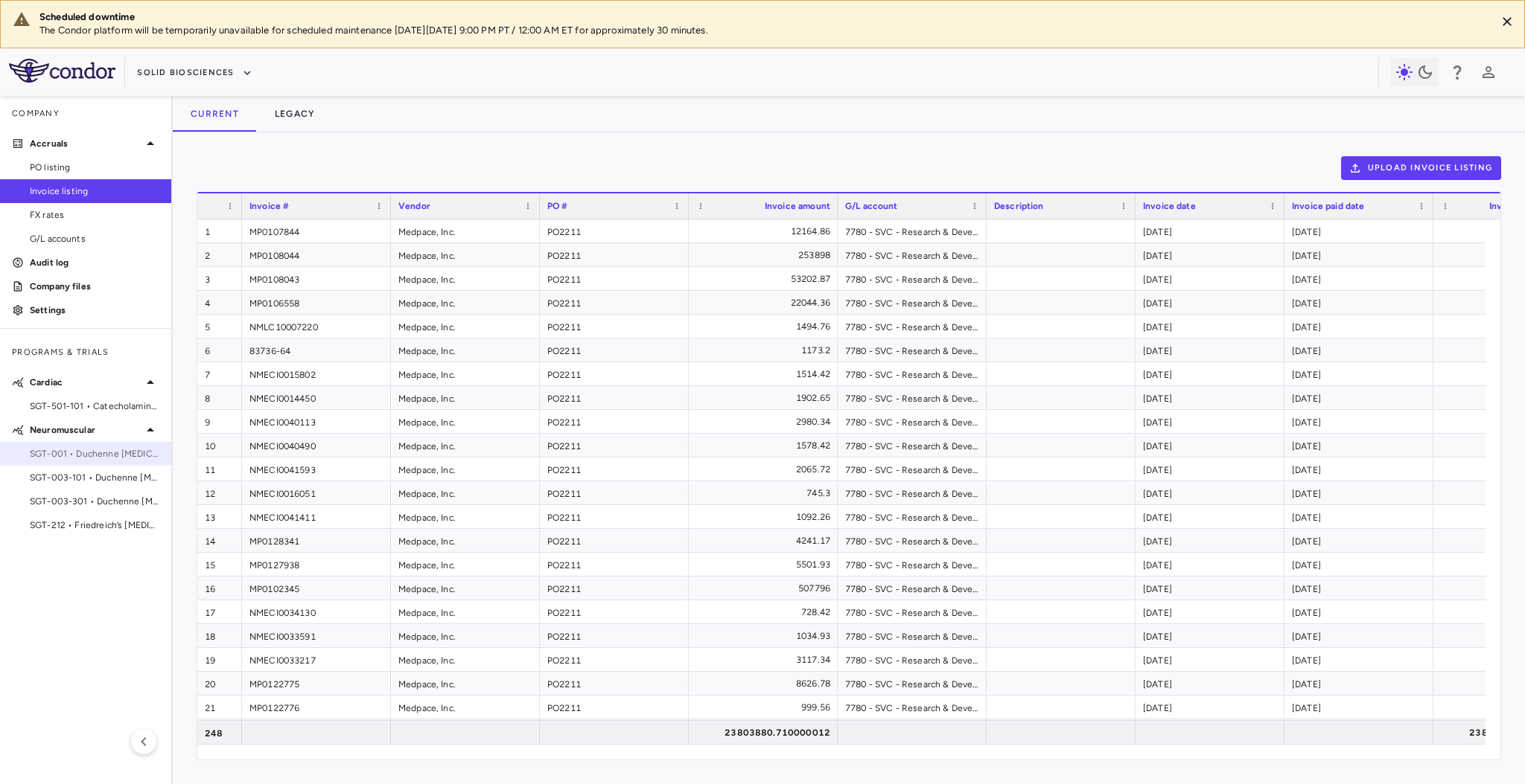
click at [102, 446] on div "SGT-001 • Duchenne muscular dystrophy" at bounding box center [86, 453] width 171 height 22
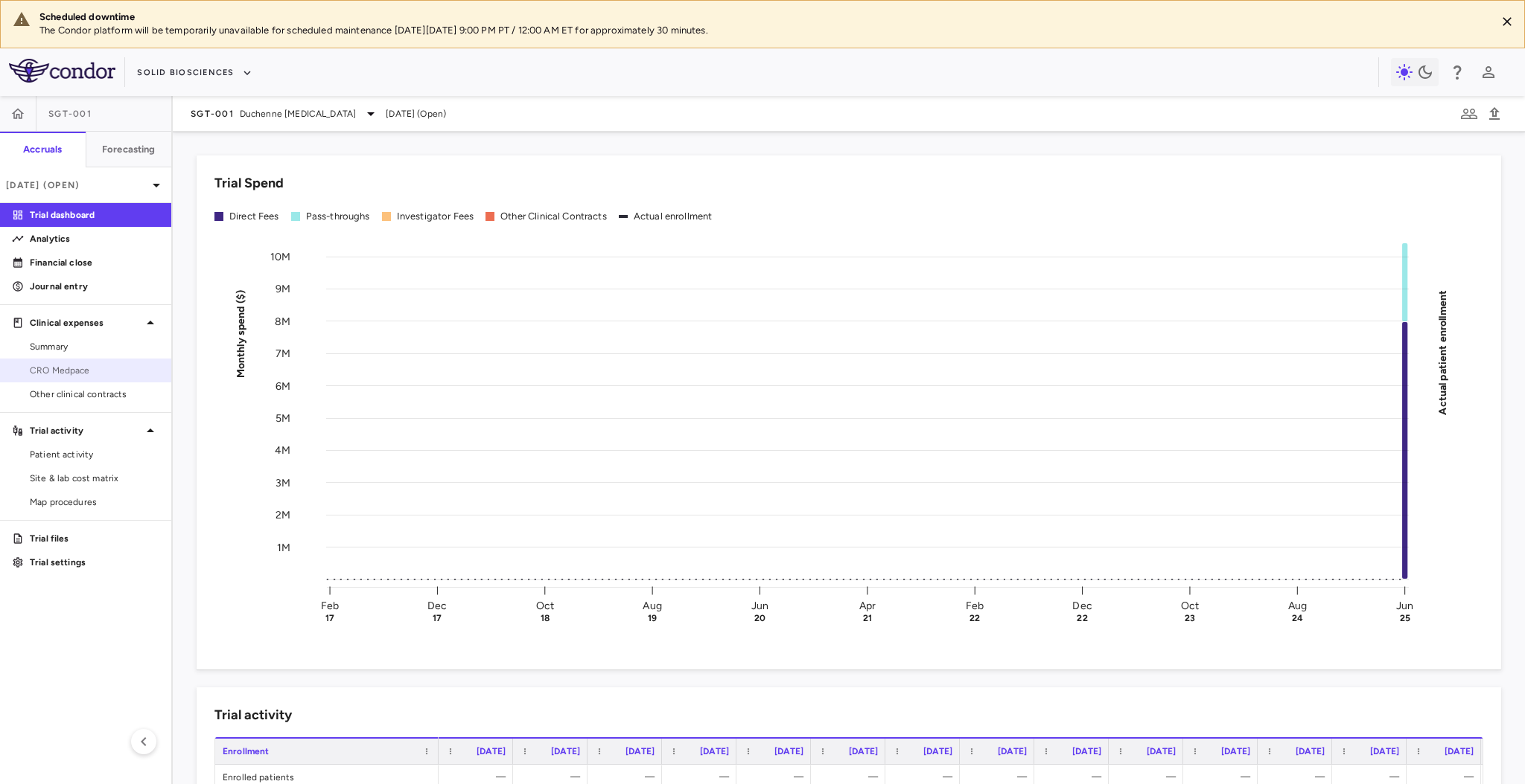
click at [121, 368] on span "CRO Medpace" at bounding box center [94, 370] width 130 height 13
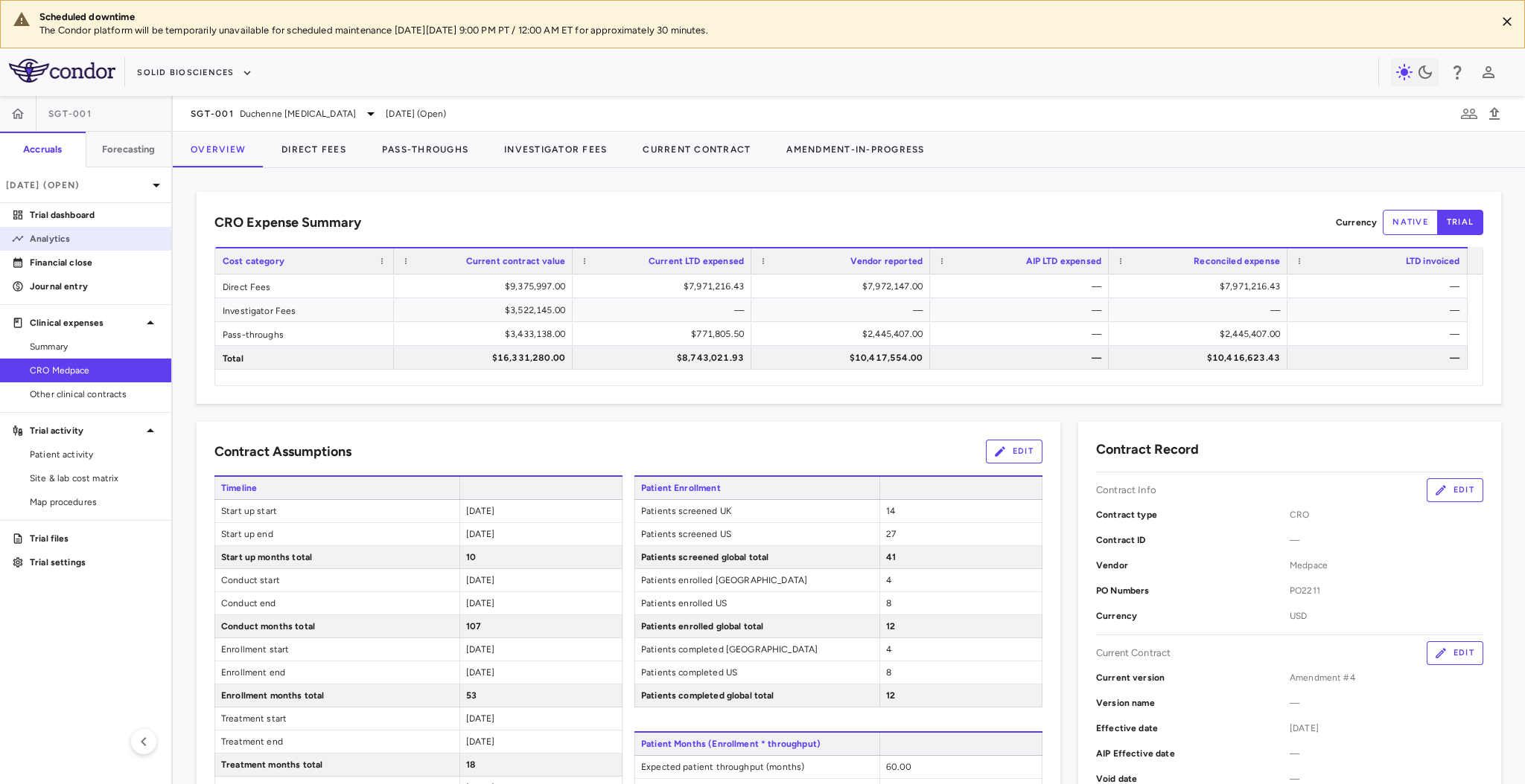
click at [95, 239] on p "Analytics" at bounding box center [94, 239] width 130 height 13
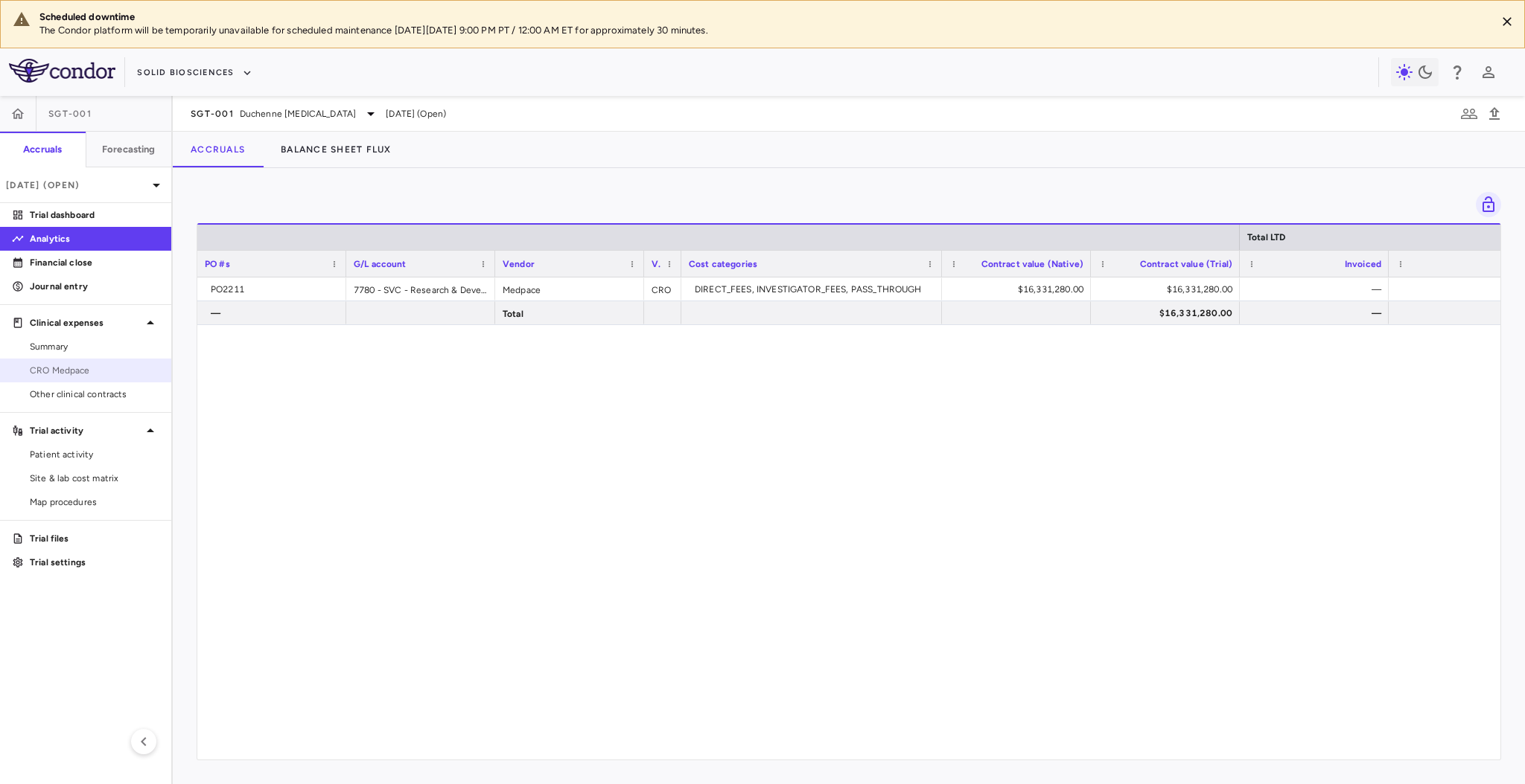
click at [103, 362] on link "CRO Medpace" at bounding box center [86, 370] width 171 height 22
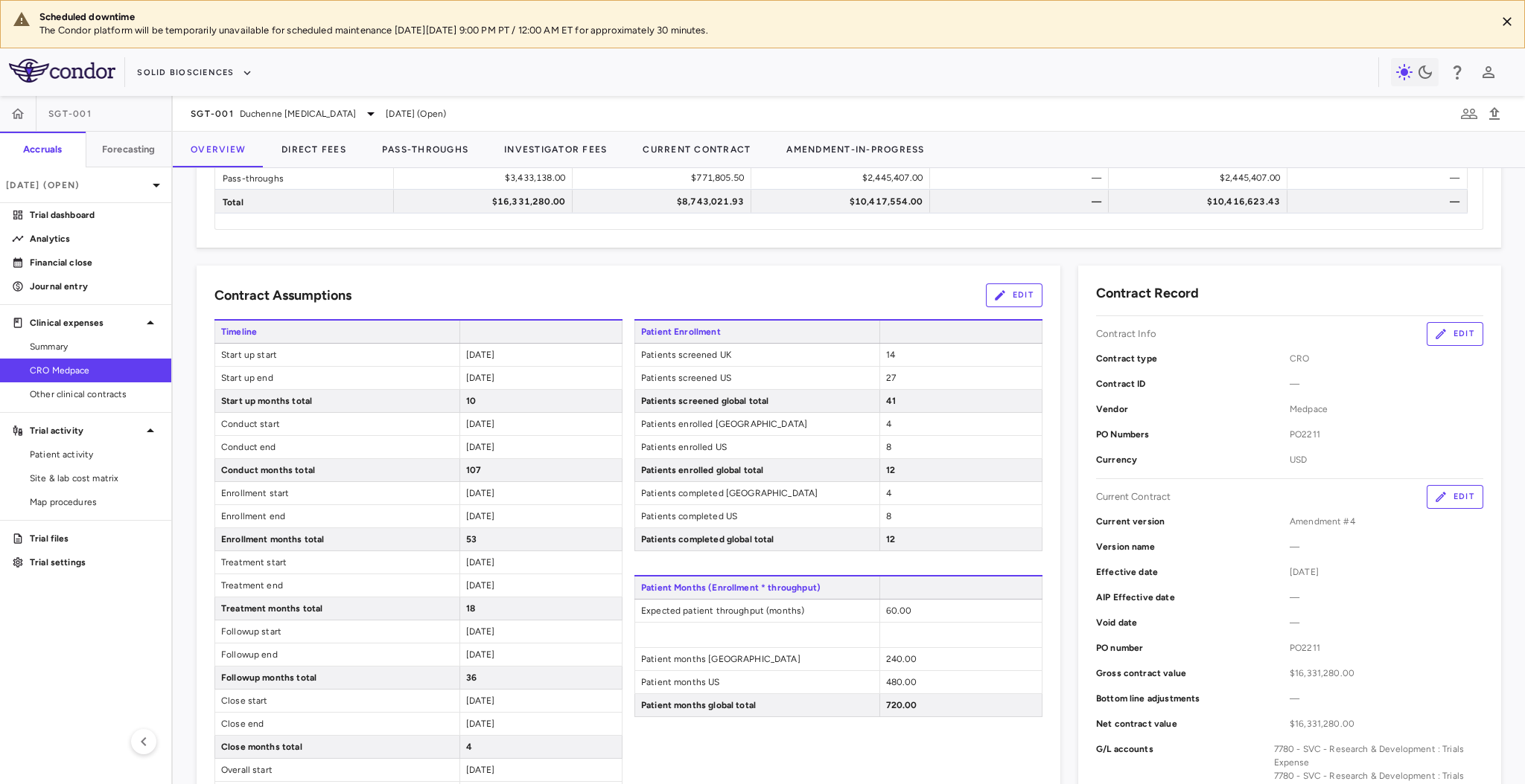
scroll to position [298, 0]
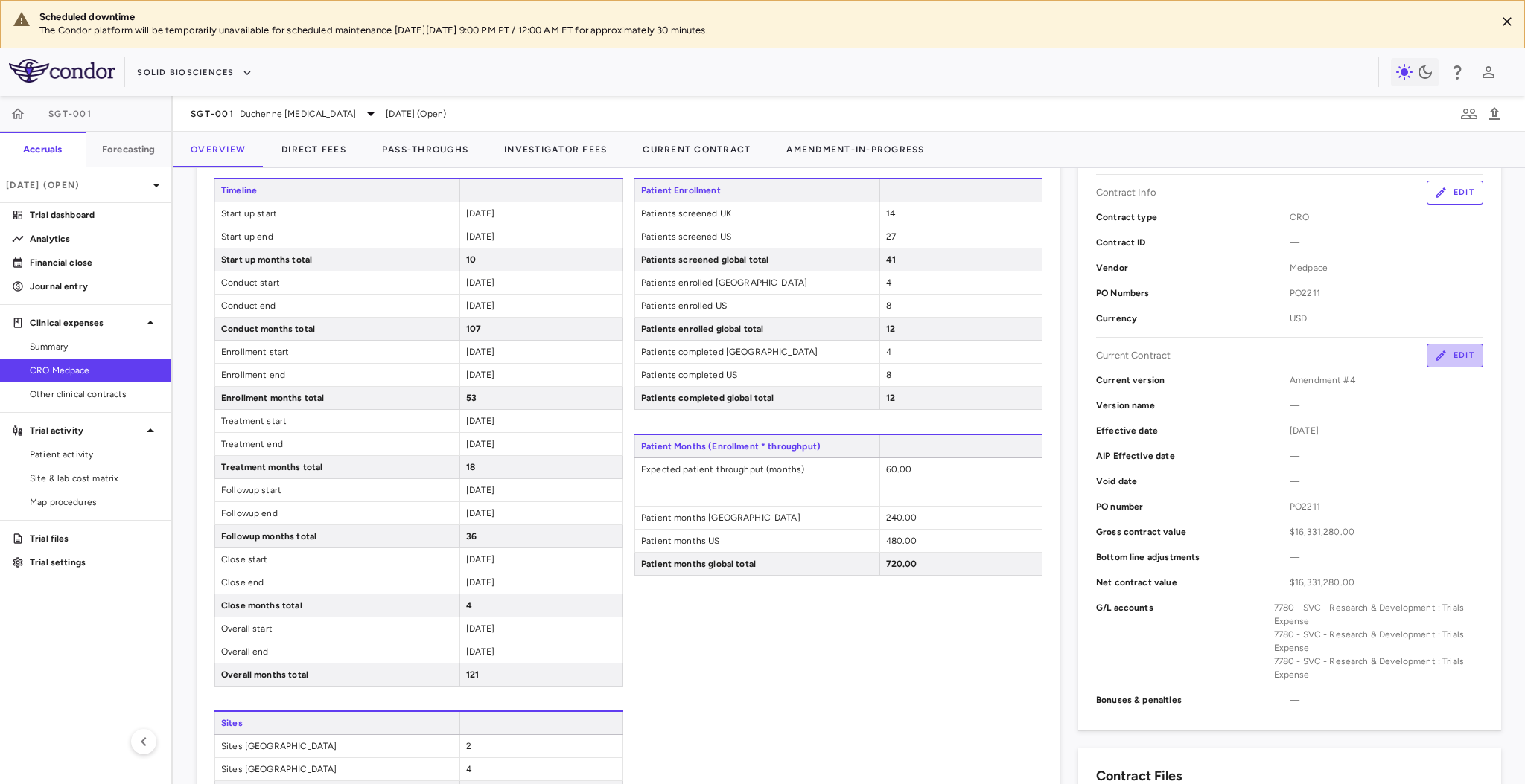
click at [1435, 359] on icon "button" at bounding box center [1440, 356] width 11 height 11
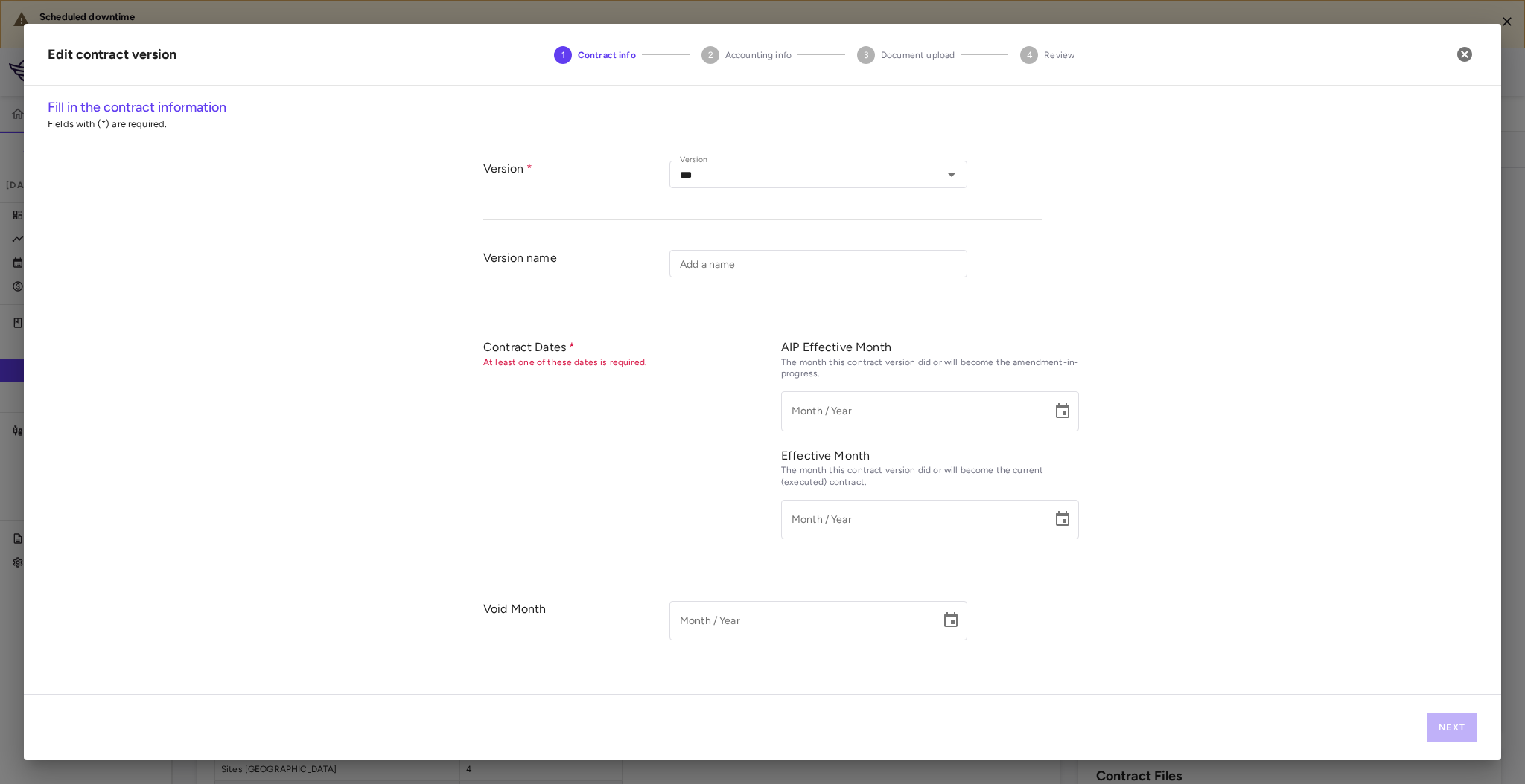
type input "*********"
type input "**********"
type input "******"
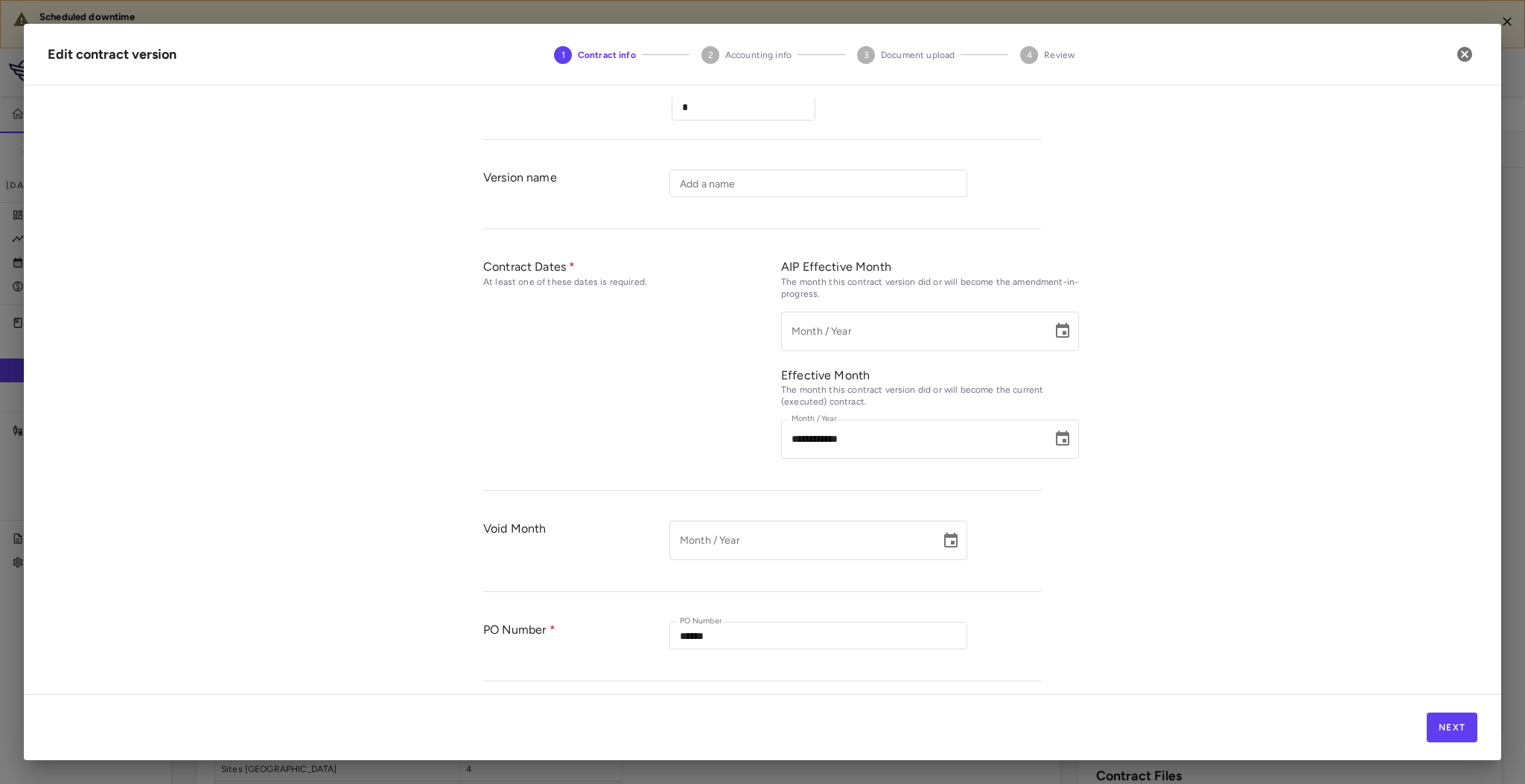
scroll to position [396, 0]
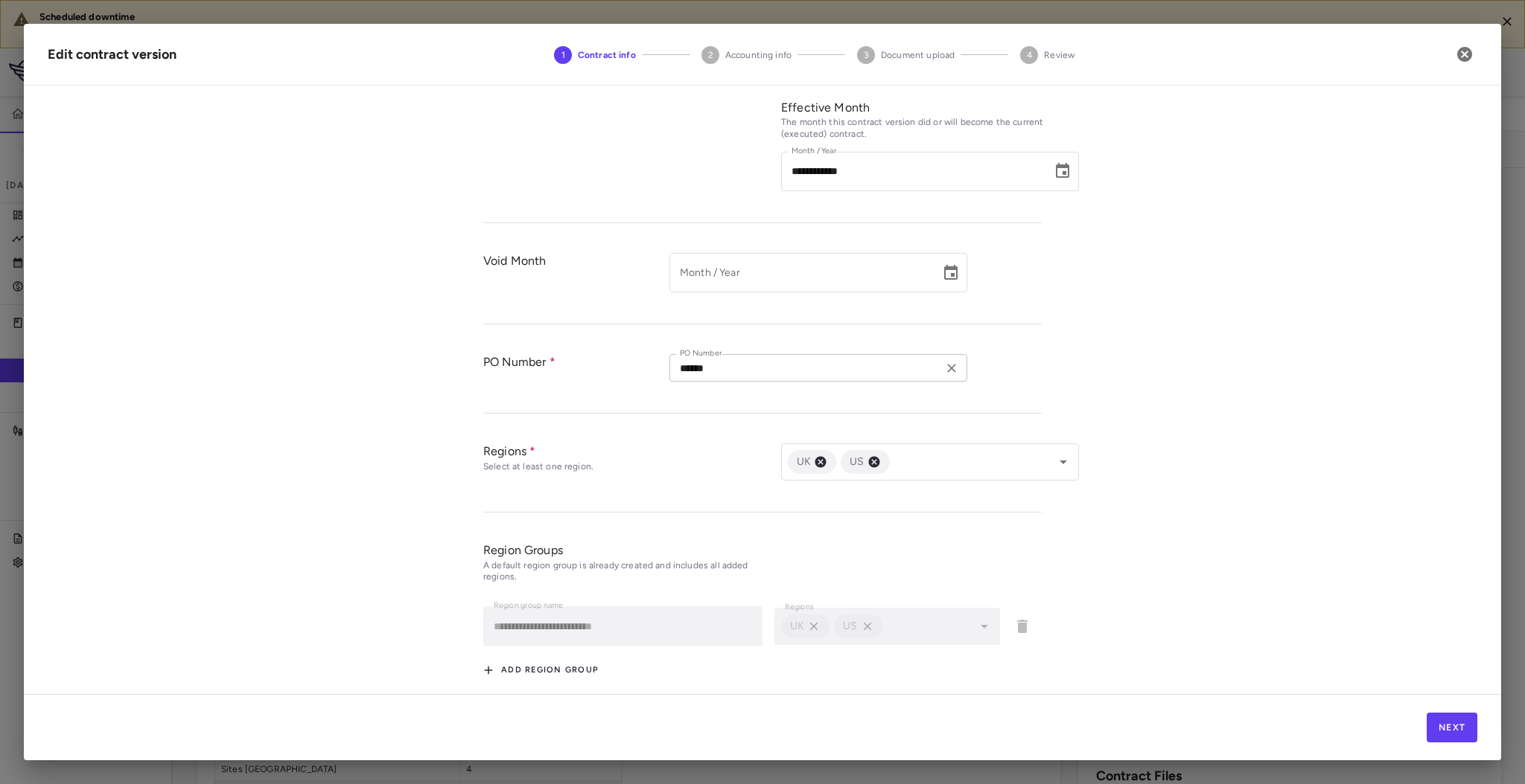
click at [674, 363] on input "******" at bounding box center [806, 368] width 264 height 19
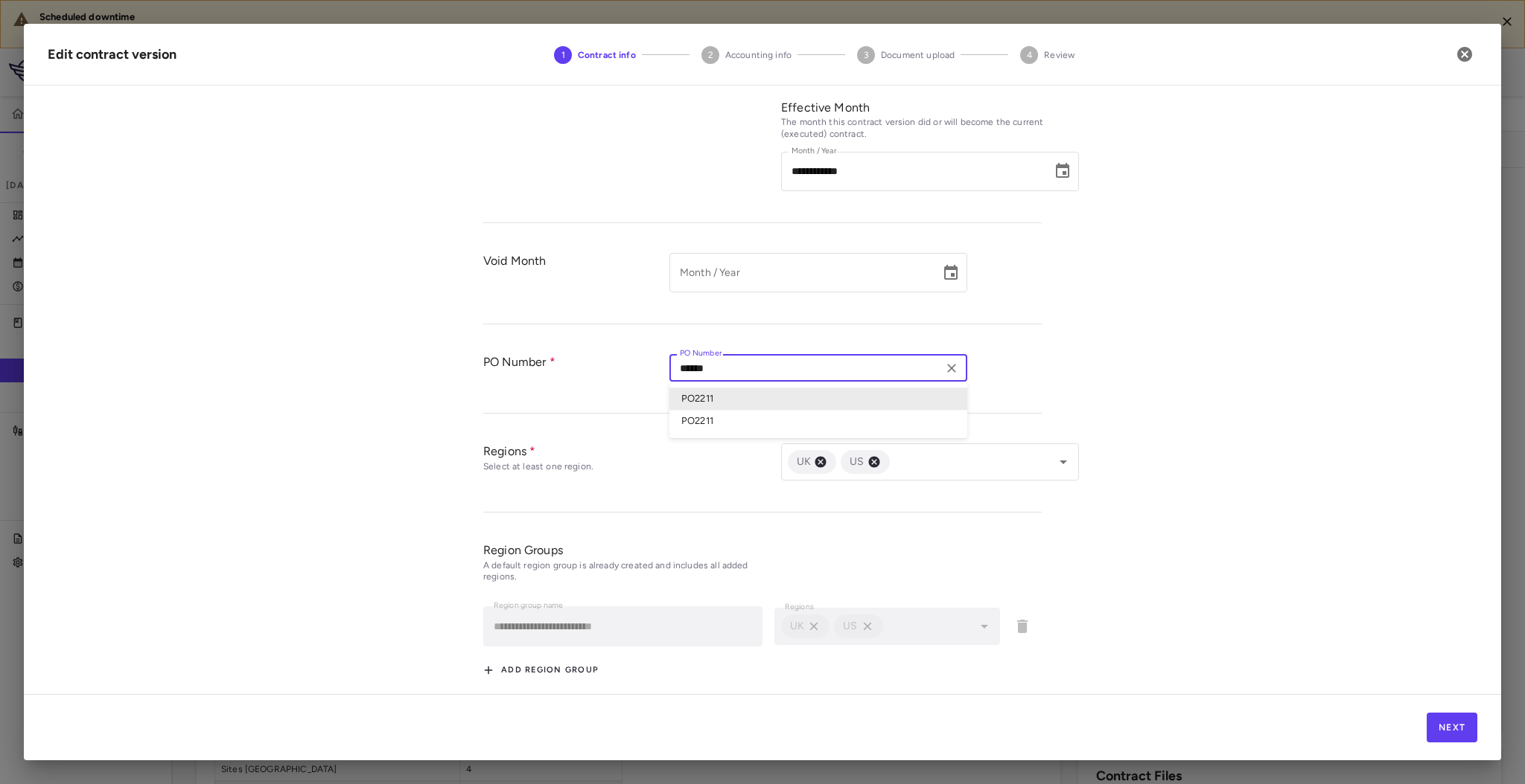
click at [743, 366] on input "******" at bounding box center [806, 368] width 264 height 19
drag, startPoint x: 1223, startPoint y: 396, endPoint x: 1347, endPoint y: 444, distance: 133.0
click at [1224, 396] on div "**********" at bounding box center [762, 396] width 1478 height 597
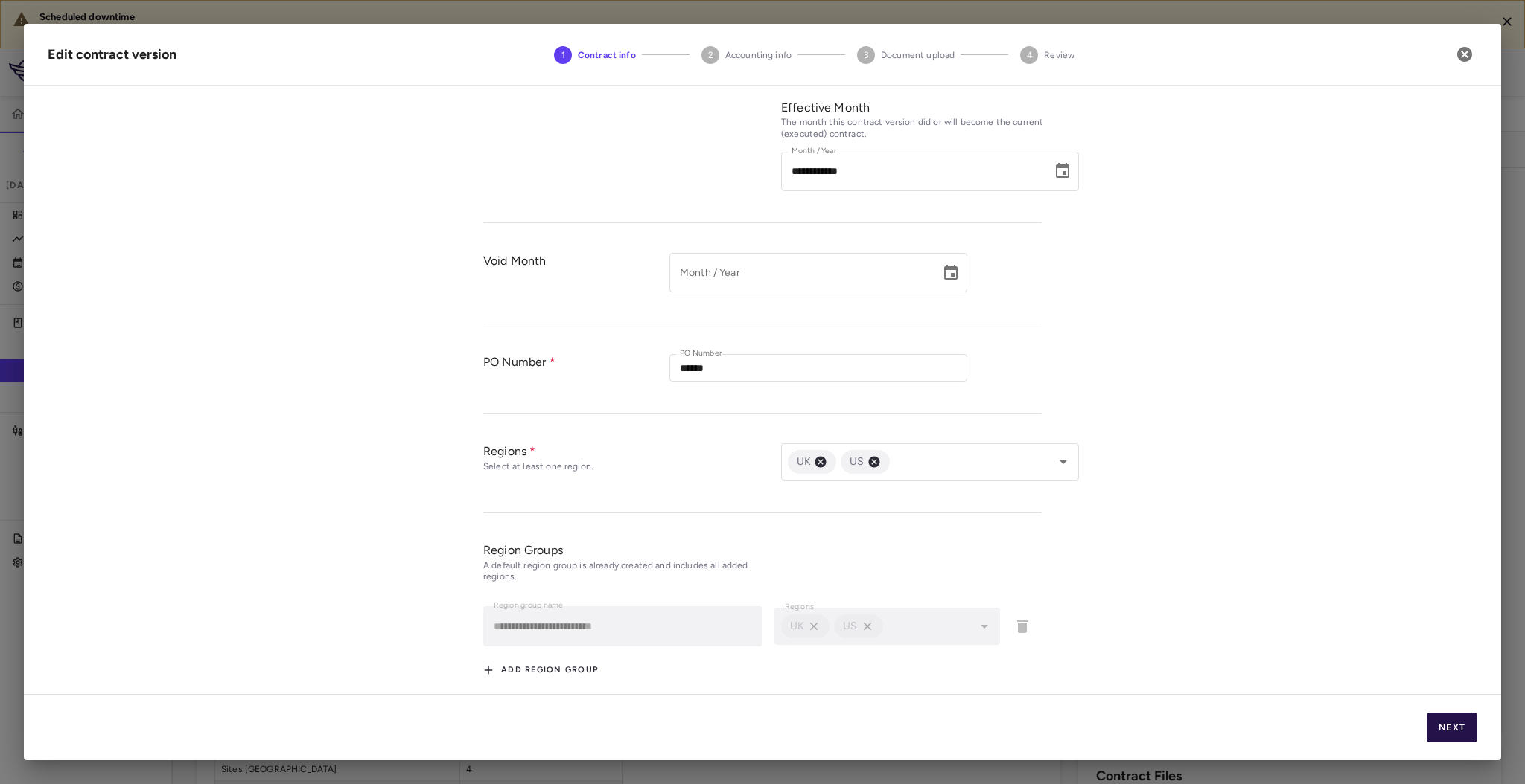
click at [1469, 728] on button "Next" at bounding box center [1452, 728] width 51 height 30
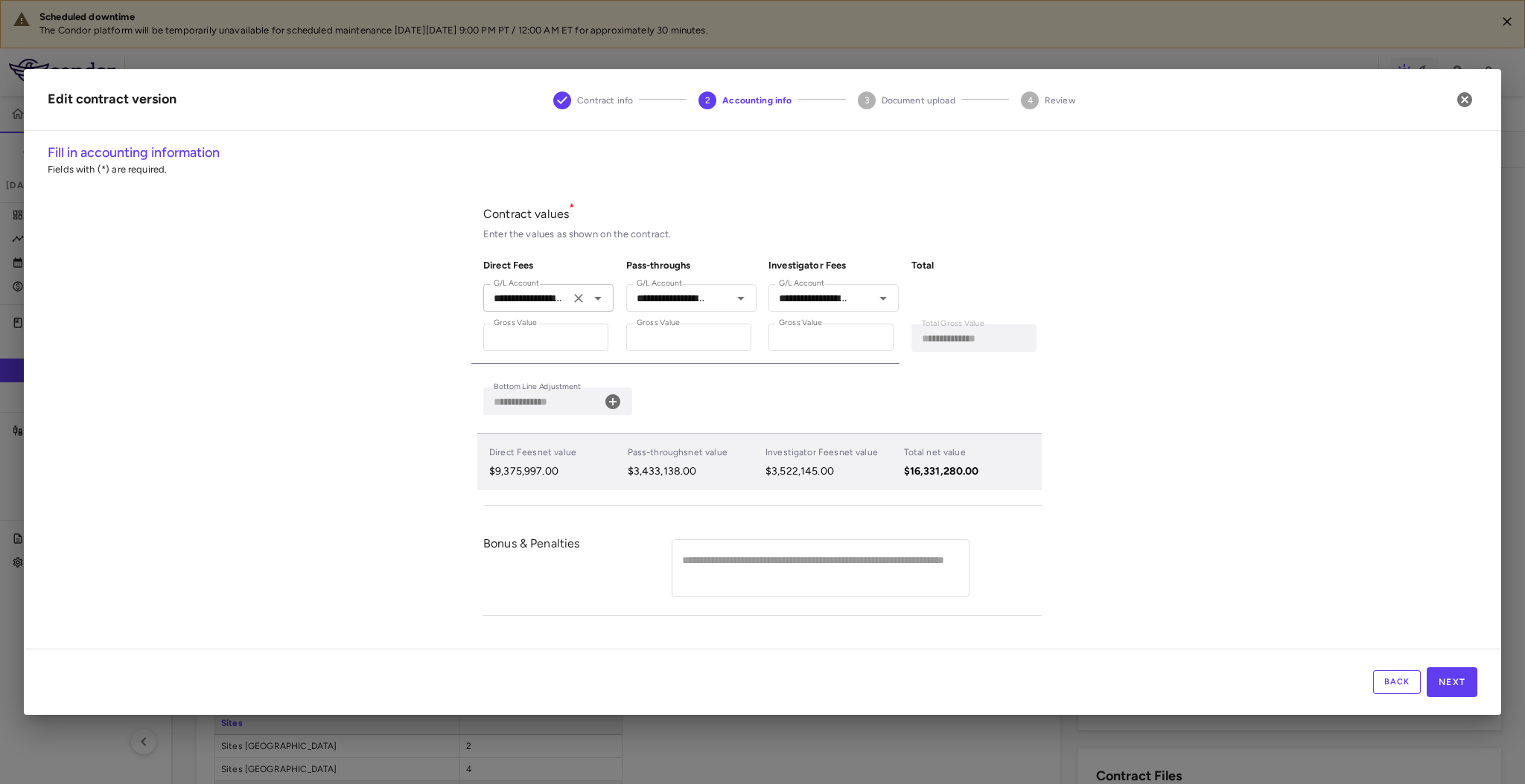
click at [606, 298] on icon "Open" at bounding box center [598, 299] width 18 height 18
click at [1278, 383] on div "**********" at bounding box center [762, 396] width 1478 height 506
click at [1474, 99] on button "button" at bounding box center [1464, 99] width 25 height 25
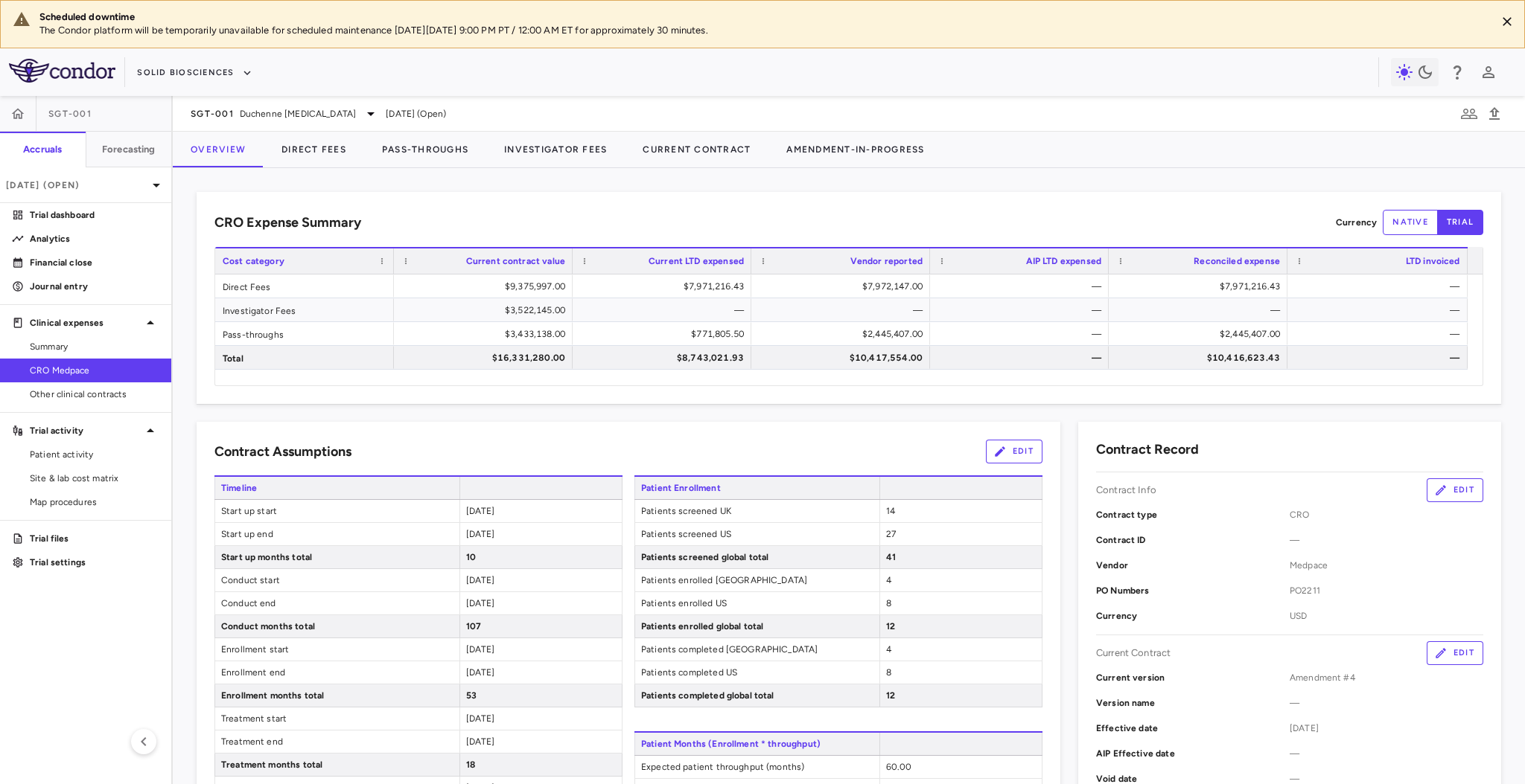
click at [987, 92] on div "Solid Biosciences" at bounding box center [762, 72] width 1525 height 48
click at [970, 207] on div "CRO Expense Summary Currency native trial Drag here to set row groups Drag here…" at bounding box center [848, 298] width 1304 height 212
click at [133, 365] on span "CRO Medpace" at bounding box center [94, 370] width 130 height 13
click at [339, 147] on button "Direct Fees" at bounding box center [314, 150] width 100 height 36
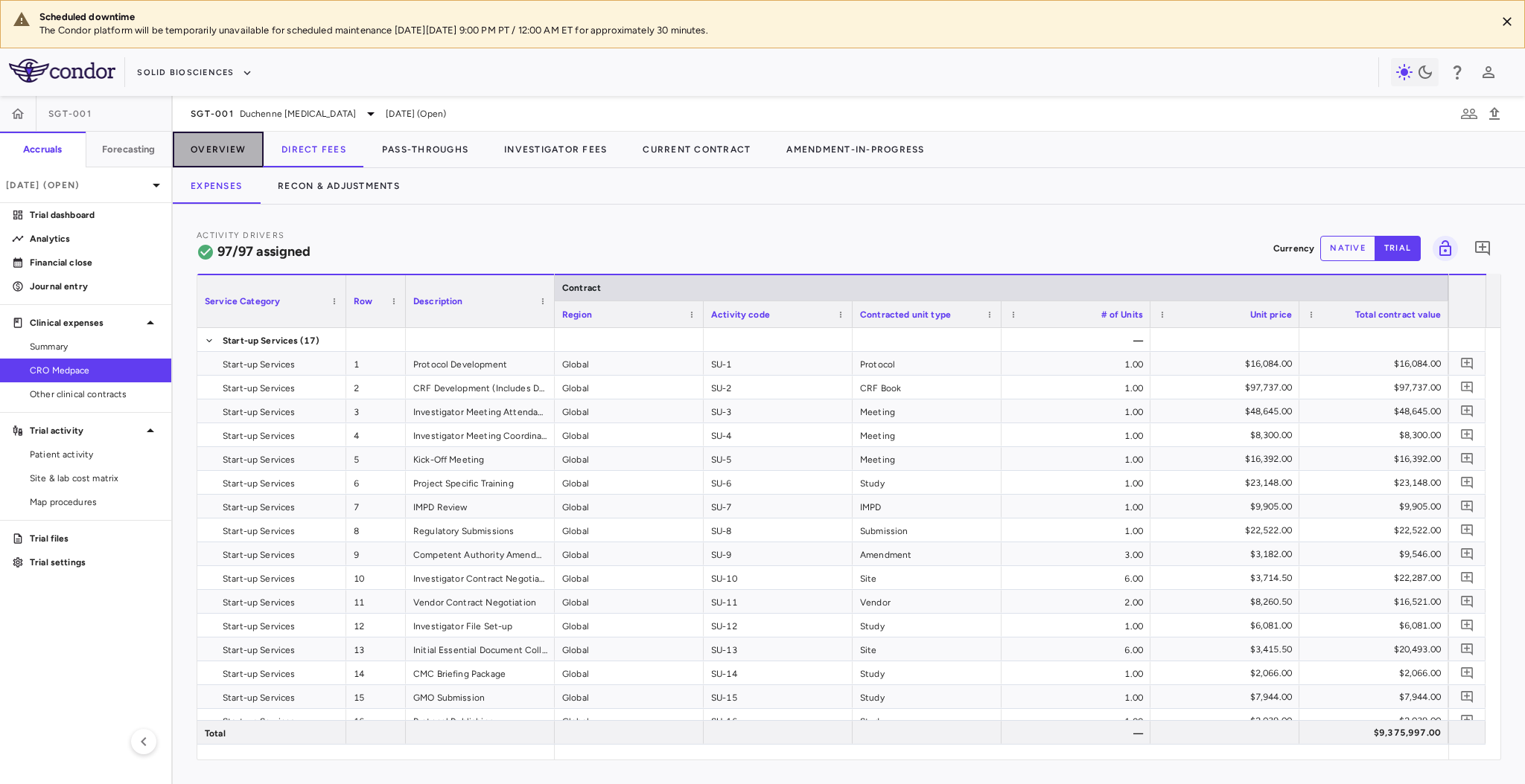
drag, startPoint x: 198, startPoint y: 149, endPoint x: 206, endPoint y: 150, distance: 8.1
click at [200, 151] on button "Overview" at bounding box center [218, 150] width 91 height 36
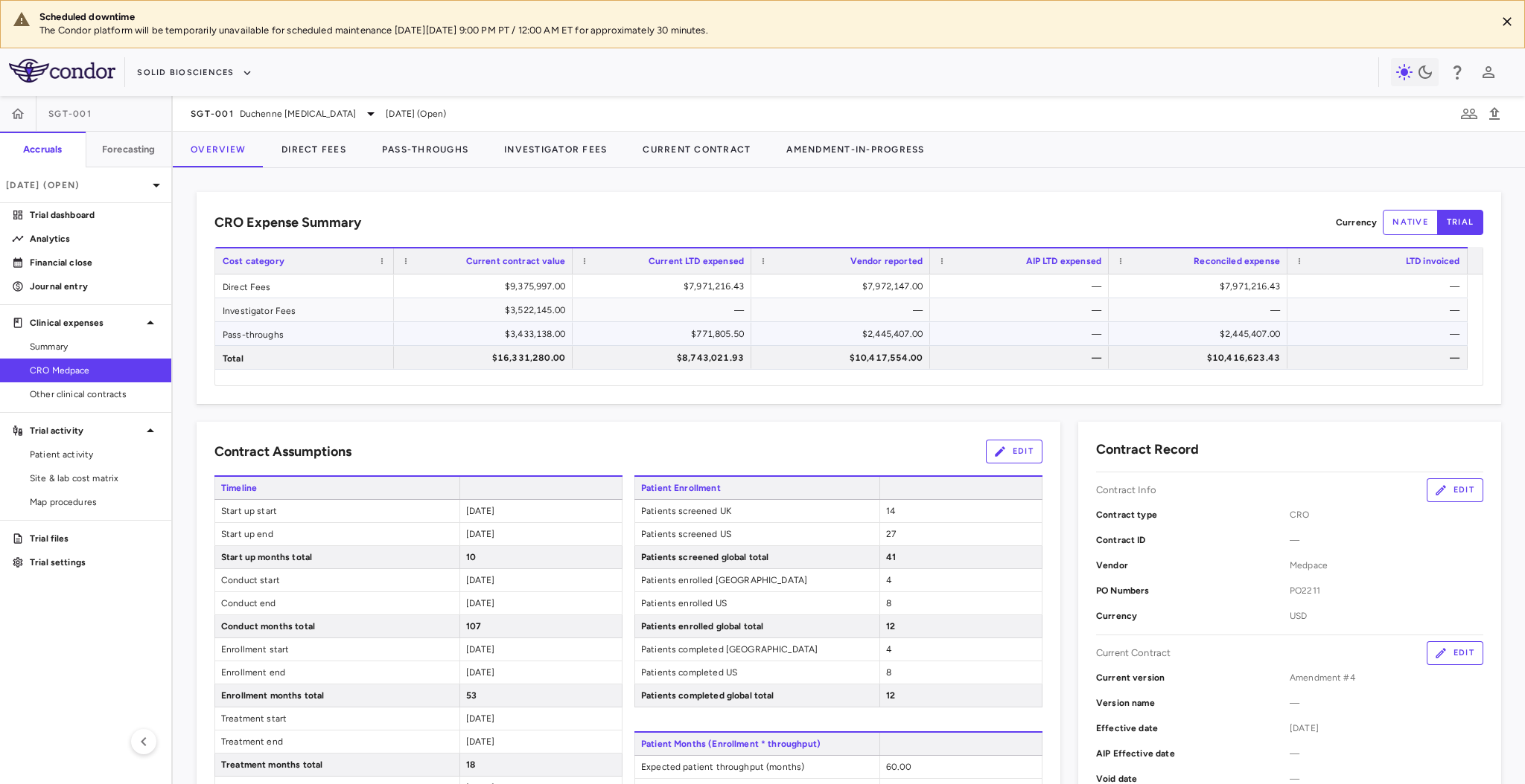
click at [283, 336] on div "Pass-throughs" at bounding box center [304, 334] width 178 height 23
click at [336, 306] on div "Investigator Fees" at bounding box center [304, 310] width 178 height 23
click at [336, 280] on div "Direct Fees" at bounding box center [304, 286] width 178 height 23
click at [352, 333] on div "Pass-throughs" at bounding box center [304, 334] width 178 height 23
click at [372, 296] on div "Direct Fees" at bounding box center [304, 286] width 178 height 23
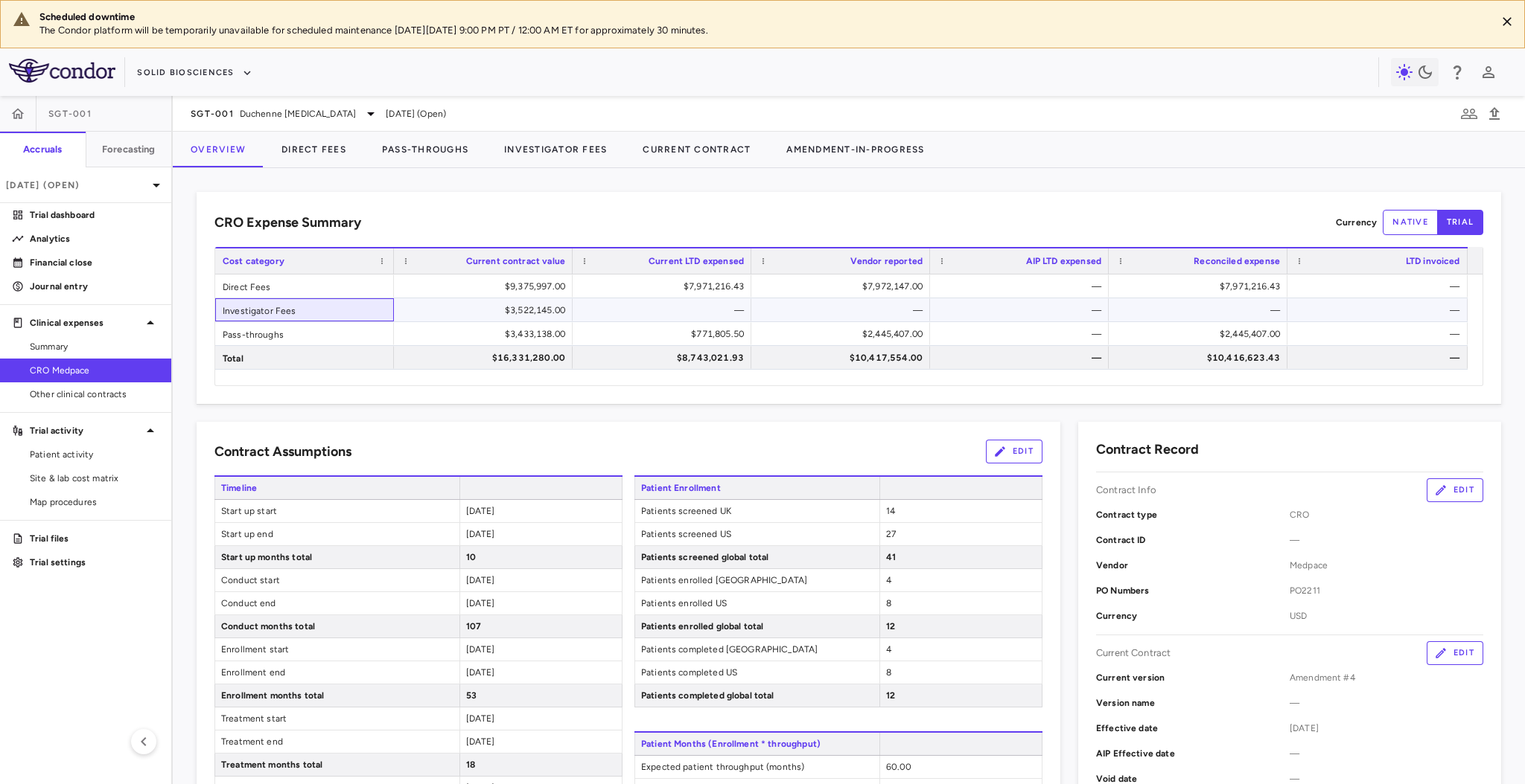
click at [371, 311] on div "Investigator Fees" at bounding box center [304, 310] width 178 height 23
click at [369, 329] on div "Pass-throughs" at bounding box center [304, 334] width 178 height 23
click at [379, 295] on div "Direct Fees" at bounding box center [304, 286] width 178 height 23
click at [378, 306] on div "Investigator Fees" at bounding box center [304, 310] width 178 height 23
click at [371, 337] on div "Pass-throughs" at bounding box center [304, 334] width 178 height 23
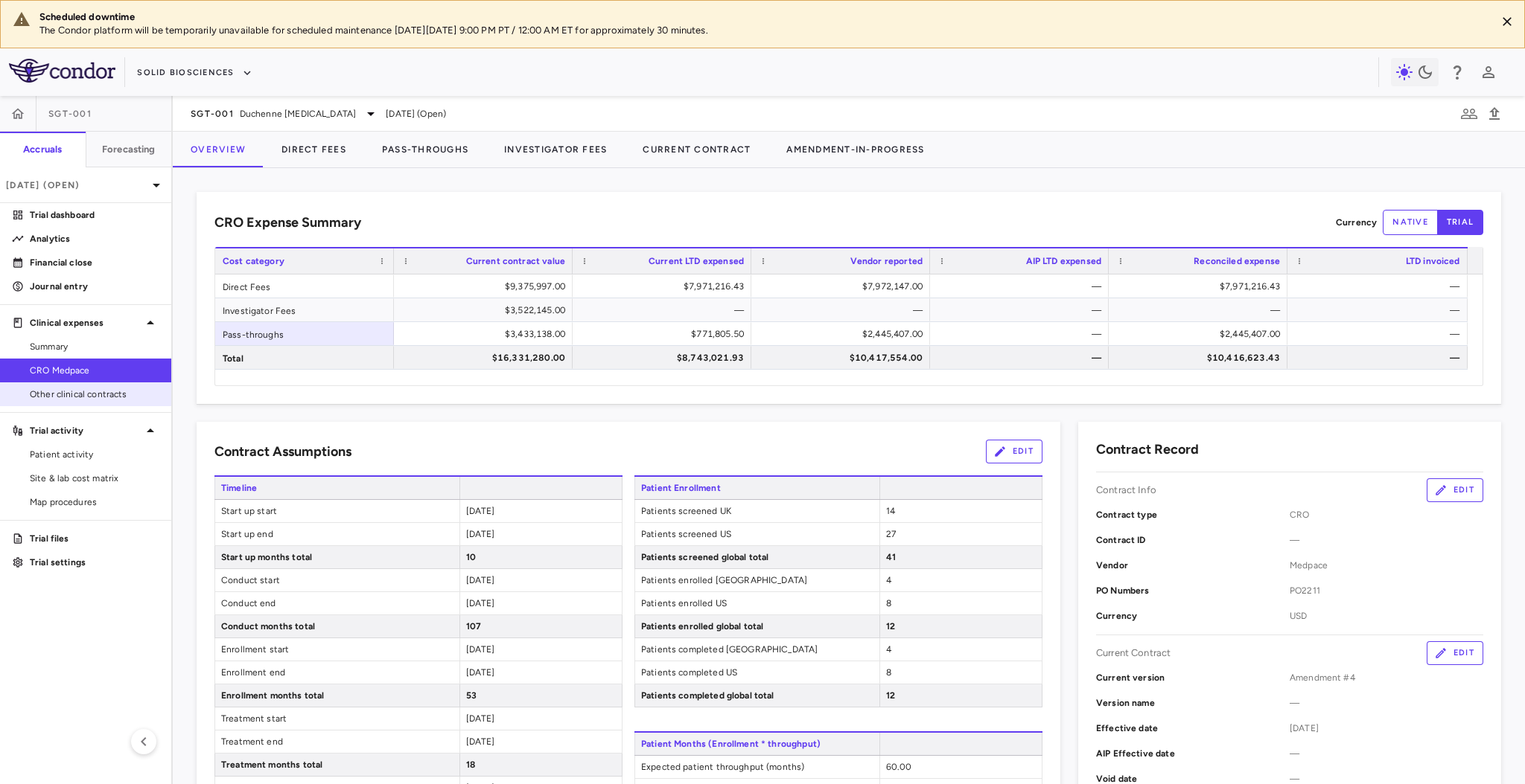
click at [115, 399] on span "Other clinical contracts" at bounding box center [94, 394] width 130 height 13
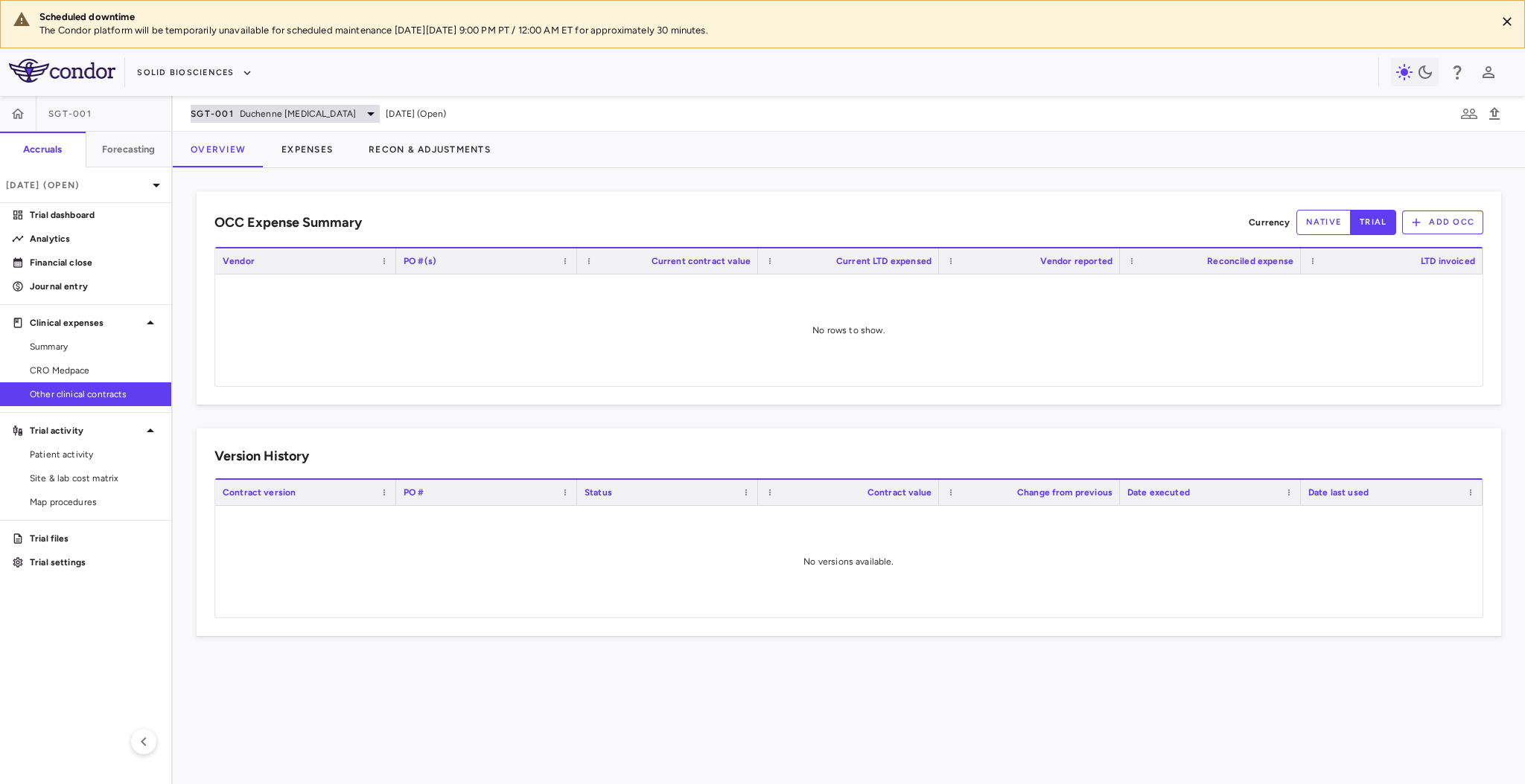
click at [328, 110] on span "Duchenne muscular dystrophy" at bounding box center [297, 114] width 116 height 13
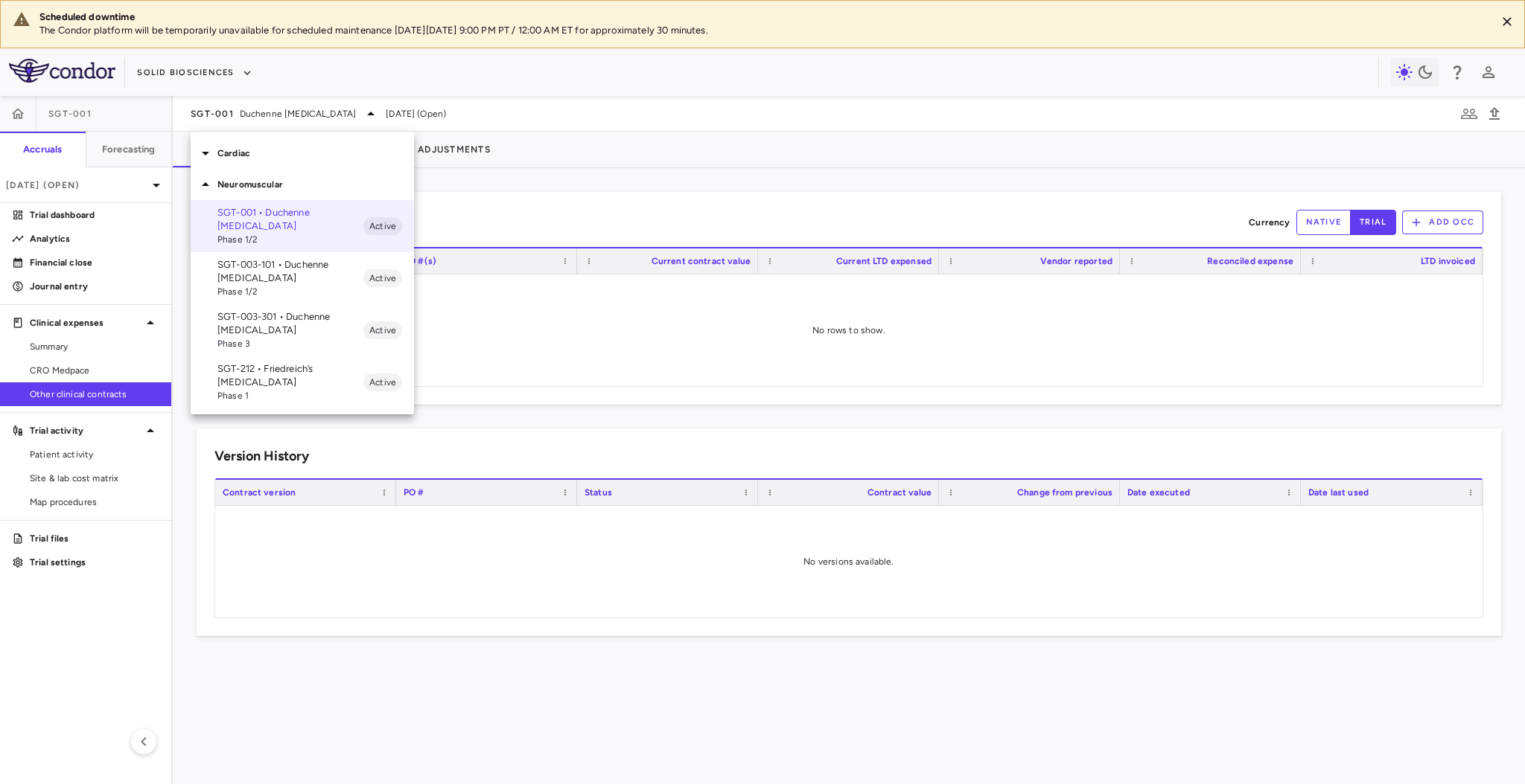
click at [592, 211] on div at bounding box center [762, 392] width 1525 height 784
